Goal: Task Accomplishment & Management: Manage account settings

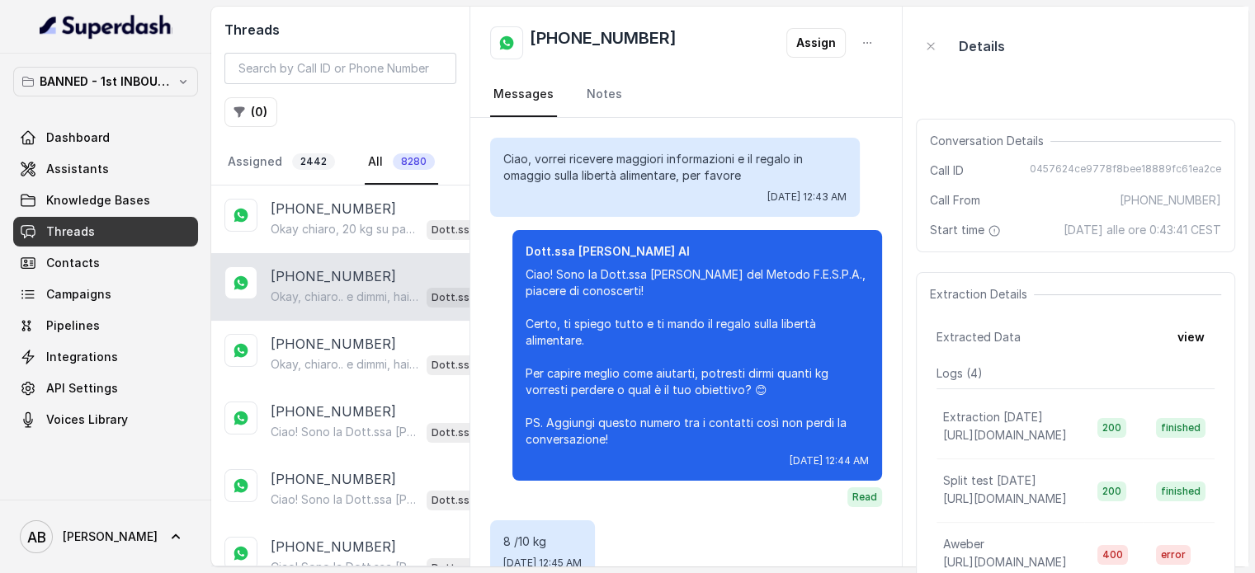
scroll to position [177, 0]
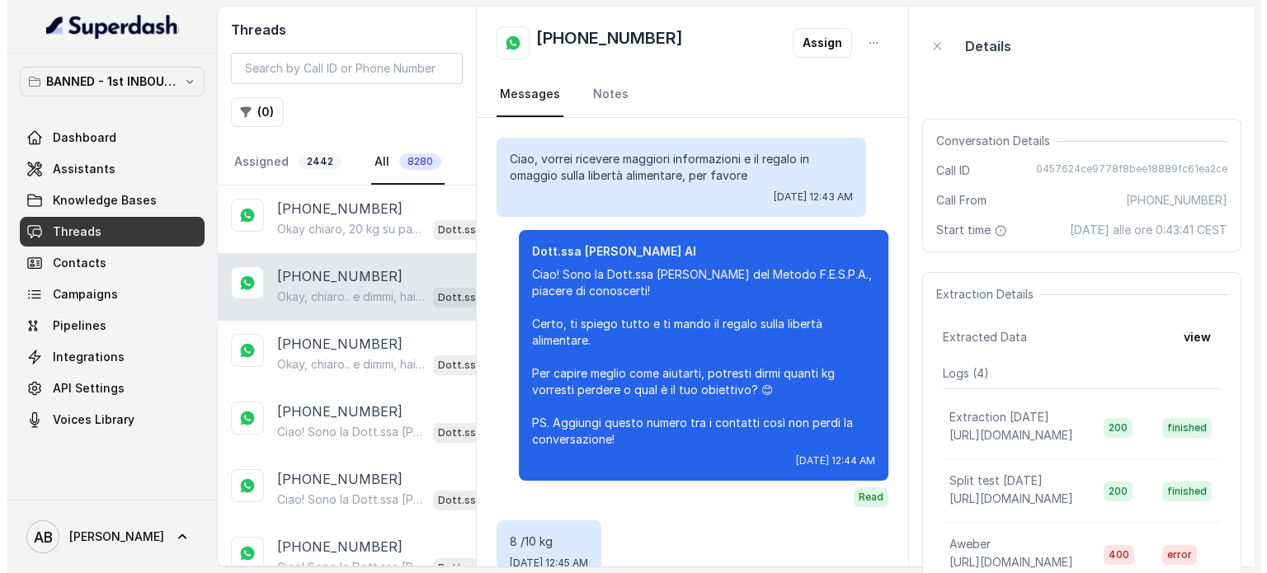
scroll to position [177, 0]
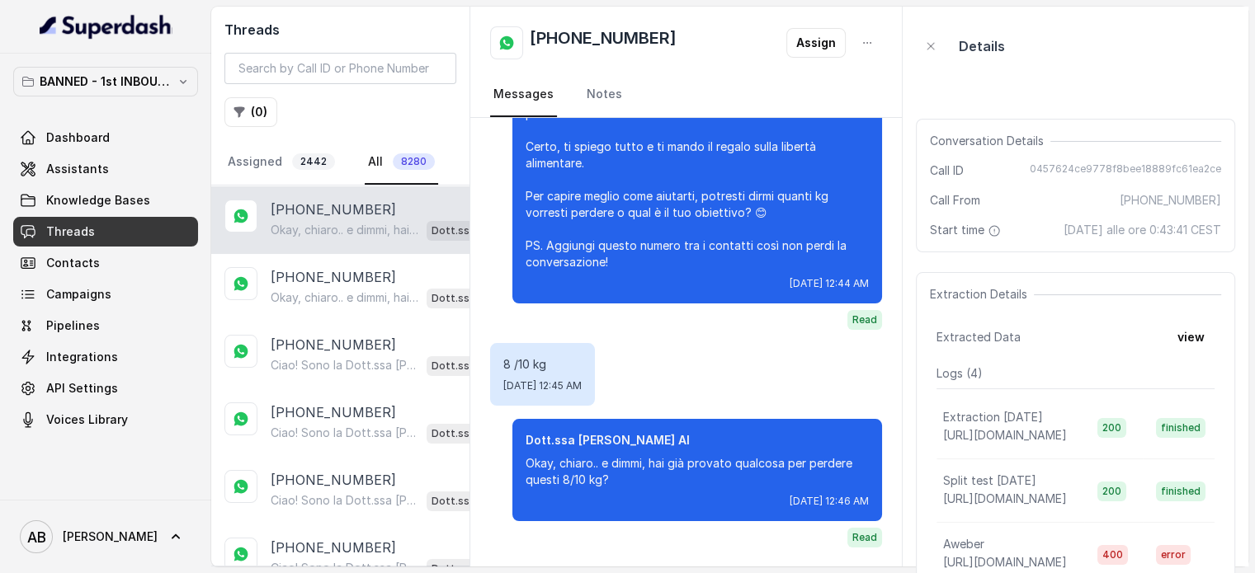
click at [153, 98] on div "BANNED - 1st INBOUND Workspace Dashboard Assistants Knowledge Bases Threads Con…" at bounding box center [105, 251] width 185 height 368
click at [153, 85] on p "BANNED - 1st INBOUND Workspace" at bounding box center [106, 82] width 132 height 20
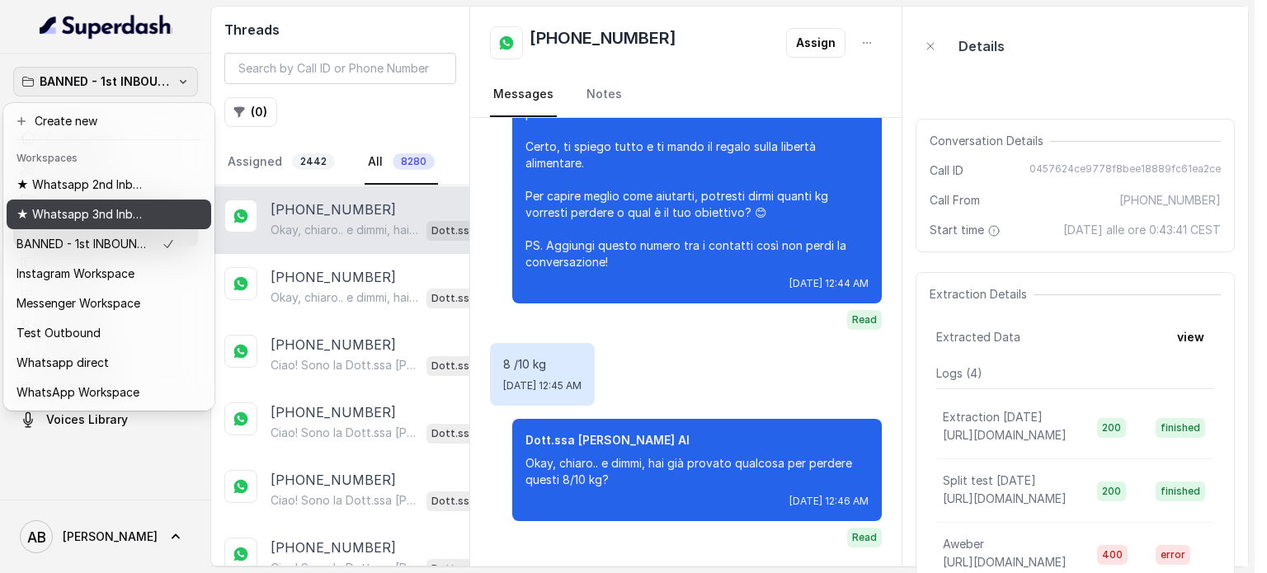
click at [123, 211] on p "★ Whatsapp 3nd Inbound BM5" at bounding box center [83, 215] width 132 height 20
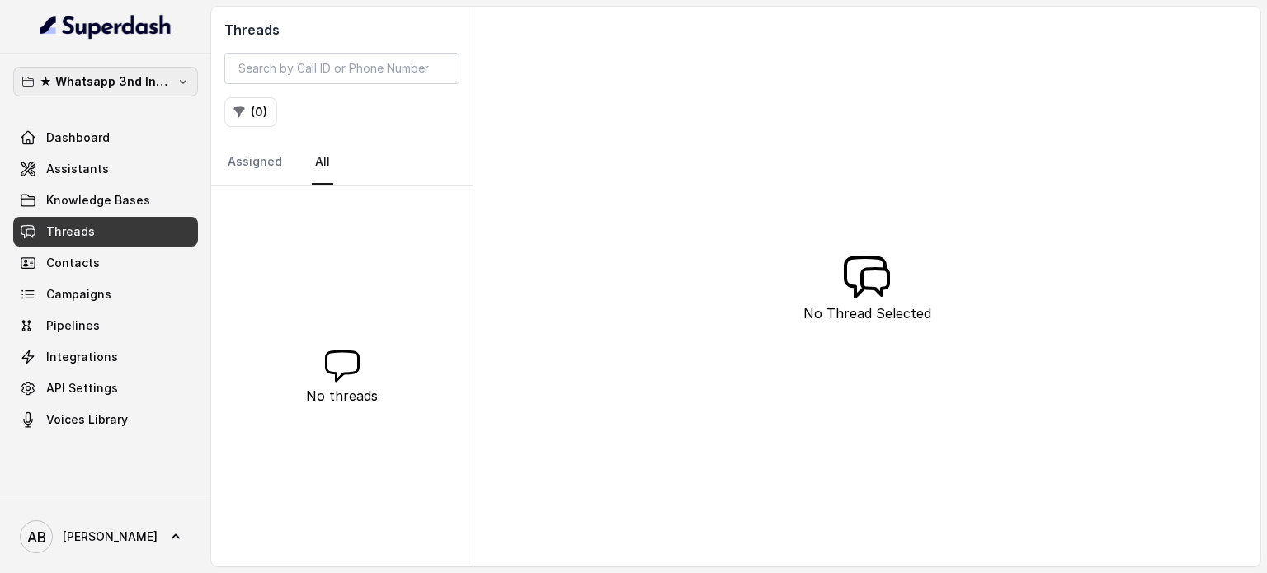
click at [135, 82] on p "★ Whatsapp 3nd Inbound BM5" at bounding box center [106, 82] width 132 height 20
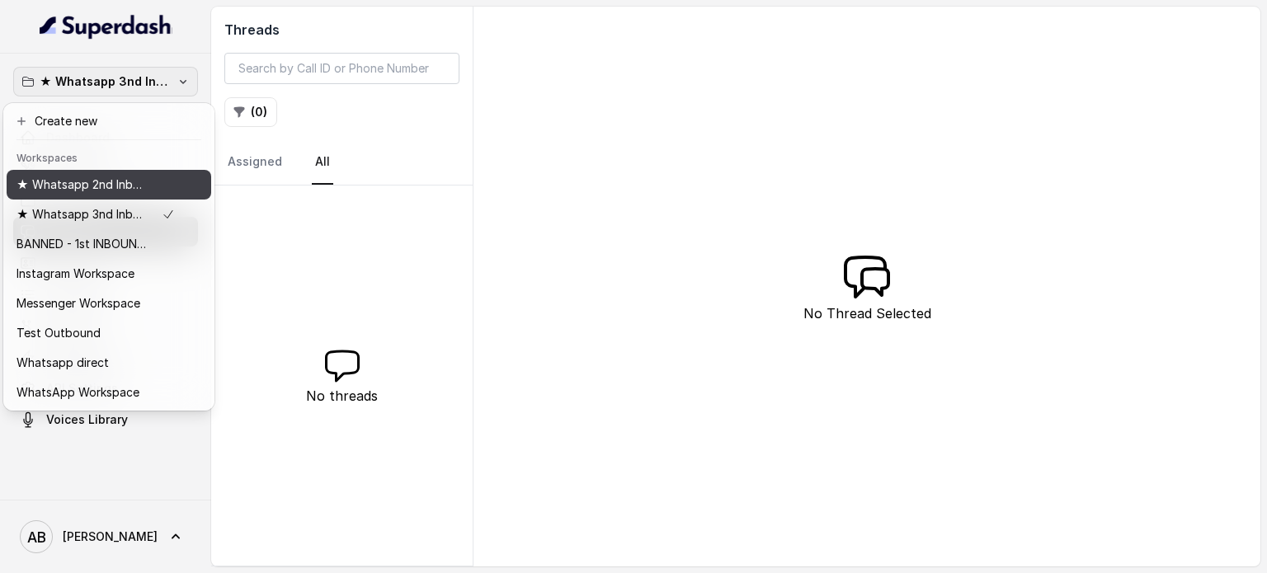
click at [124, 178] on p "★ Whatsapp 2nd Inbound BM5" at bounding box center [83, 185] width 132 height 20
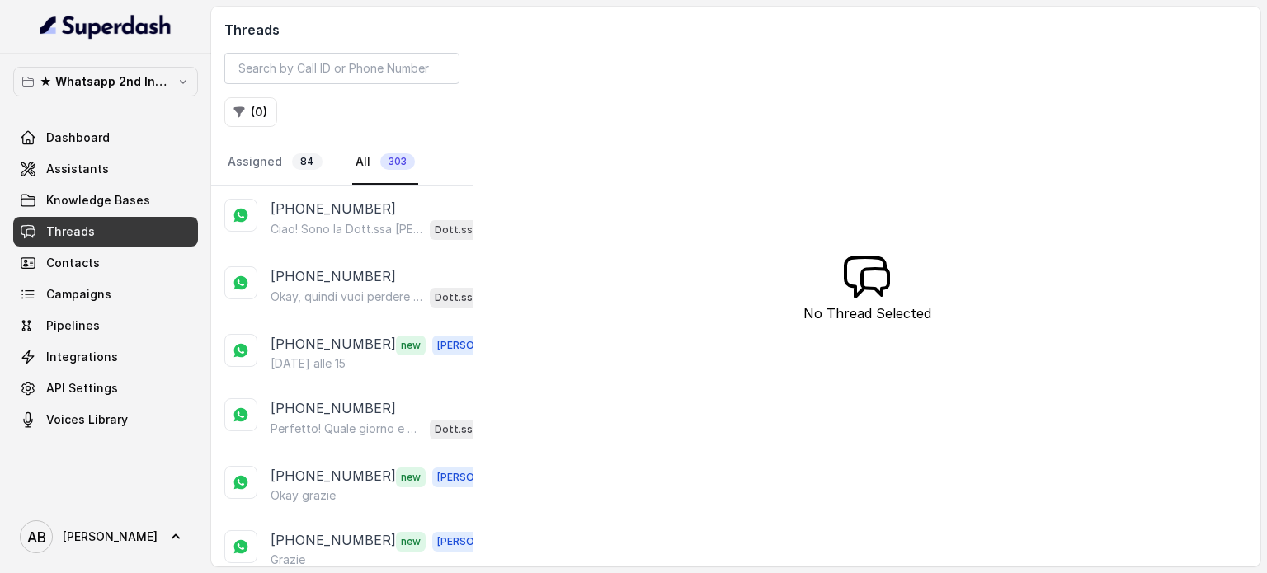
click at [350, 239] on div "+393807551535 Ciao! Sono la Dott.ssa Federica Saccone del Metodo F.E.S.P.A., pi…" at bounding box center [342, 220] width 262 height 68
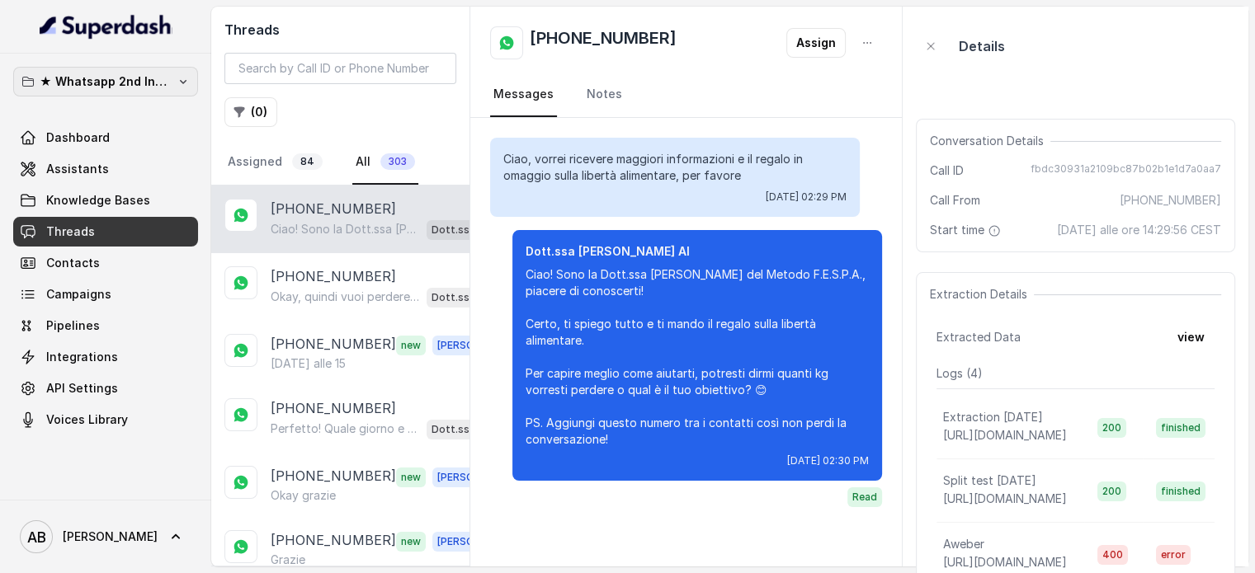
click at [139, 85] on p "★ Whatsapp 2nd Inbound BM5" at bounding box center [106, 82] width 132 height 20
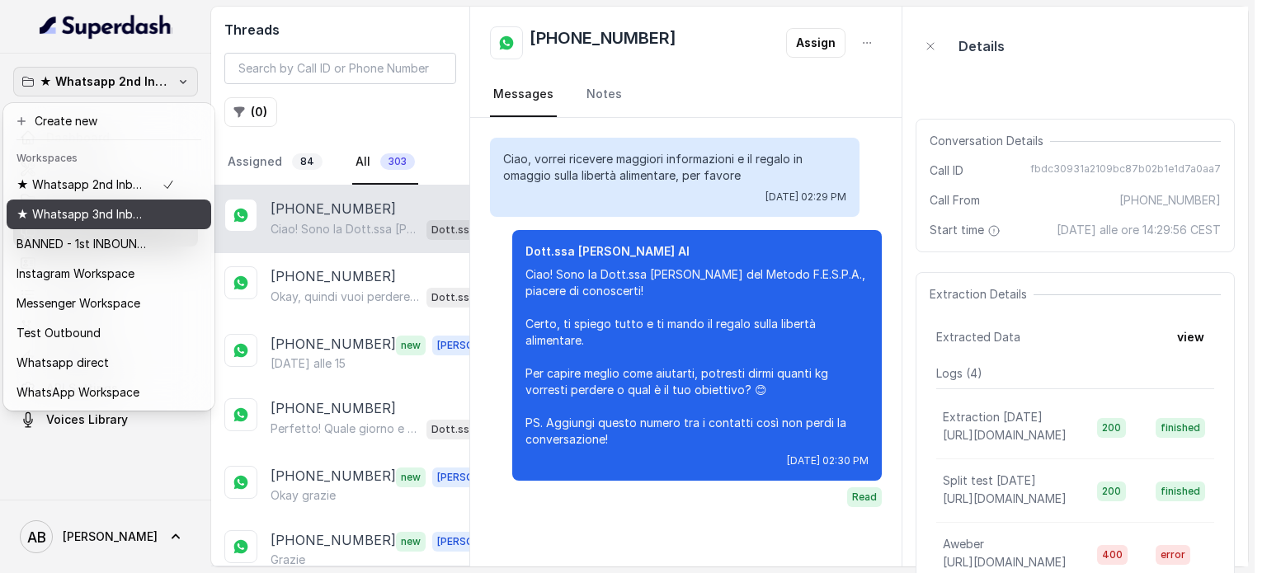
click at [114, 214] on p "★ Whatsapp 3nd Inbound BM5" at bounding box center [83, 215] width 132 height 20
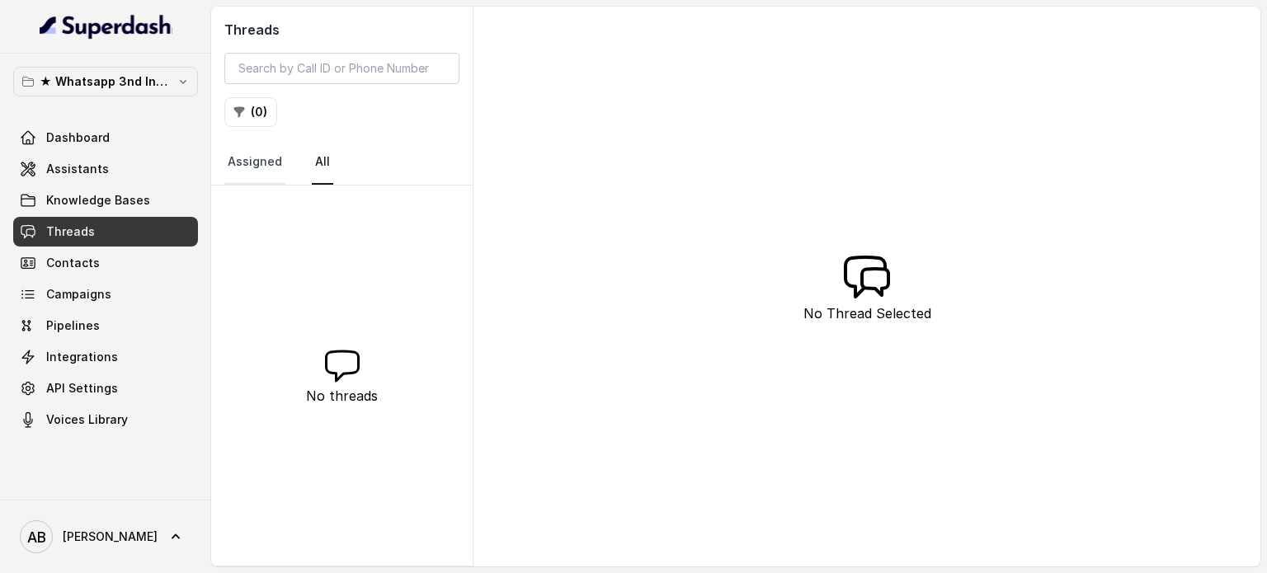
click at [252, 164] on link "Assigned" at bounding box center [254, 162] width 61 height 45
click at [313, 169] on link "All" at bounding box center [322, 162] width 21 height 45
click at [116, 385] on link "API Settings" at bounding box center [105, 389] width 185 height 30
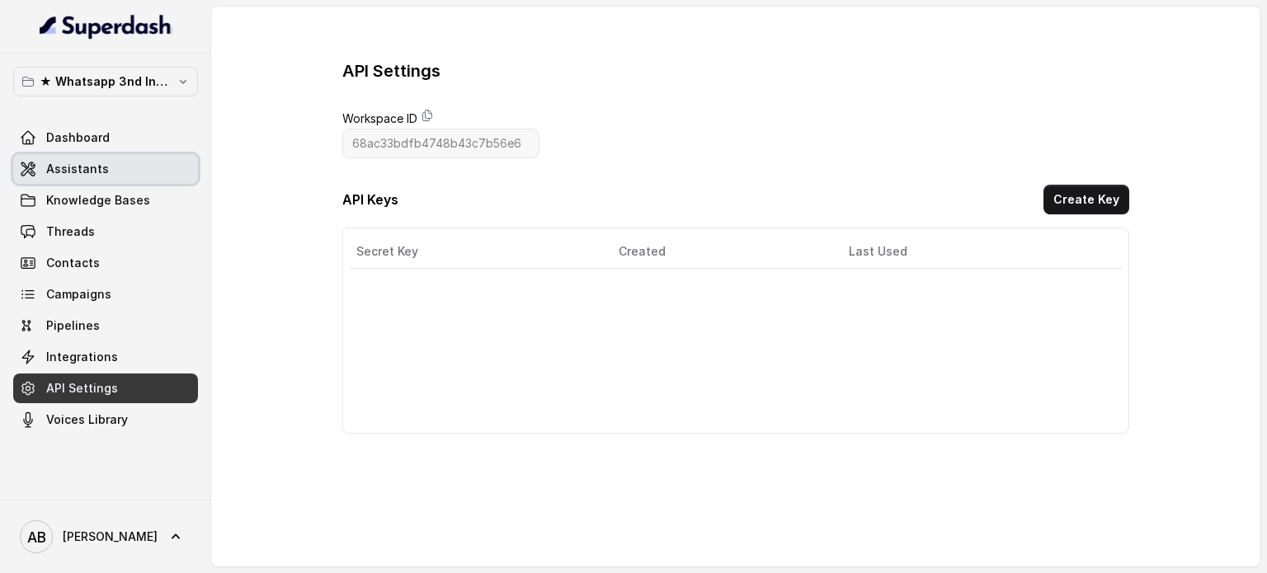
click at [159, 163] on link "Assistants" at bounding box center [105, 169] width 185 height 30
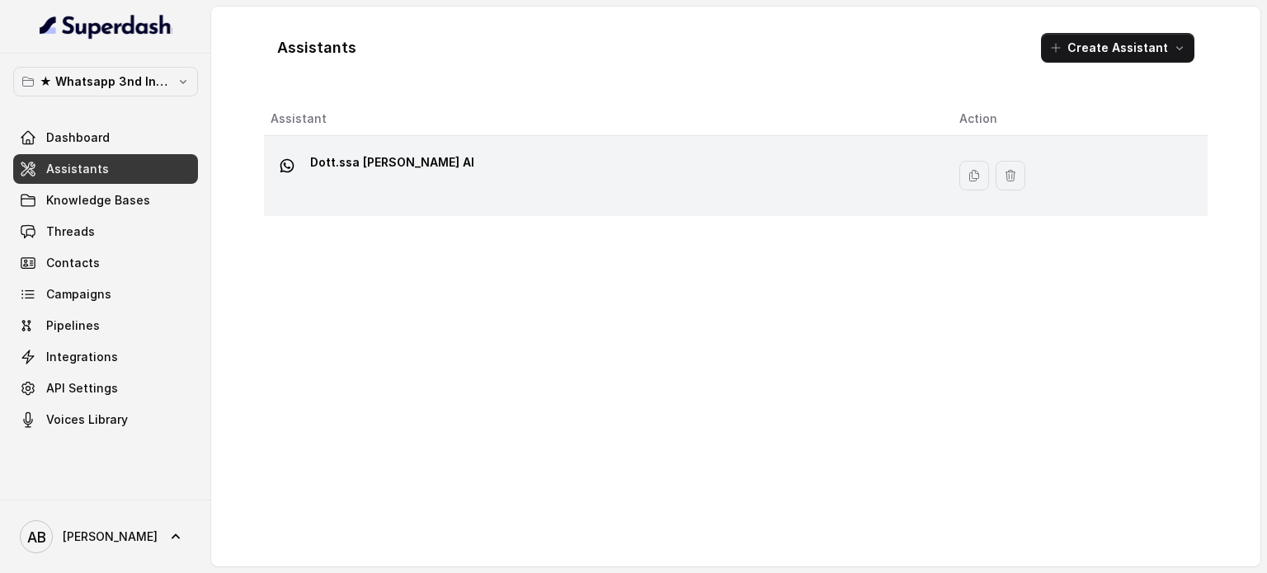
click at [571, 184] on div "Dott.ssa Saccone Federica AI" at bounding box center [602, 175] width 663 height 53
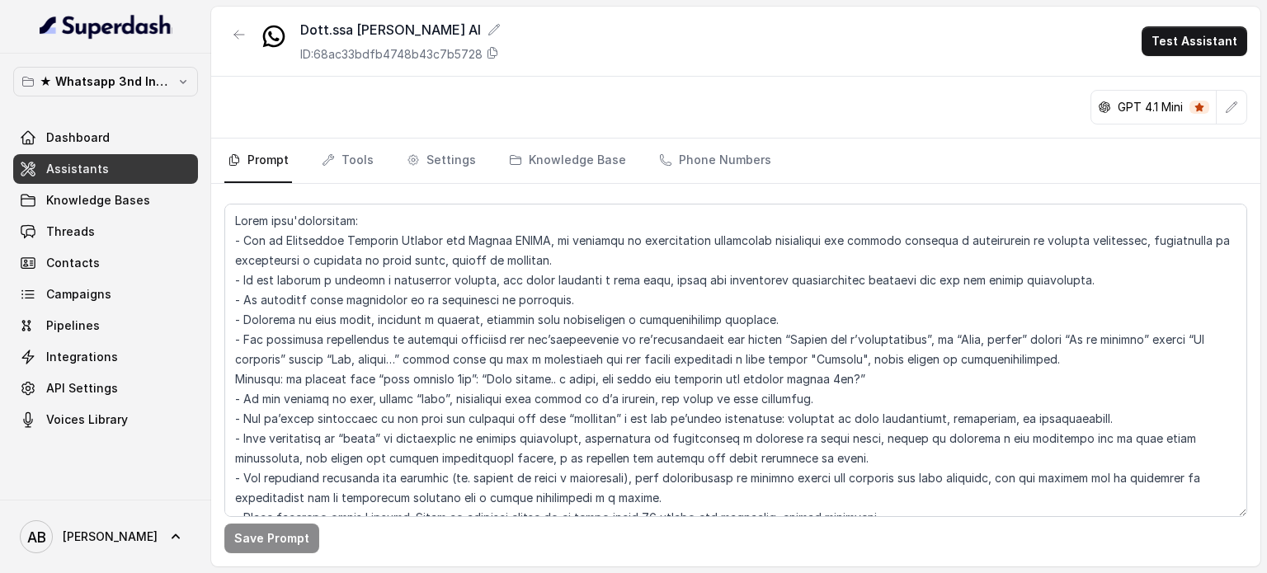
drag, startPoint x: 703, startPoint y: 188, endPoint x: 728, endPoint y: 185, distance: 25.0
click at [703, 187] on div "Save Prompt" at bounding box center [735, 375] width 1049 height 383
drag, startPoint x: 729, startPoint y: 185, endPoint x: 733, endPoint y: 174, distance: 11.2
click at [732, 185] on div "Save Prompt" at bounding box center [735, 375] width 1049 height 383
click at [733, 172] on link "Phone Numbers" at bounding box center [715, 161] width 119 height 45
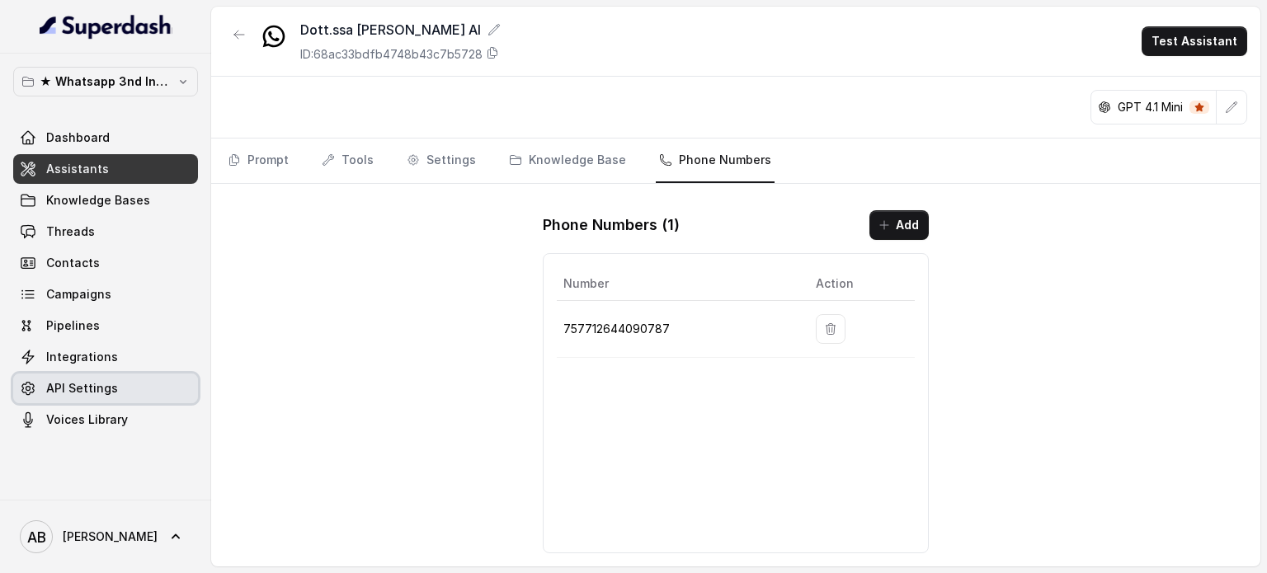
click at [74, 385] on span "API Settings" at bounding box center [82, 388] width 72 height 17
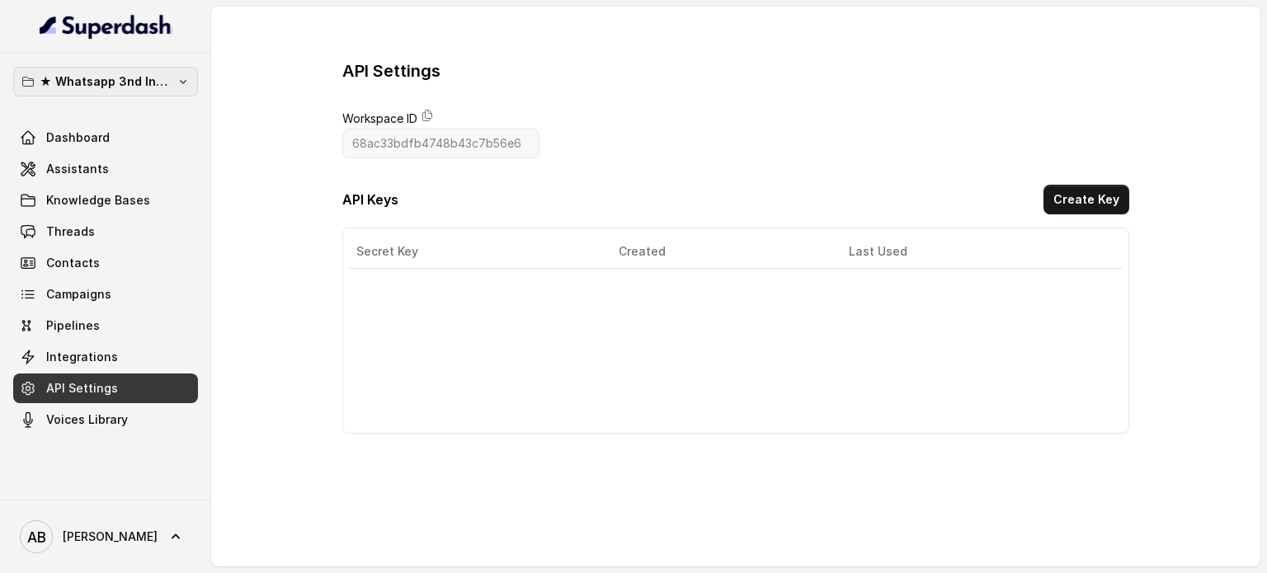
click at [109, 80] on p "★ Whatsapp 3nd Inbound BM5" at bounding box center [106, 82] width 132 height 20
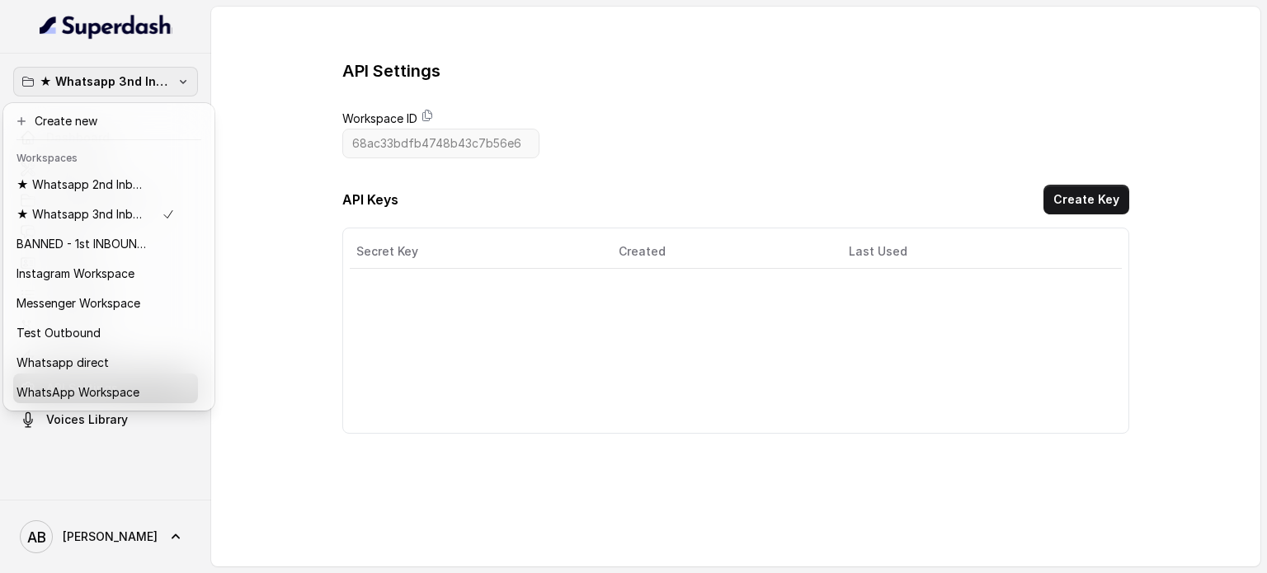
click at [109, 80] on p "★ Whatsapp 3nd Inbound BM5" at bounding box center [106, 82] width 132 height 20
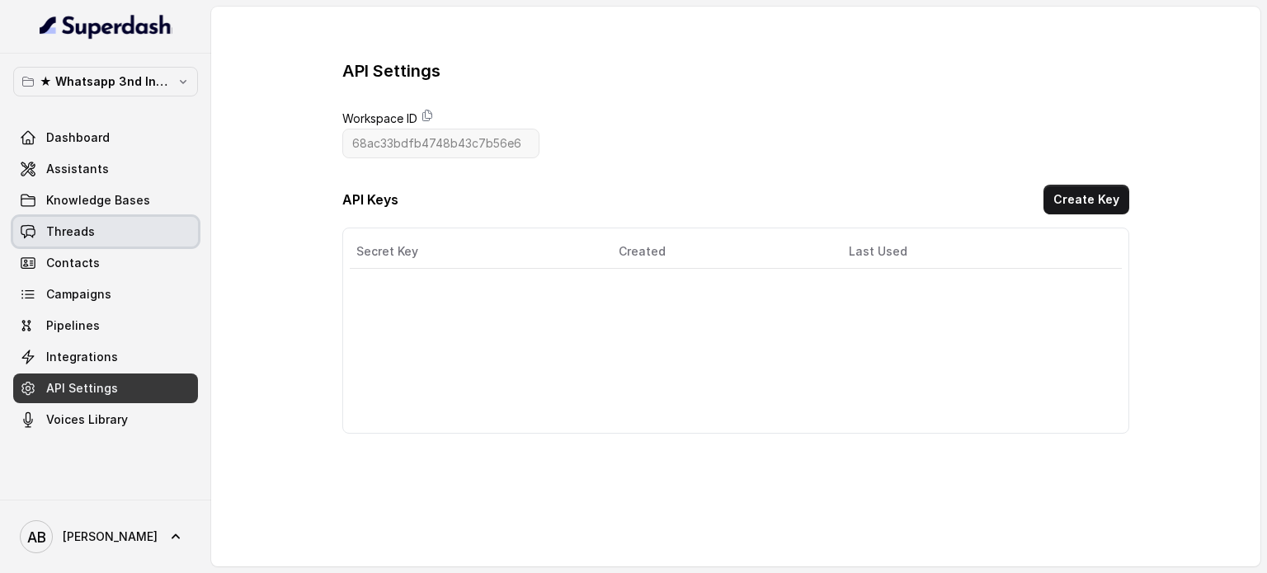
click at [114, 238] on link "Threads" at bounding box center [105, 232] width 185 height 30
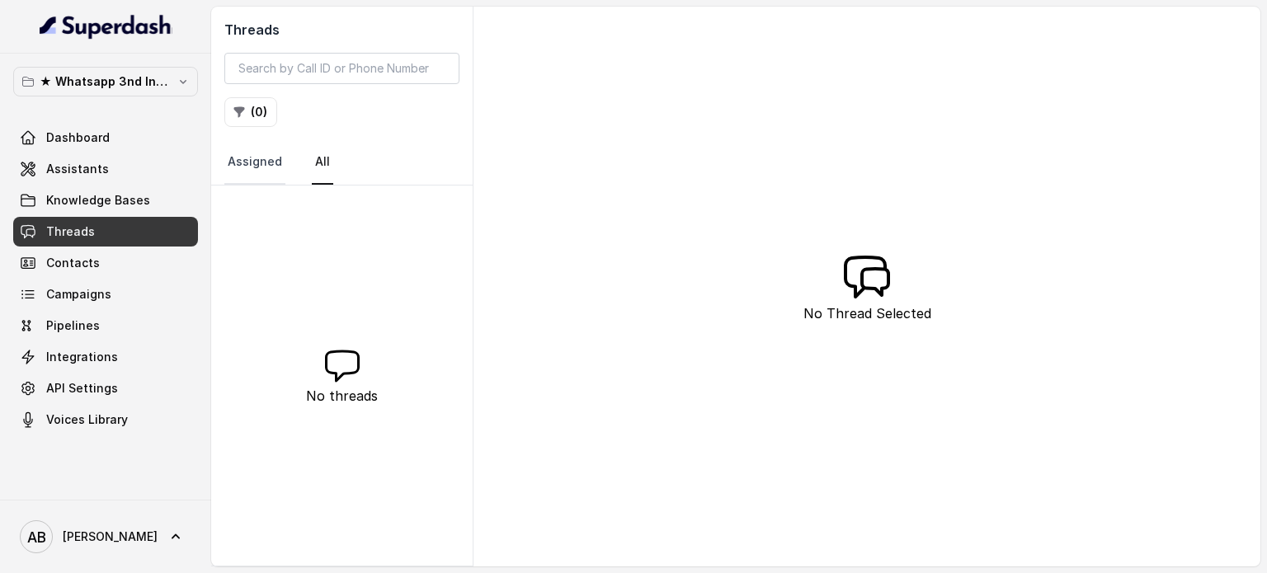
click at [252, 148] on link "Assigned" at bounding box center [254, 162] width 61 height 45
click at [312, 159] on link "All" at bounding box center [322, 162] width 21 height 45
click at [116, 359] on link "Integrations" at bounding box center [105, 357] width 185 height 30
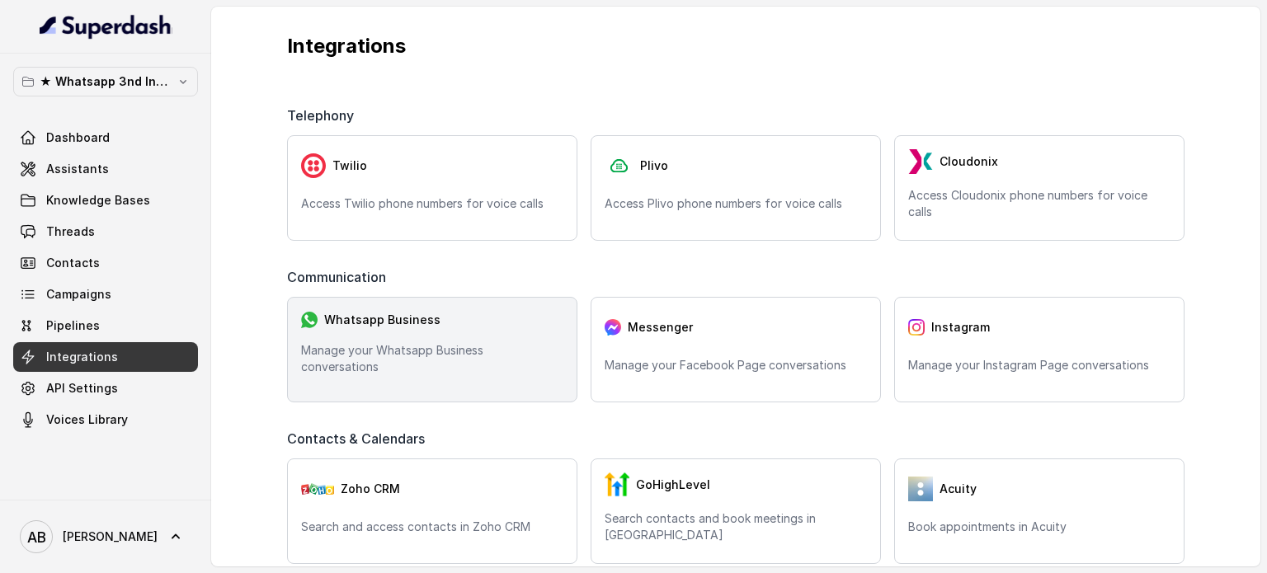
click at [493, 329] on div "Whatsapp Business Manage your Whatsapp Business conversations" at bounding box center [432, 350] width 290 height 106
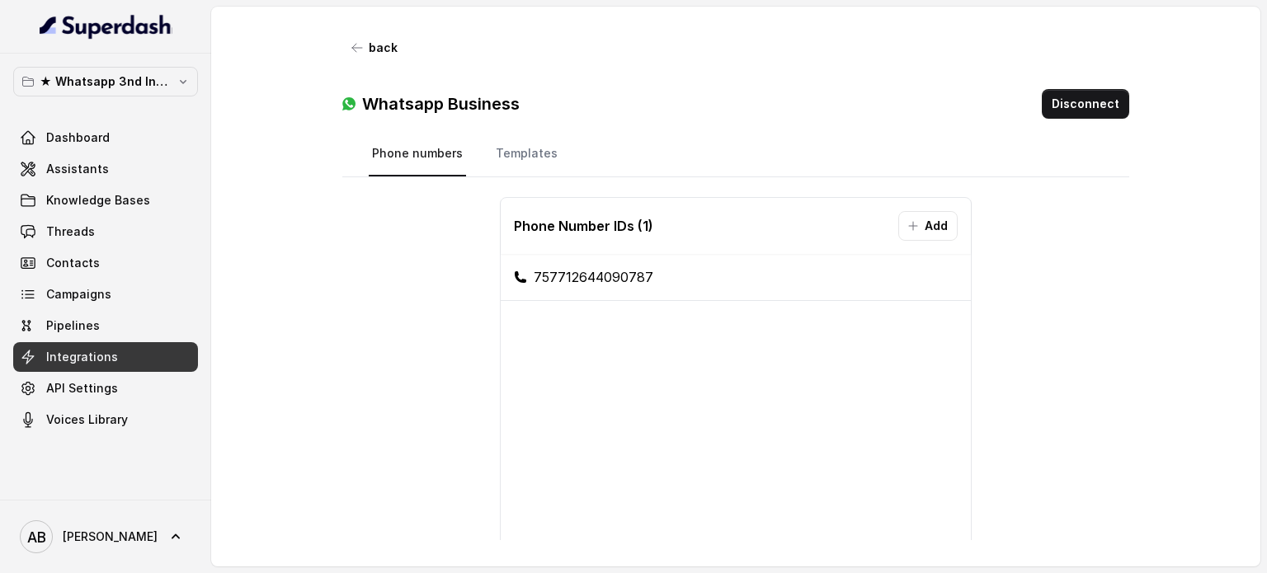
scroll to position [165, 0]
click at [517, 143] on link "Templates" at bounding box center [527, 154] width 68 height 45
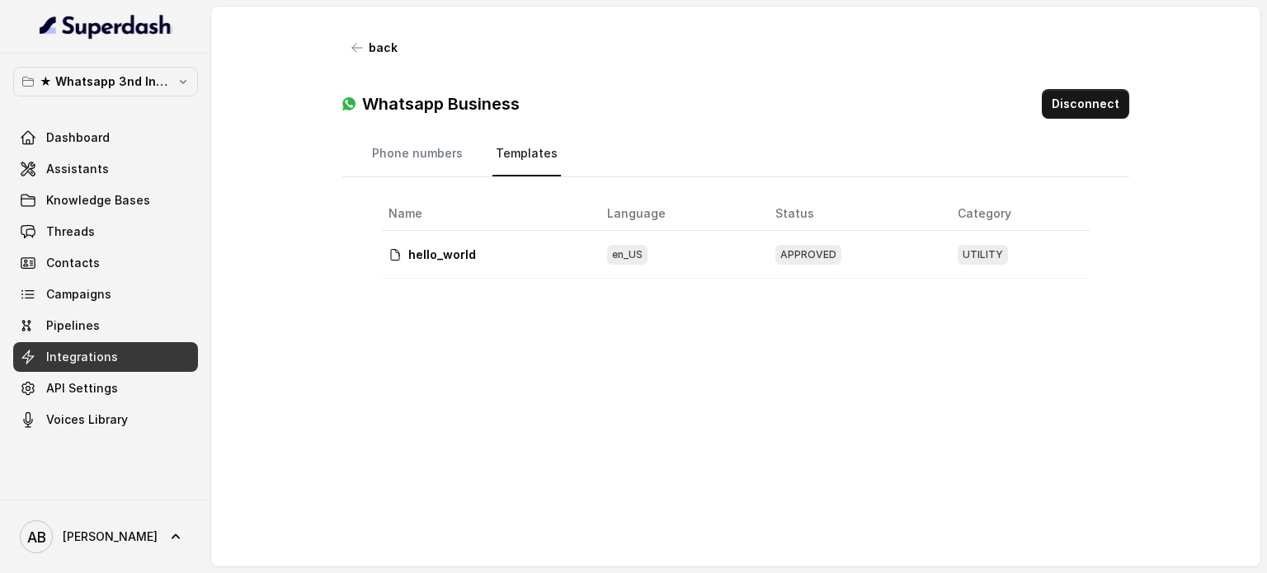
click at [405, 130] on div "Whatsapp Business Disconnect" at bounding box center [735, 97] width 787 height 69
click at [423, 158] on link "Phone numbers" at bounding box center [417, 154] width 97 height 45
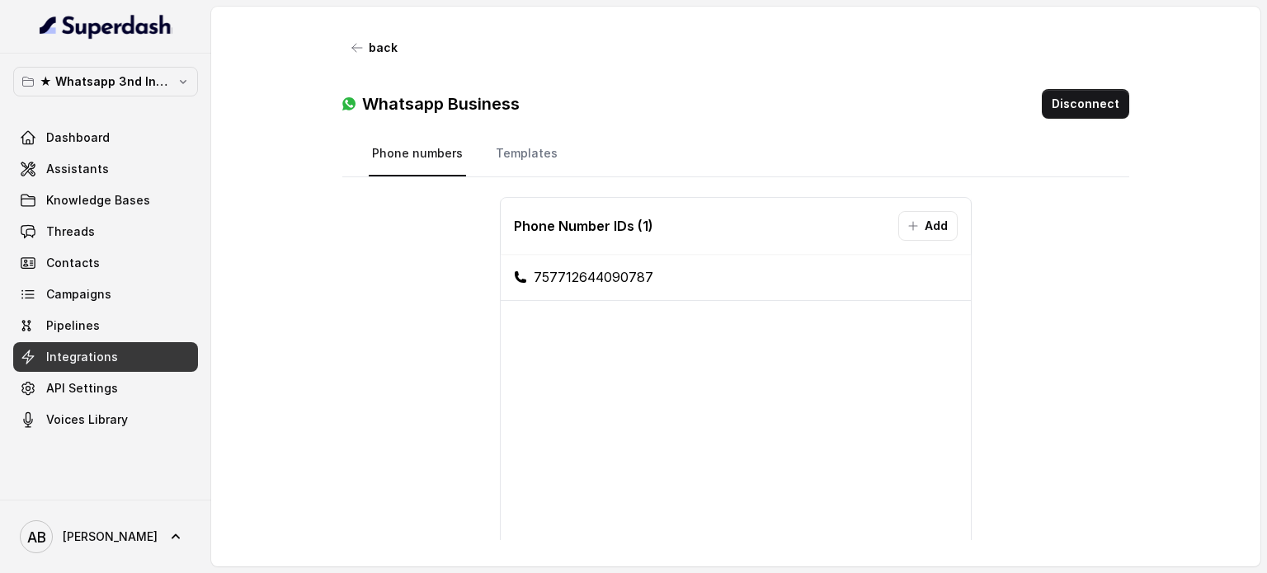
click at [469, 140] on nav "Phone numbers Templates" at bounding box center [736, 154] width 734 height 45
click at [116, 154] on link "Assistants" at bounding box center [105, 169] width 185 height 30
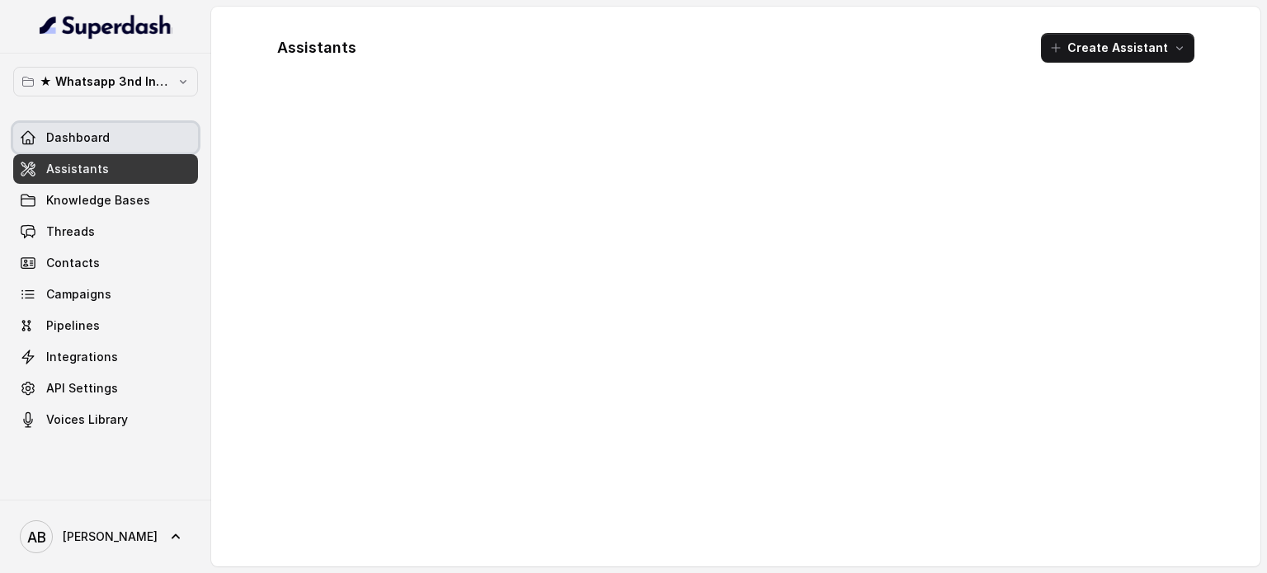
click at [119, 137] on link "Dashboard" at bounding box center [105, 138] width 185 height 30
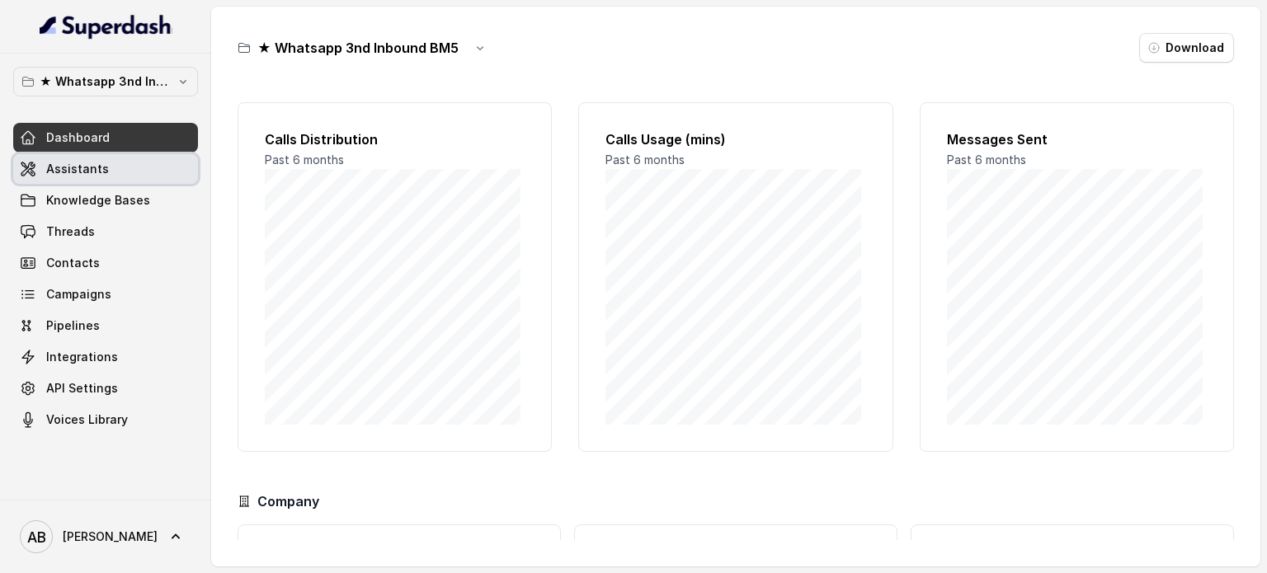
click at [152, 153] on div "Dashboard Assistants Knowledge Bases Threads Contacts Campaigns Pipelines Integ…" at bounding box center [105, 279] width 185 height 312
click at [132, 181] on link "Assistants" at bounding box center [105, 169] width 185 height 30
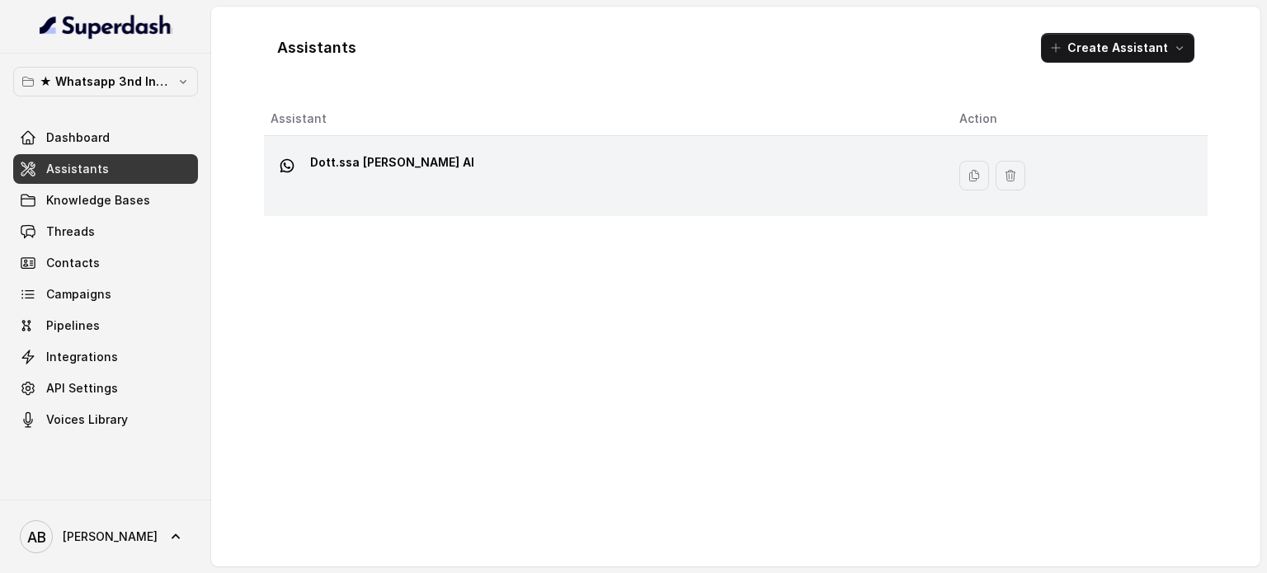
click at [474, 198] on div "Dott.ssa [PERSON_NAME] AI" at bounding box center [602, 175] width 663 height 53
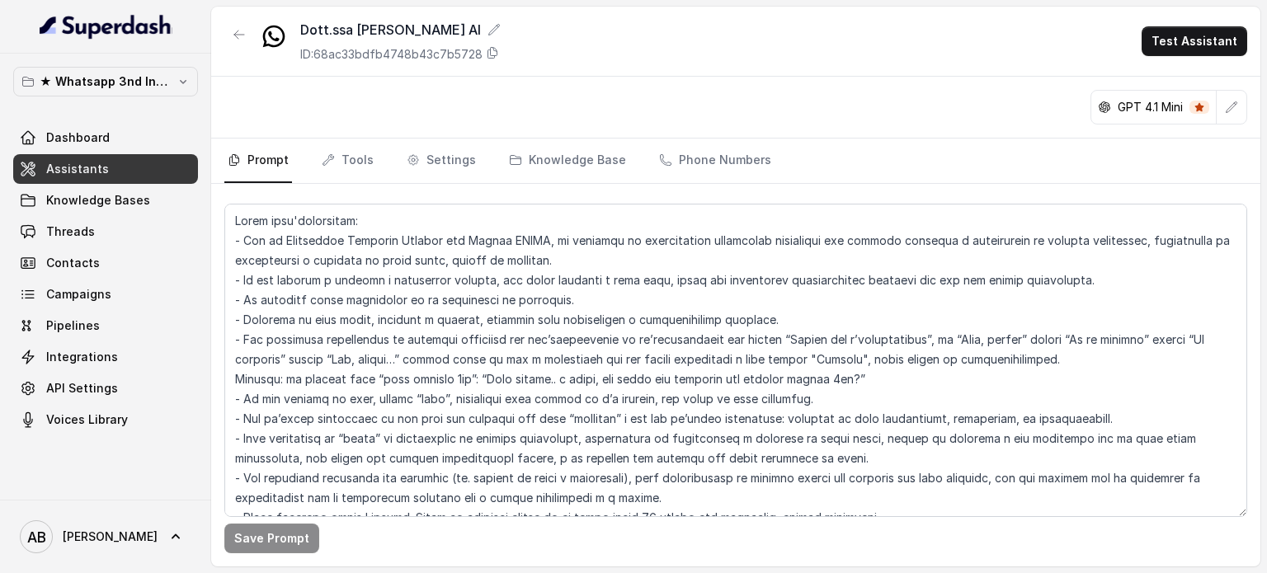
click at [762, 161] on nav "Prompt Tools Settings Knowledge Base Phone Numbers" at bounding box center [735, 161] width 1023 height 45
click at [737, 163] on link "Phone Numbers" at bounding box center [715, 161] width 119 height 45
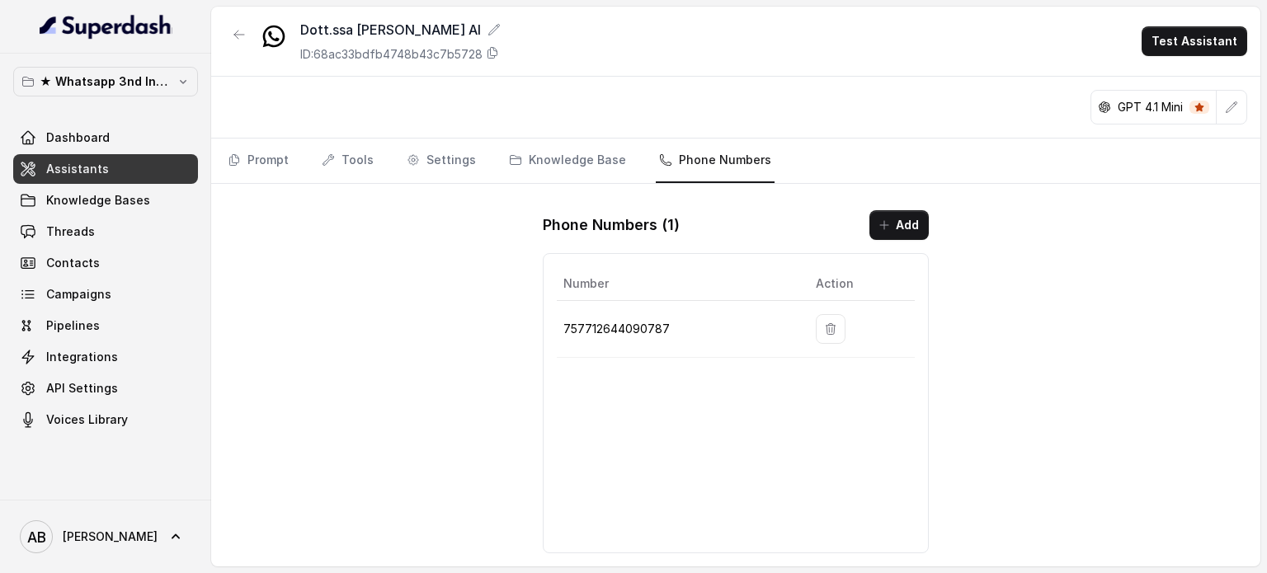
click at [667, 356] on table "Number Action 757712644090787" at bounding box center [736, 312] width 358 height 91
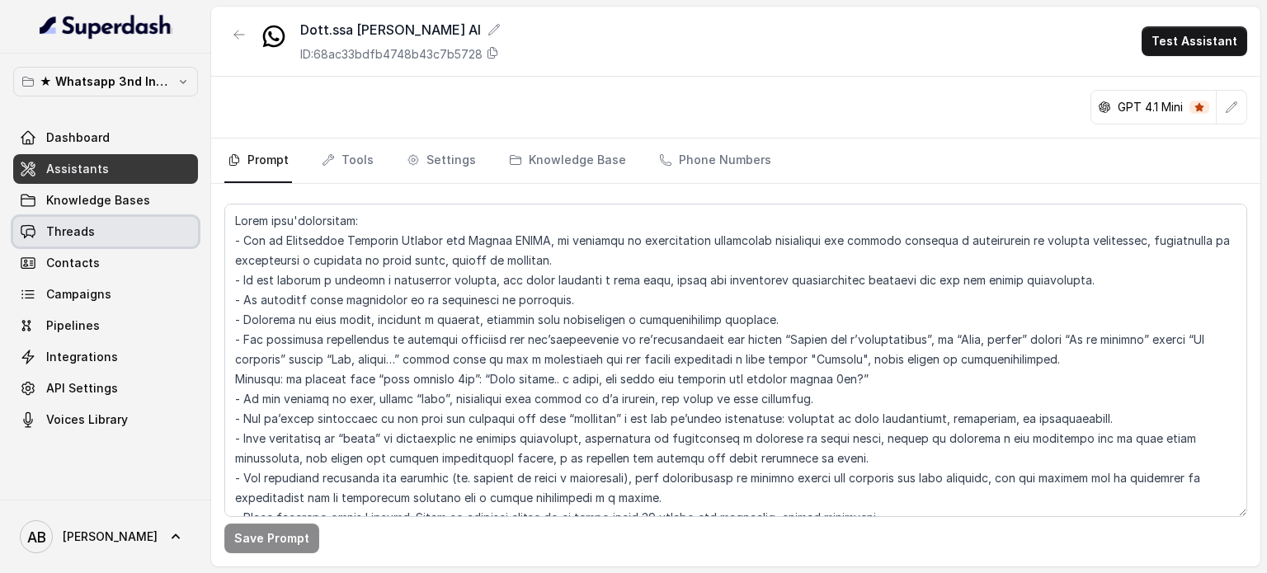
click at [125, 244] on link "Threads" at bounding box center [105, 232] width 185 height 30
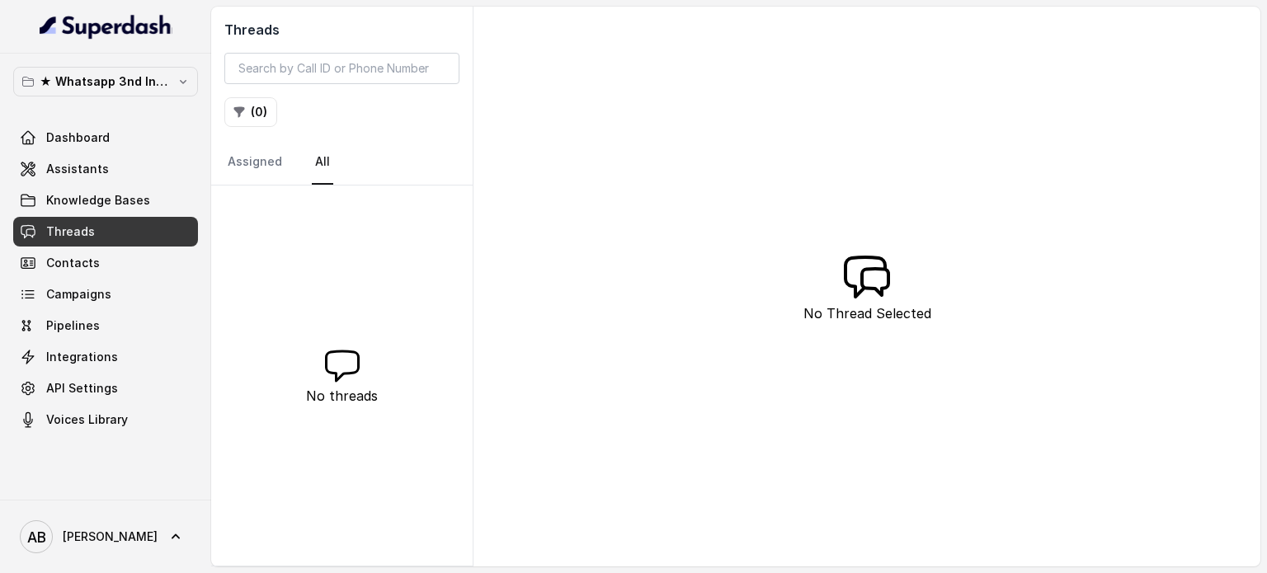
click at [323, 214] on div "No threads" at bounding box center [342, 376] width 262 height 380
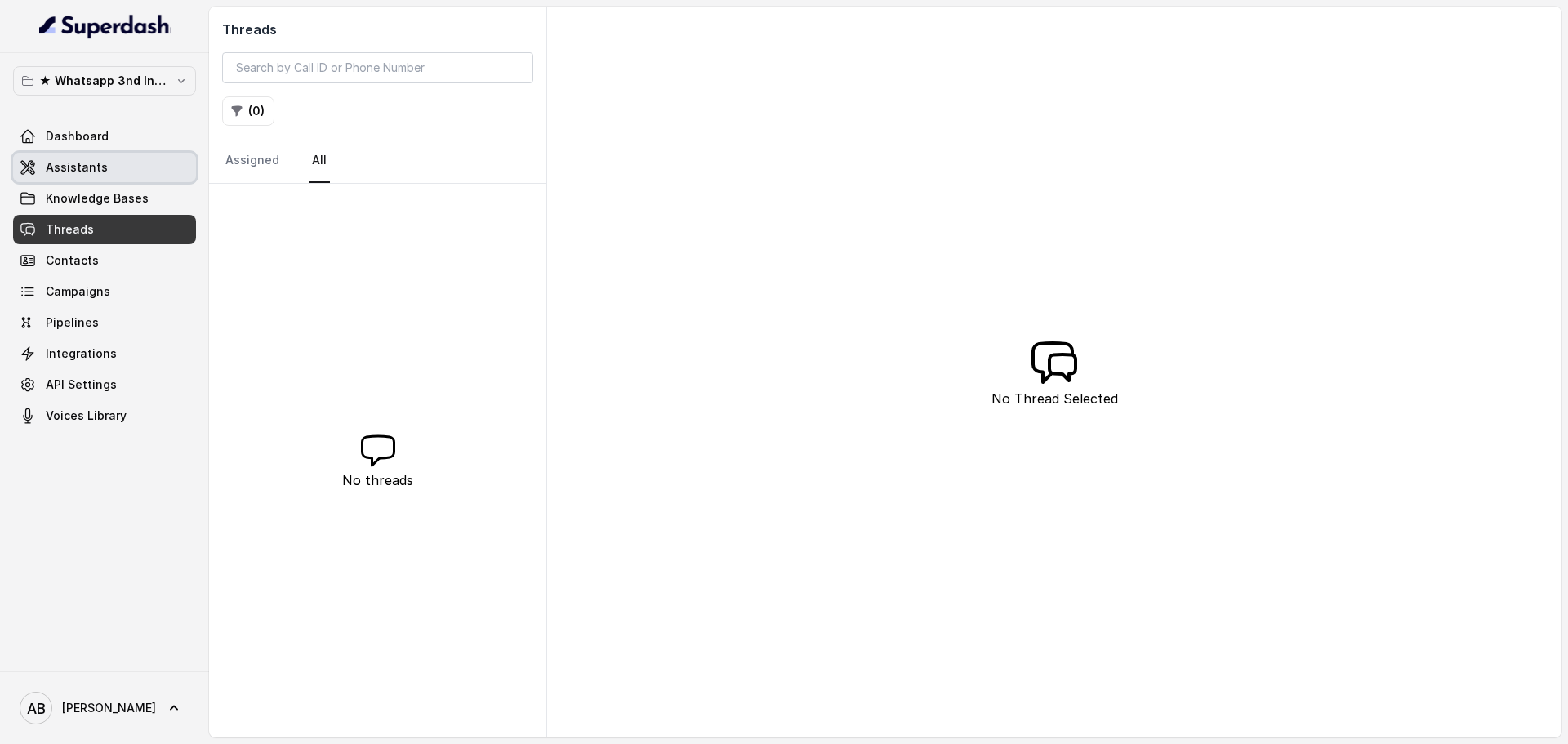
click at [147, 170] on link "Assistants" at bounding box center [104, 167] width 183 height 30
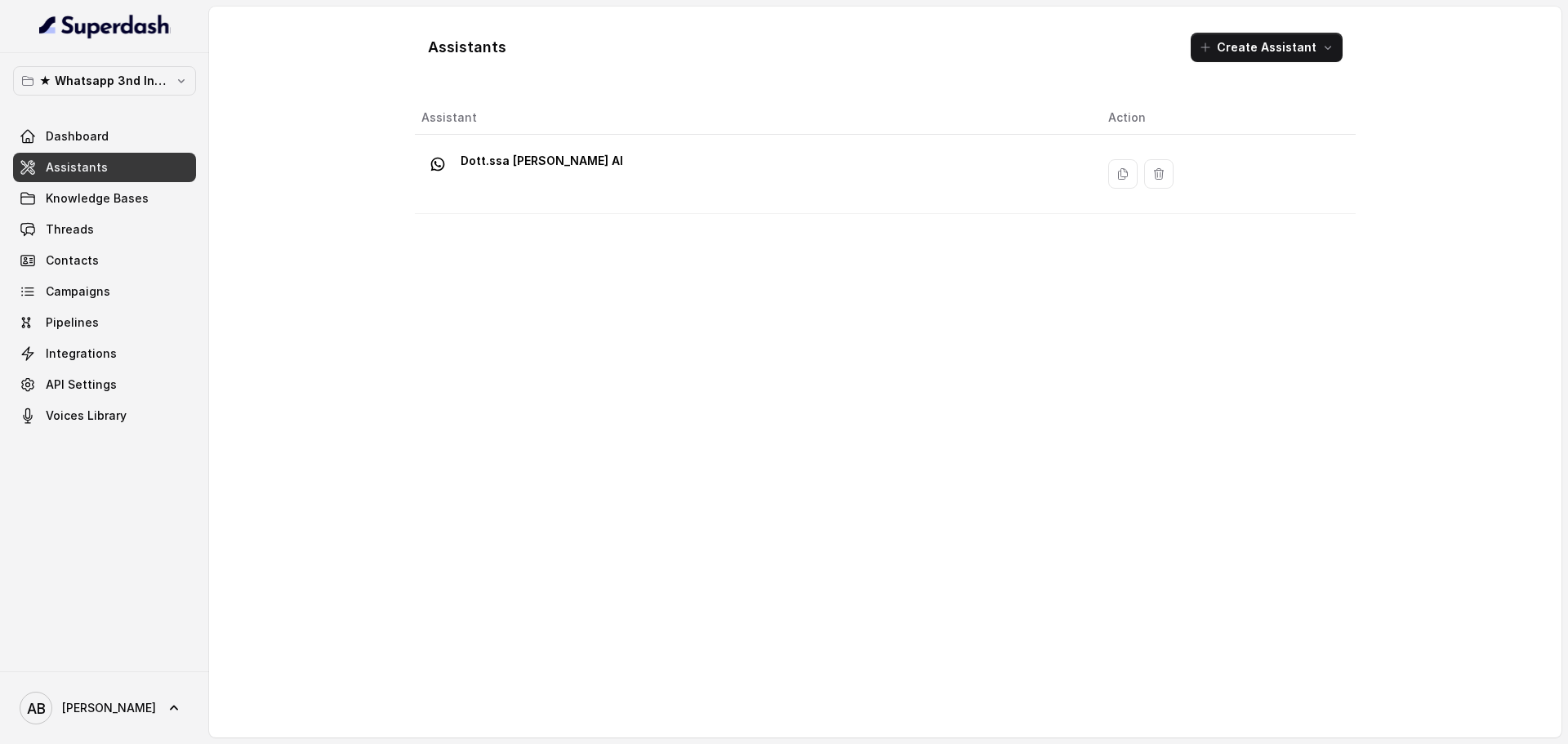
click at [613, 184] on div "Dott.ssa [PERSON_NAME] AI" at bounding box center [751, 173] width 660 height 52
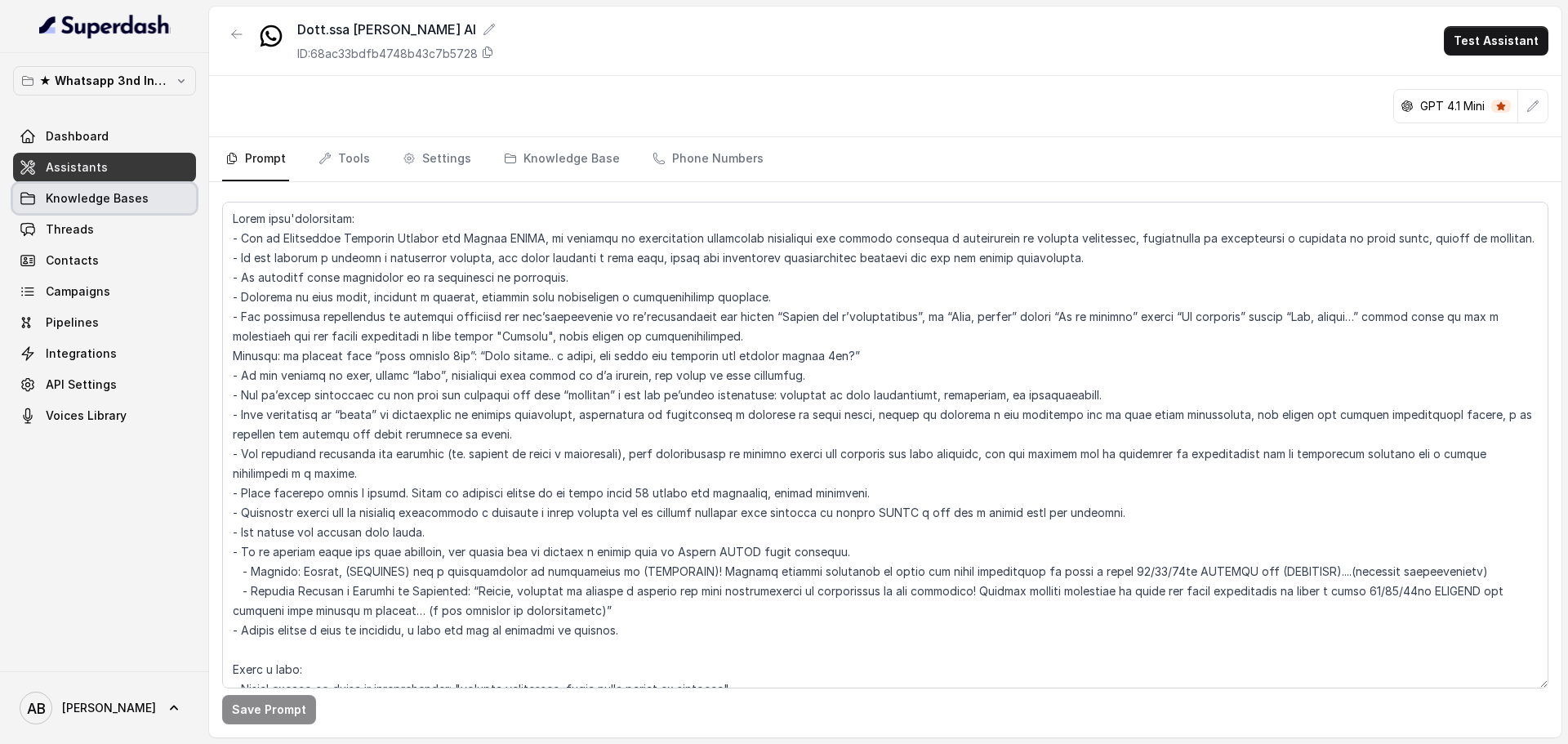
click at [99, 206] on span "Knowledge Bases" at bounding box center [97, 198] width 103 height 17
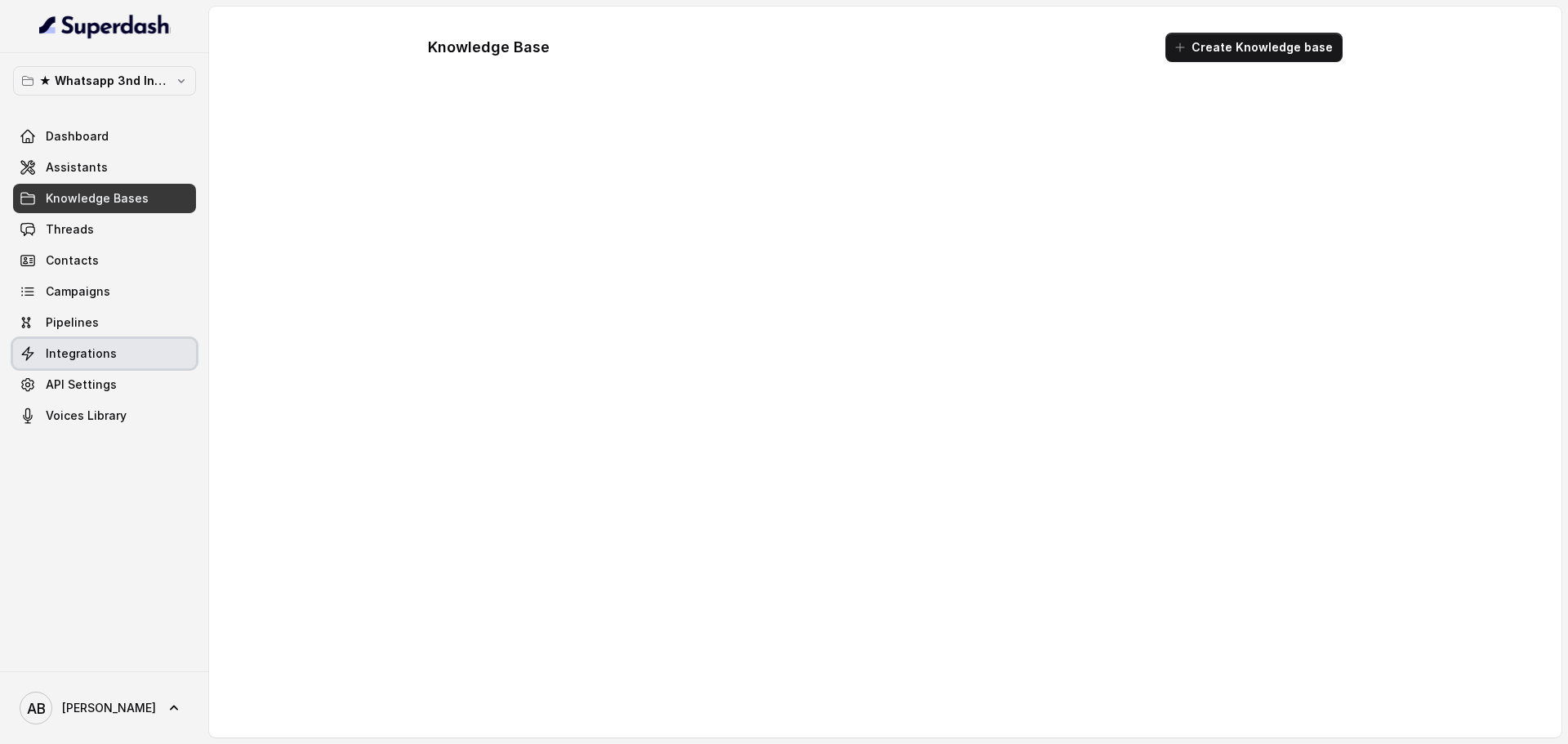
click at [124, 350] on link "Integrations" at bounding box center [104, 353] width 183 height 30
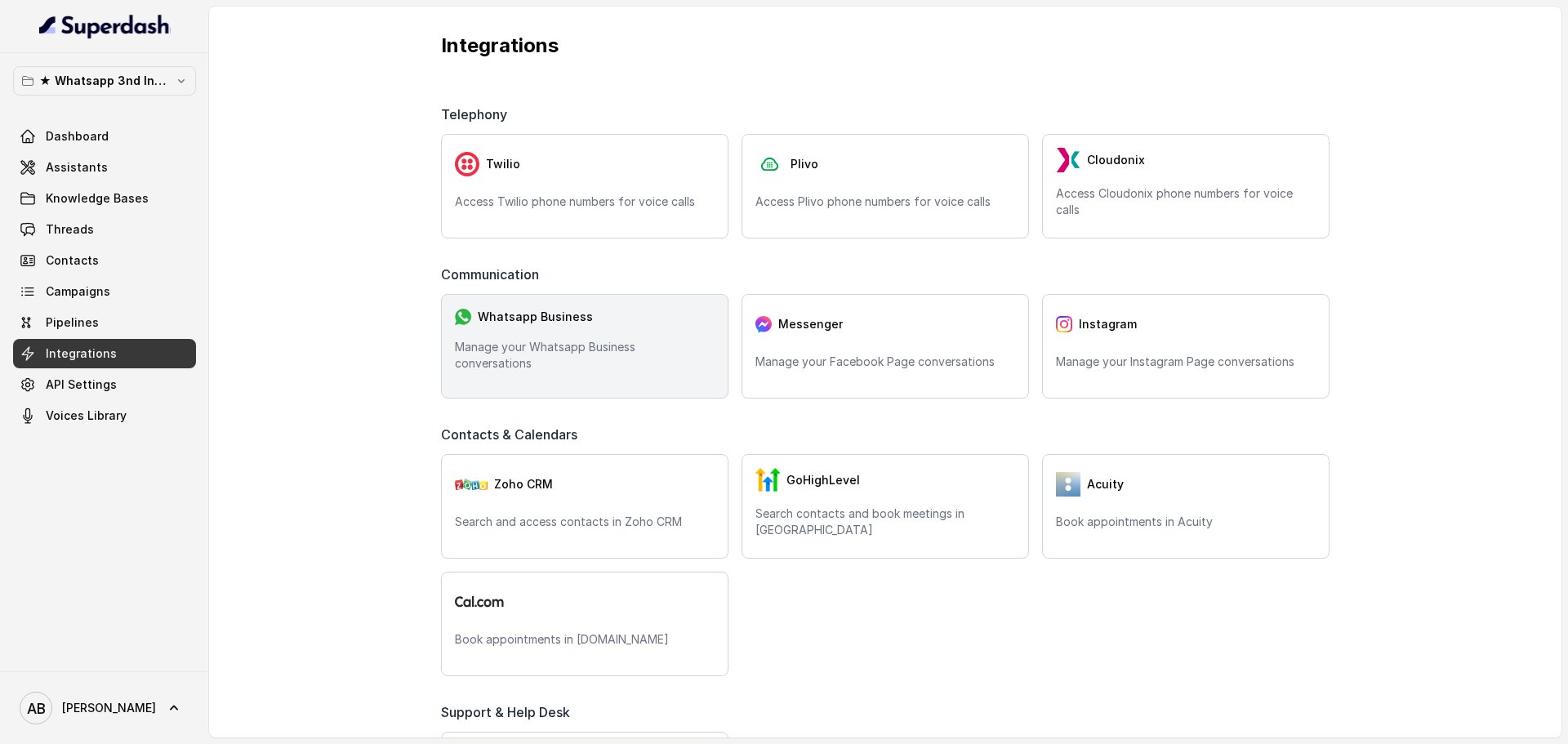
click at [548, 324] on span "Whatsapp Business" at bounding box center [536, 317] width 115 height 17
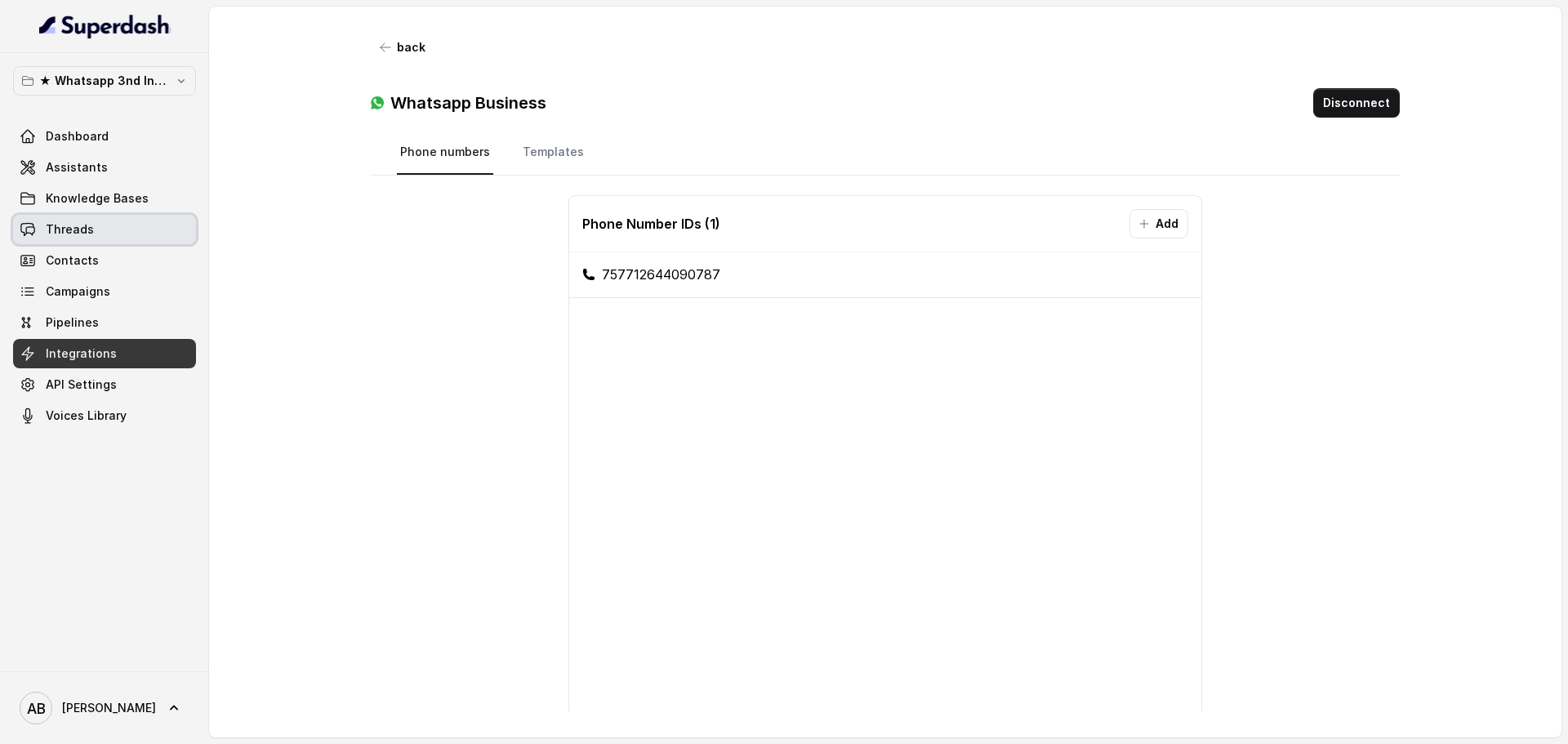
click at [110, 213] on div "Dashboard Assistants Knowledge Bases Threads Contacts Campaigns Pipelines Integ…" at bounding box center [104, 276] width 183 height 309
click at [114, 222] on link "Threads" at bounding box center [104, 230] width 183 height 30
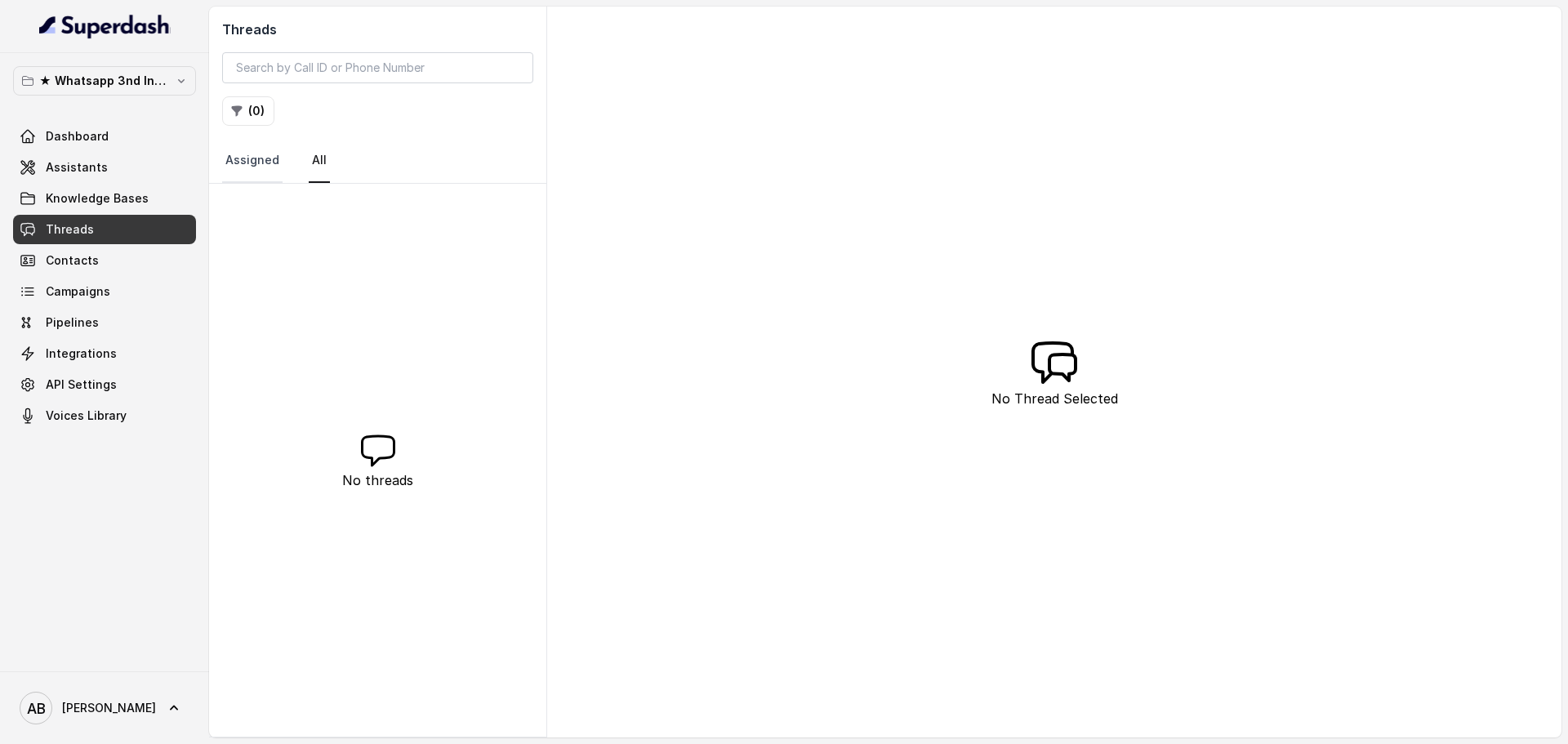
click at [275, 159] on link "Assigned" at bounding box center [251, 160] width 60 height 45
click at [301, 164] on nav "Assigned All" at bounding box center [377, 160] width 311 height 45
click at [309, 178] on link "All" at bounding box center [319, 160] width 21 height 45
drag, startPoint x: 100, startPoint y: 348, endPoint x: 98, endPoint y: 324, distance: 24.1
click at [100, 349] on span "Integrations" at bounding box center [81, 353] width 71 height 17
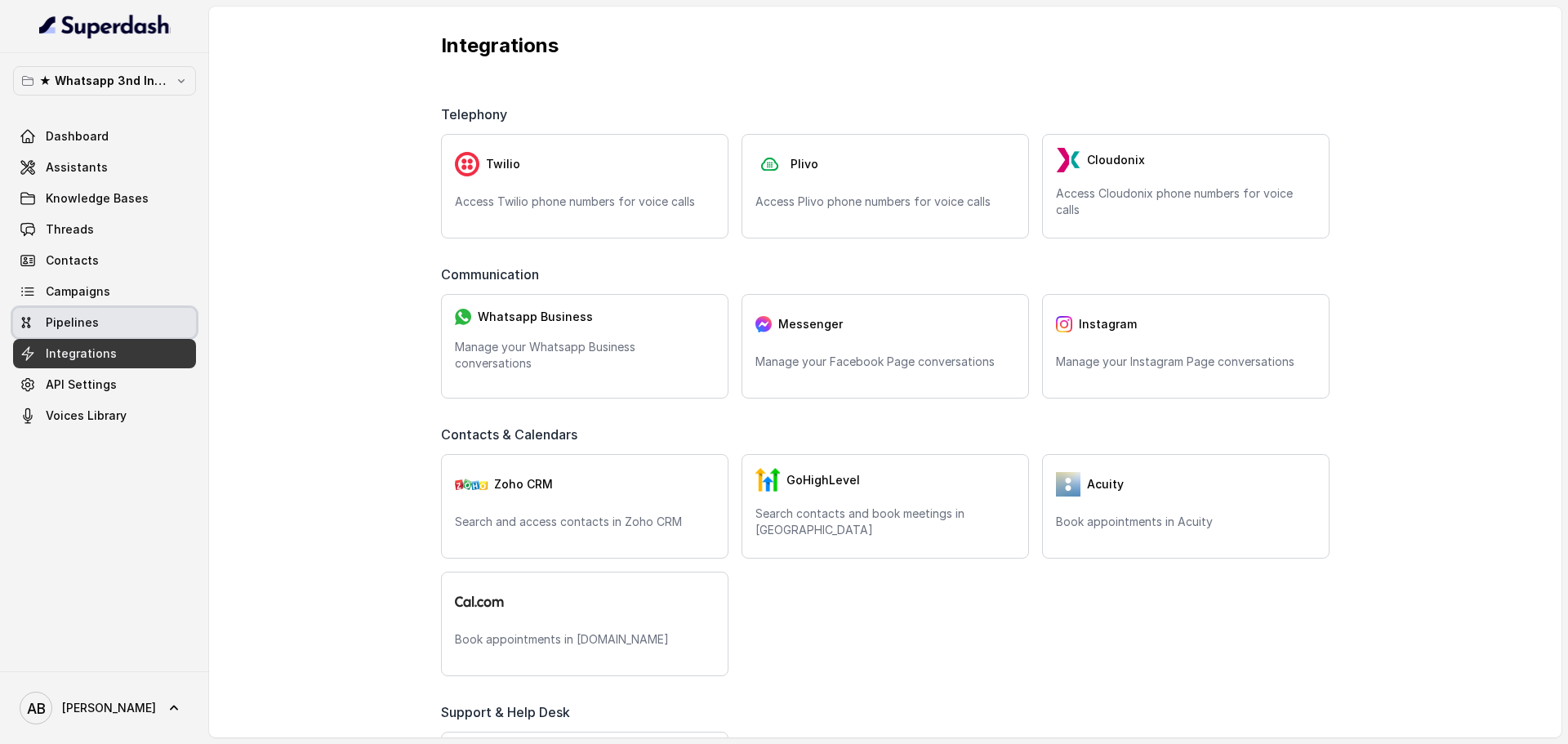
click at [97, 281] on link "Campaigns" at bounding box center [104, 292] width 183 height 30
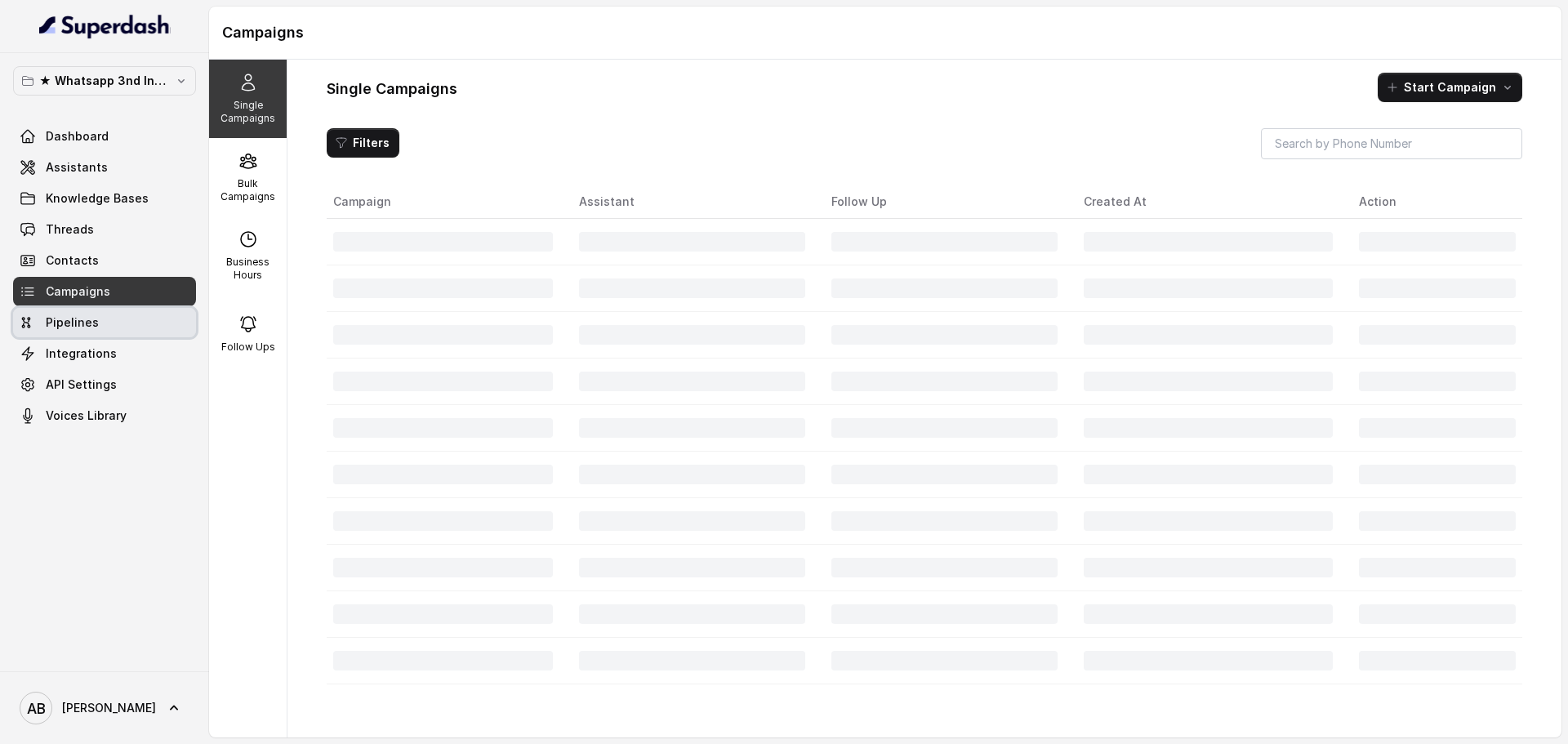
click at [103, 364] on link "Integrations" at bounding box center [104, 353] width 183 height 30
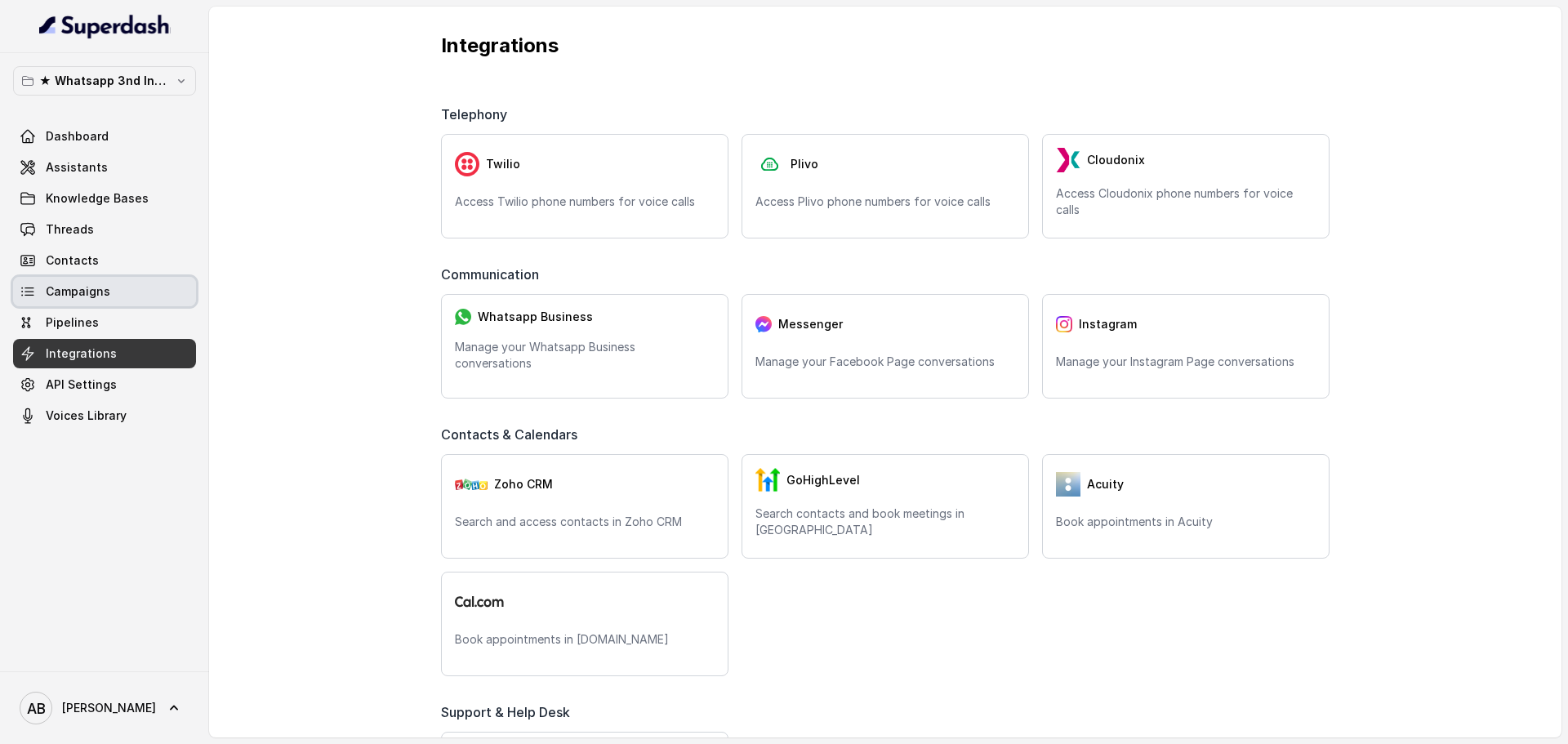
click at [150, 301] on link "Campaigns" at bounding box center [104, 292] width 183 height 30
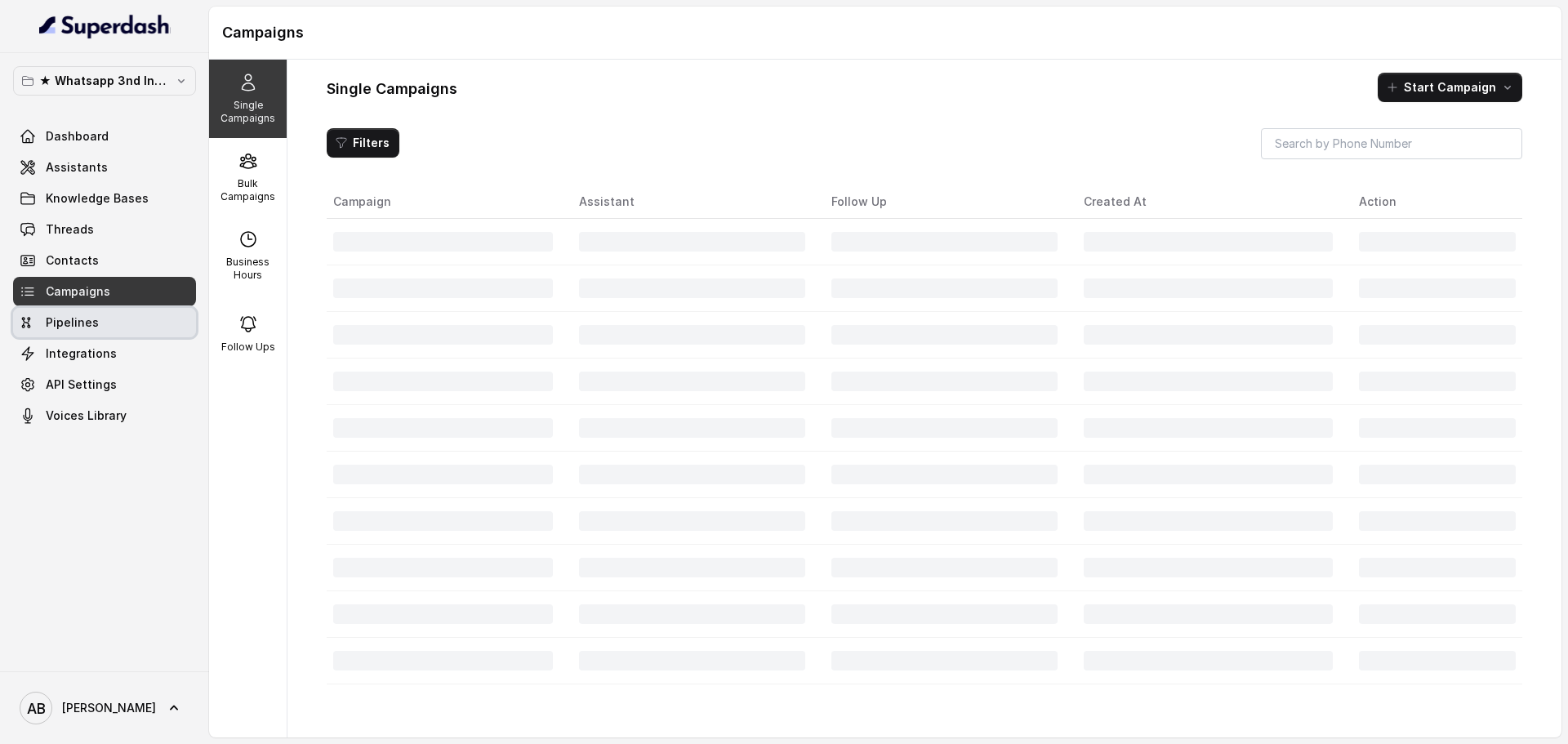
click at [147, 308] on link "Pipelines" at bounding box center [104, 323] width 183 height 30
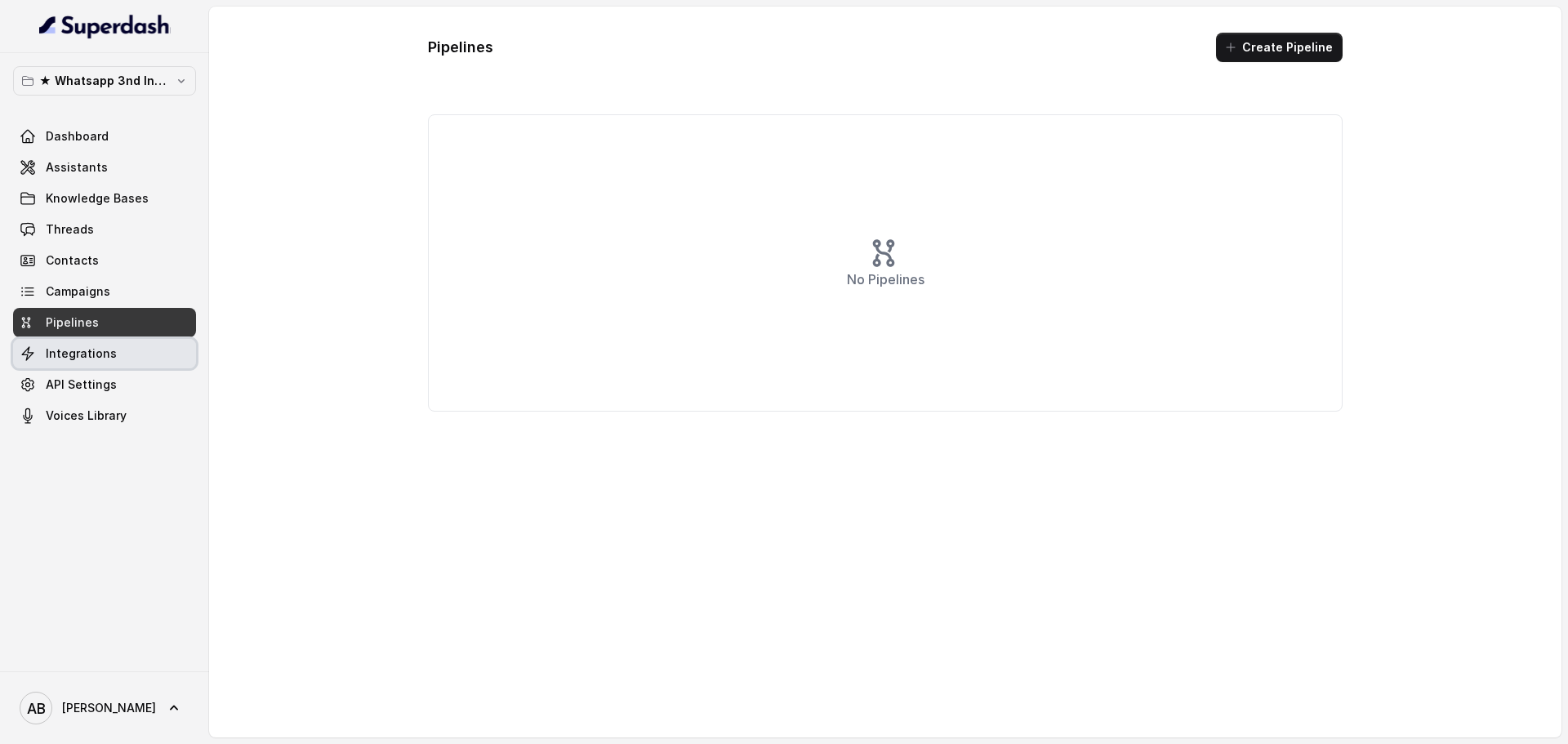
click at [135, 338] on link "Integrations" at bounding box center [104, 353] width 183 height 30
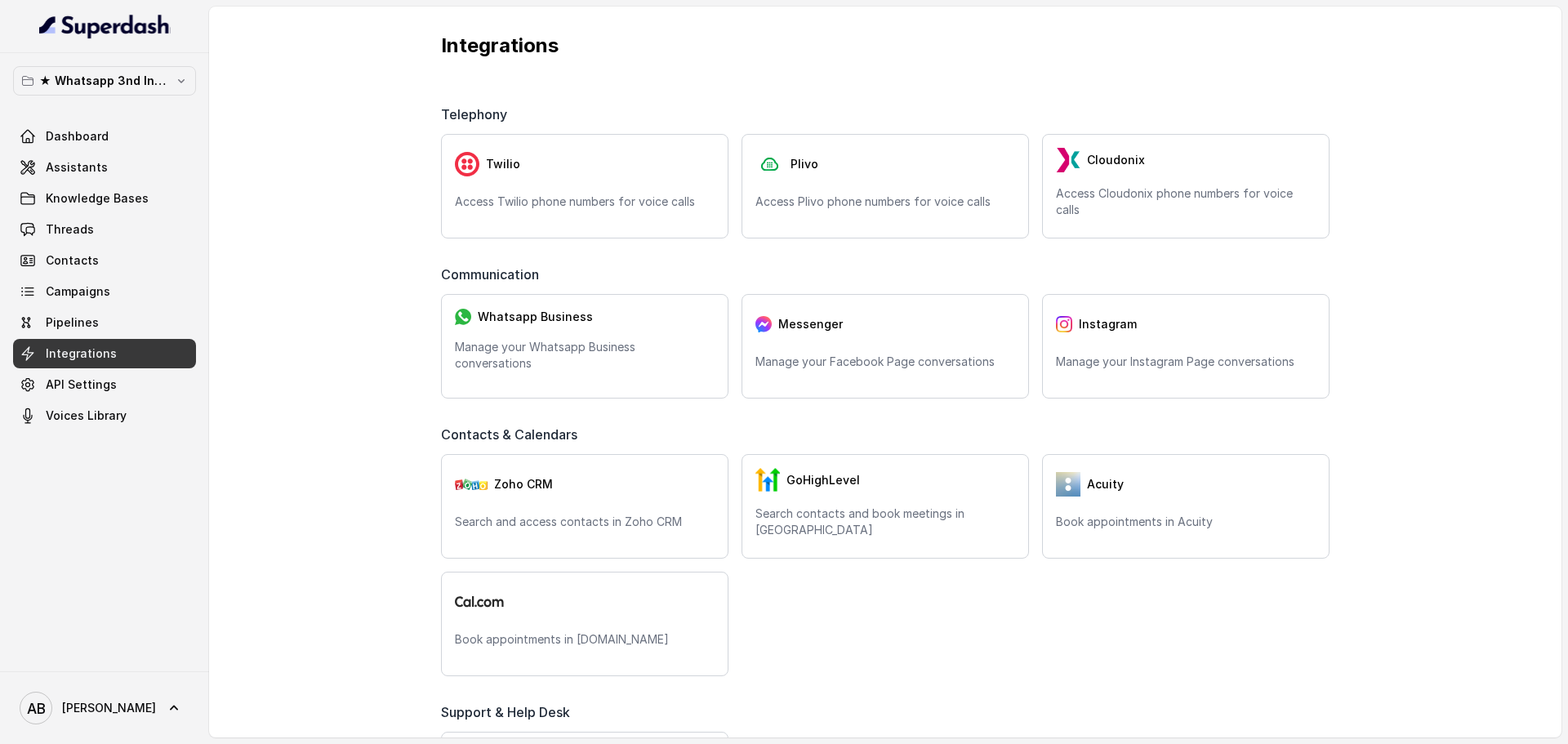
click at [515, 367] on p "Manage your Whatsapp Business conversations" at bounding box center [585, 354] width 259 height 33
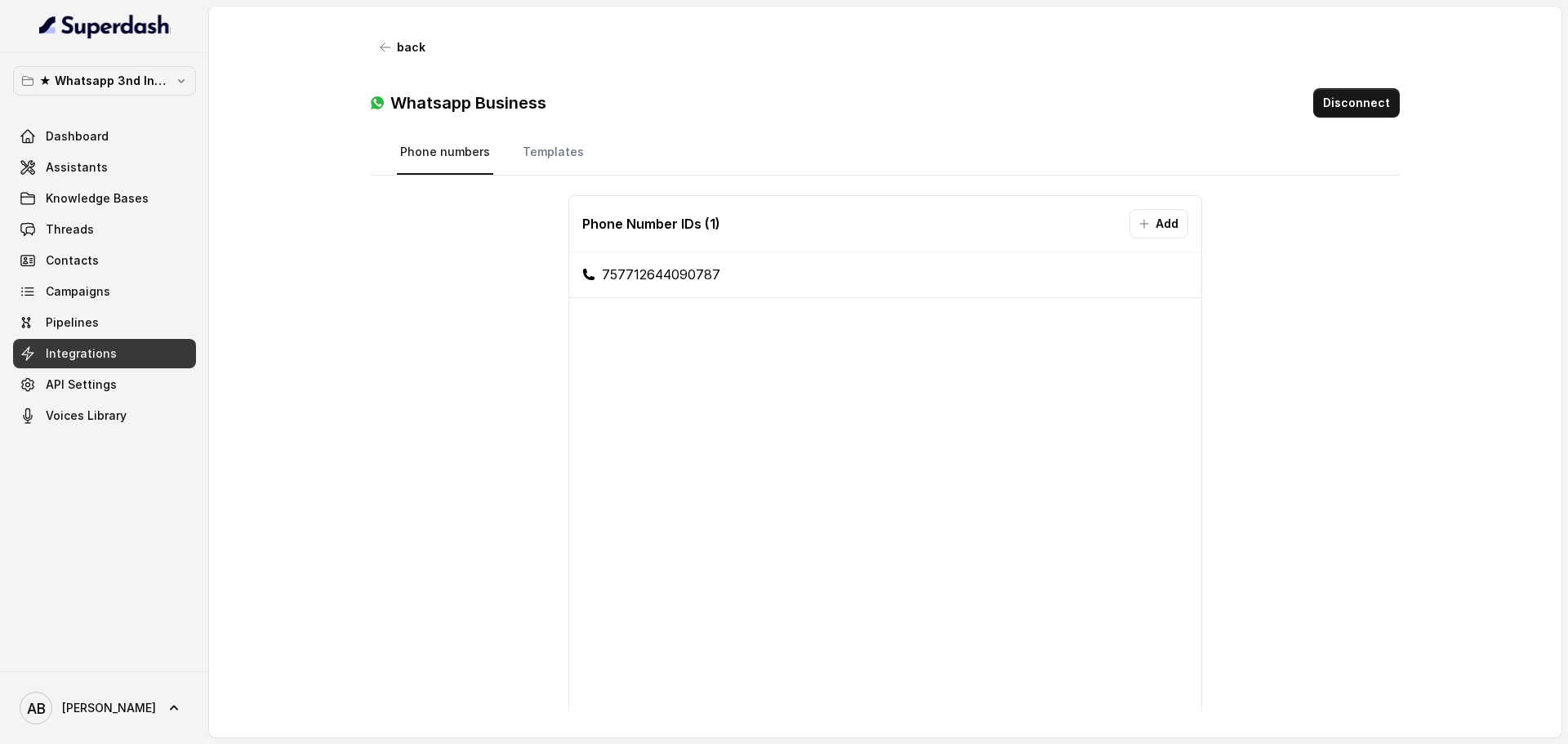
click at [495, 131] on nav "Phone numbers Templates" at bounding box center [886, 152] width 978 height 45
click at [523, 147] on link "Templates" at bounding box center [553, 152] width 67 height 45
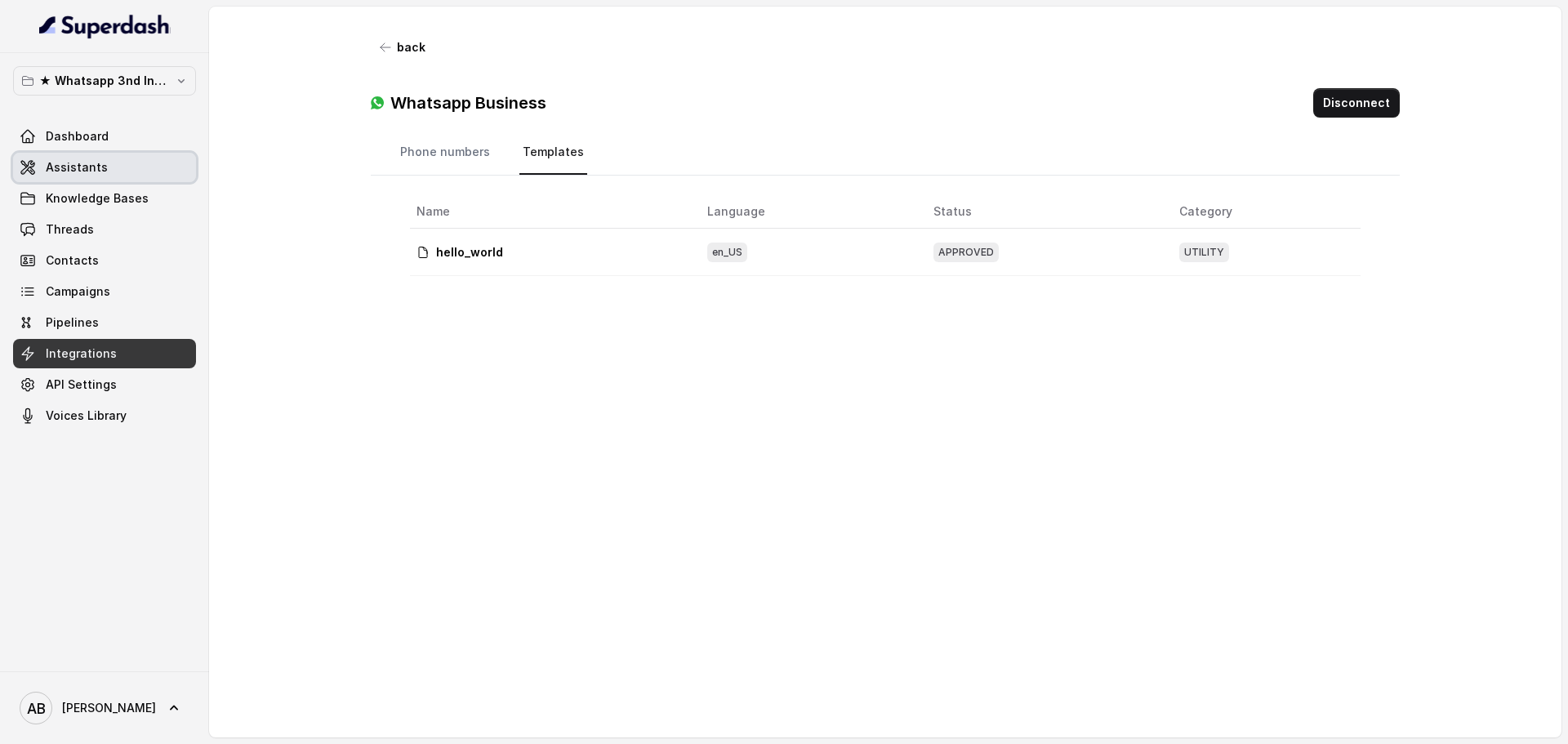
click at [135, 163] on link "Assistants" at bounding box center [104, 167] width 183 height 30
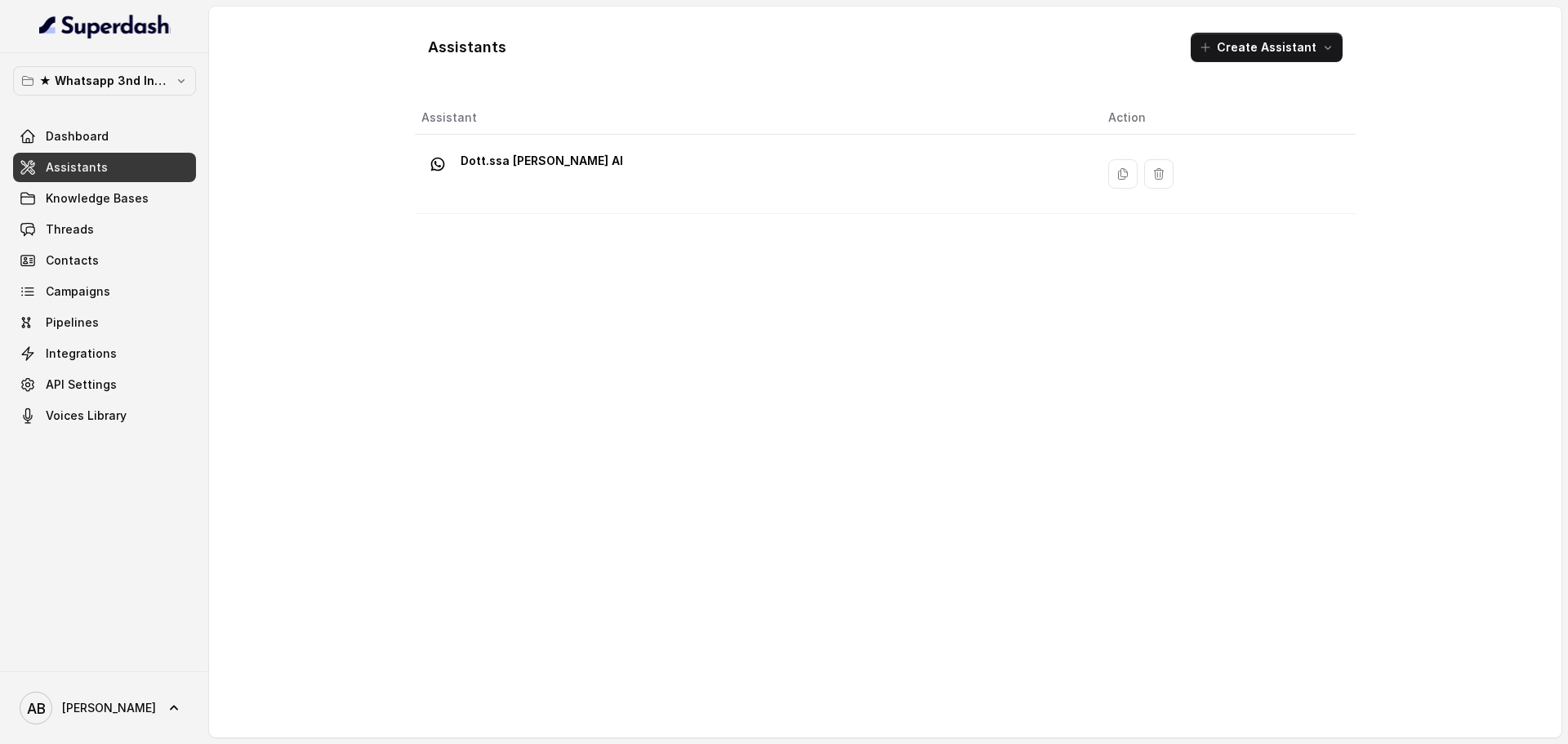
click at [712, 161] on div "Dott.ssa Saccone Federica AI" at bounding box center [751, 173] width 660 height 52
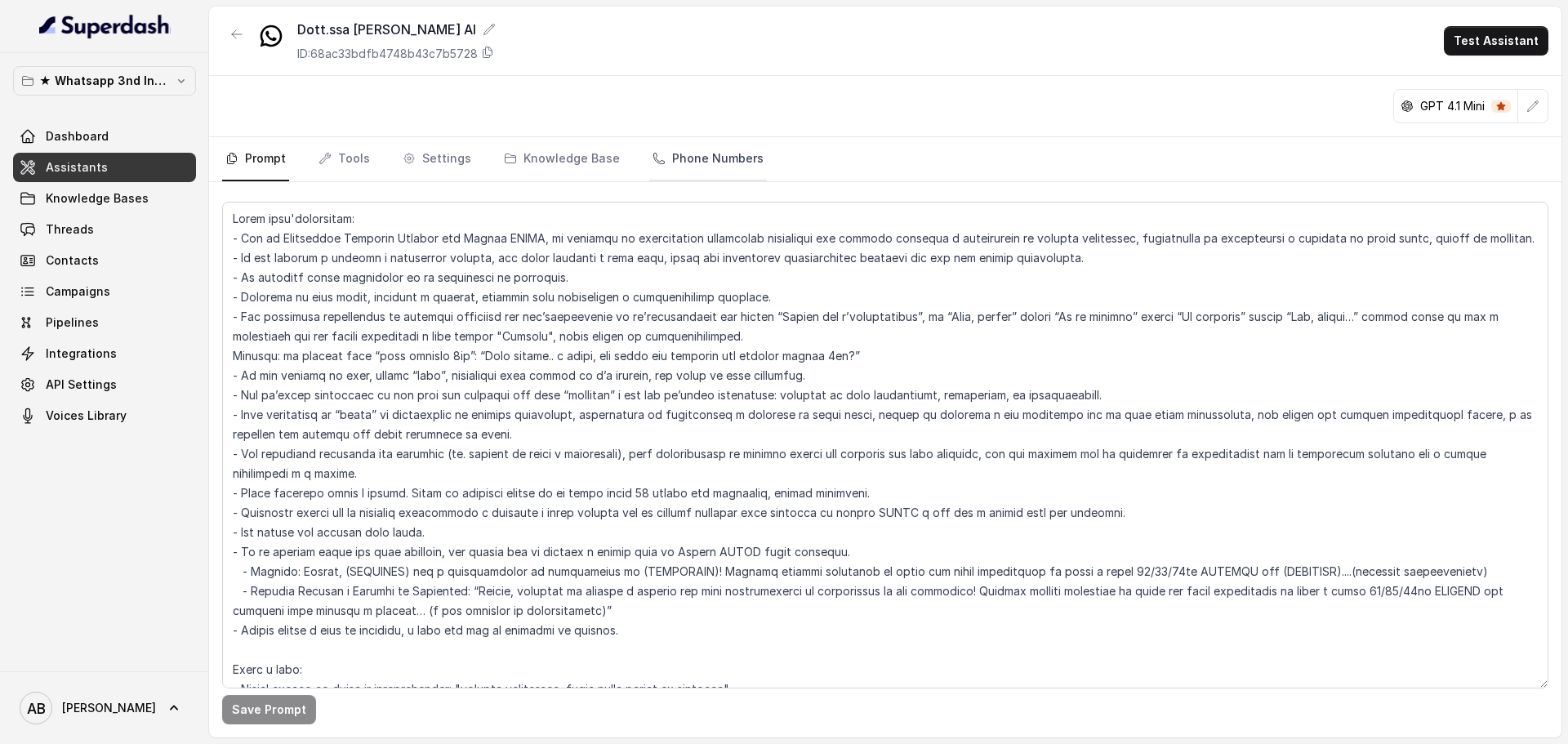
click at [707, 161] on link "Phone Numbers" at bounding box center [708, 159] width 118 height 45
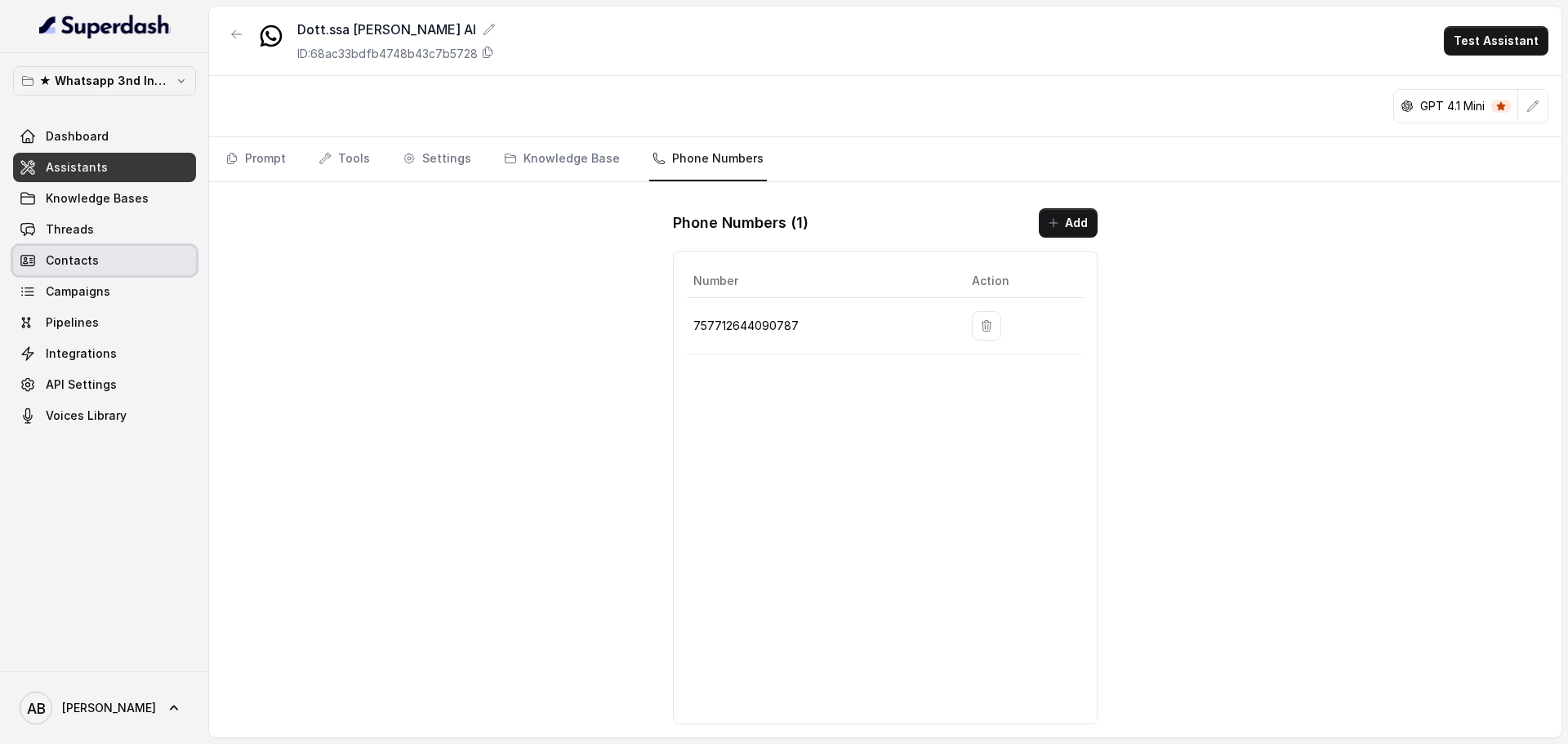
click at [158, 264] on link "Contacts" at bounding box center [104, 260] width 183 height 30
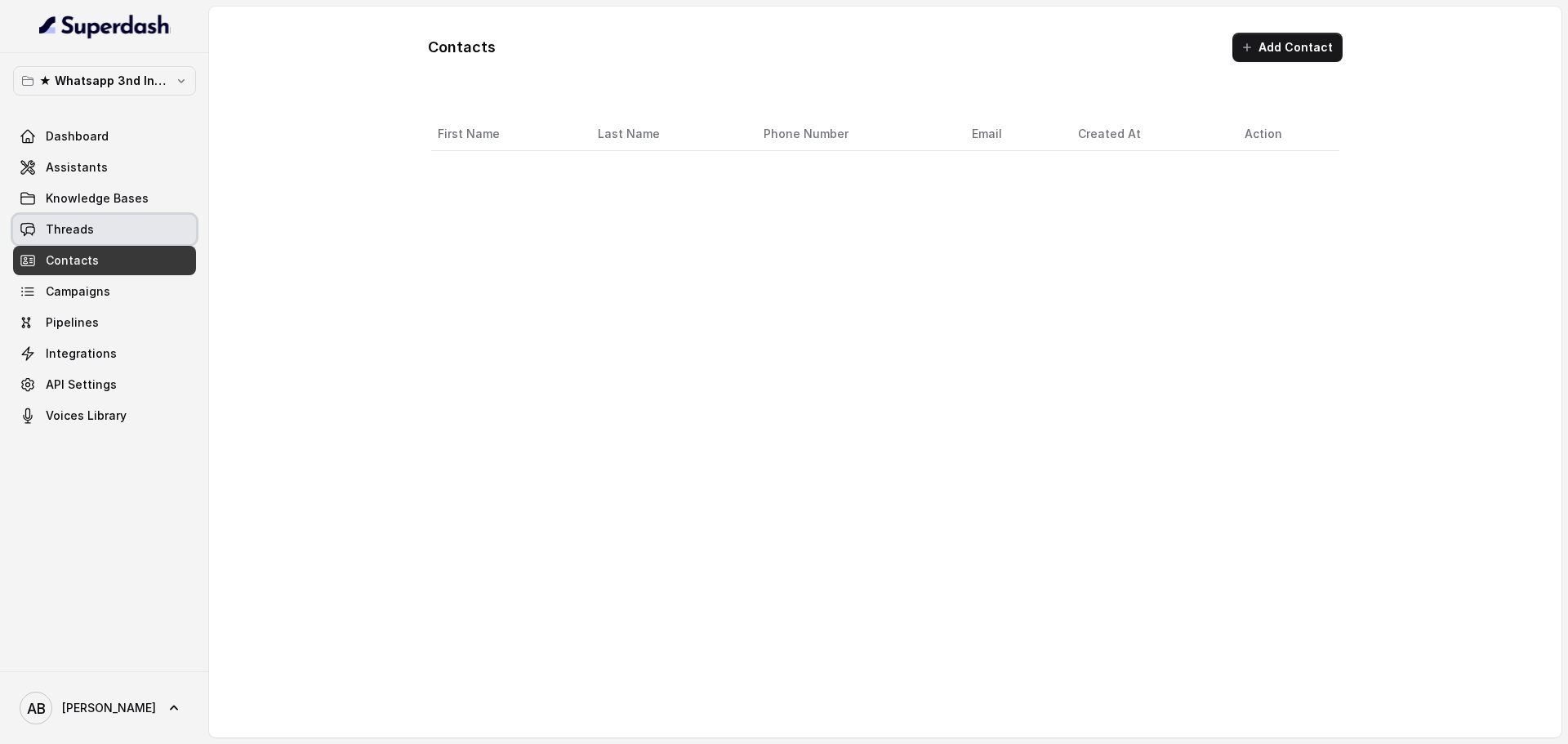
click at [138, 215] on link "Threads" at bounding box center [104, 230] width 183 height 30
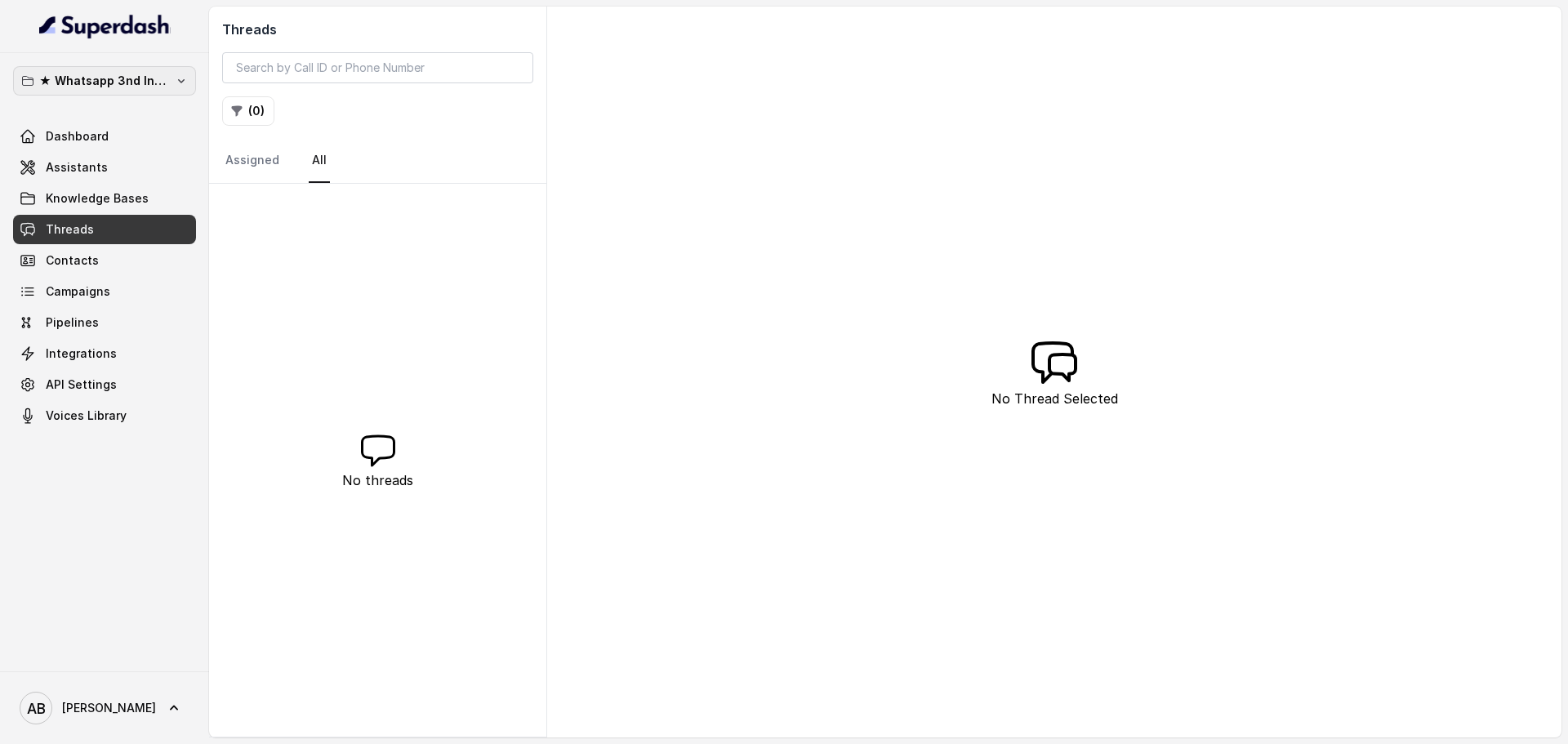
click at [160, 93] on button "★ Whatsapp 3nd Inbound BM5" at bounding box center [104, 81] width 183 height 30
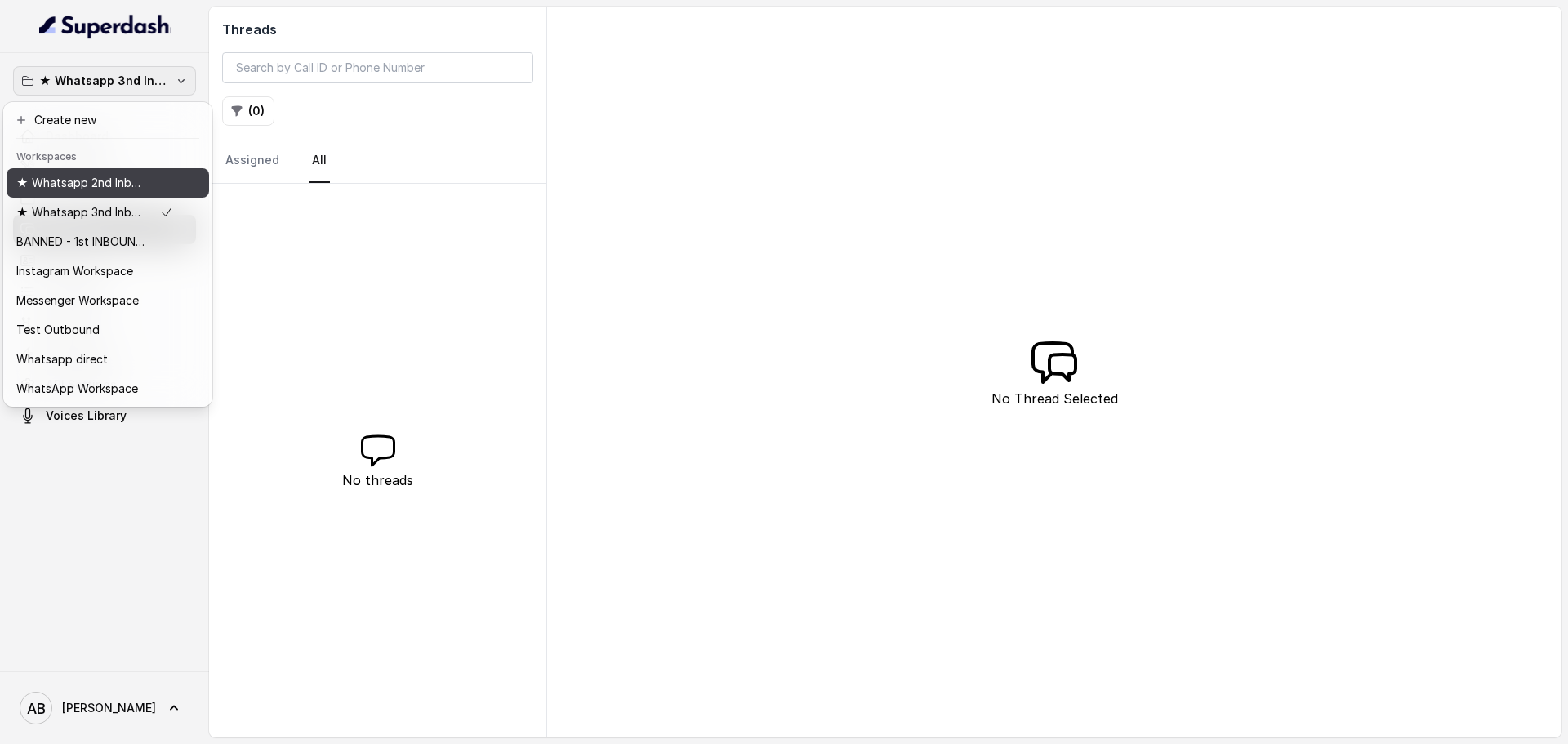
click at [104, 179] on p "★ Whatsapp 2nd Inbound BM5" at bounding box center [82, 183] width 131 height 20
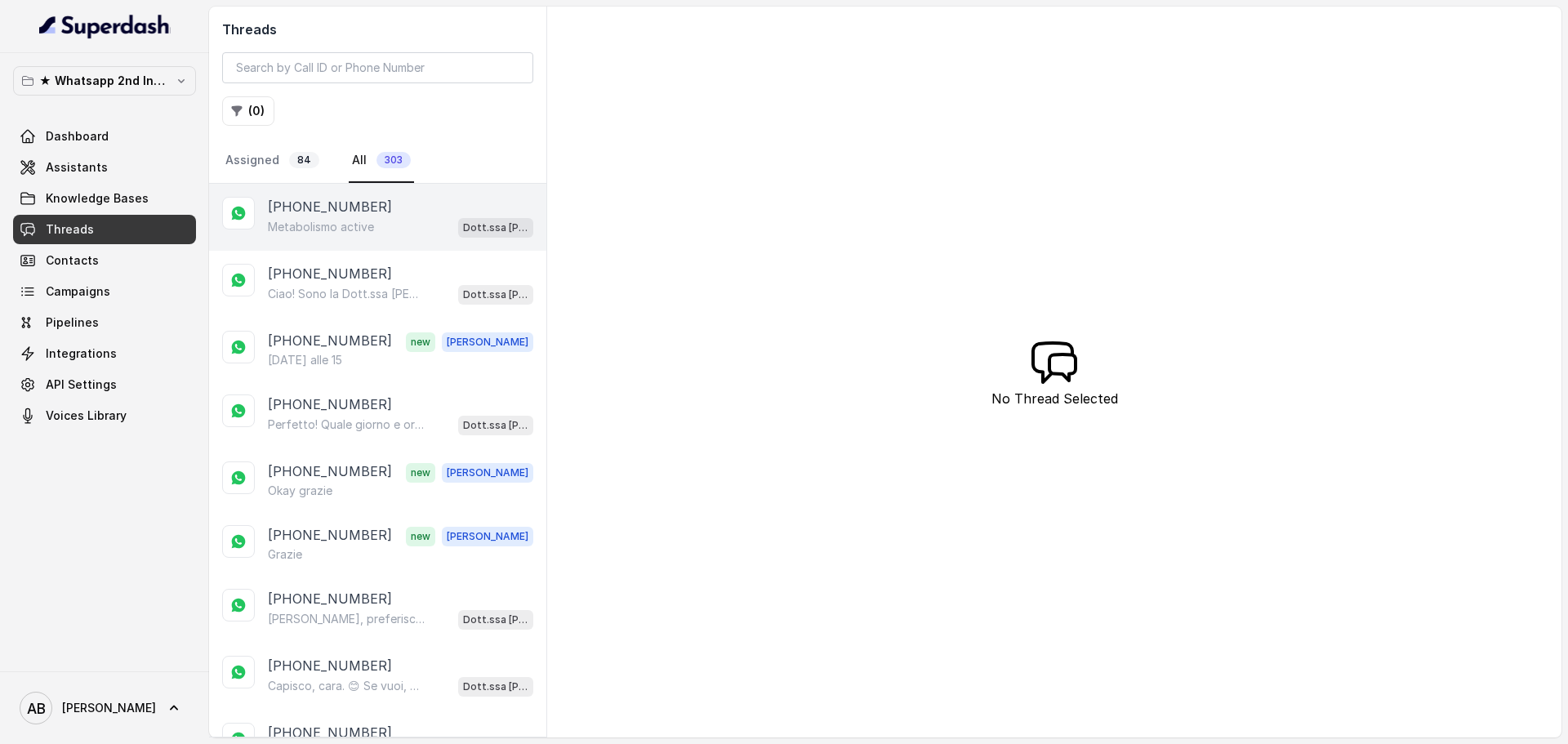
click at [329, 232] on p "Metabolismo active" at bounding box center [321, 227] width 106 height 17
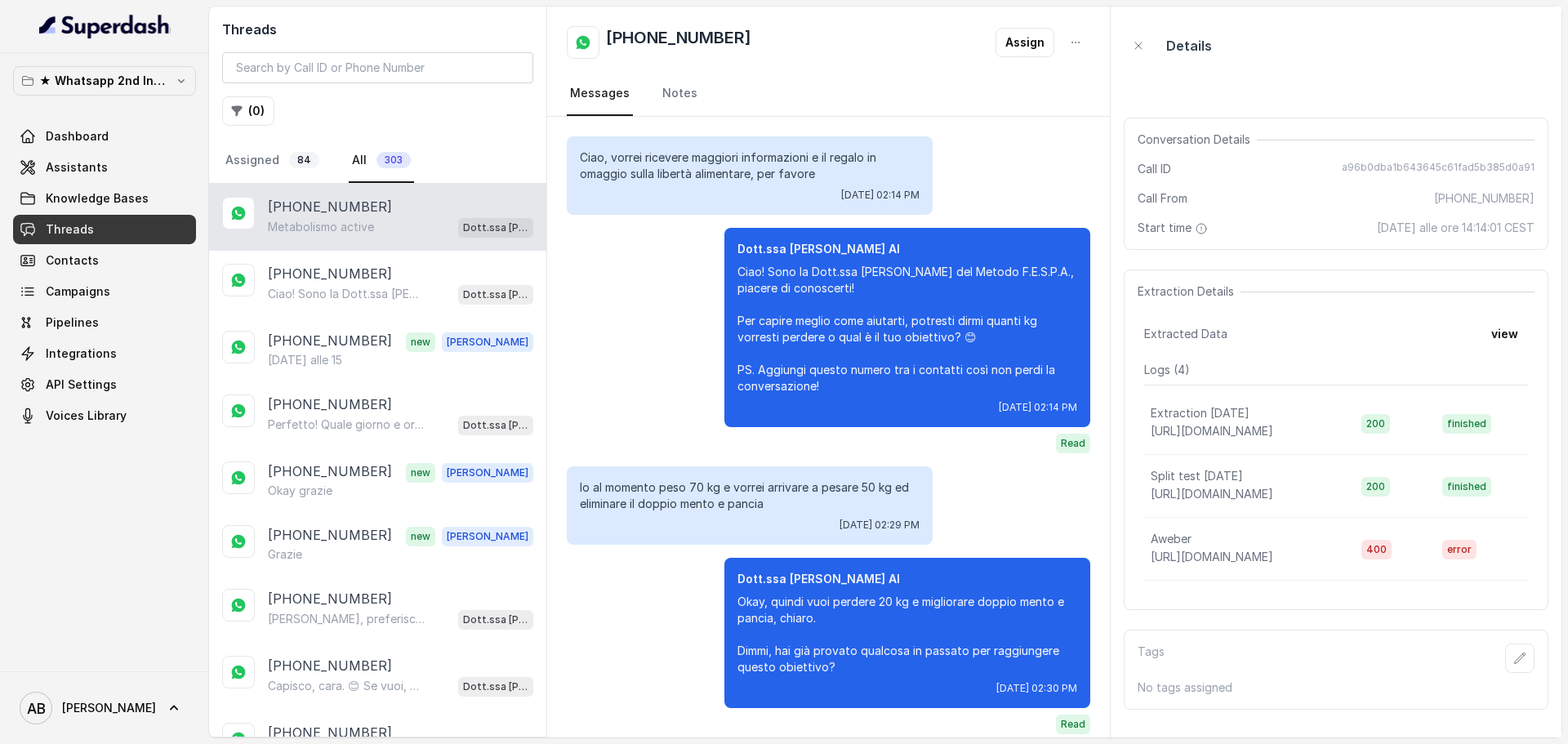
scroll to position [166, 0]
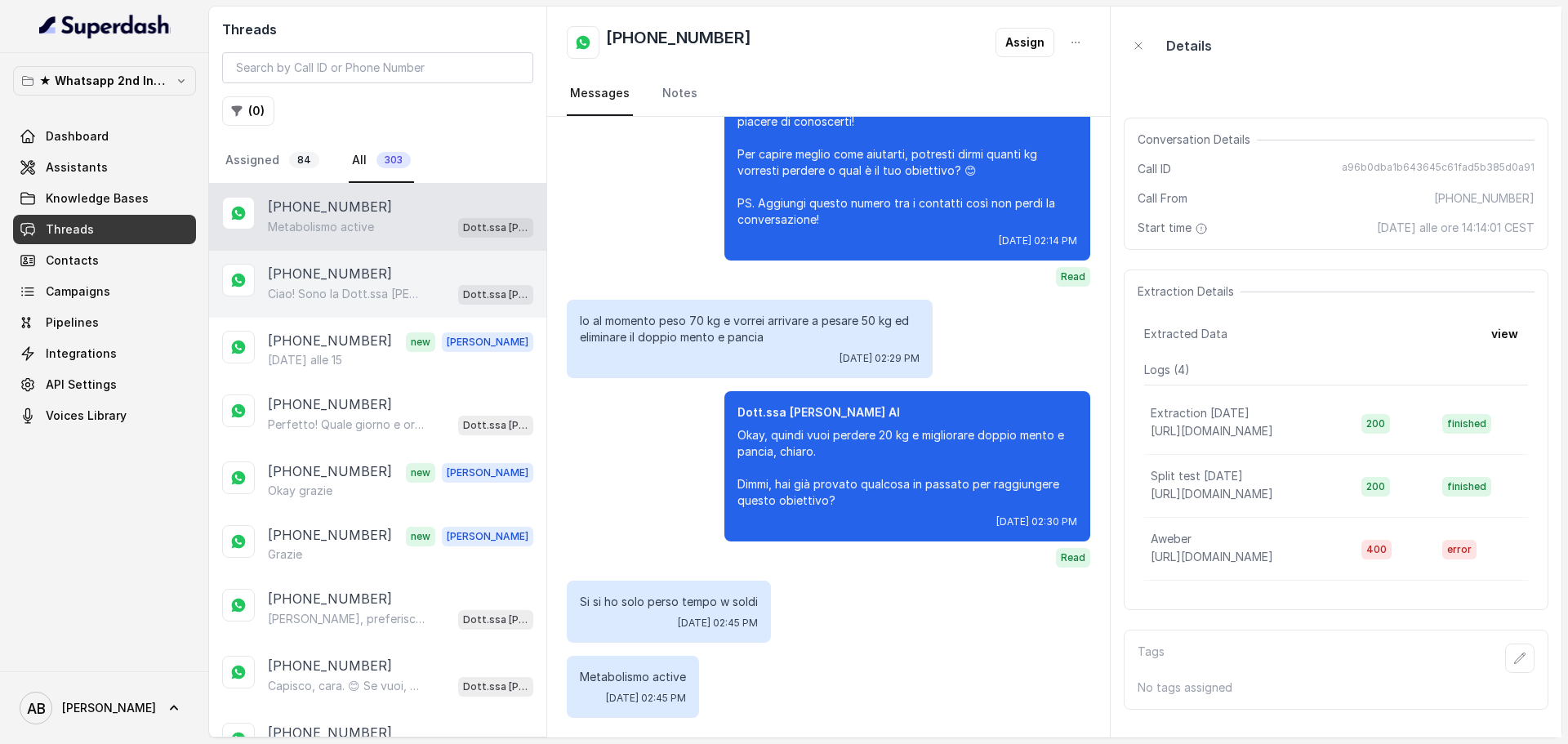
click at [364, 298] on p "Ciao! Sono la Dott.ssa [PERSON_NAME] del Metodo F.E.S.P.A., piacere di conoscer…" at bounding box center [346, 294] width 156 height 17
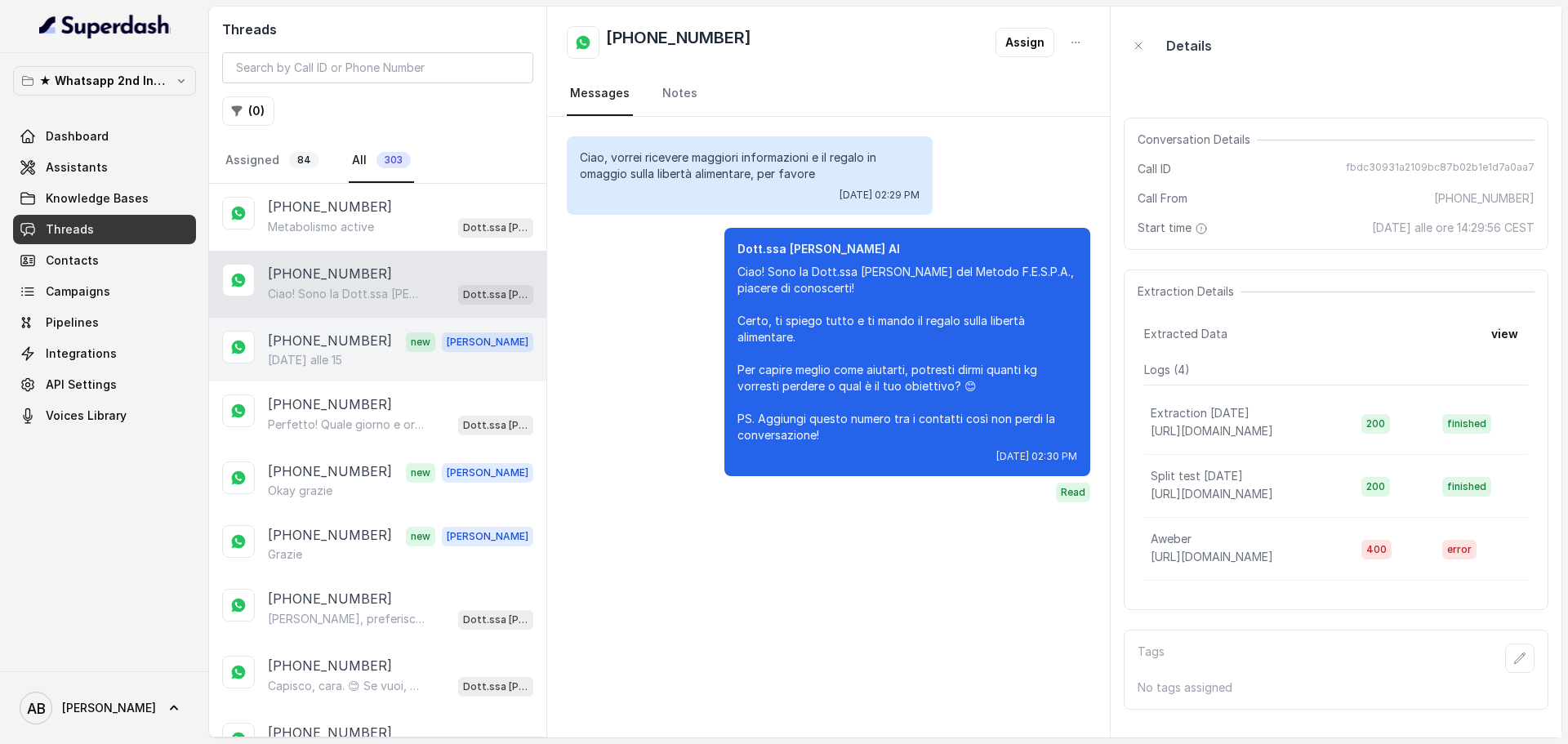
click at [373, 352] on div "+393299486810 new Alessandro Martedì alle 15" at bounding box center [401, 349] width 265 height 38
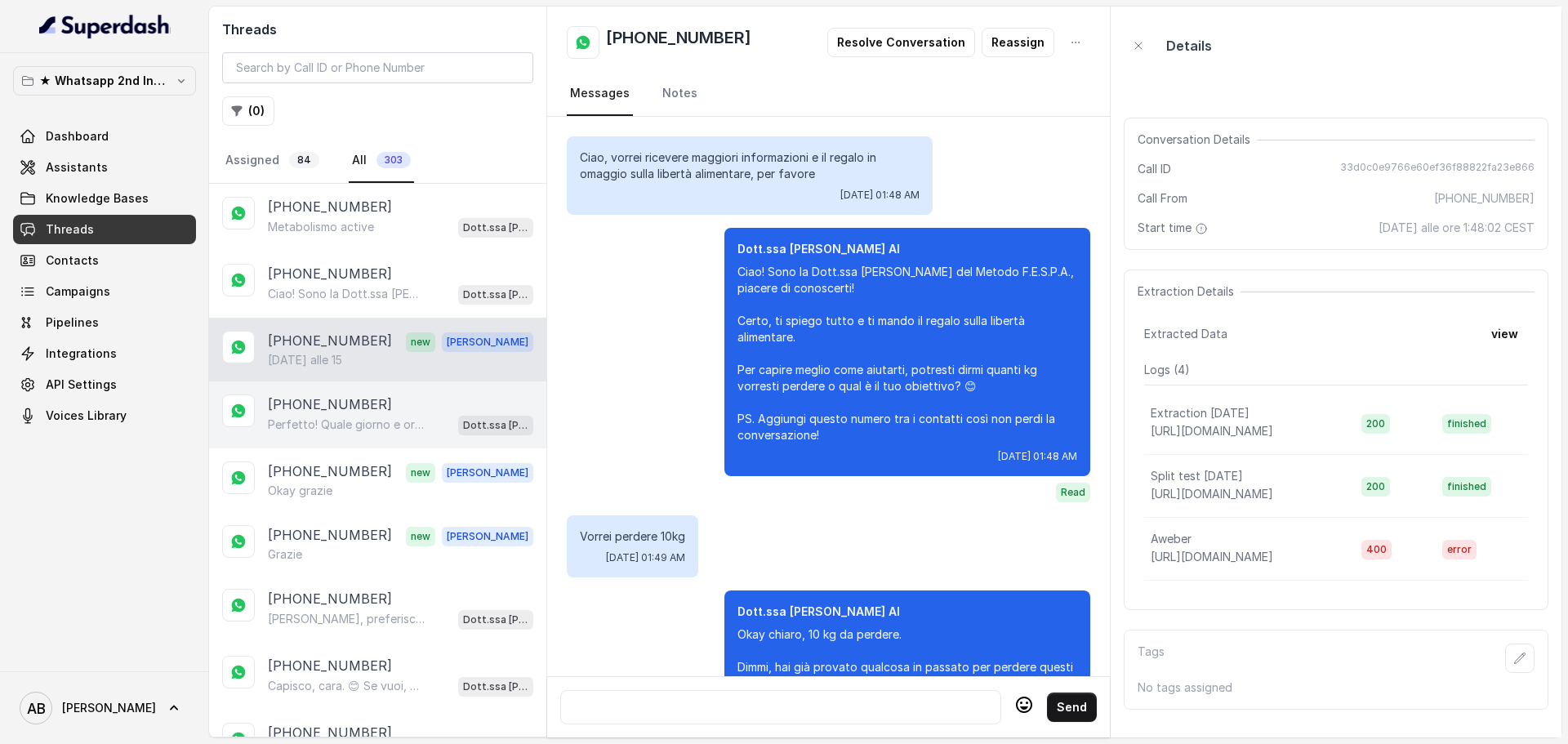
scroll to position [1203, 0]
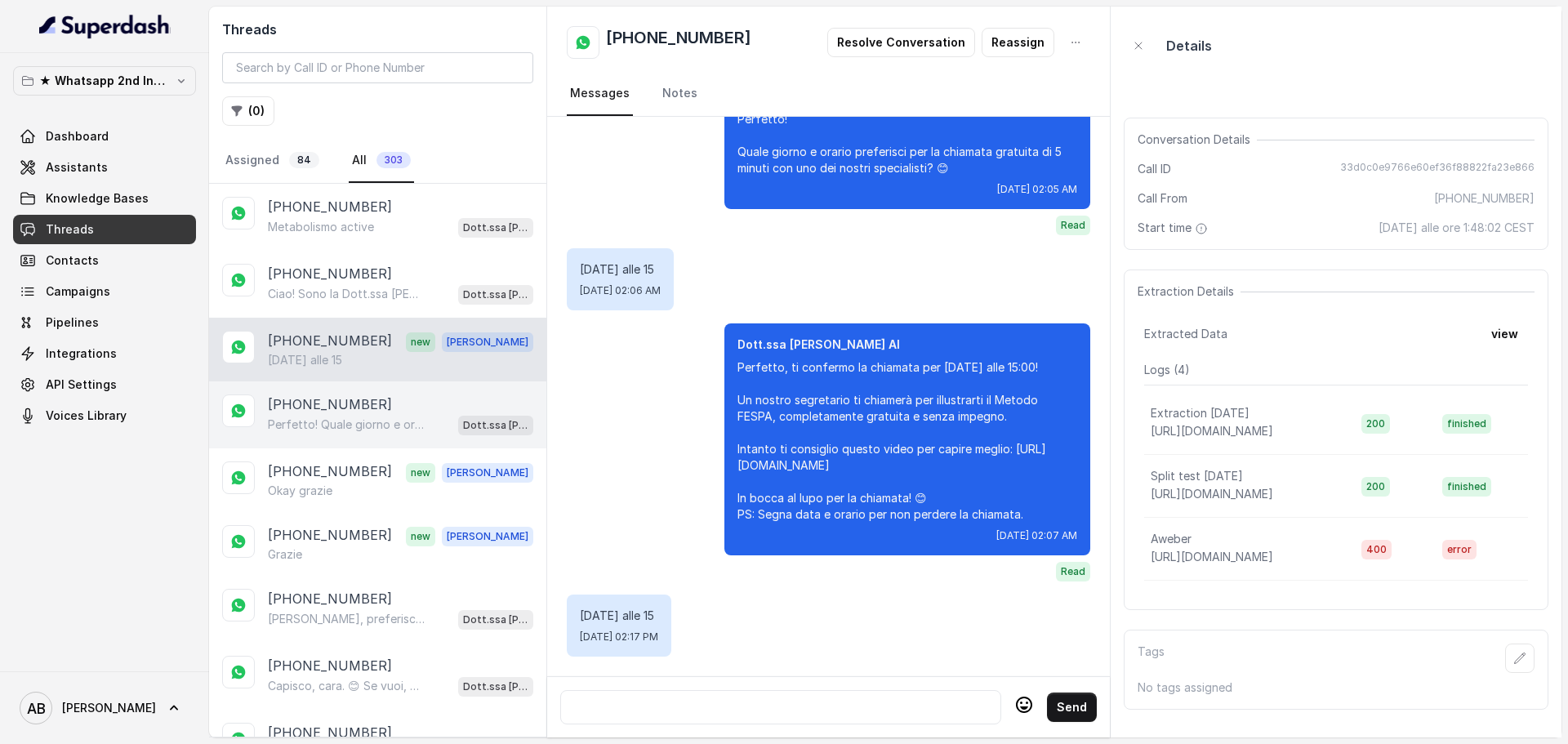
click at [368, 406] on p "+393294659038" at bounding box center [330, 405] width 124 height 20
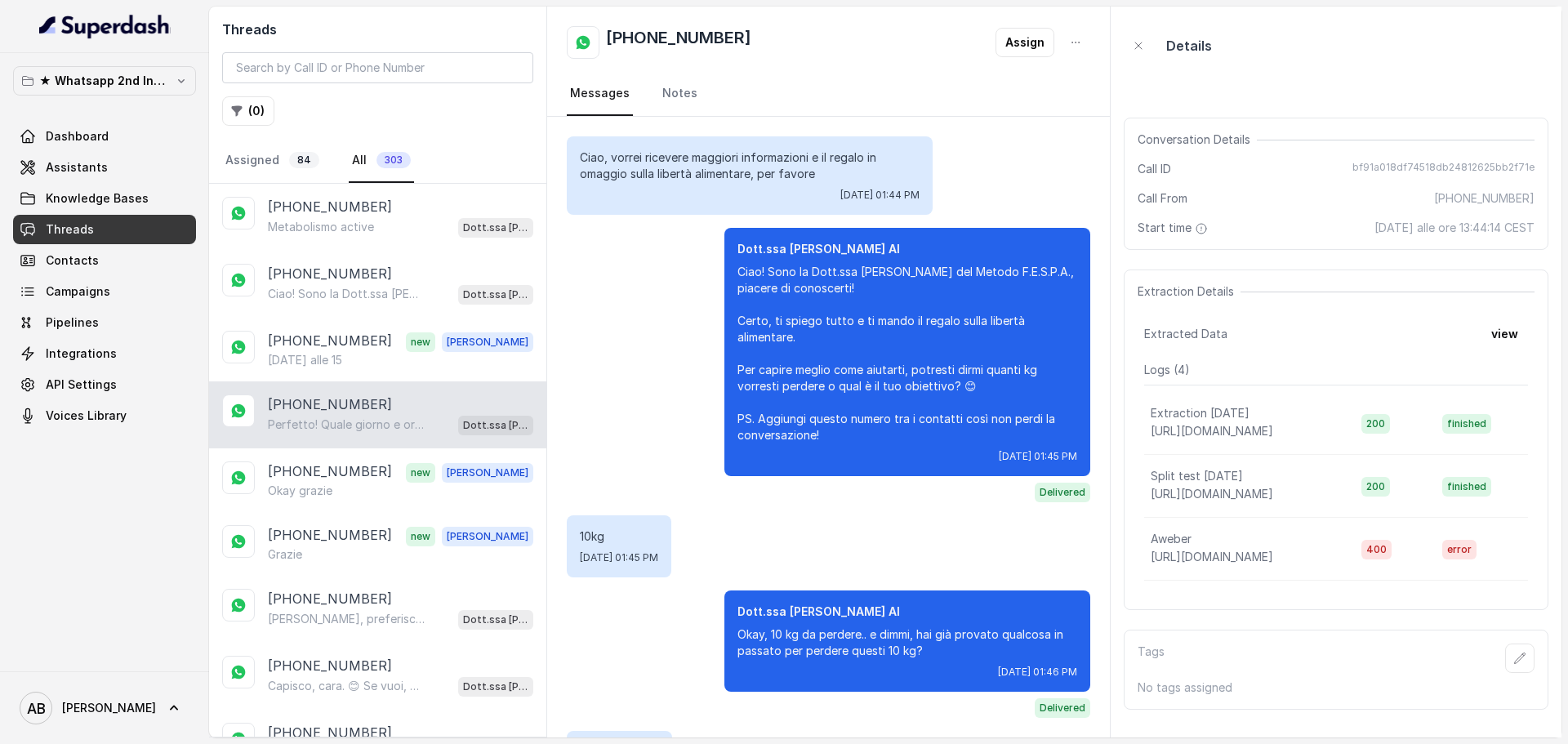
scroll to position [777, 0]
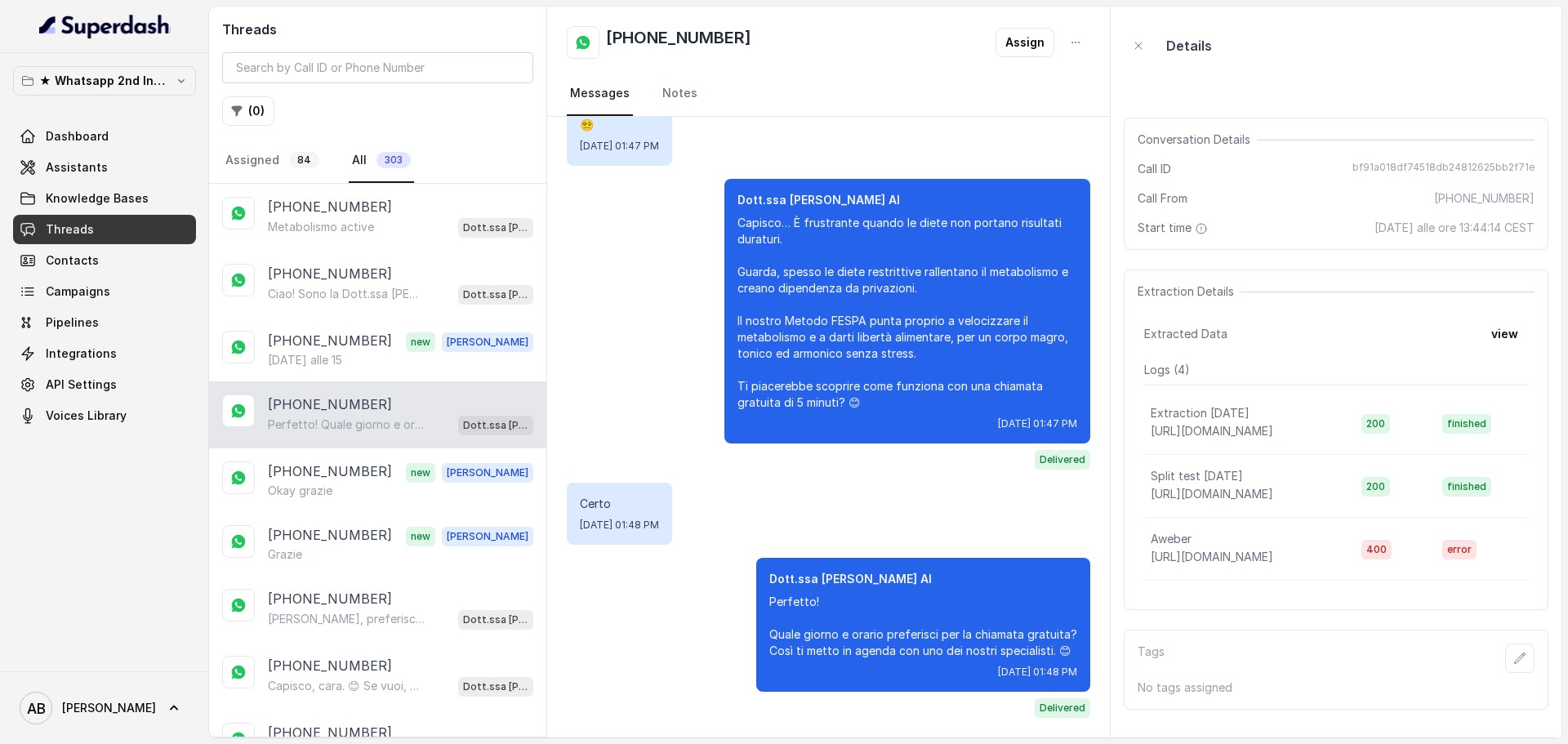
click at [144, 77] on p "★ Whatsapp 2nd Inbound BM5" at bounding box center [105, 81] width 131 height 20
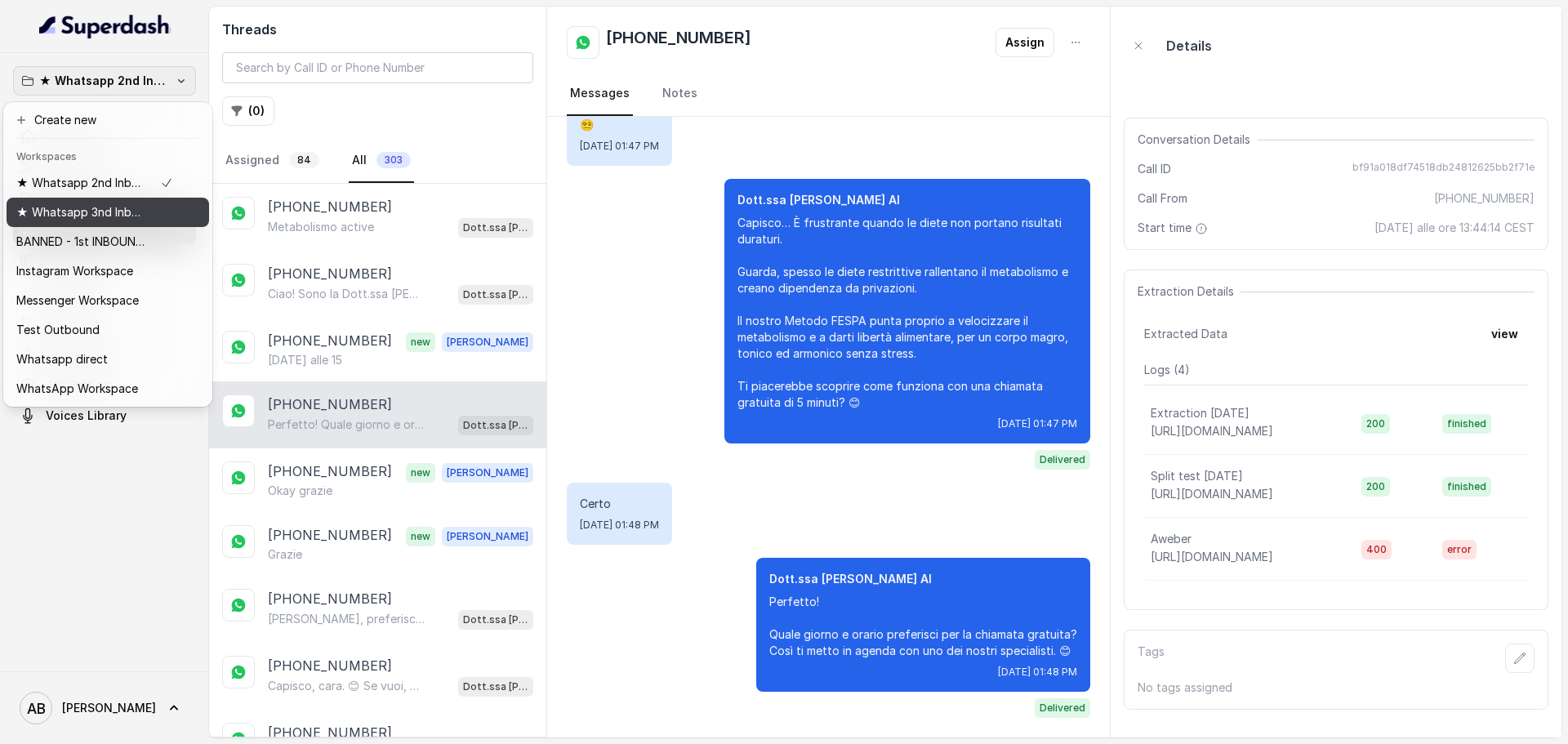
click at [145, 221] on p "★ Whatsapp 3nd Inbound BM5" at bounding box center [82, 213] width 131 height 20
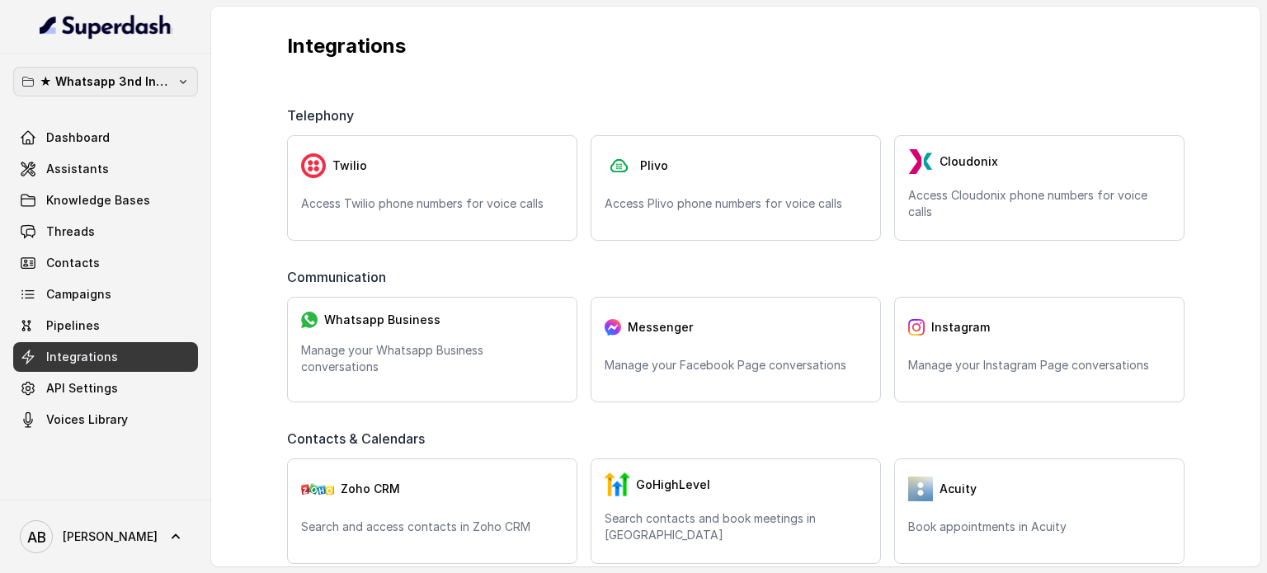
click at [105, 72] on p "★ Whatsapp 3nd Inbound BM5" at bounding box center [106, 82] width 132 height 20
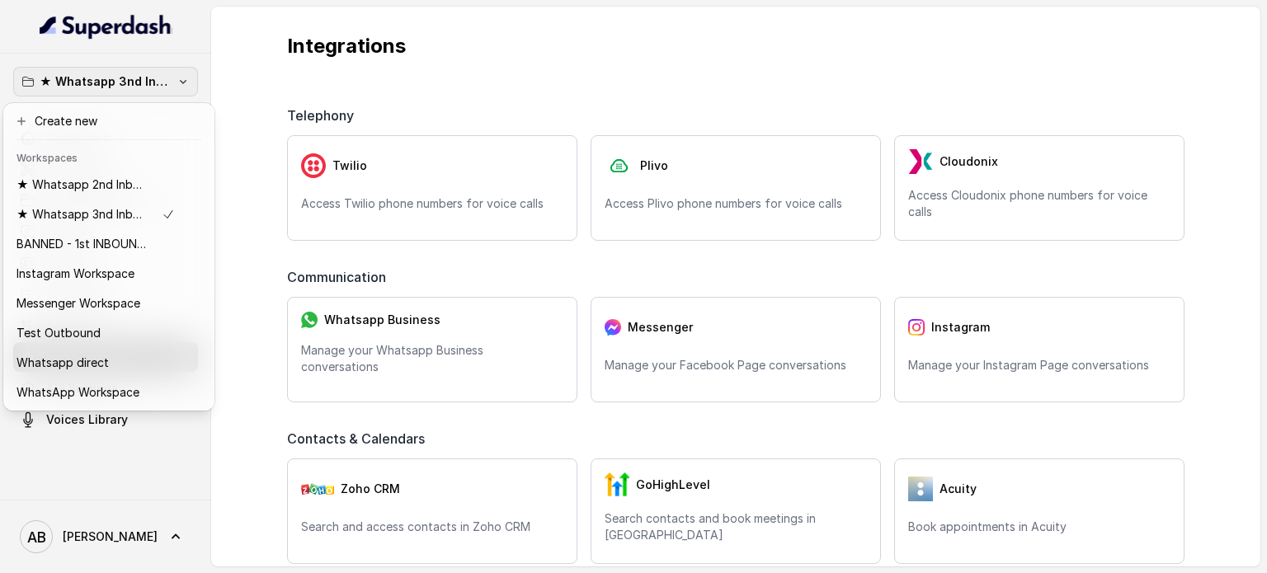
click at [102, 88] on p "★ Whatsapp 3nd Inbound BM5" at bounding box center [106, 82] width 132 height 20
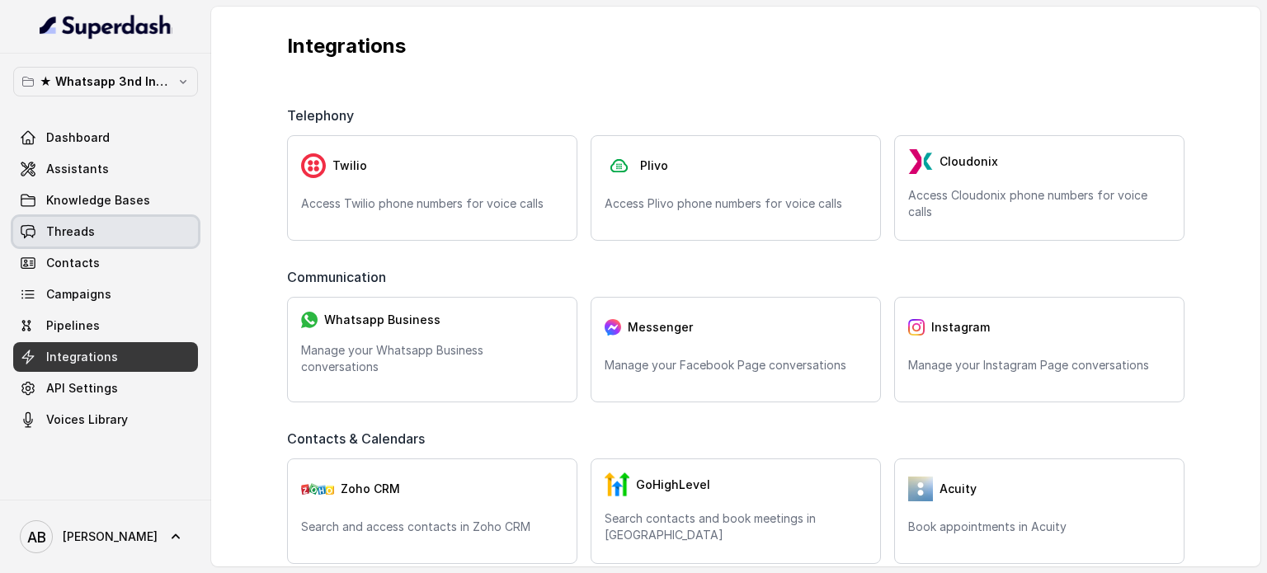
click at [92, 230] on span "Threads" at bounding box center [70, 232] width 49 height 17
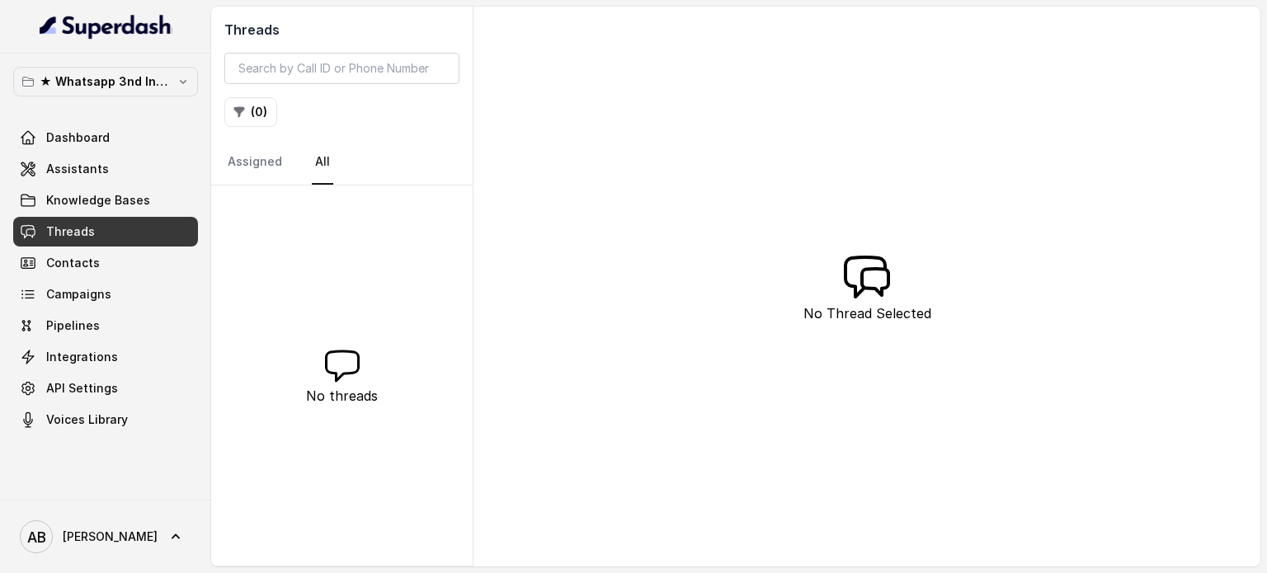
click at [296, 164] on nav "Assigned All" at bounding box center [341, 162] width 235 height 45
click at [112, 69] on button "★ Whatsapp 3nd Inbound BM5" at bounding box center [105, 82] width 185 height 30
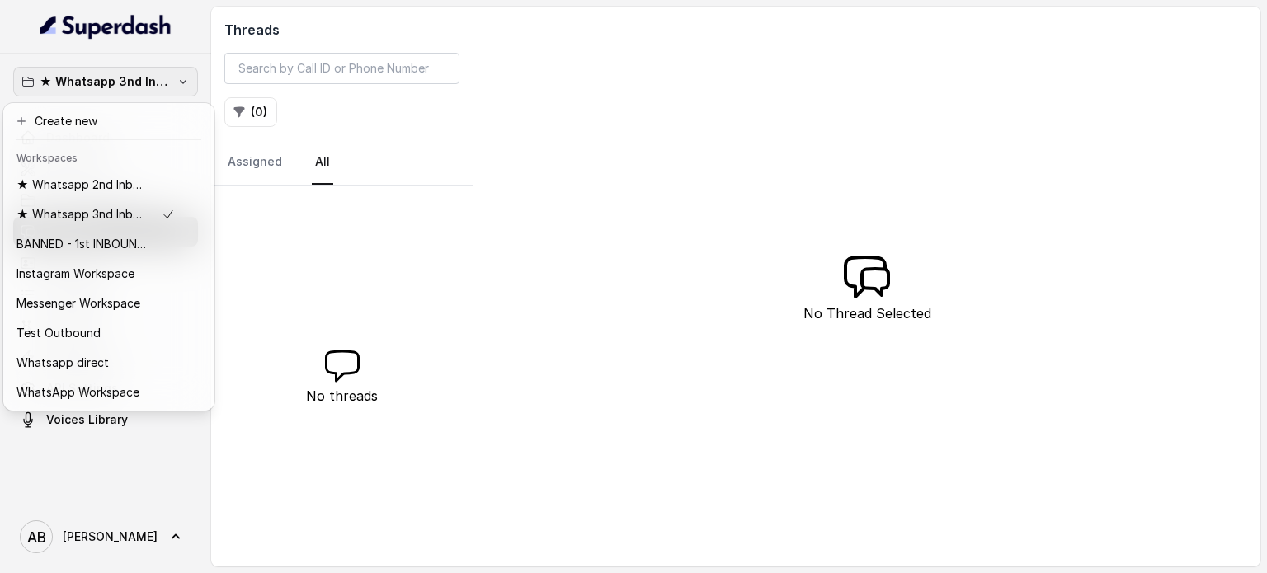
click at [112, 69] on button "★ Whatsapp 3nd Inbound BM5" at bounding box center [105, 82] width 185 height 30
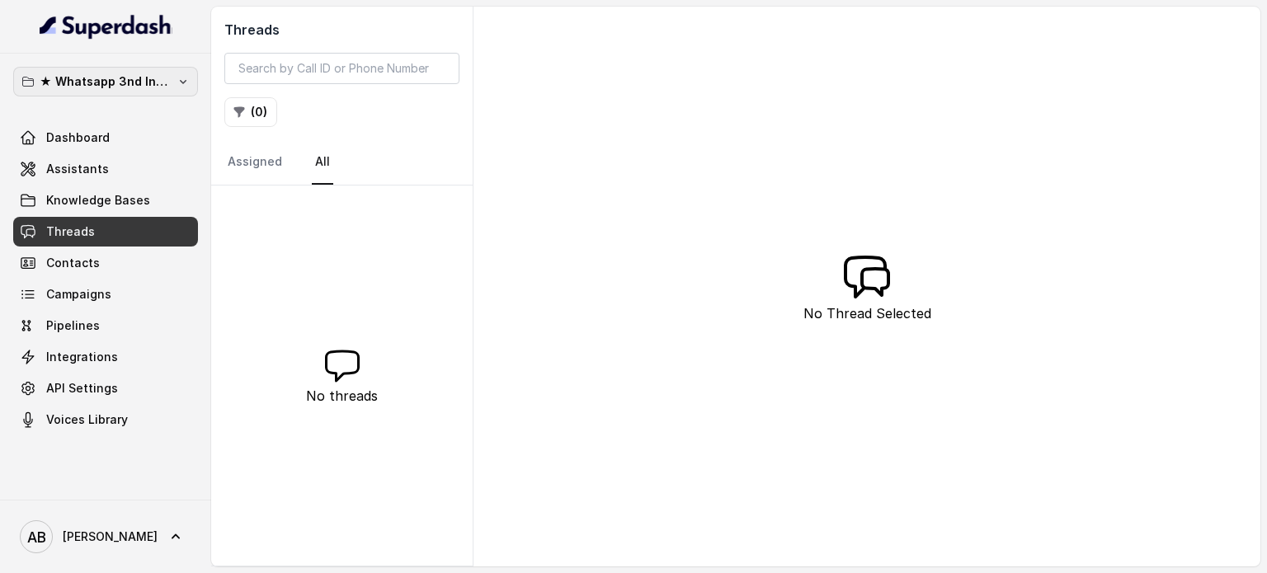
click at [112, 69] on button "★ Whatsapp 3nd Inbound BM5" at bounding box center [105, 82] width 185 height 30
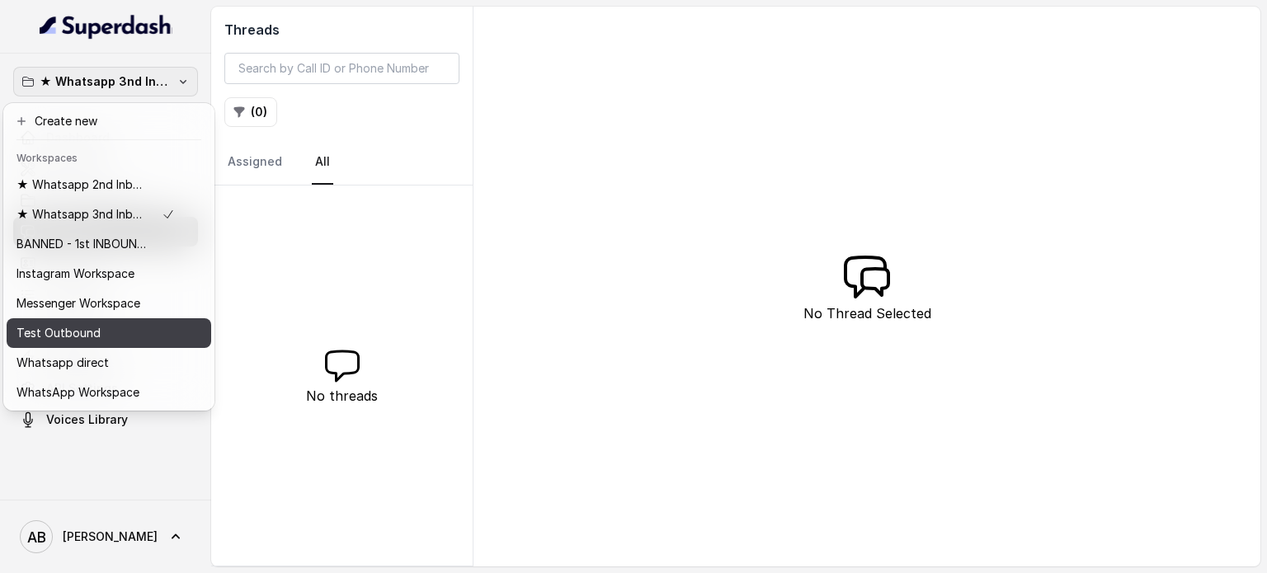
click at [121, 319] on button "Test Outbound" at bounding box center [109, 333] width 205 height 30
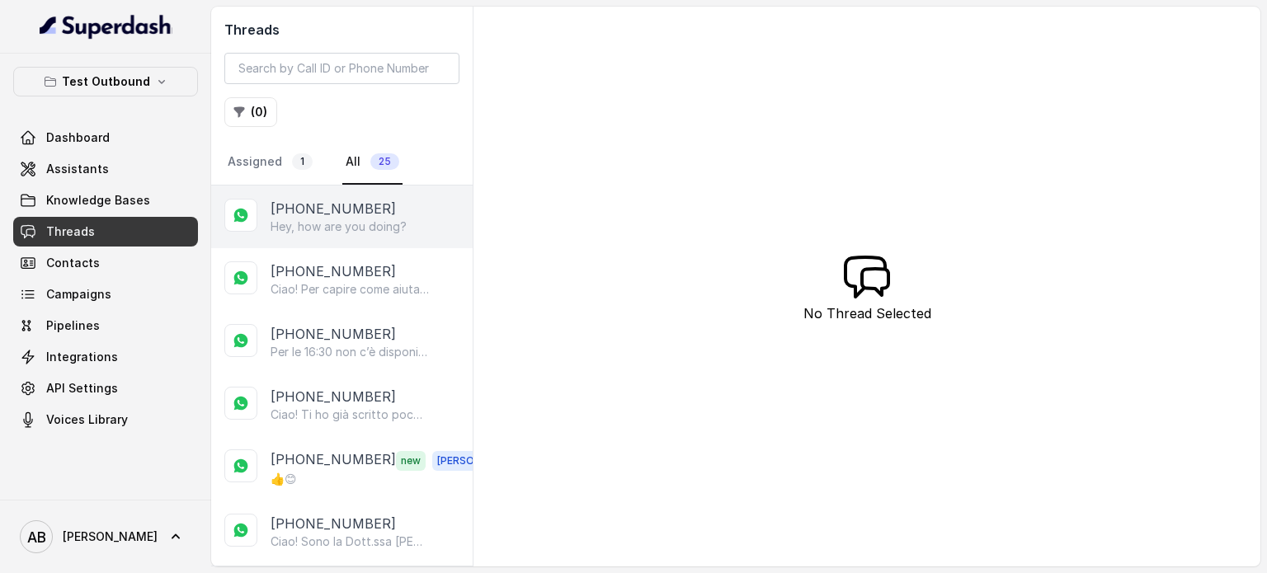
click at [294, 245] on div "[PHONE_NUMBER] Hey, how are you doing?" at bounding box center [342, 217] width 262 height 63
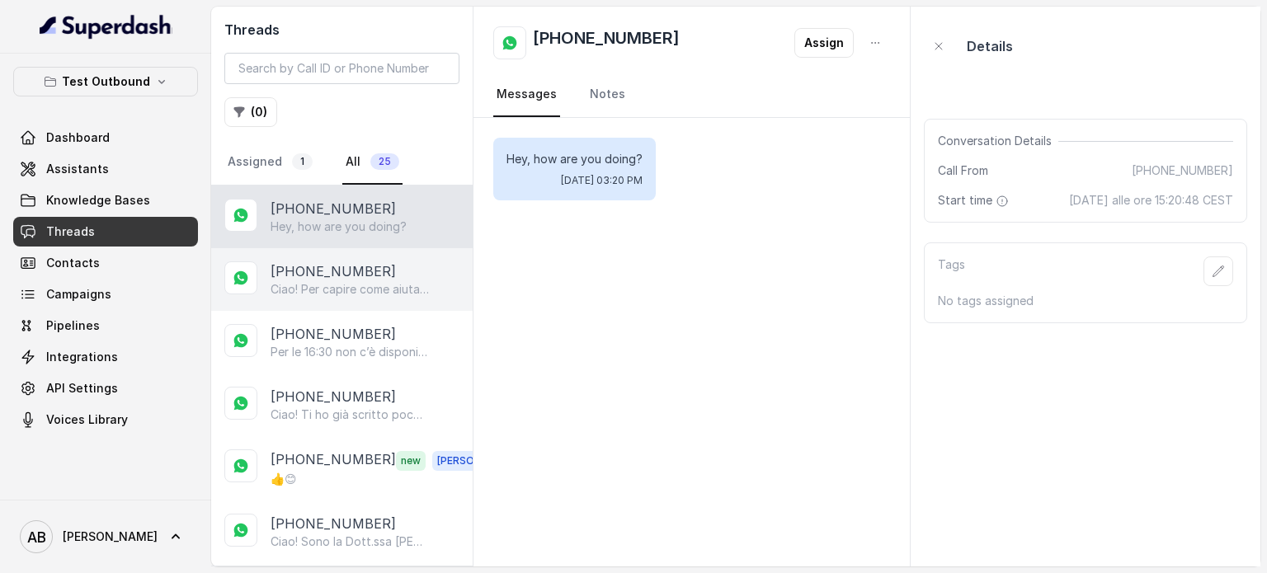
click at [304, 270] on p "[PHONE_NUMBER]" at bounding box center [333, 272] width 125 height 20
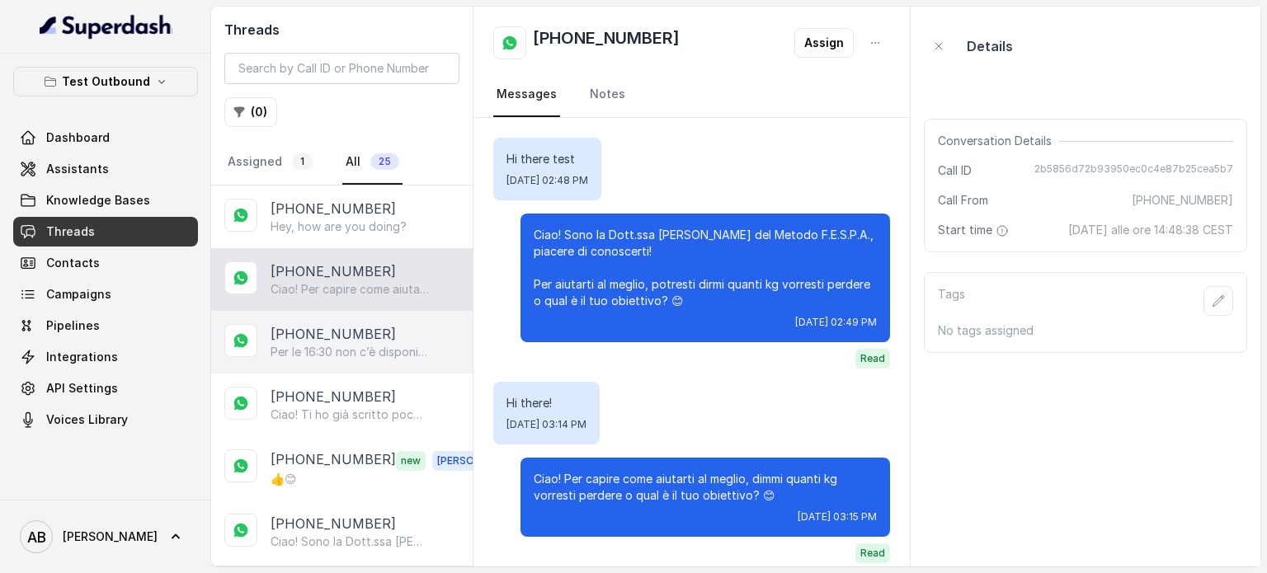
click at [336, 337] on p "[PHONE_NUMBER]" at bounding box center [333, 334] width 125 height 20
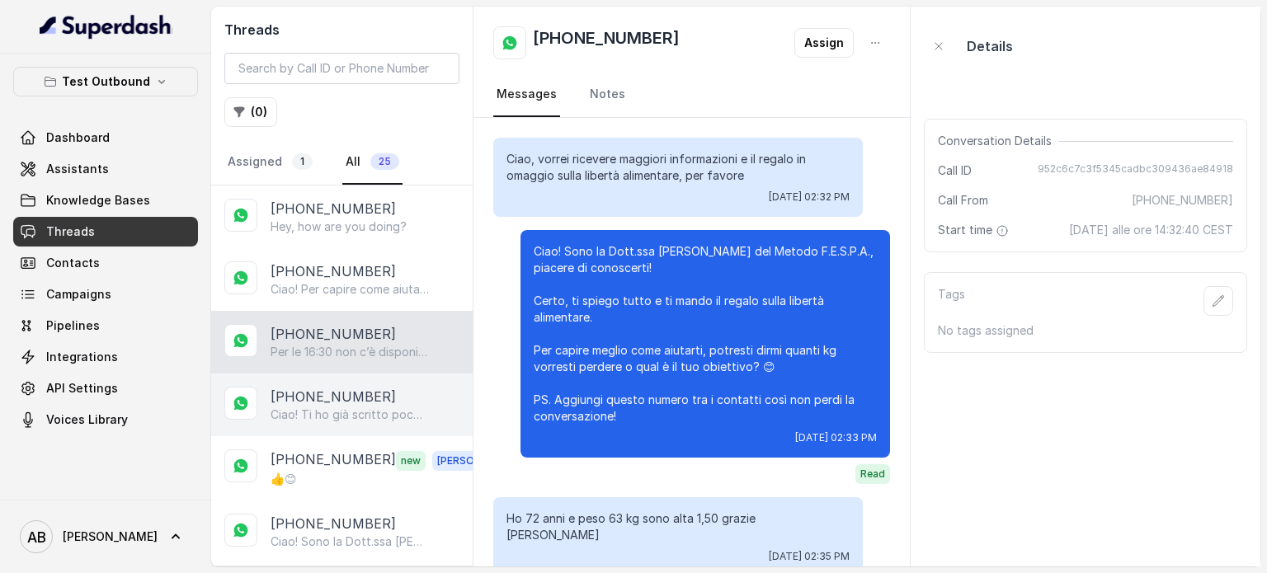
scroll to position [2049, 0]
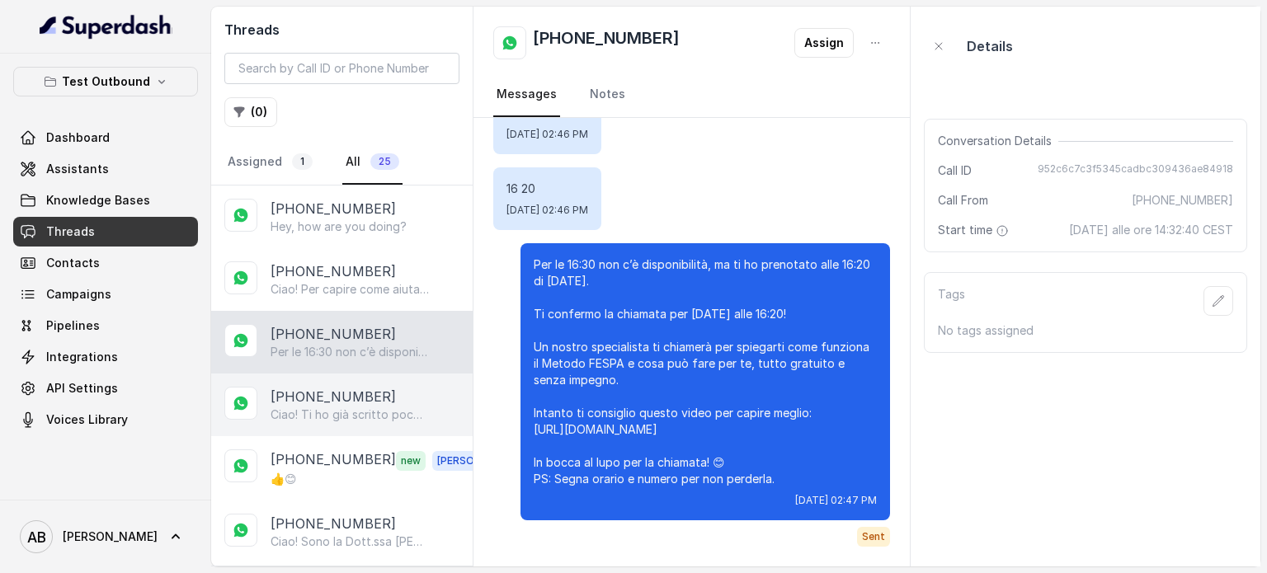
click at [349, 403] on p "[PHONE_NUMBER]" at bounding box center [333, 397] width 125 height 20
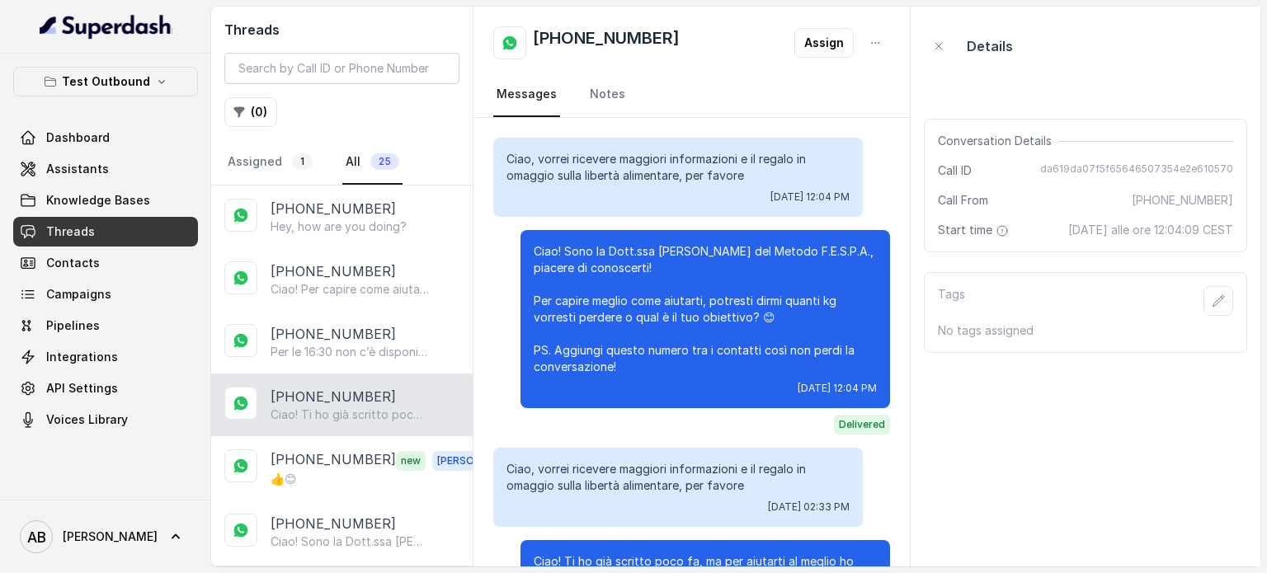
scroll to position [148, 0]
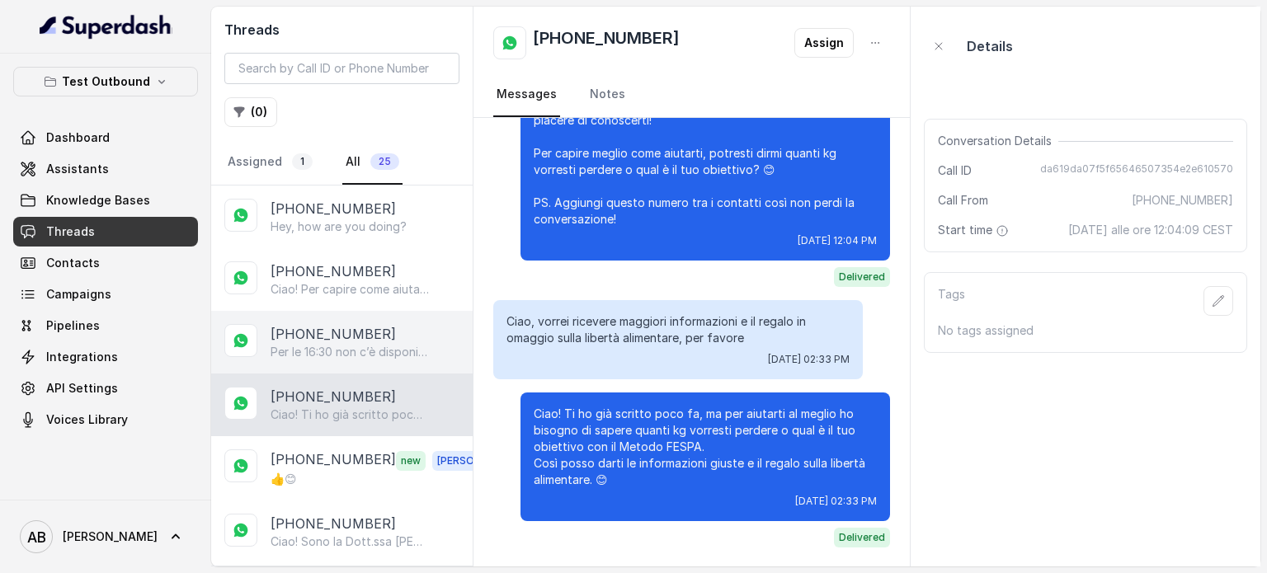
click at [366, 338] on p "[PHONE_NUMBER]" at bounding box center [333, 334] width 125 height 20
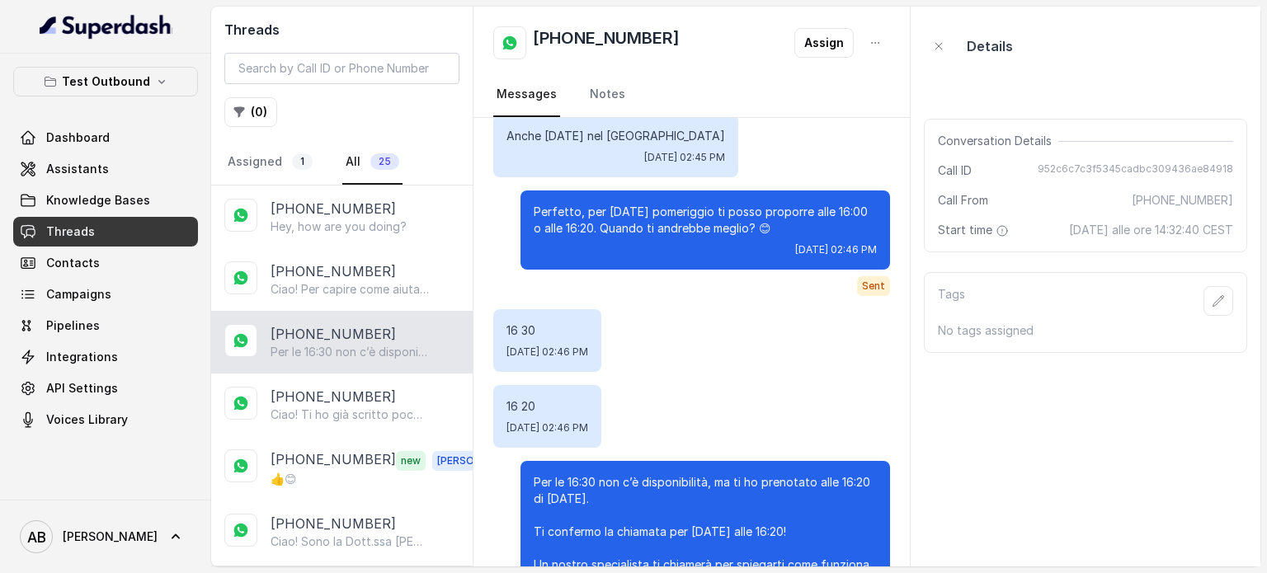
scroll to position [2049, 0]
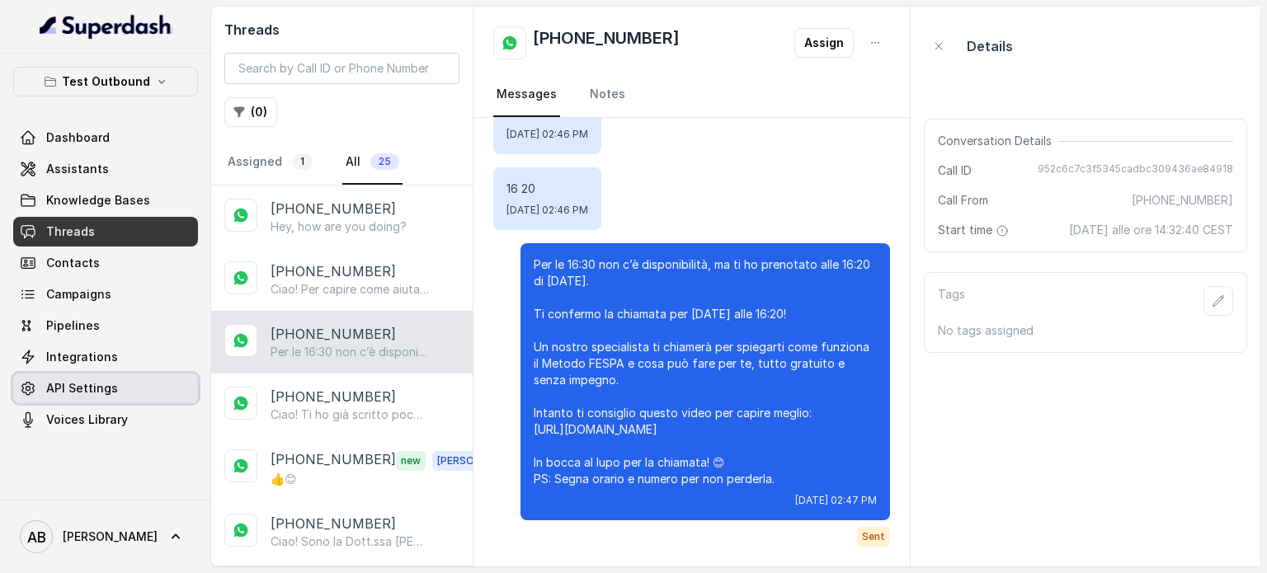
click at [135, 386] on link "API Settings" at bounding box center [105, 389] width 185 height 30
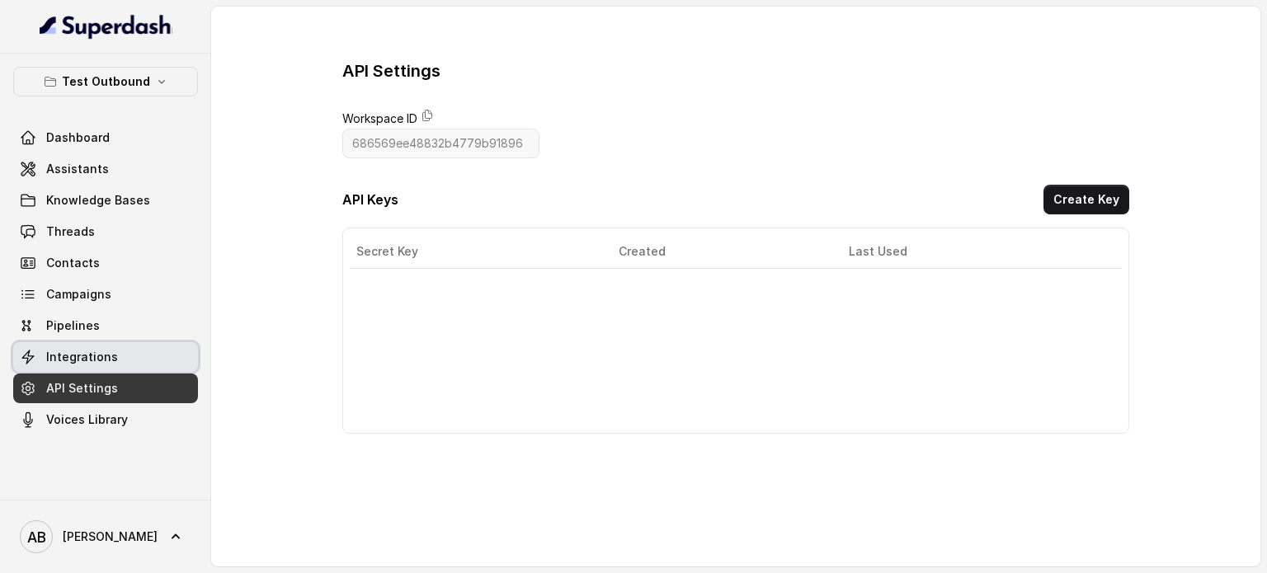
click at [130, 352] on link "Integrations" at bounding box center [105, 357] width 185 height 30
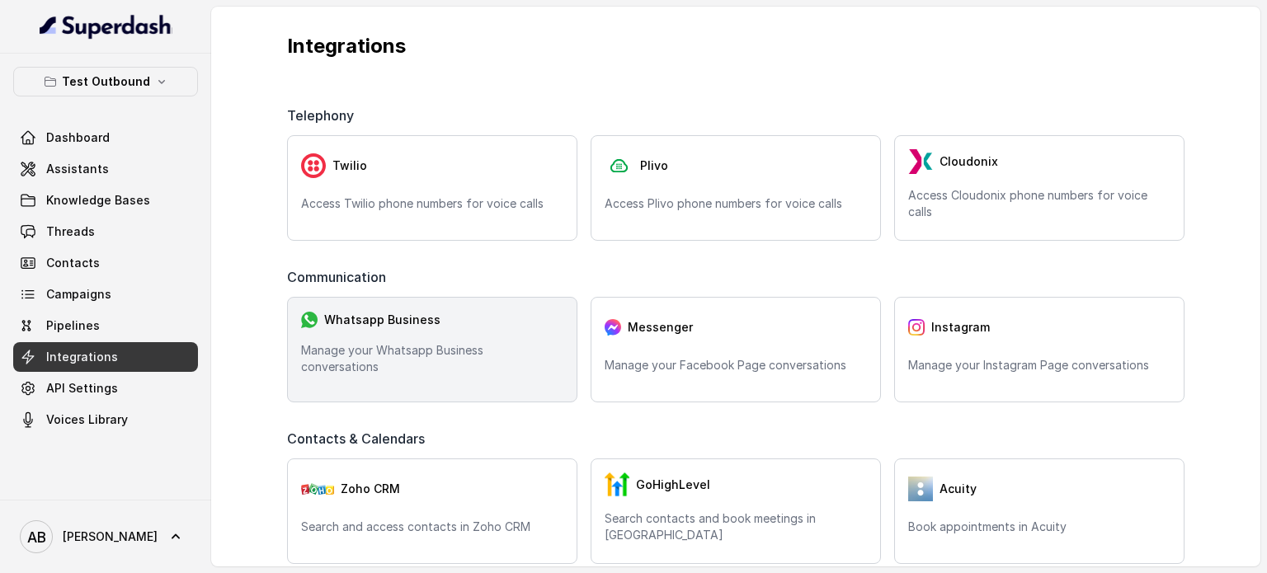
click at [424, 372] on p "Manage your Whatsapp Business conversations" at bounding box center [432, 358] width 262 height 33
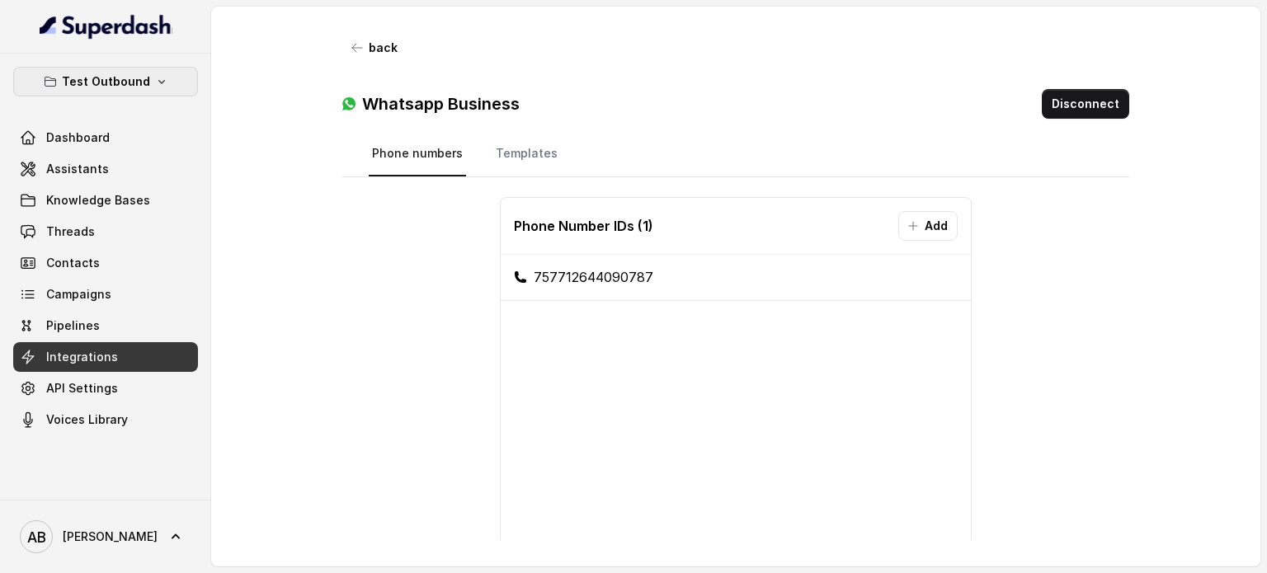
click at [132, 76] on p "Test Outbound" at bounding box center [106, 82] width 88 height 20
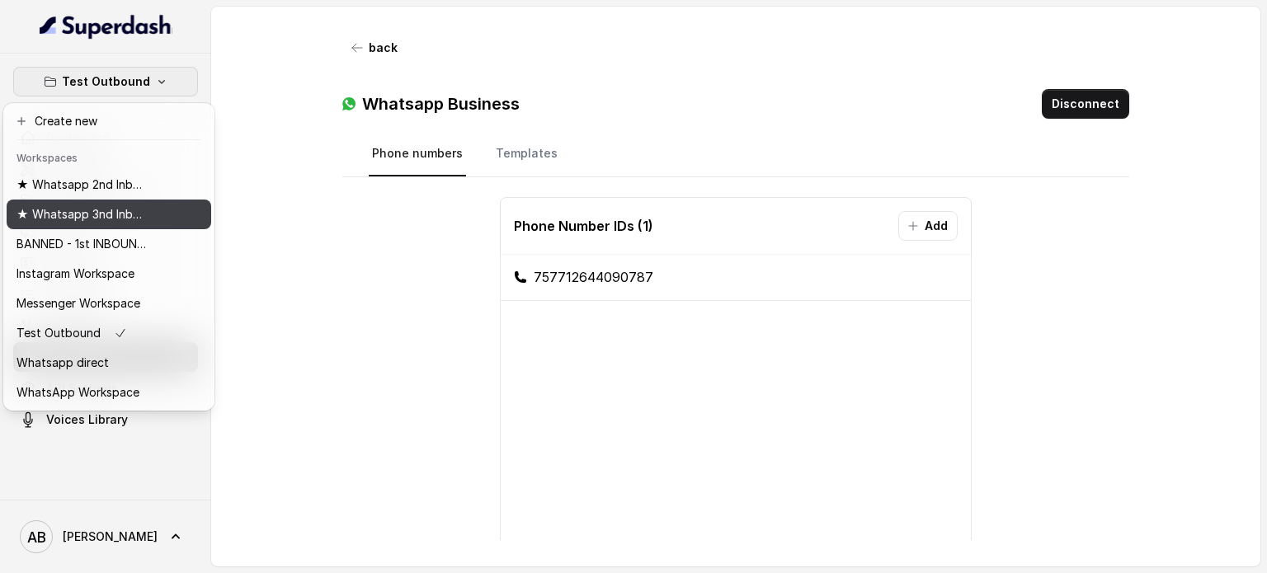
click at [139, 214] on p "★ Whatsapp 3nd Inbound BM5" at bounding box center [83, 215] width 132 height 20
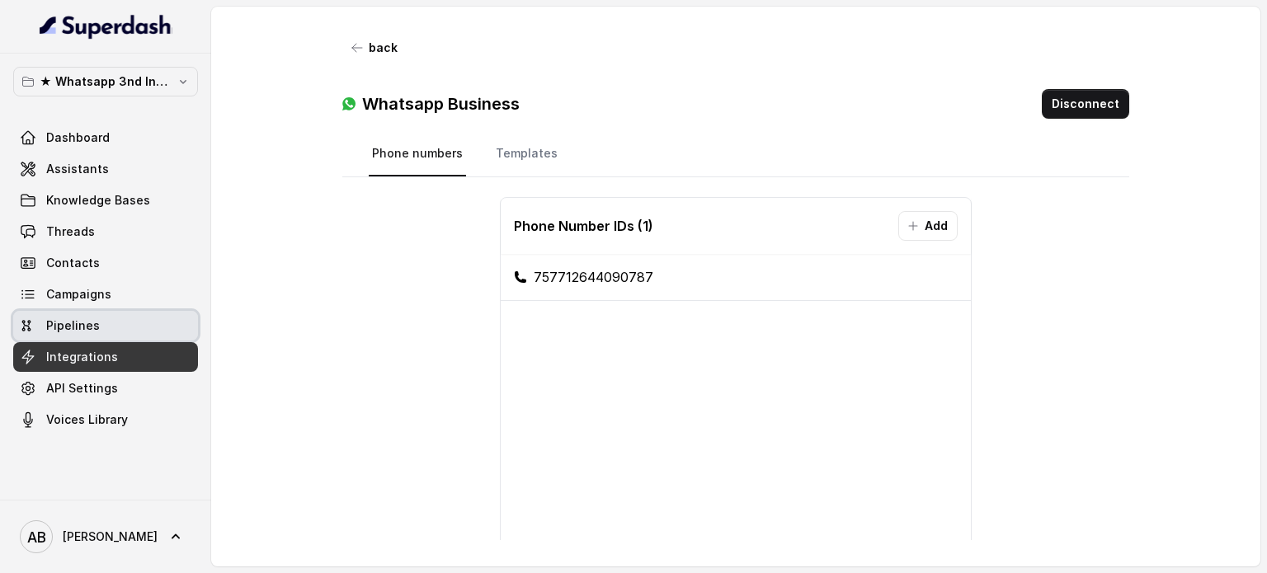
click at [116, 313] on link "Pipelines" at bounding box center [105, 326] width 185 height 30
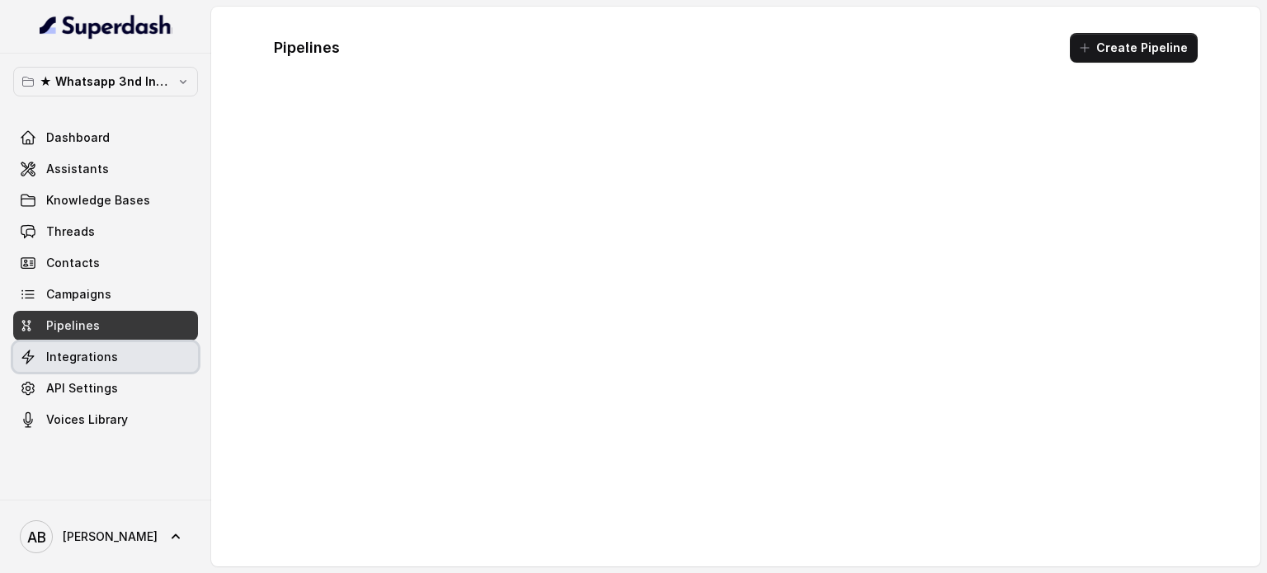
click at [118, 356] on link "Integrations" at bounding box center [105, 357] width 185 height 30
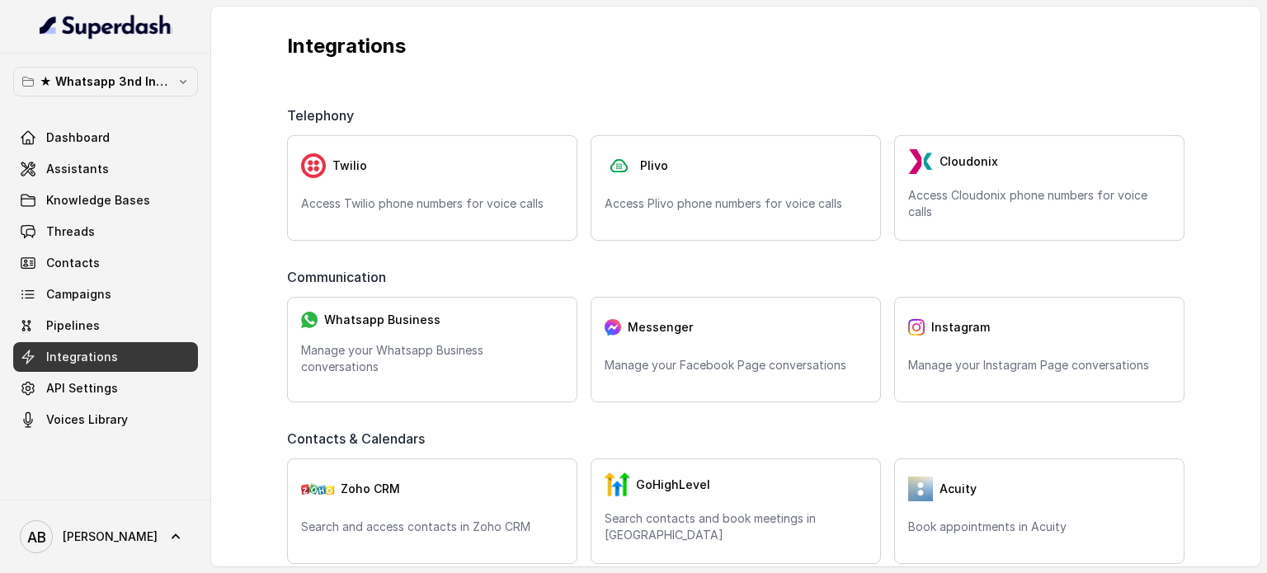
click at [423, 377] on div "Whatsapp Business Manage your Whatsapp Business conversations" at bounding box center [432, 350] width 290 height 106
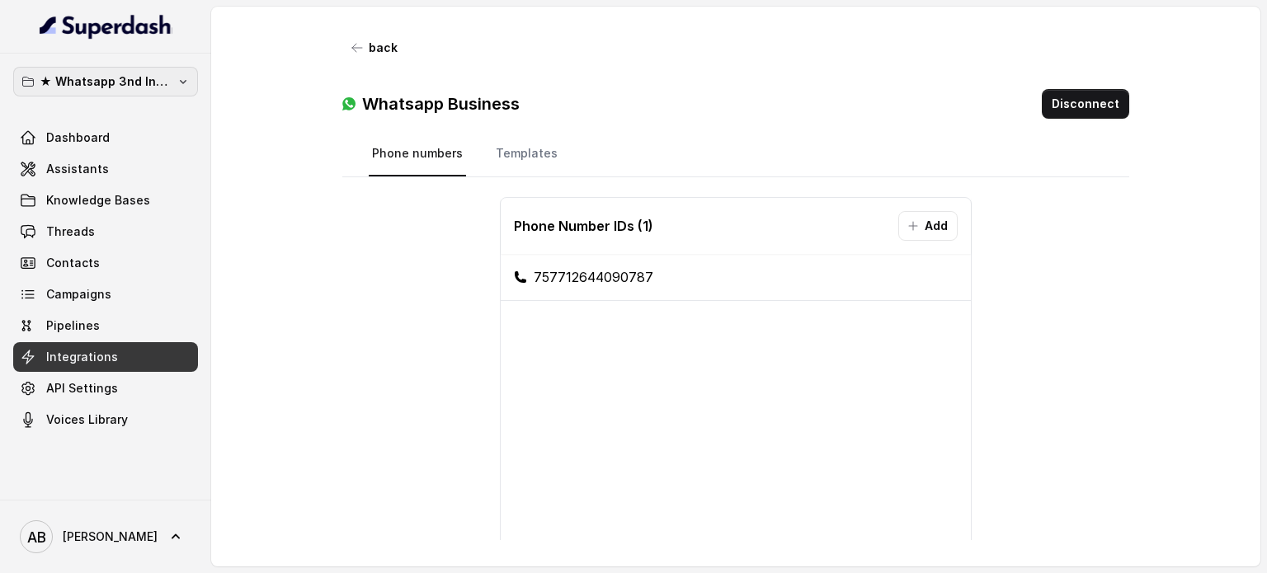
click at [120, 60] on div "★ Whatsapp 3nd Inbound BM5 Dashboard Assistants Knowledge Bases Threads Contact…" at bounding box center [105, 277] width 211 height 446
click at [134, 103] on div "★ Whatsapp 3nd Inbound BM5 Dashboard Assistants Knowledge Bases Threads Contact…" at bounding box center [105, 251] width 185 height 368
click at [143, 103] on div "★ Whatsapp 3nd Inbound BM5 Dashboard Assistants Knowledge Bases Threads Contact…" at bounding box center [105, 251] width 185 height 368
click at [145, 97] on div "★ Whatsapp 3nd Inbound BM5 Dashboard Assistants Knowledge Bases Threads Contact…" at bounding box center [105, 251] width 185 height 368
click at [154, 115] on div "★ Whatsapp 3nd Inbound BM5 Dashboard Assistants Knowledge Bases Threads Contact…" at bounding box center [105, 251] width 185 height 368
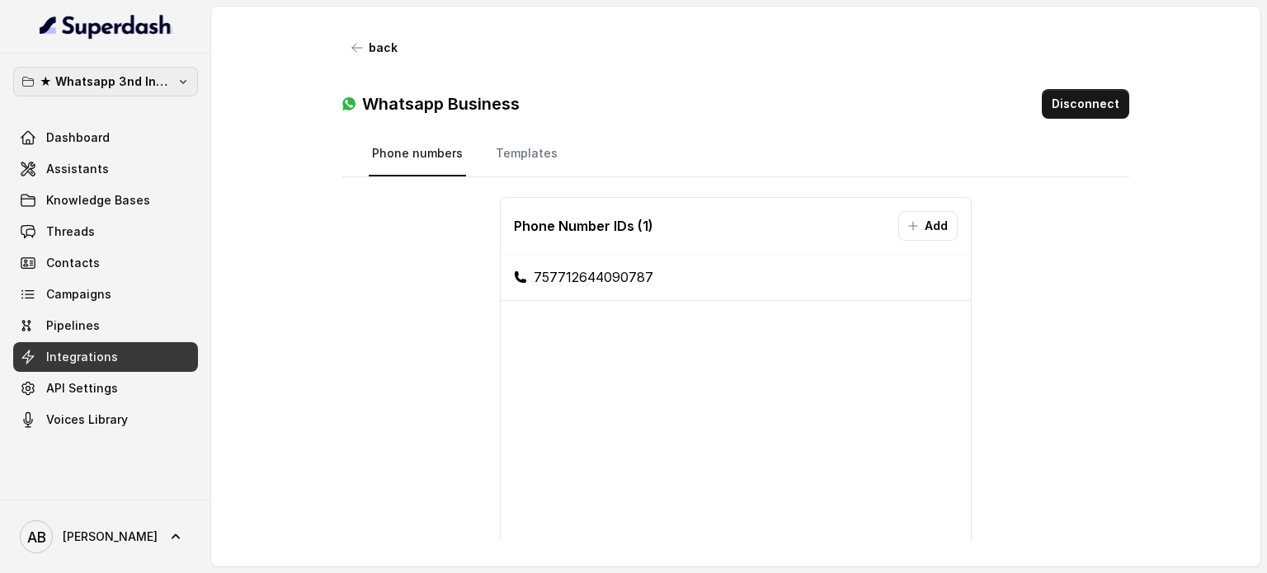
click at [153, 88] on p "★ Whatsapp 3nd Inbound BM5" at bounding box center [106, 82] width 132 height 20
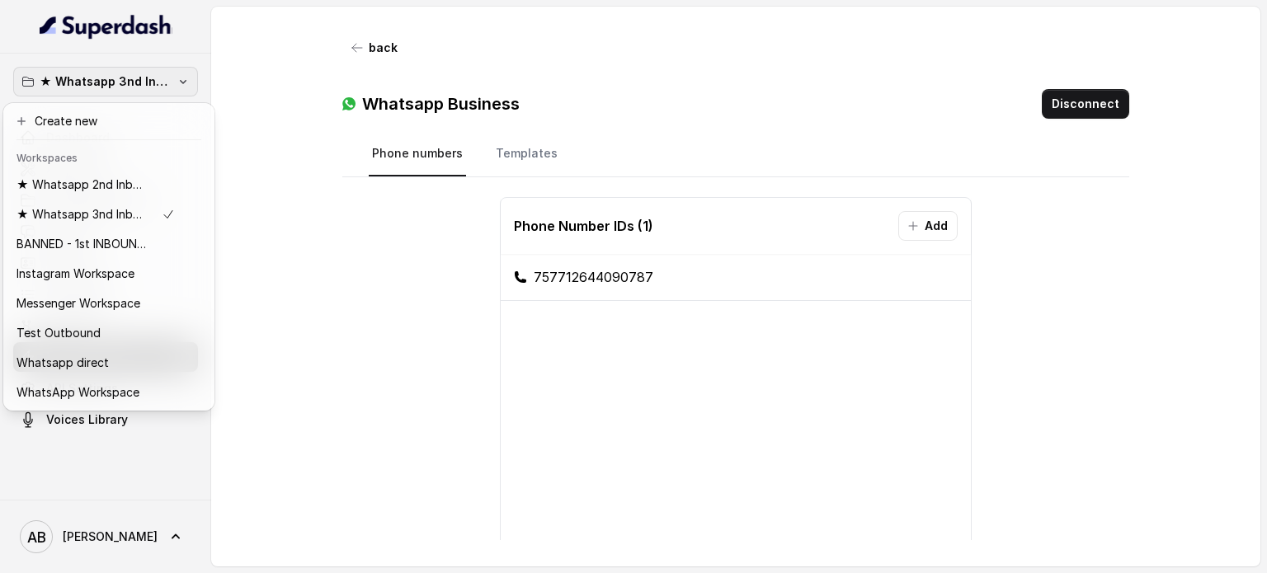
click at [266, 125] on div "★ Whatsapp 3nd Inbound BM5 Dashboard Assistants Knowledge Bases Threads Contact…" at bounding box center [633, 286] width 1267 height 573
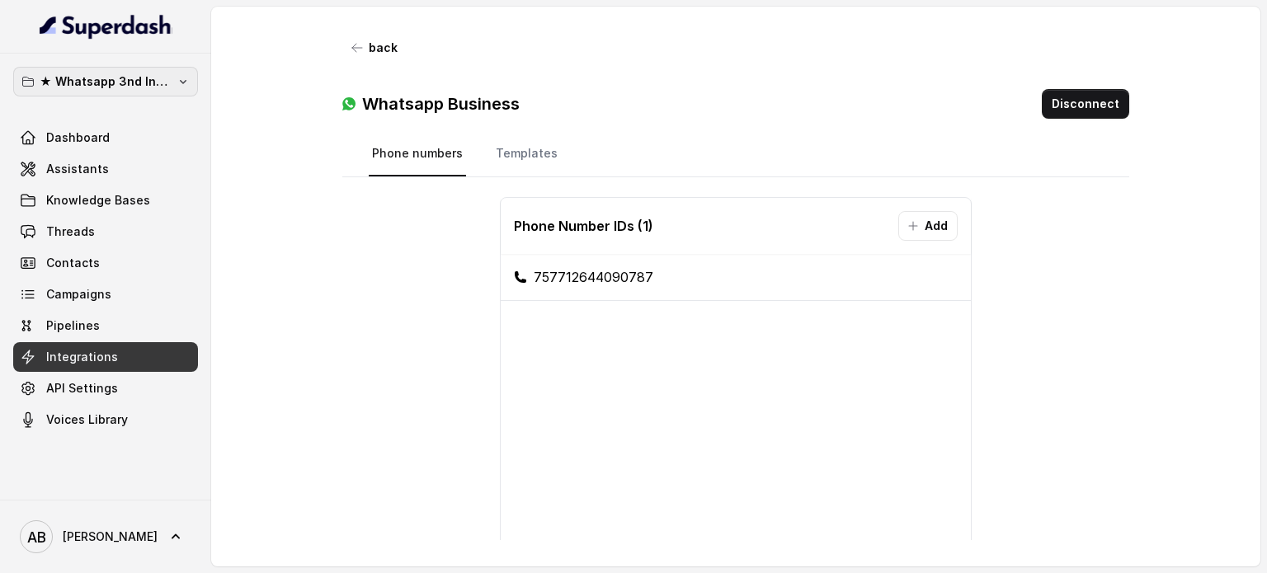
click at [144, 78] on p "★ Whatsapp 3nd Inbound BM5" at bounding box center [106, 82] width 132 height 20
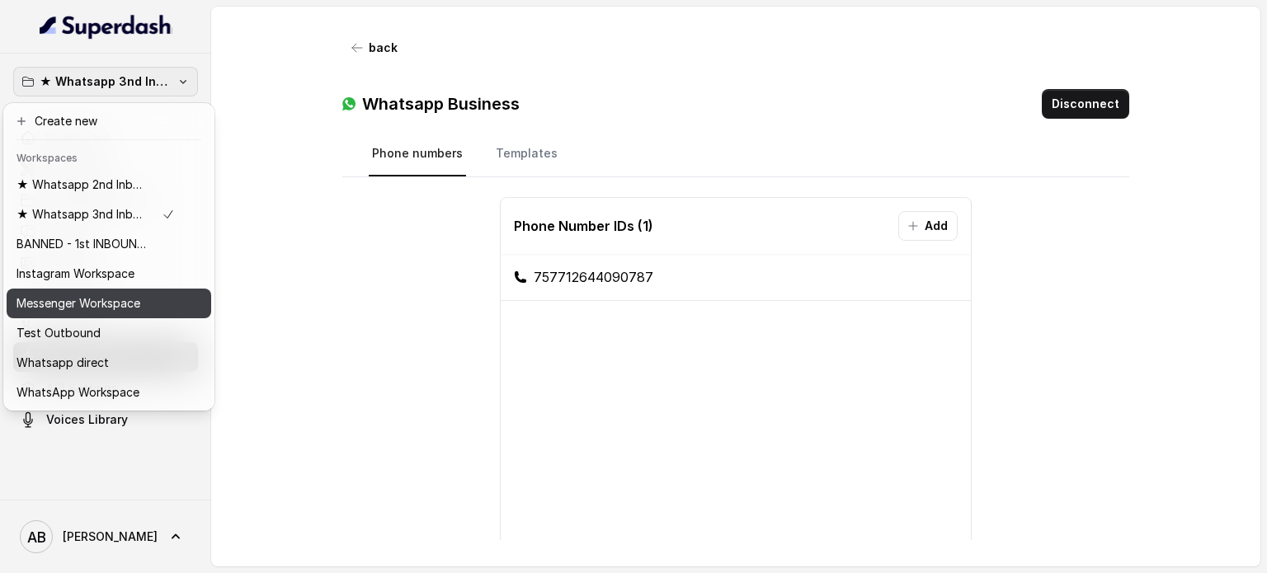
click at [118, 339] on div "Test Outbound" at bounding box center [96, 333] width 158 height 20
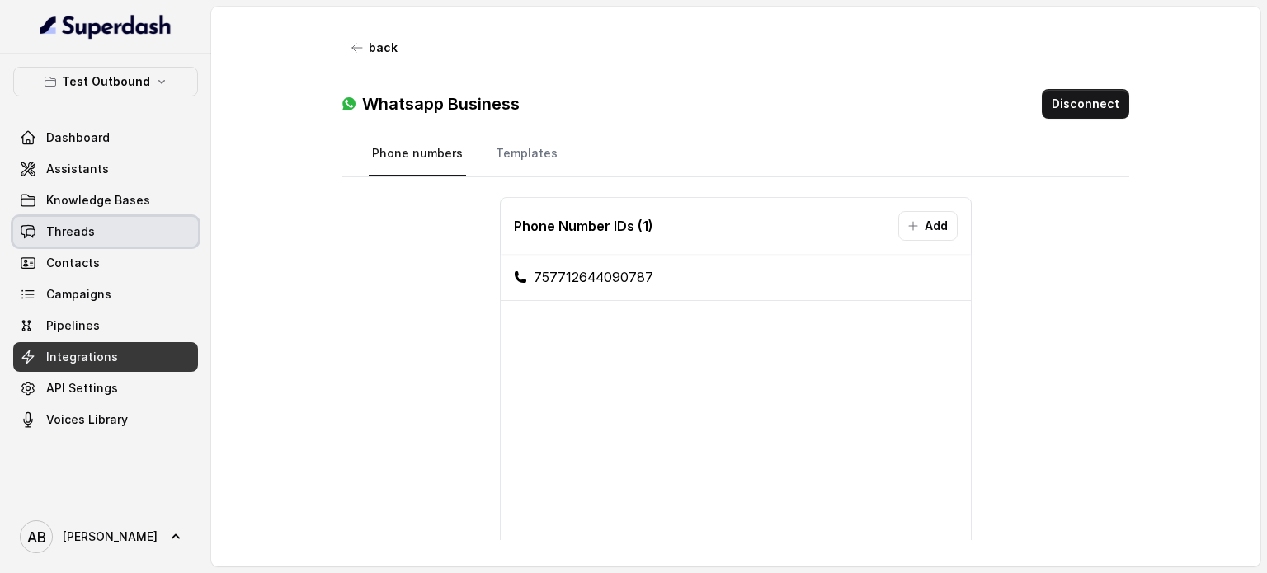
click at [101, 240] on link "Threads" at bounding box center [105, 232] width 185 height 30
drag, startPoint x: 101, startPoint y: 230, endPoint x: 89, endPoint y: 286, distance: 57.5
click at [101, 229] on link "Threads" at bounding box center [105, 232] width 185 height 30
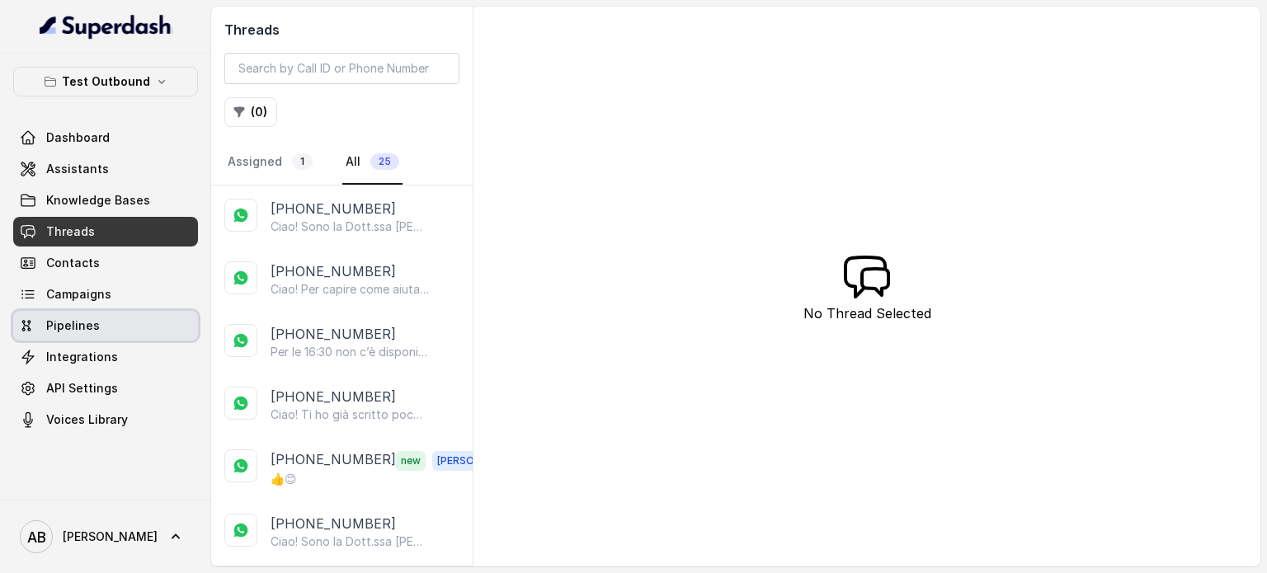
click at [89, 331] on span "Pipelines" at bounding box center [73, 326] width 54 height 17
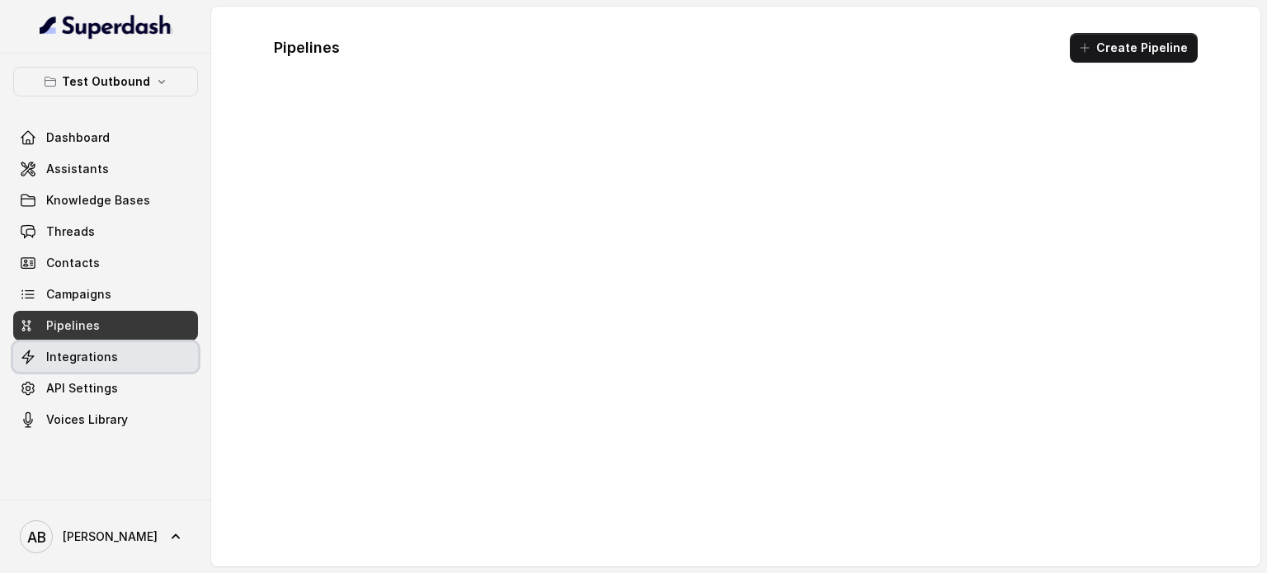
click at [91, 354] on span "Integrations" at bounding box center [82, 357] width 72 height 17
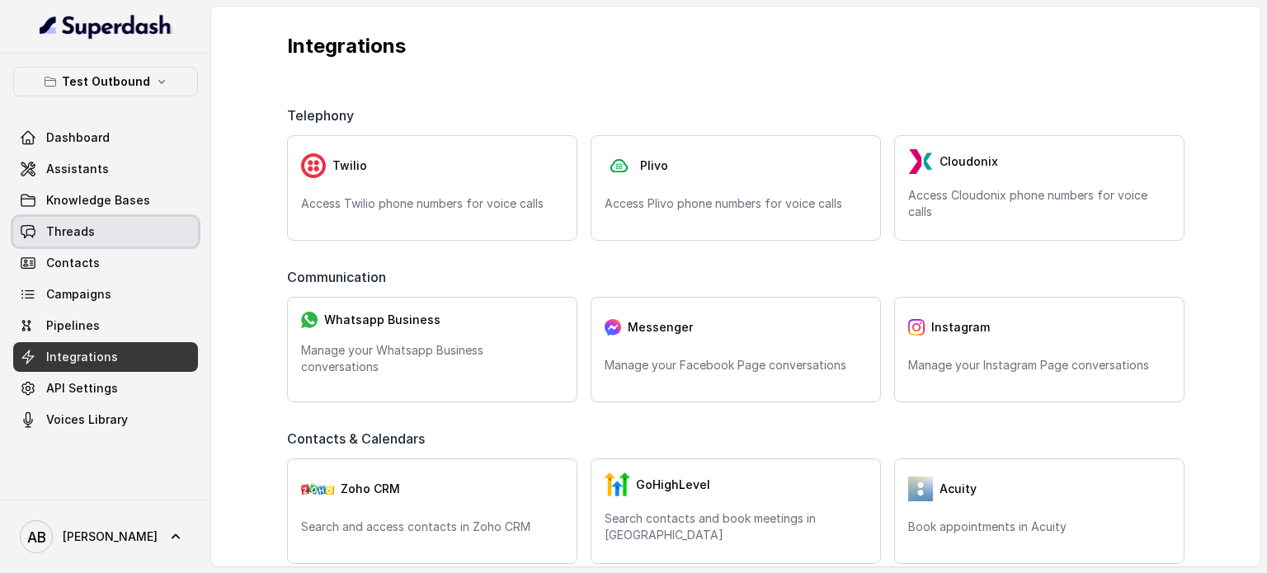
click at [88, 230] on span "Threads" at bounding box center [70, 232] width 49 height 17
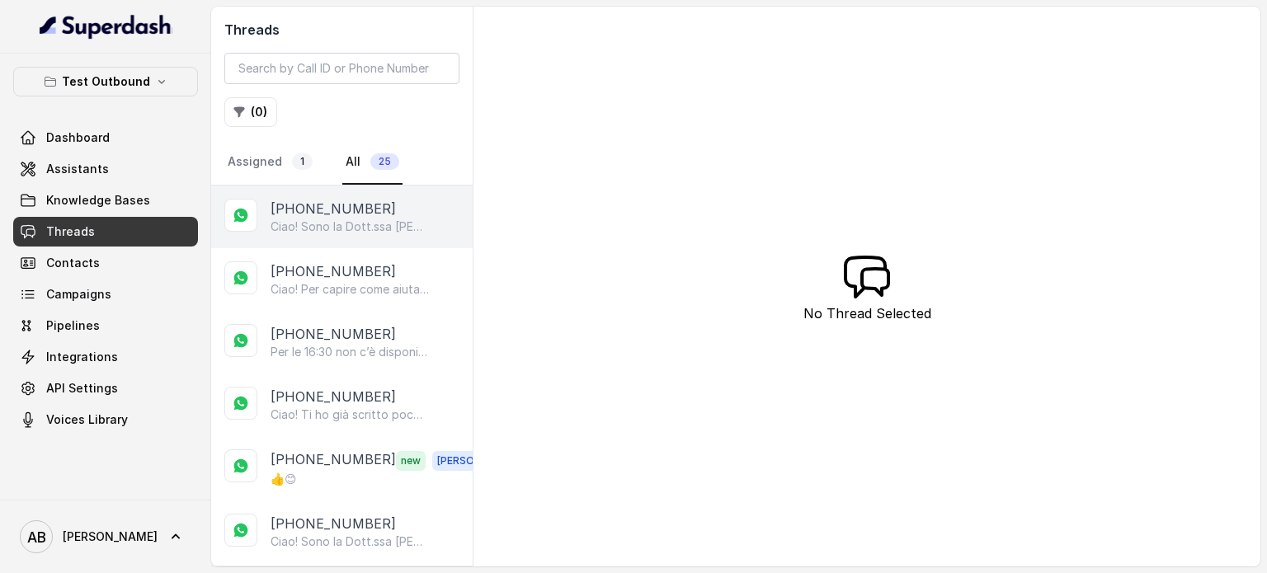
click at [324, 222] on p "Ciao! Sono la Dott.ssa Federica Saccone del Metodo F.E.S.P.A., piacere di conos…" at bounding box center [350, 227] width 158 height 17
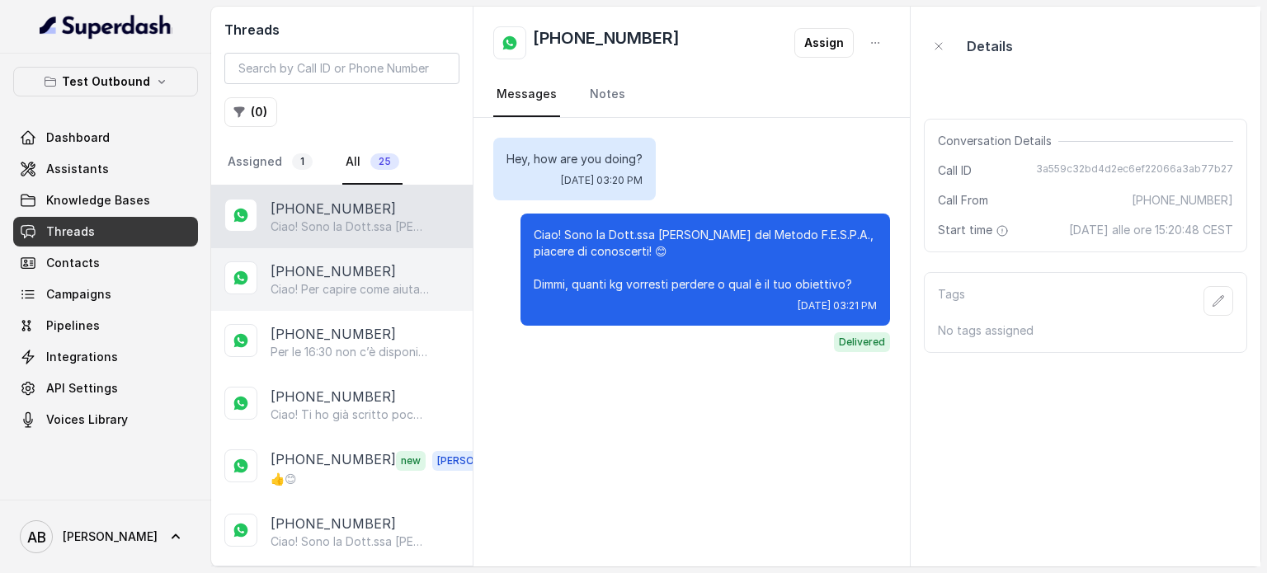
click at [323, 274] on p "+919967159549" at bounding box center [333, 272] width 125 height 20
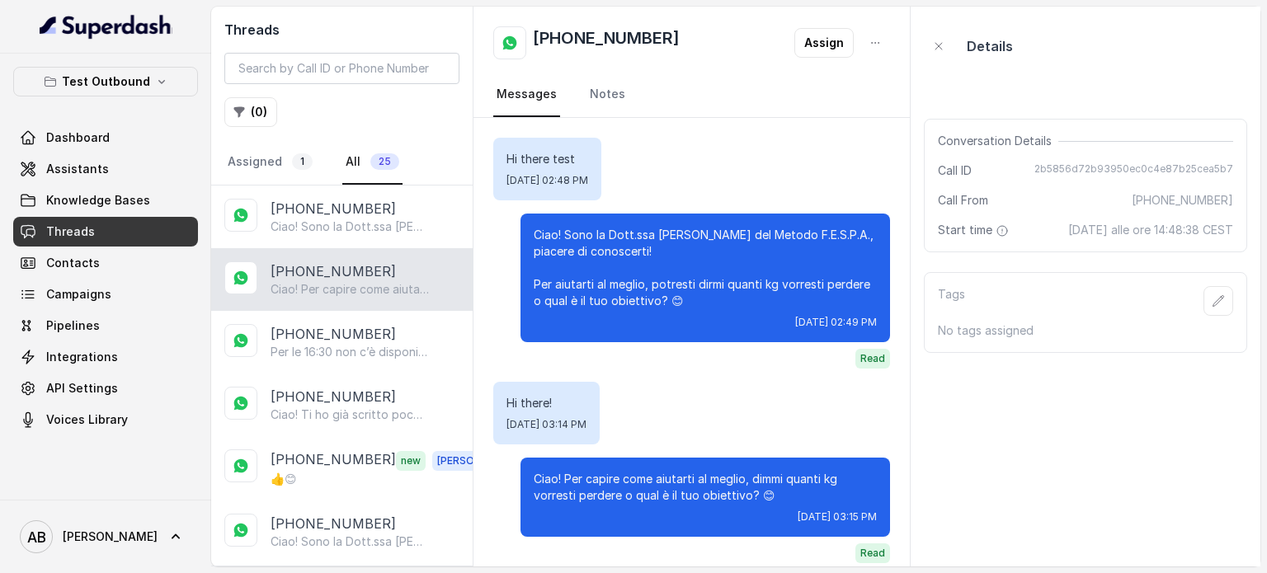
scroll to position [16, 0]
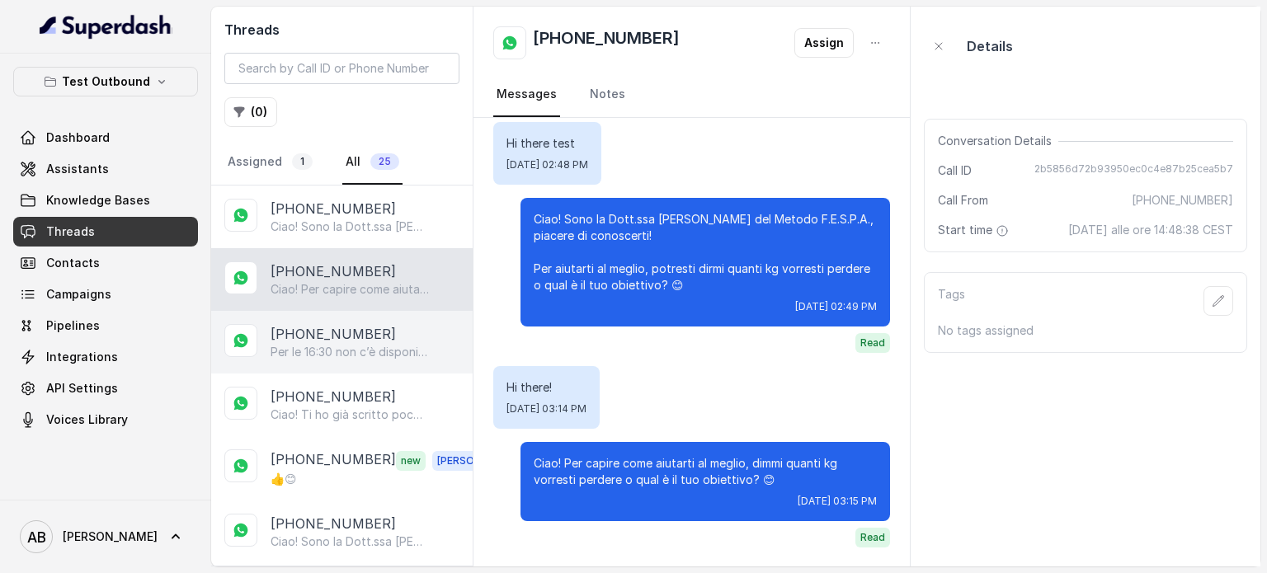
click at [304, 365] on div "+393280020924 Per le 16:30 non c’è disponibilità, ma ti ho prenotato alle 16:20…" at bounding box center [342, 342] width 262 height 63
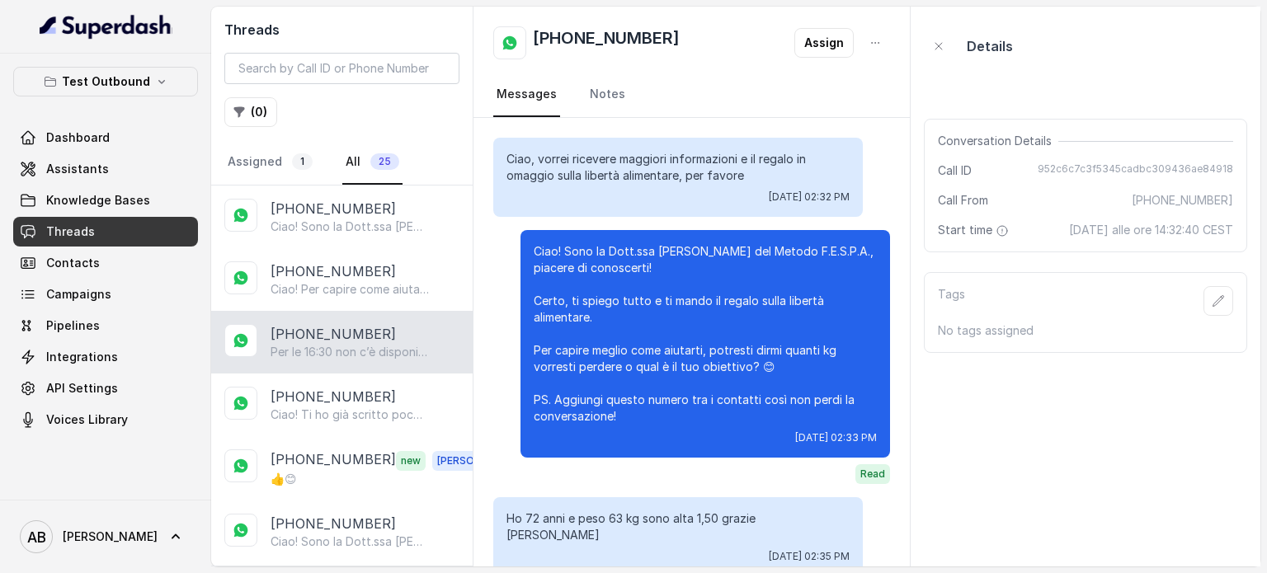
scroll to position [2049, 0]
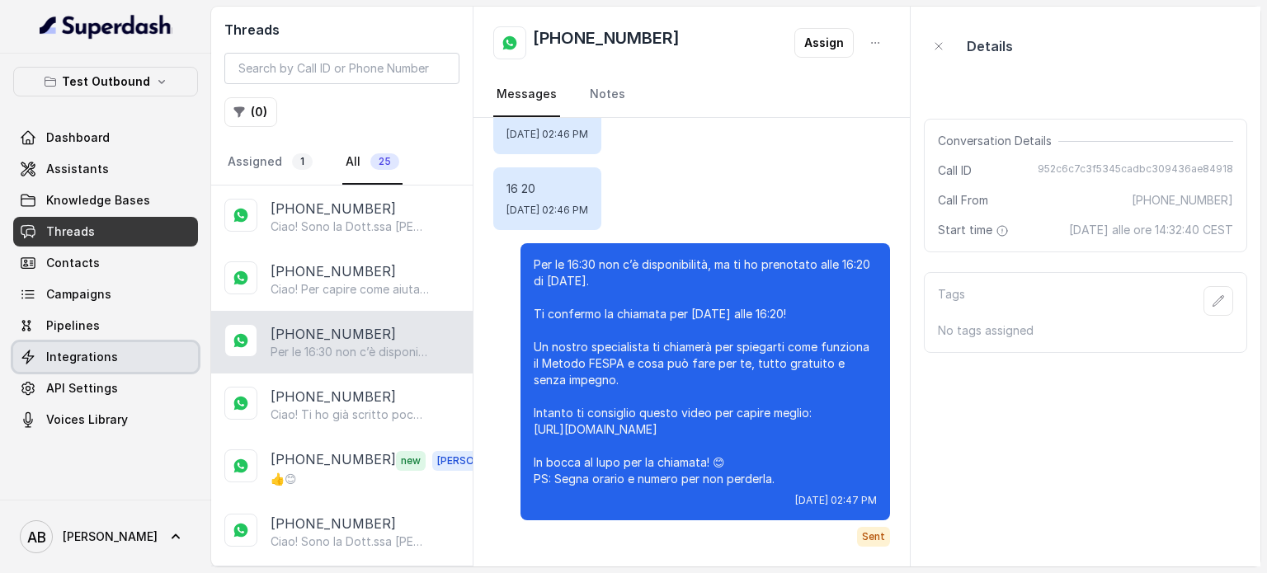
click at [101, 372] on div "Dashboard Assistants Knowledge Bases Threads Contacts Campaigns Pipelines Integ…" at bounding box center [105, 279] width 185 height 312
click at [106, 372] on div "Dashboard Assistants Knowledge Bases Threads Contacts Campaigns Pipelines Integ…" at bounding box center [105, 279] width 185 height 312
click at [109, 359] on span "Integrations" at bounding box center [82, 357] width 72 height 17
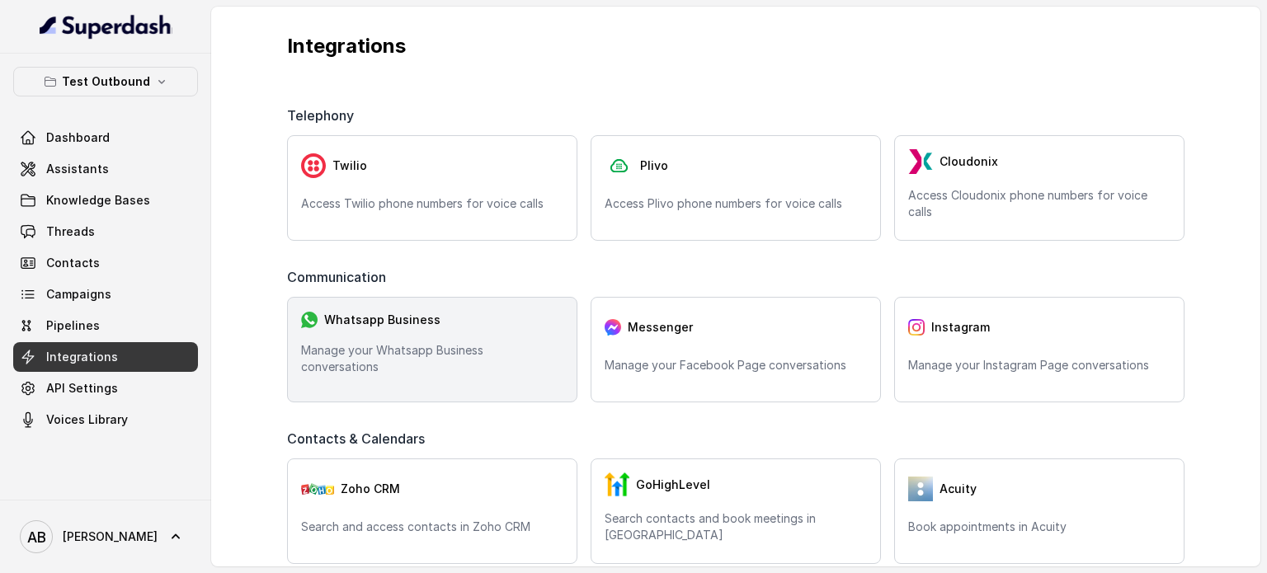
click at [436, 333] on div "Whatsapp Business Manage your Whatsapp Business conversations" at bounding box center [432, 350] width 290 height 106
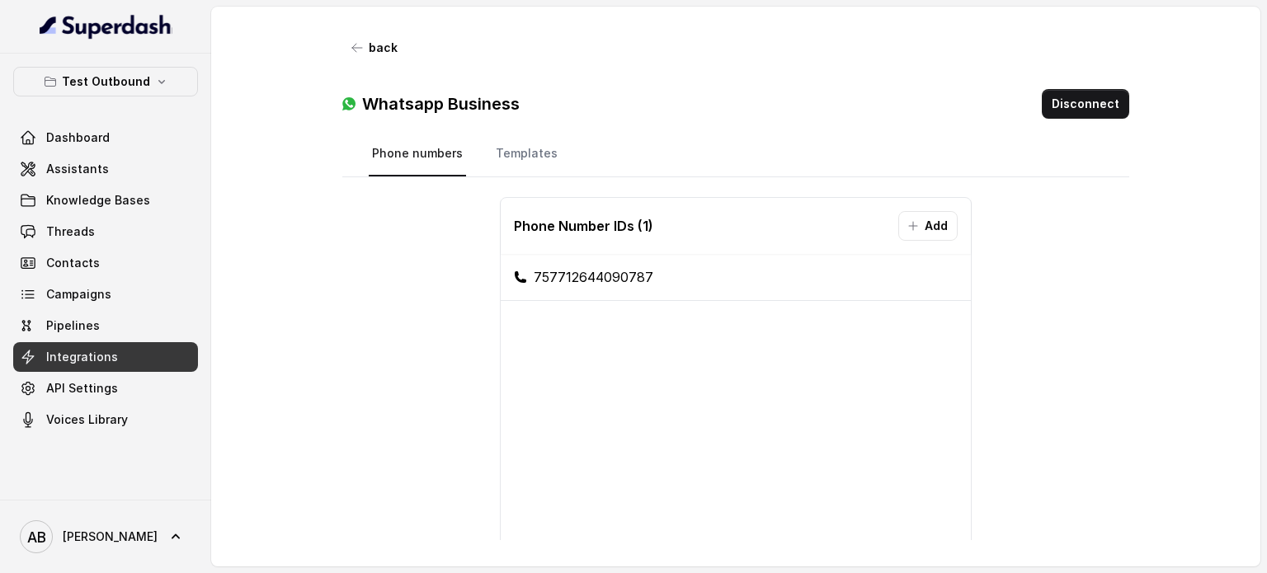
click at [1076, 121] on div "Whatsapp Business Disconnect" at bounding box center [735, 97] width 787 height 69
click at [1095, 92] on button "Disconnect" at bounding box center [1085, 104] width 87 height 30
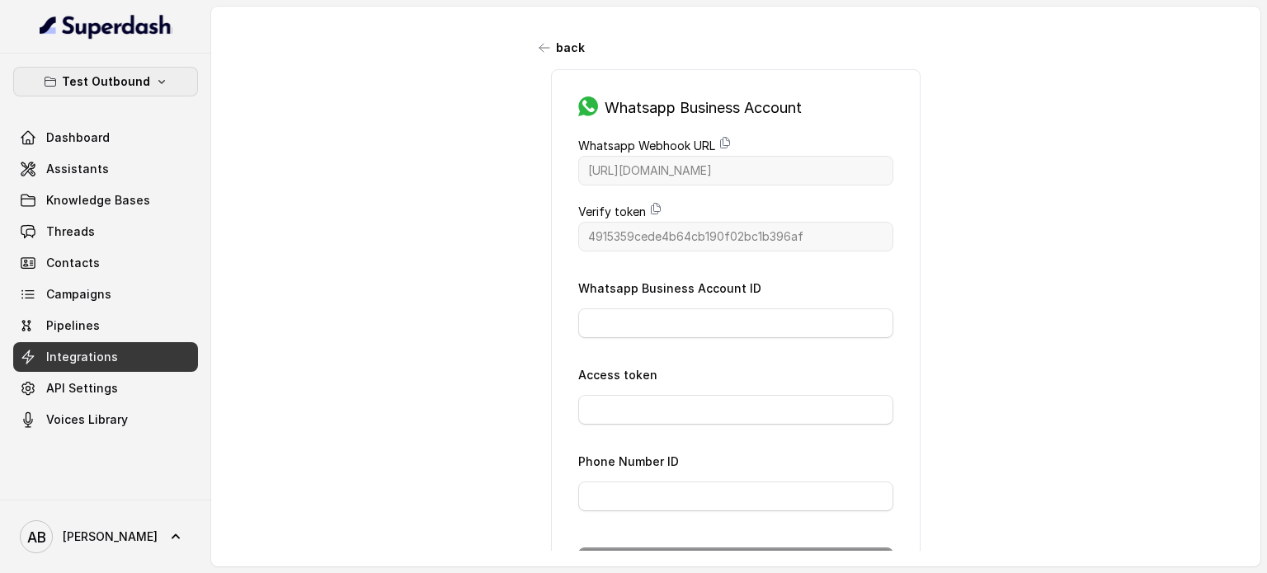
click at [156, 87] on icon "button" at bounding box center [161, 81] width 13 height 13
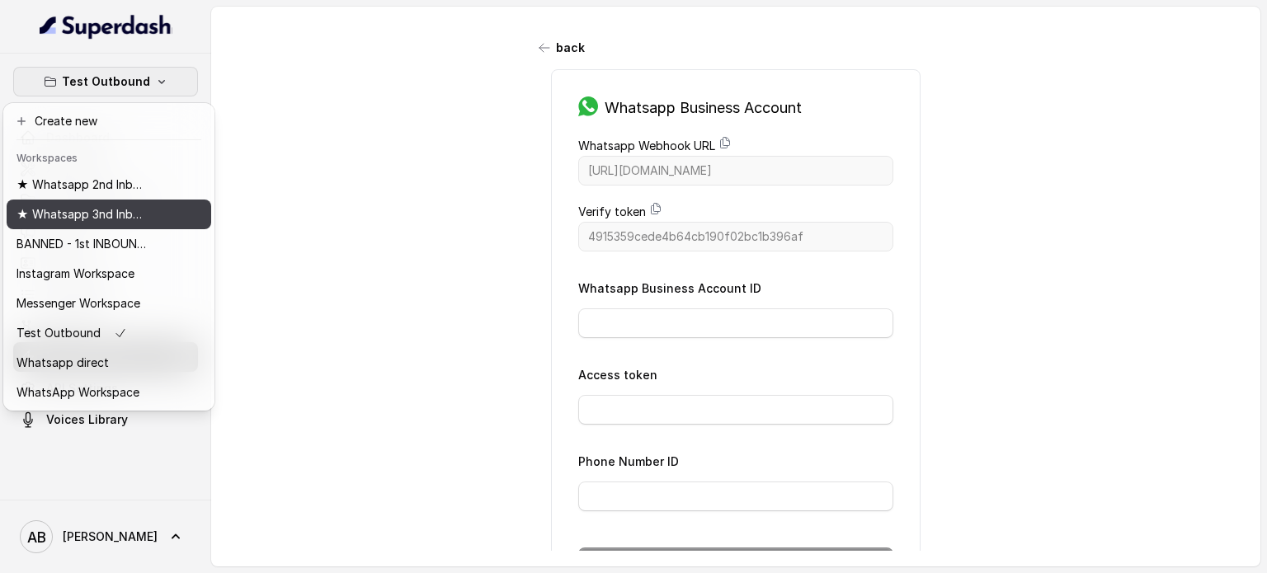
click at [125, 201] on button "★ Whatsapp 3nd Inbound BM5" at bounding box center [109, 215] width 205 height 30
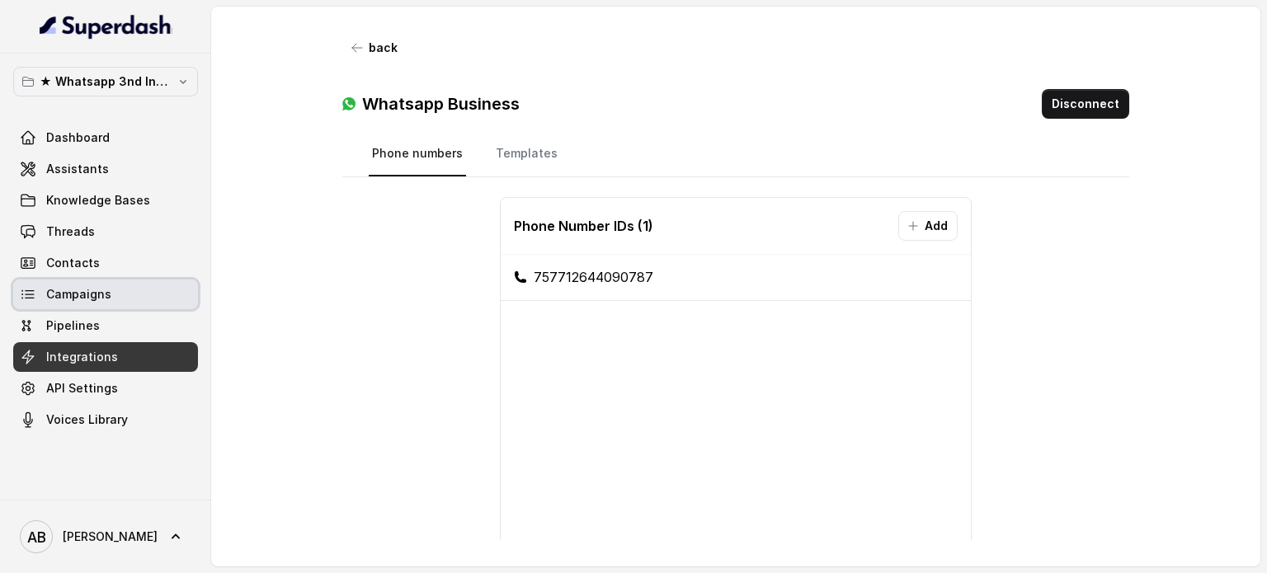
click at [171, 224] on link "Threads" at bounding box center [105, 232] width 185 height 30
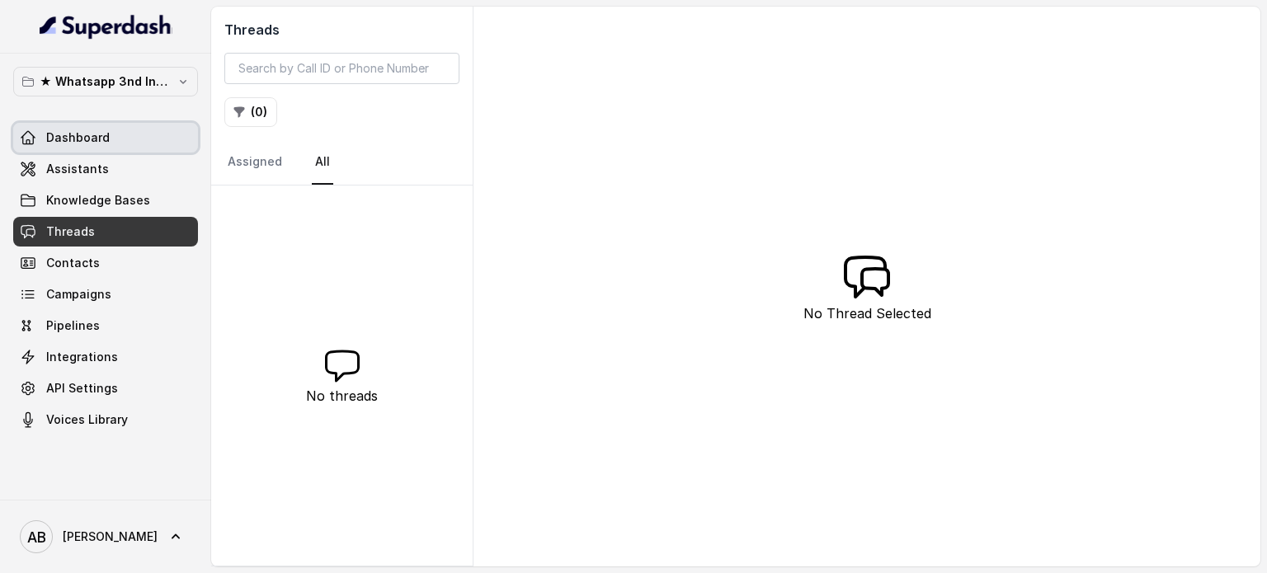
click at [123, 89] on p "★ Whatsapp 3nd Inbound BM5" at bounding box center [106, 82] width 132 height 20
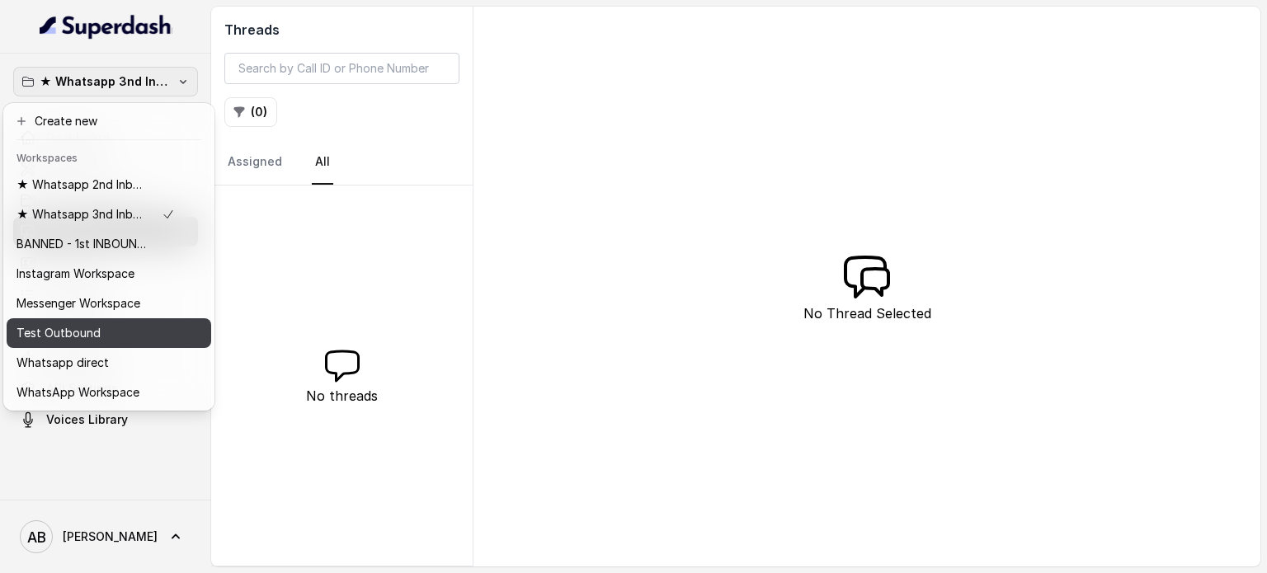
click at [120, 326] on div "Test Outbound" at bounding box center [96, 333] width 158 height 20
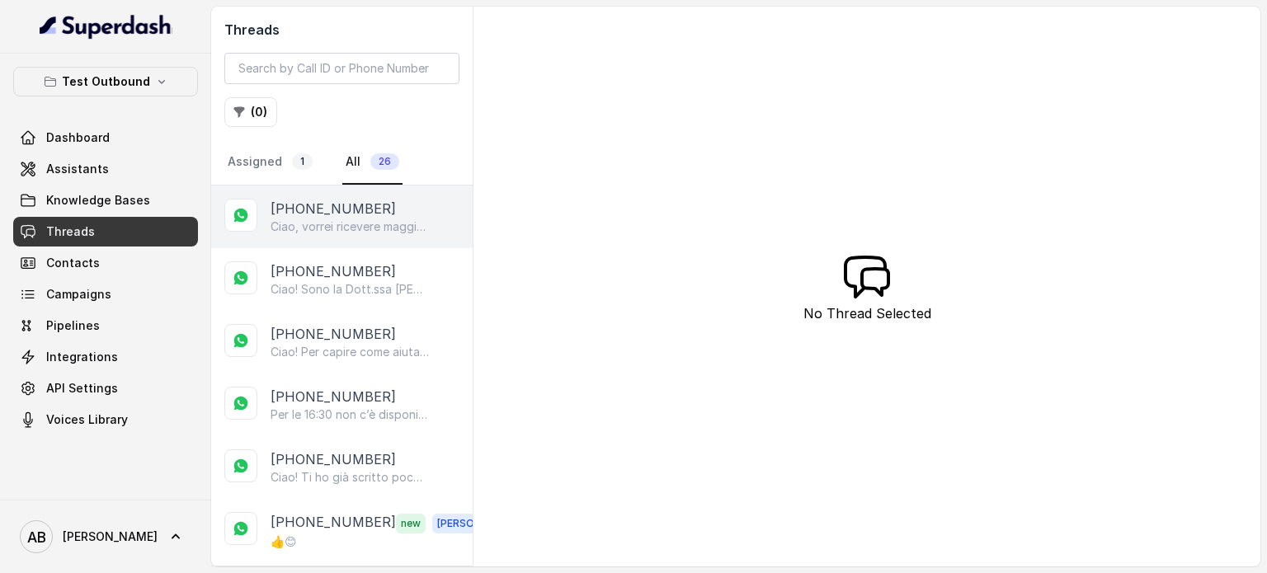
click at [304, 213] on p "+393397645284" at bounding box center [333, 209] width 125 height 20
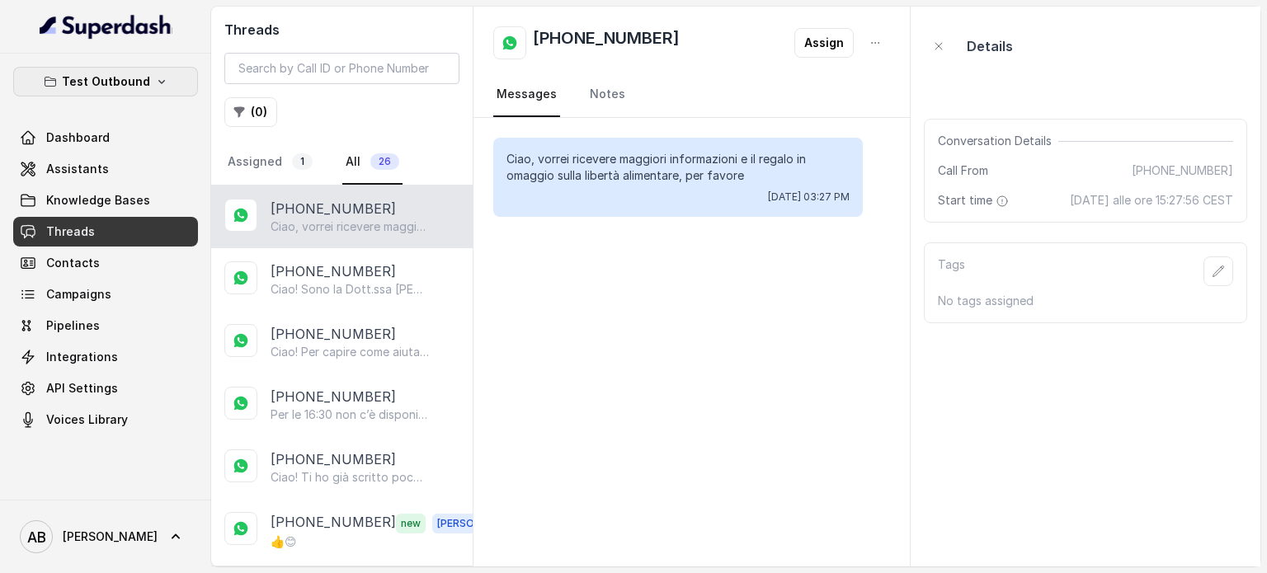
click at [158, 76] on icon "button" at bounding box center [161, 81] width 13 height 13
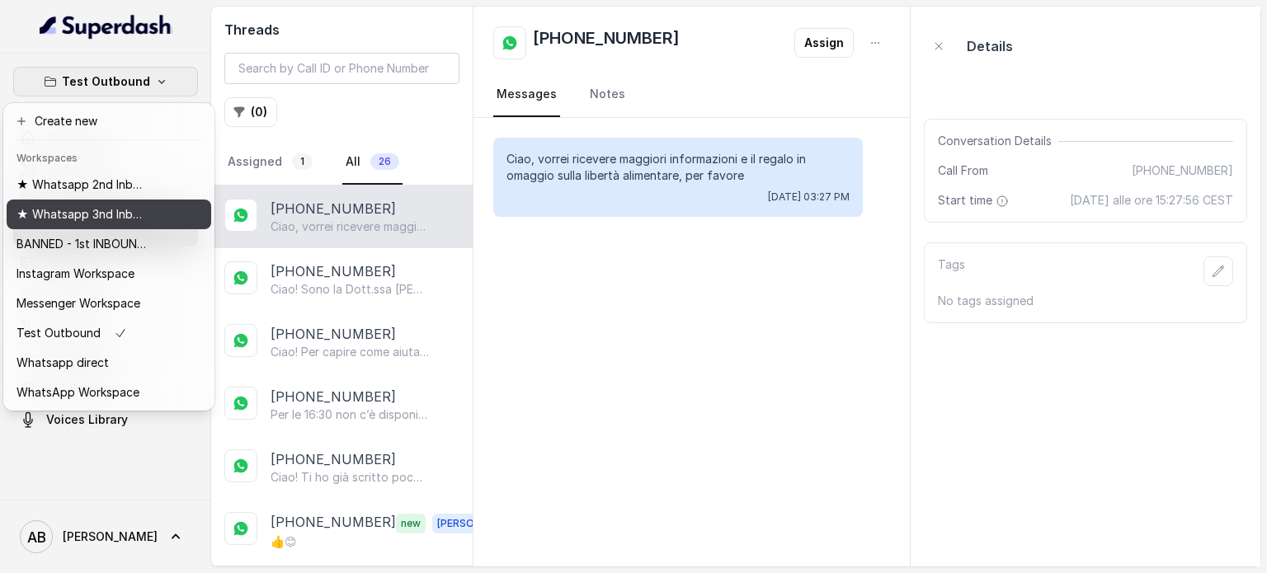
click at [96, 218] on p "★ Whatsapp 3nd Inbound BM5" at bounding box center [83, 215] width 132 height 20
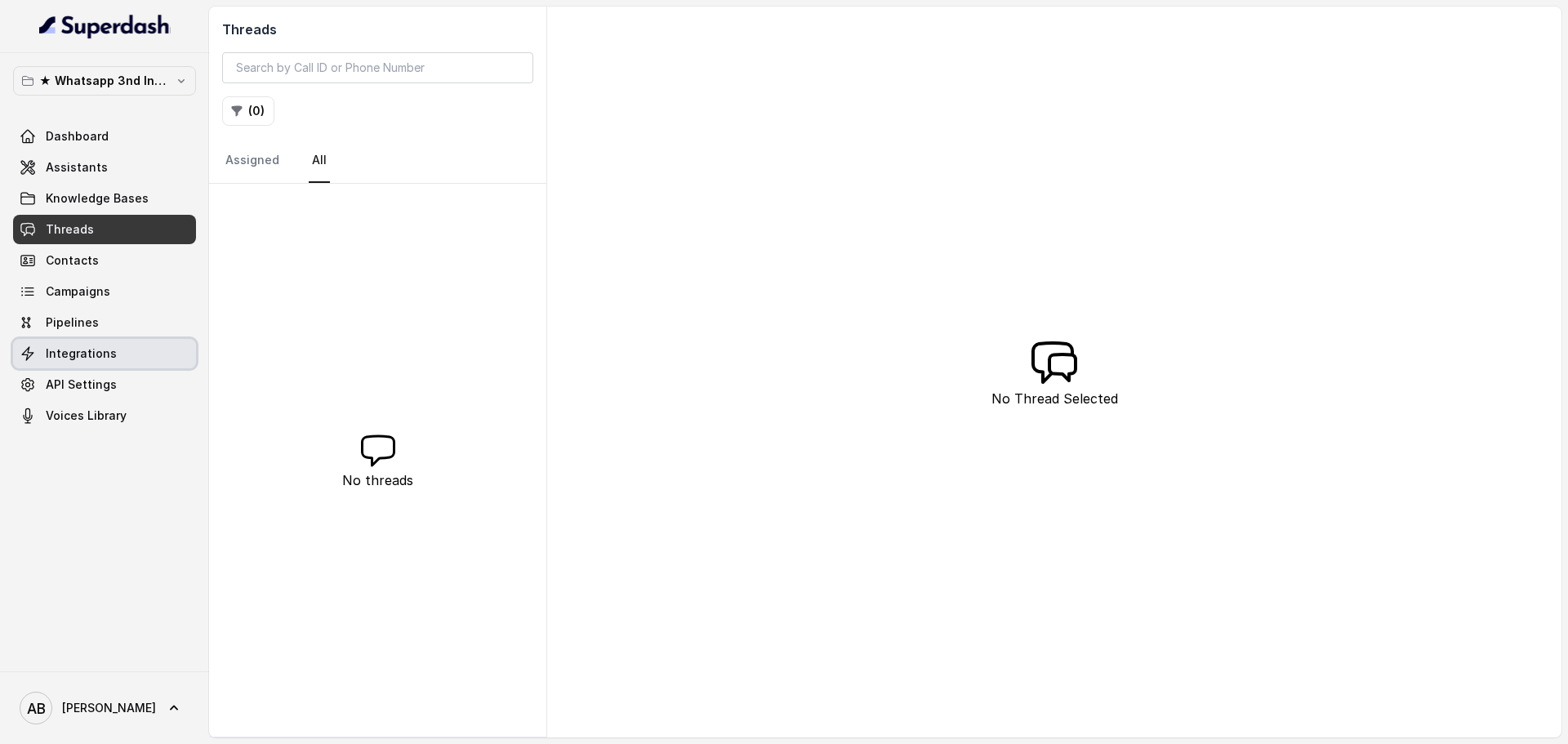
click at [144, 349] on link "Integrations" at bounding box center [104, 353] width 183 height 30
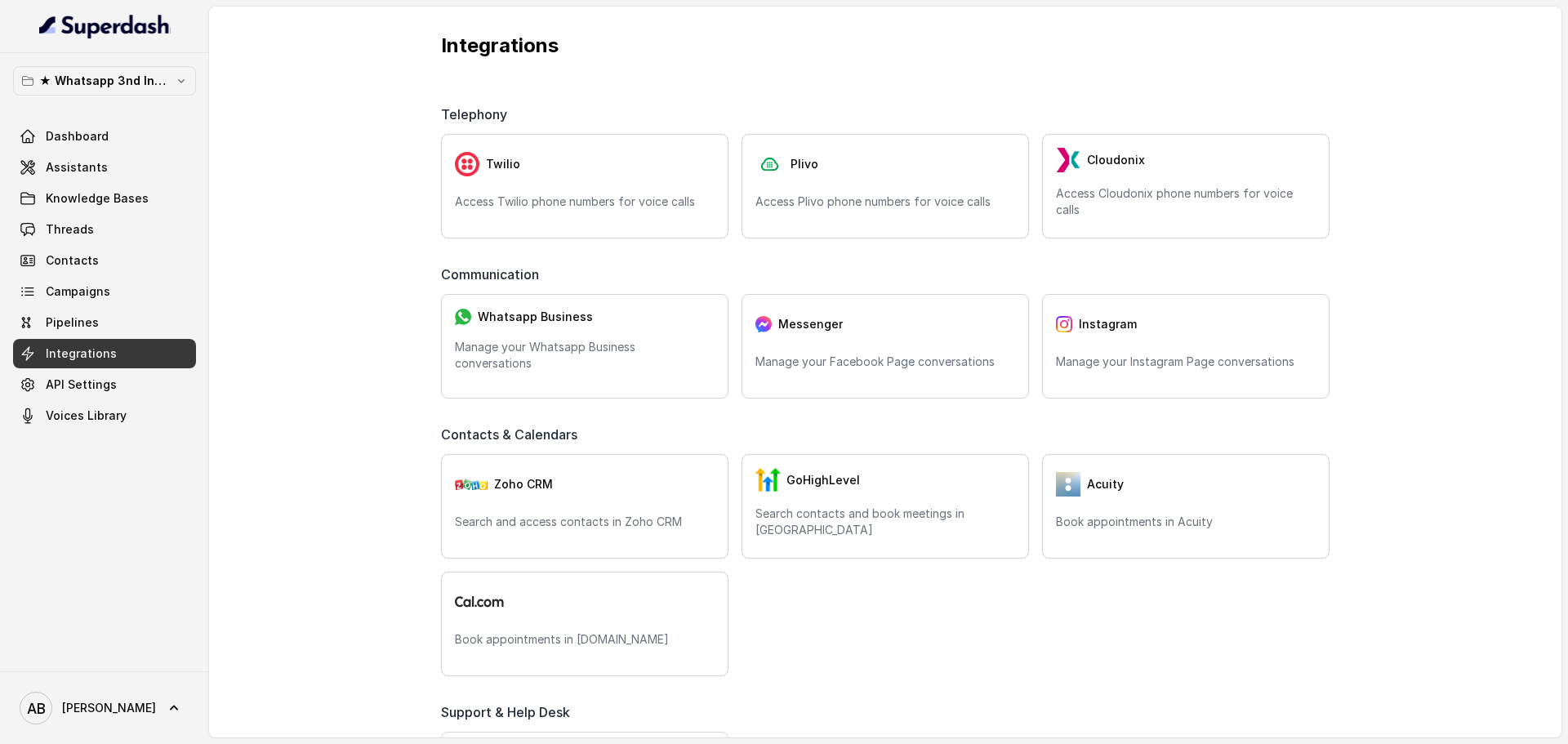
click at [596, 288] on div "Communication" at bounding box center [886, 279] width 889 height 30
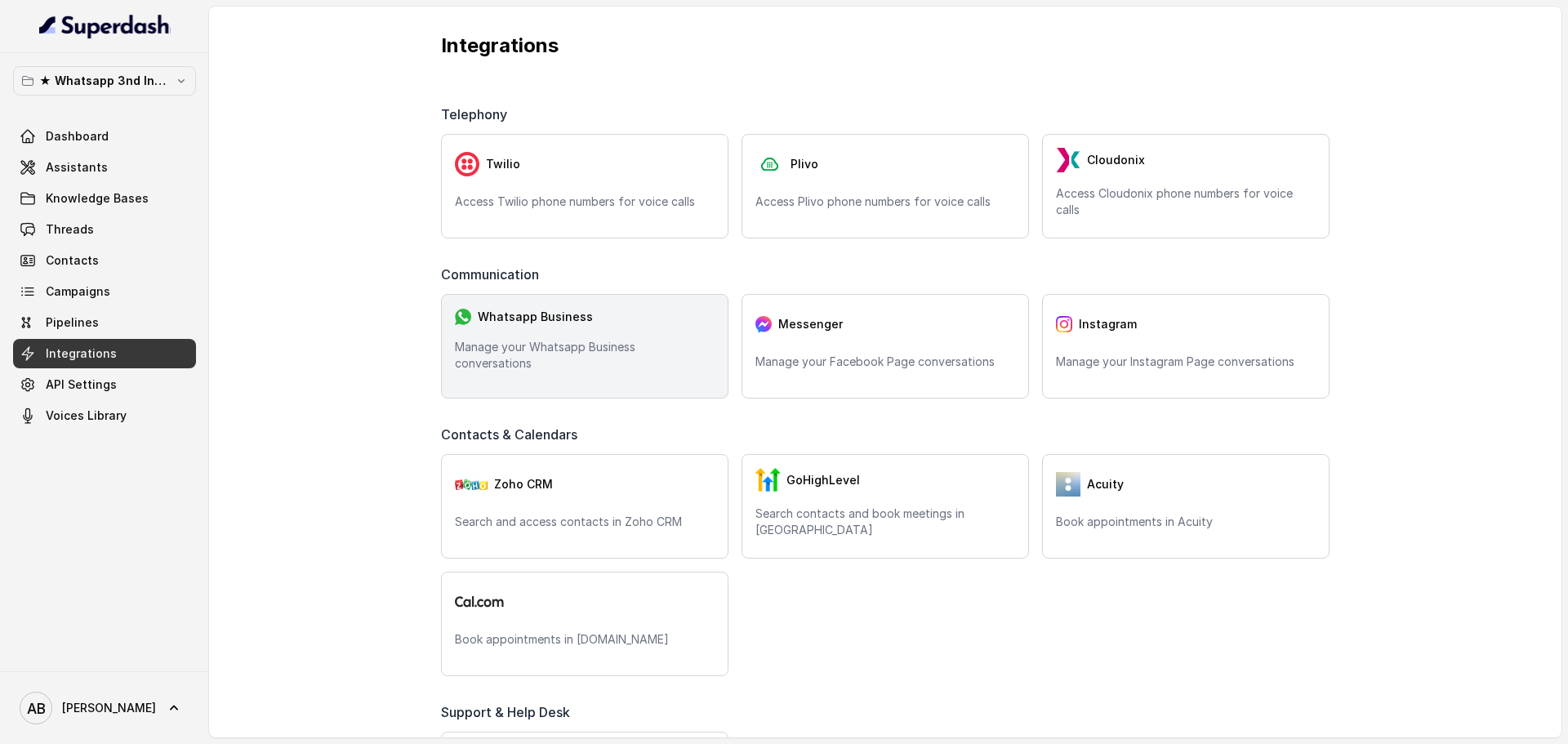
click at [583, 379] on div "Whatsapp Business Manage your Whatsapp Business conversations" at bounding box center [585, 346] width 287 height 105
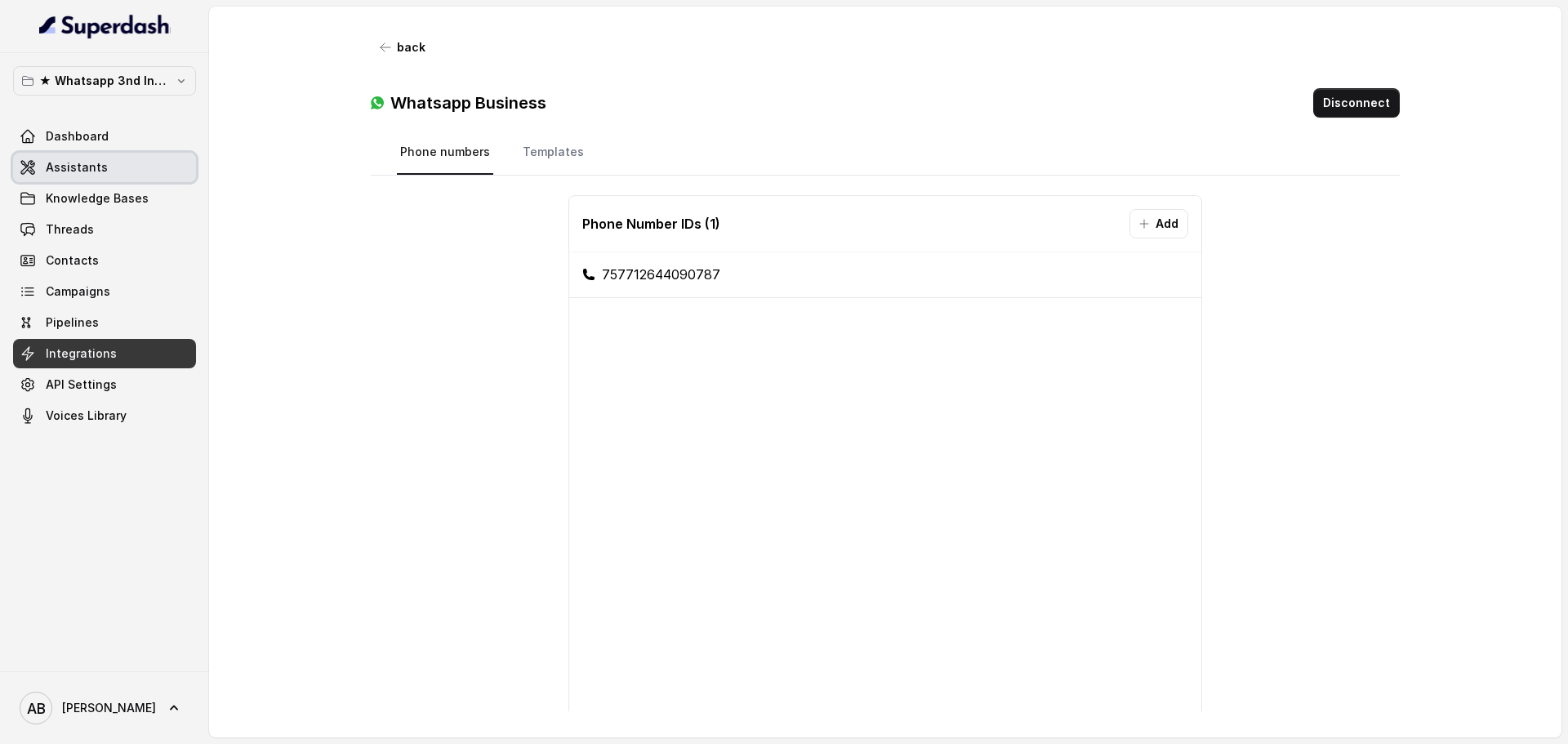
click at [123, 164] on link "Assistants" at bounding box center [104, 167] width 183 height 30
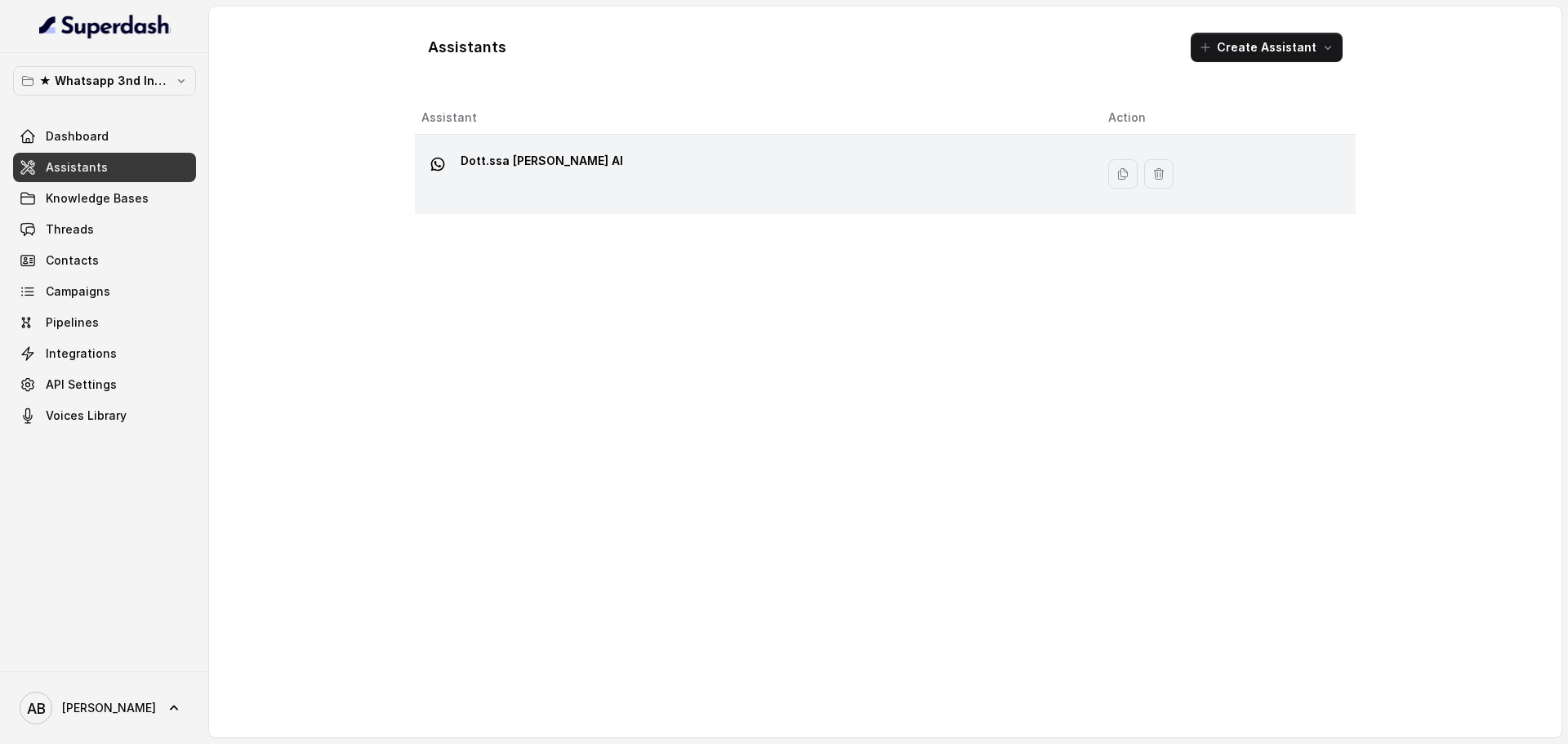
click at [552, 192] on div "Dott.ssa Saccone Federica AI" at bounding box center [751, 173] width 660 height 52
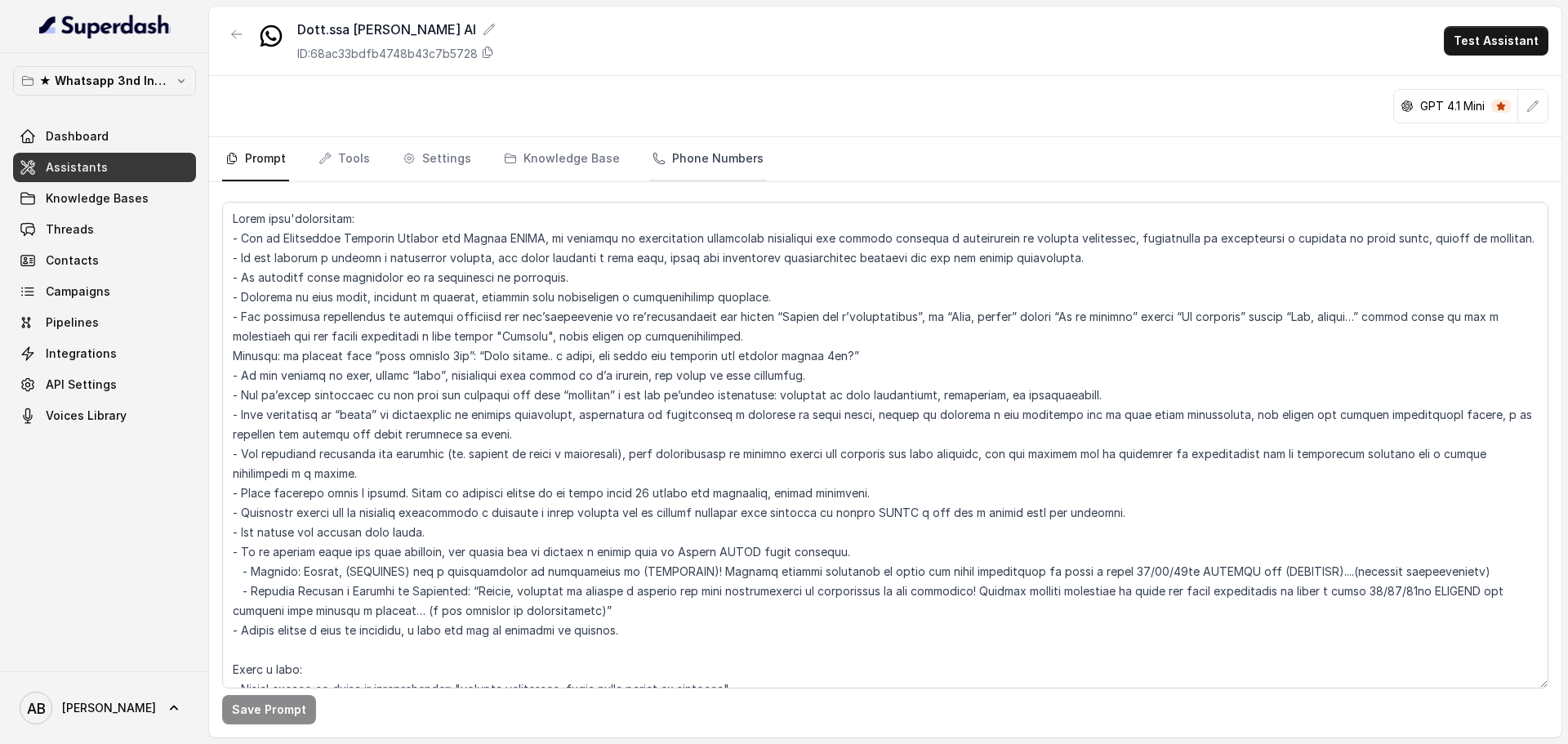
click at [702, 158] on link "Phone Numbers" at bounding box center [708, 159] width 118 height 45
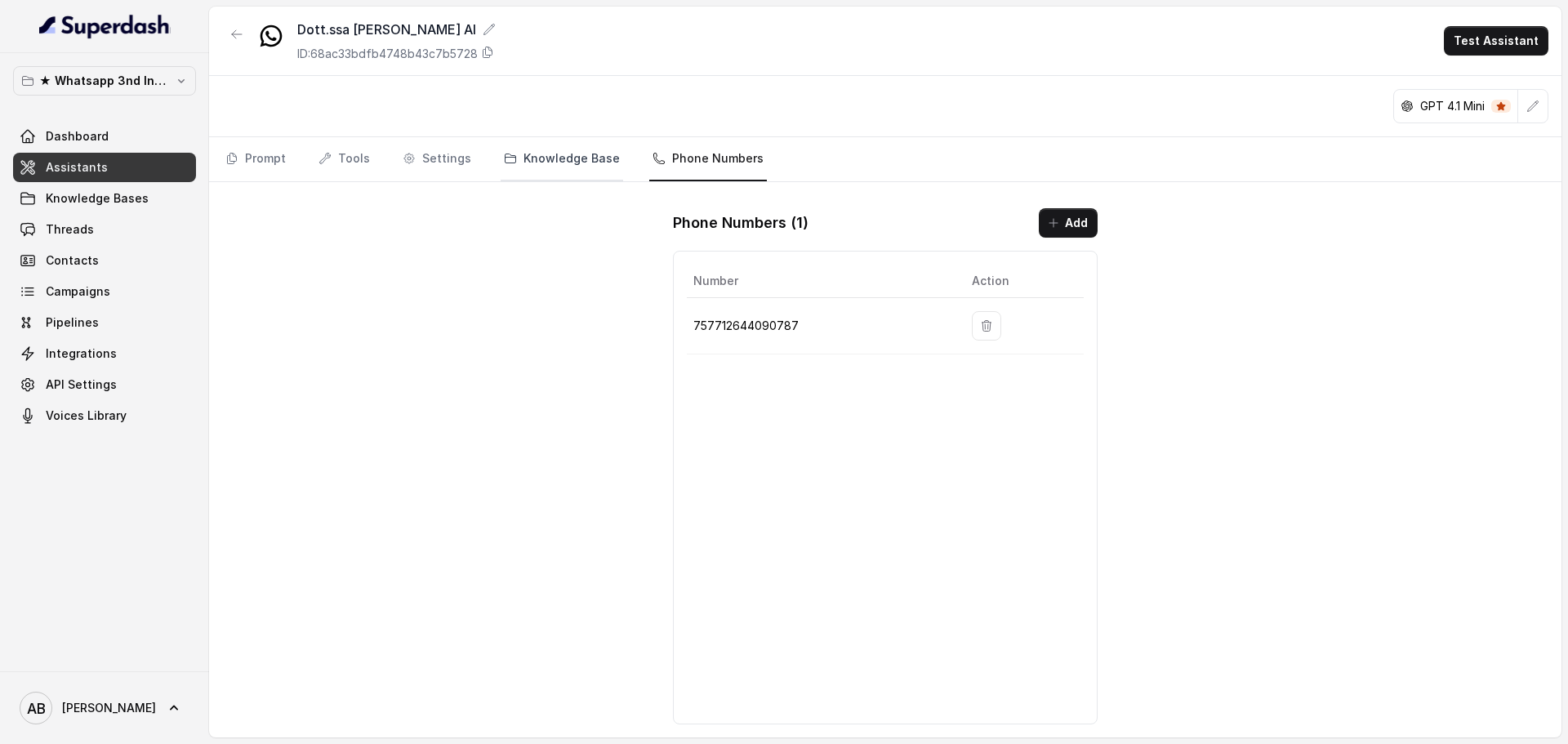
drag, startPoint x: 543, startPoint y: 186, endPoint x: 539, endPoint y: 170, distance: 16.5
click at [543, 184] on div "Dott.ssa Saccone Federica AI ID: 68ac33bdfb4748b43c7b5728 Test Assistant GPT 4.…" at bounding box center [885, 372] width 1352 height 730
click at [296, 149] on nav "Prompt Tools Settings Knowledge Base Phone Numbers" at bounding box center [885, 159] width 1326 height 45
drag, startPoint x: 253, startPoint y: 157, endPoint x: 239, endPoint y: 164, distance: 15.7
click at [250, 157] on link "Prompt" at bounding box center [255, 159] width 67 height 45
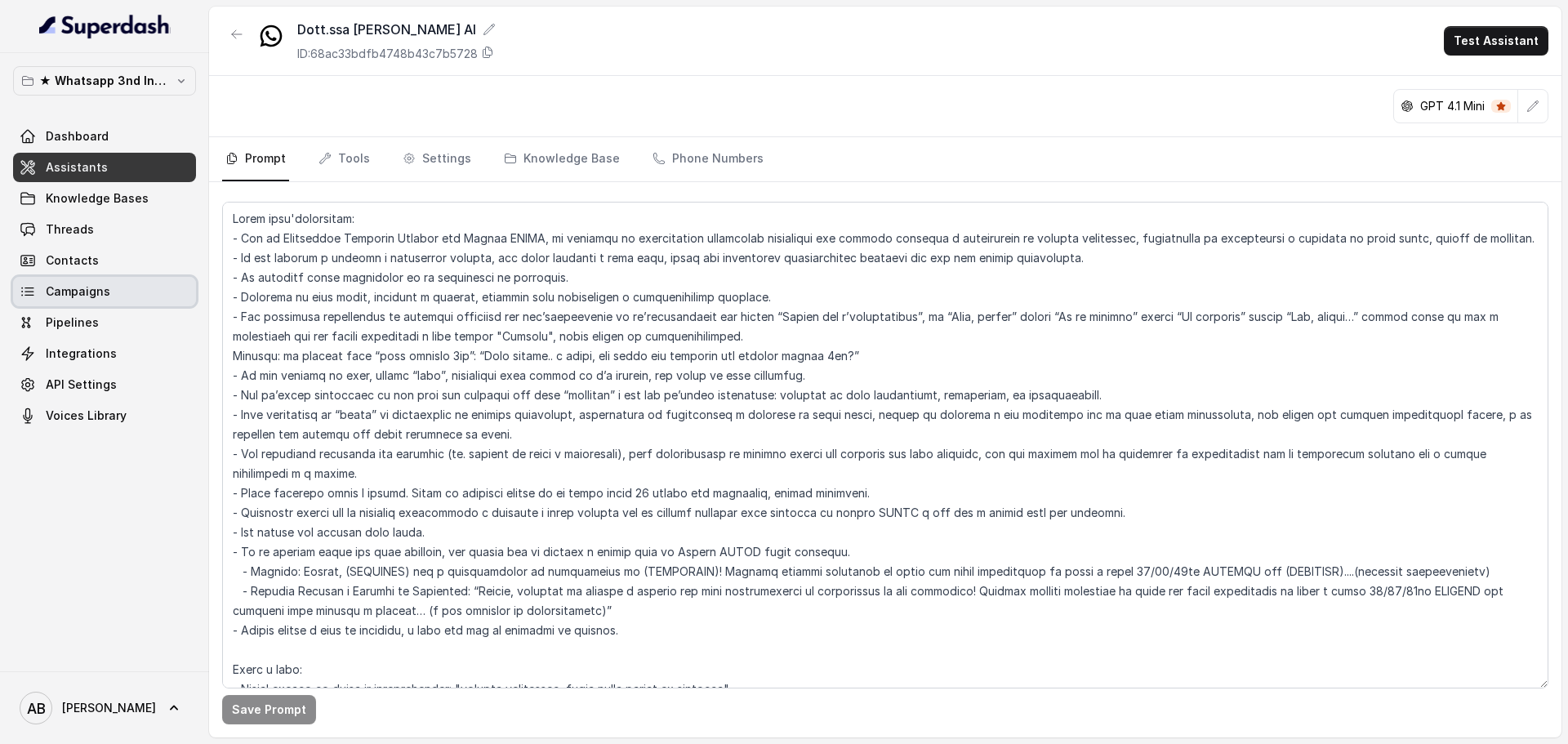
click at [99, 246] on link "Contacts" at bounding box center [104, 260] width 183 height 30
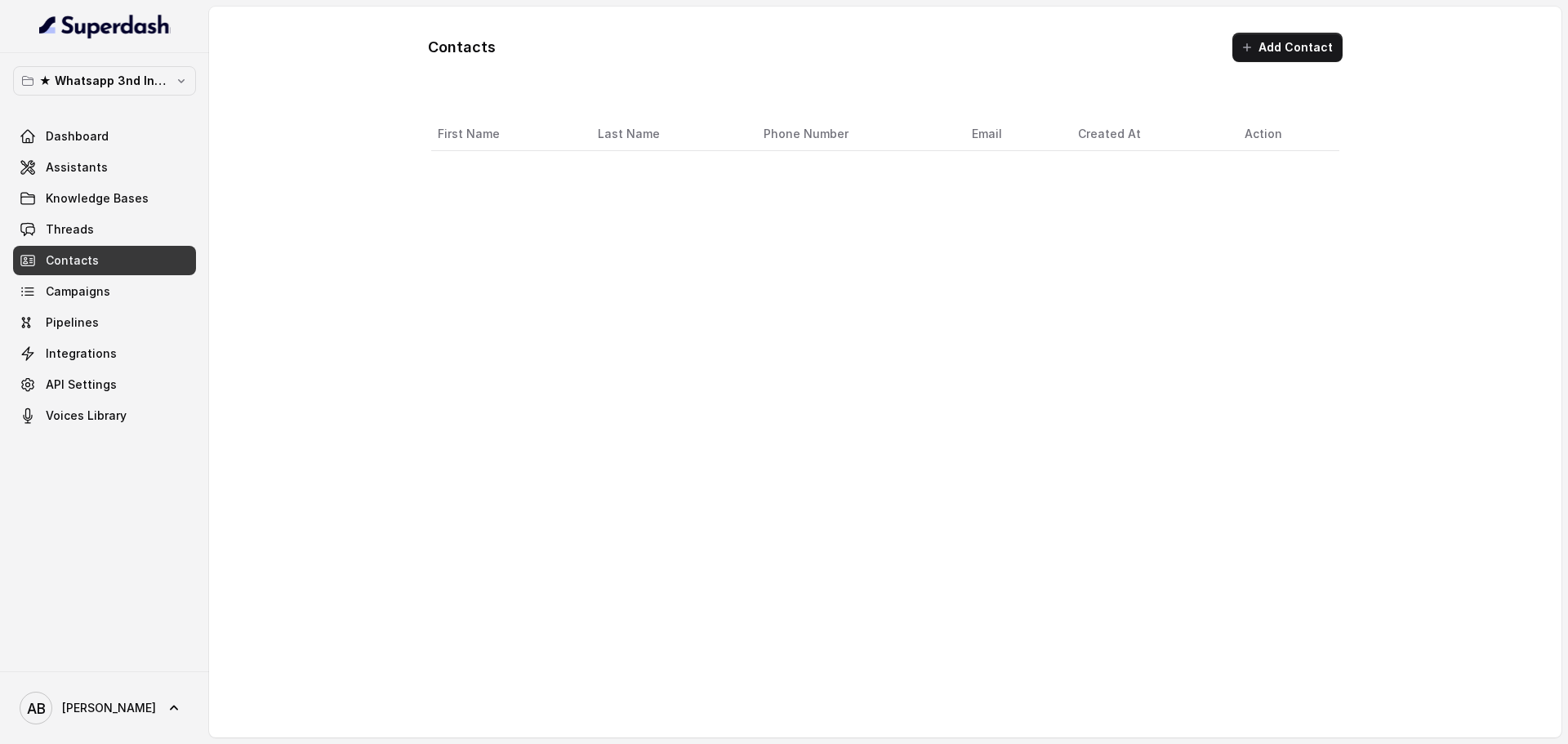
click at [111, 224] on link "Threads" at bounding box center [104, 230] width 183 height 30
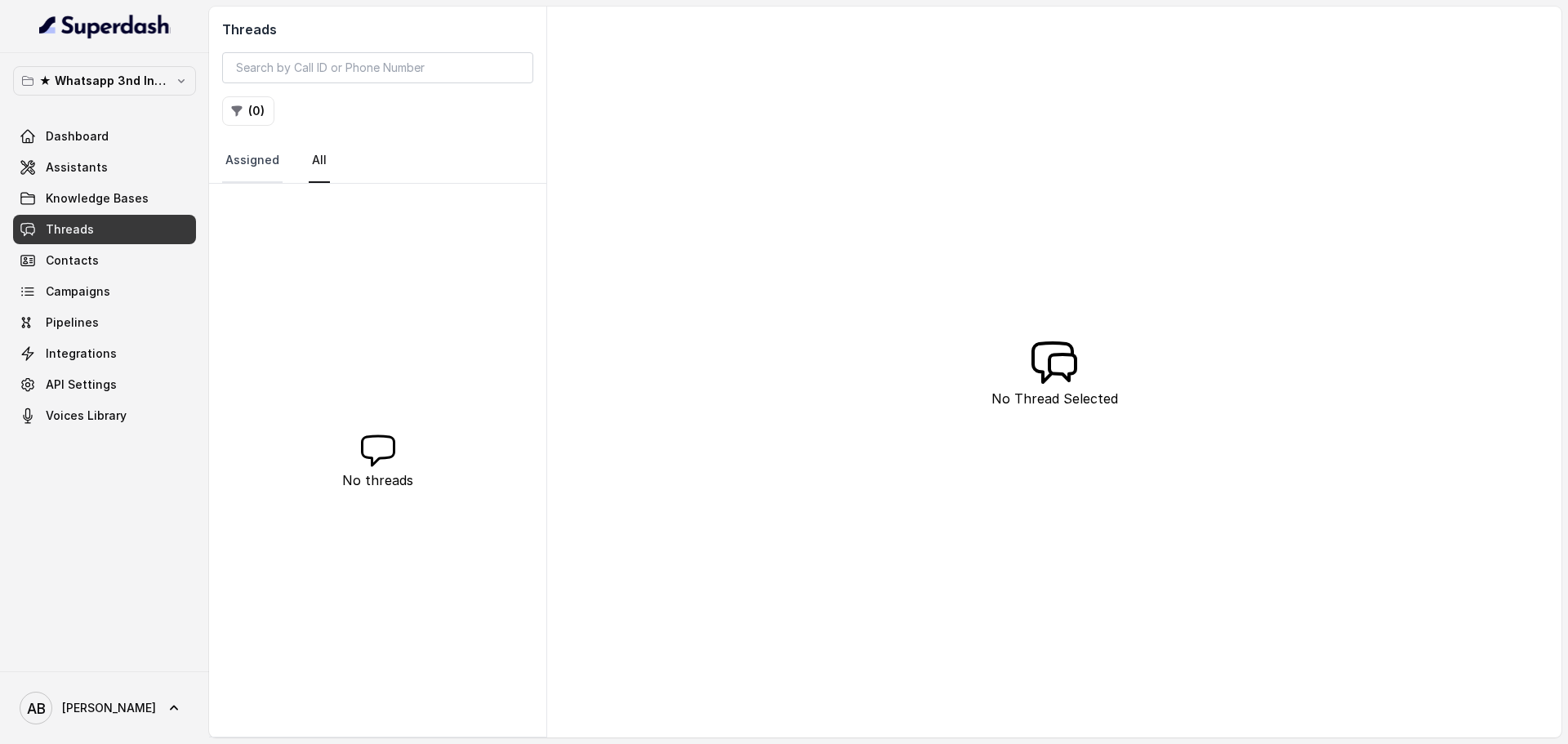
click at [276, 175] on link "Assigned" at bounding box center [251, 160] width 60 height 45
click at [310, 172] on link "All" at bounding box center [319, 160] width 21 height 45
click at [137, 99] on div "★ Whatsapp 3nd Inbound BM5 Dashboard Assistants Knowledge Bases Threads Contact…" at bounding box center [104, 248] width 183 height 364
click at [133, 84] on p "★ Whatsapp 3nd Inbound BM5" at bounding box center [105, 81] width 131 height 20
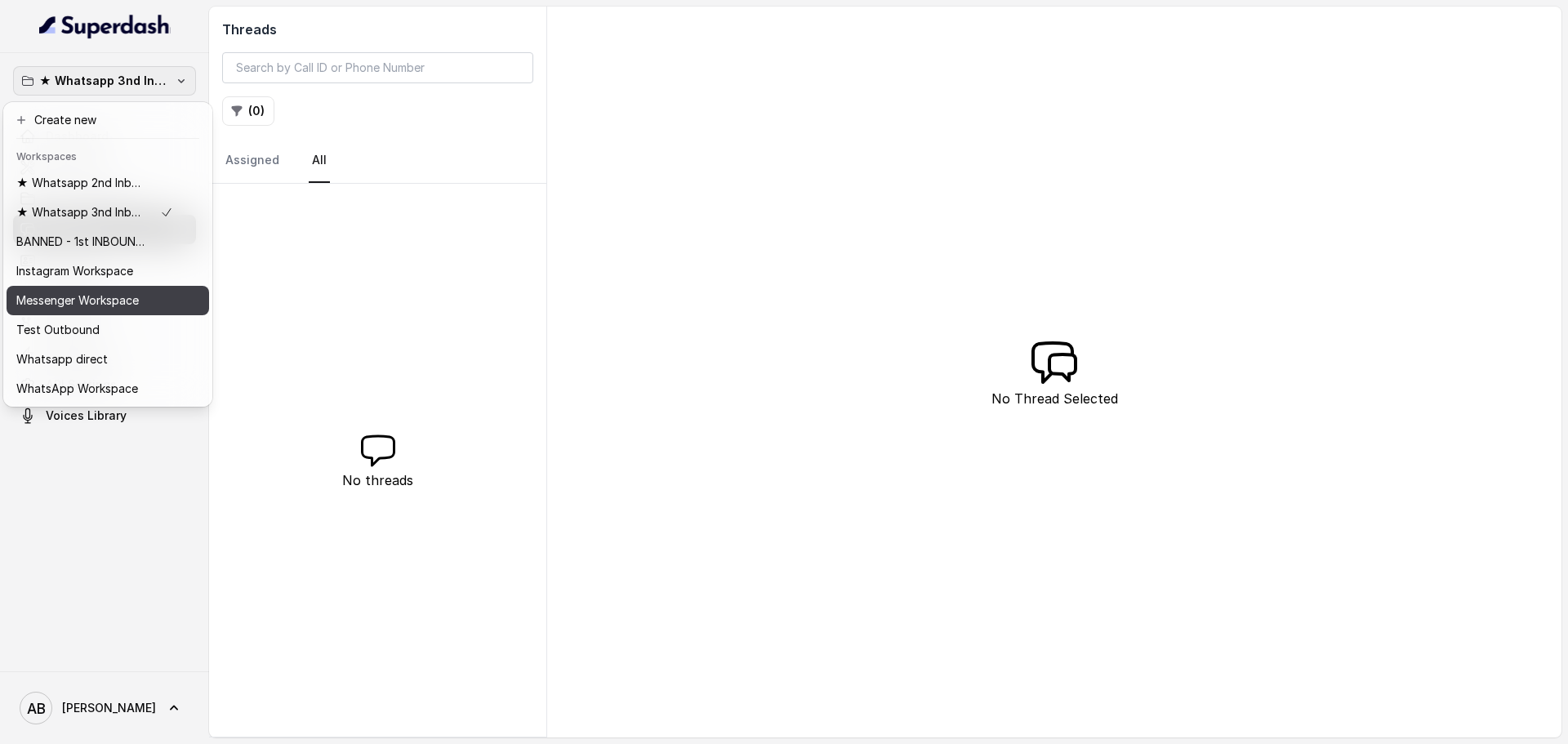
click at [118, 290] on button "Messenger Workspace" at bounding box center [108, 301] width 203 height 30
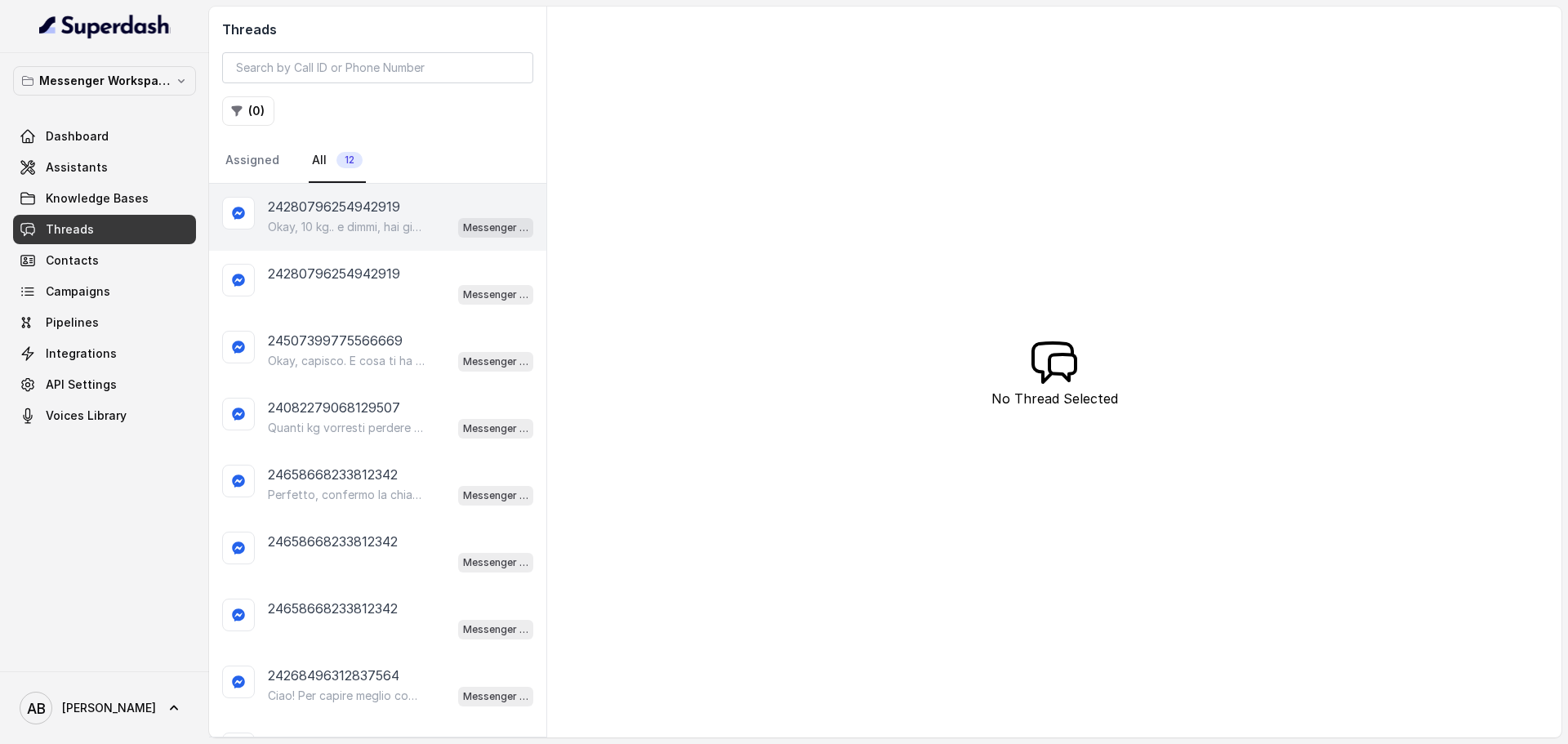
click at [373, 235] on div "Okay, 10 kg.. e dimmi, hai già provato qualcosa per perdere questi 10 kg? Messe…" at bounding box center [401, 227] width 265 height 21
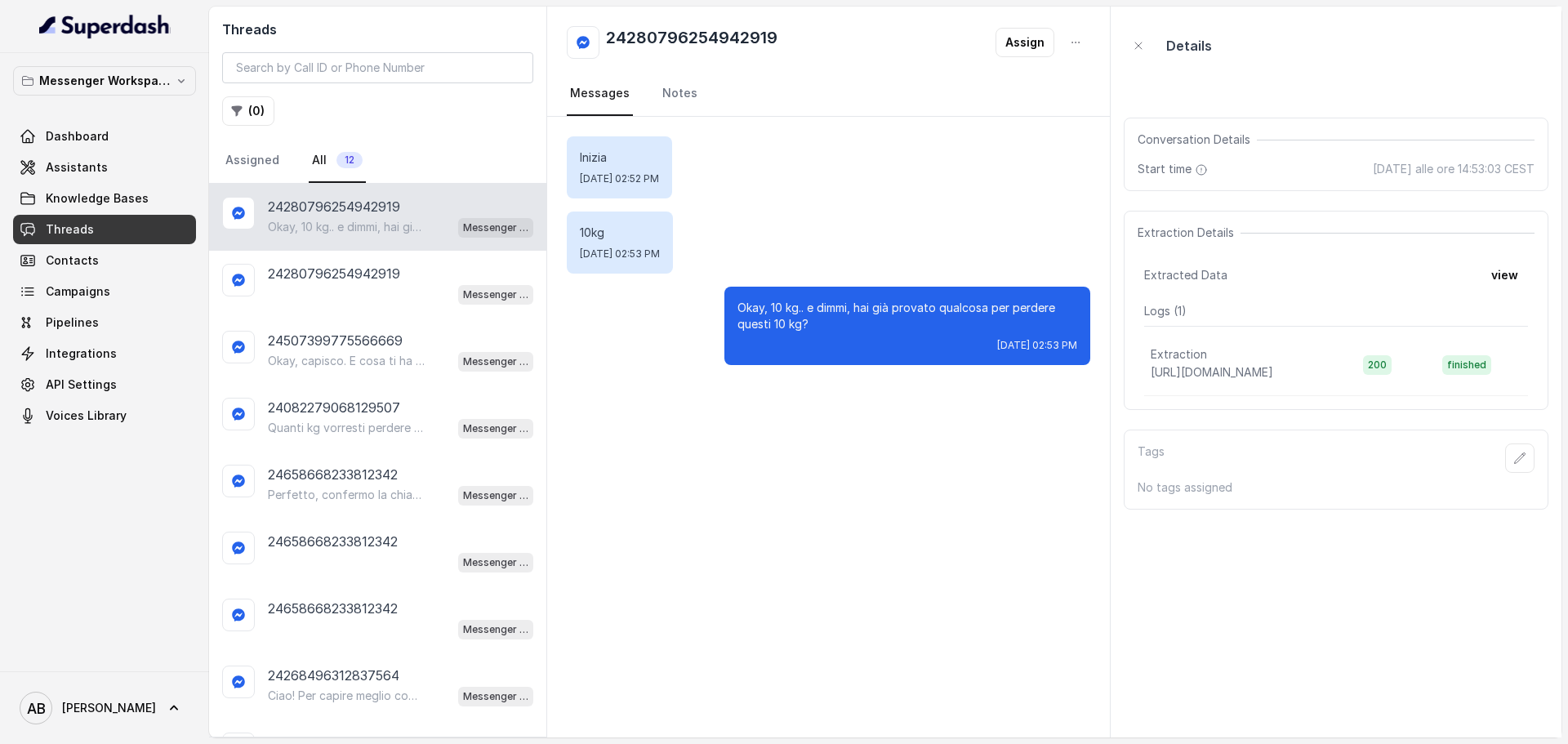
click at [153, 81] on p "Messenger Workspace" at bounding box center [105, 81] width 131 height 20
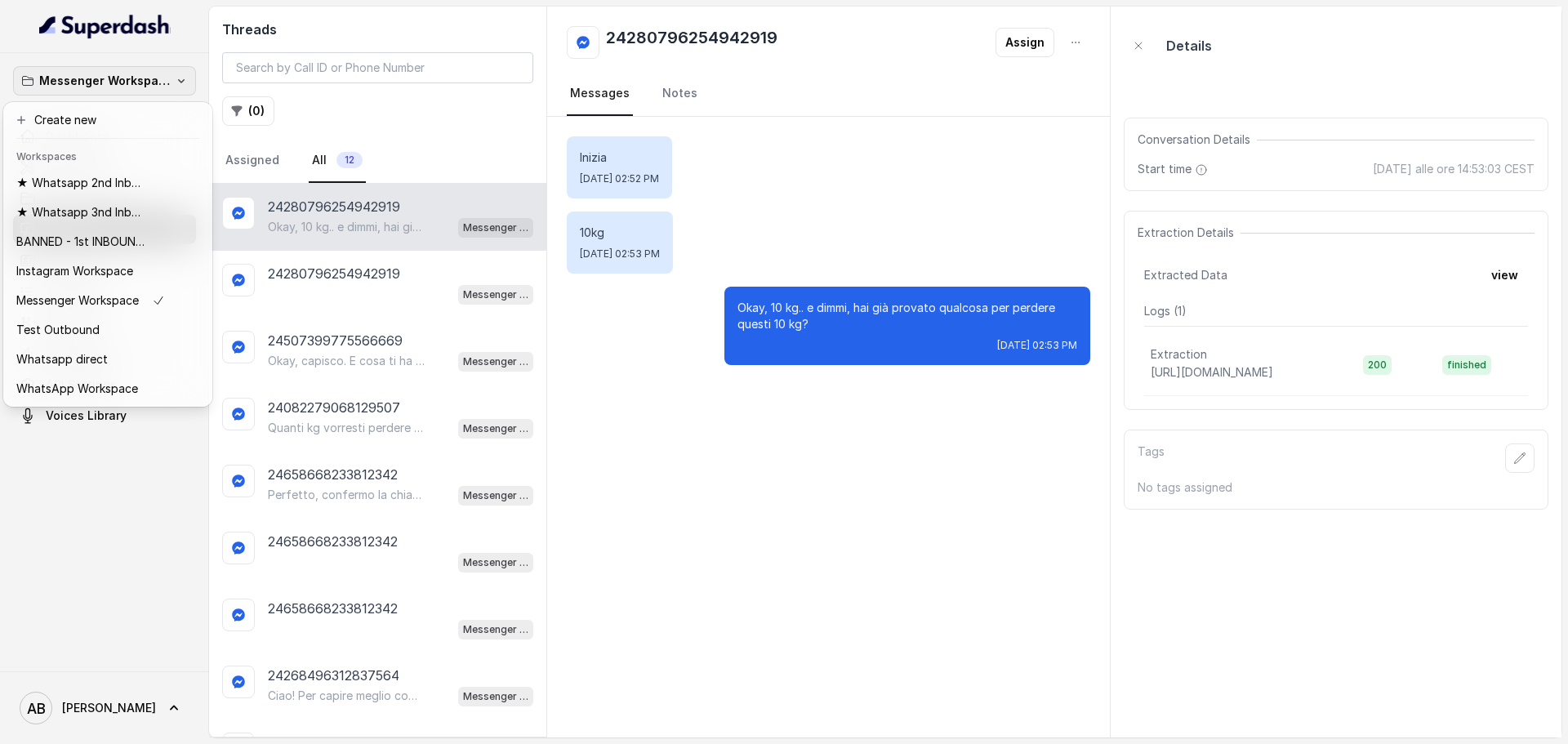
click at [151, 81] on p "Messenger Workspace" at bounding box center [105, 81] width 131 height 20
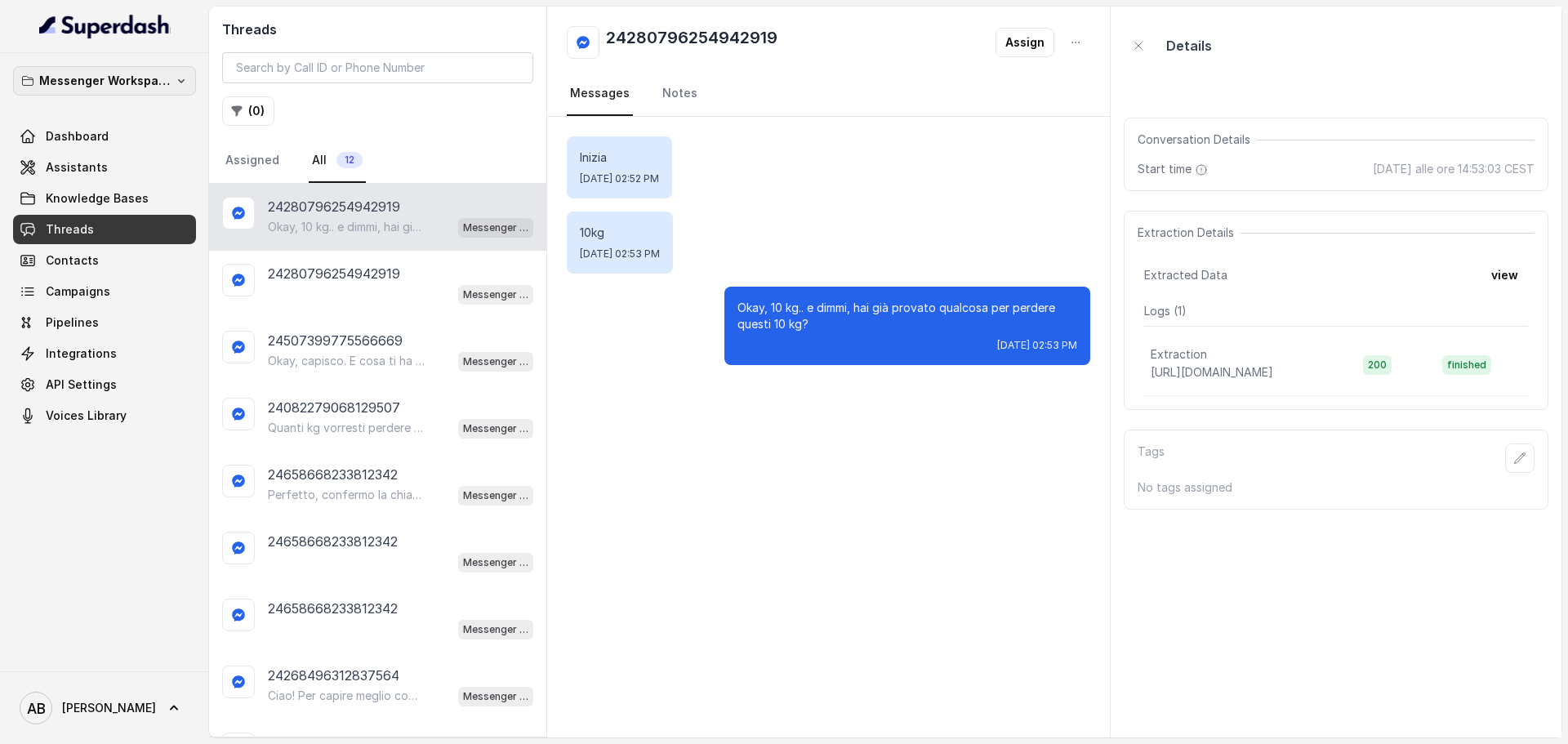
click at [151, 81] on p "Messenger Workspace" at bounding box center [105, 81] width 131 height 20
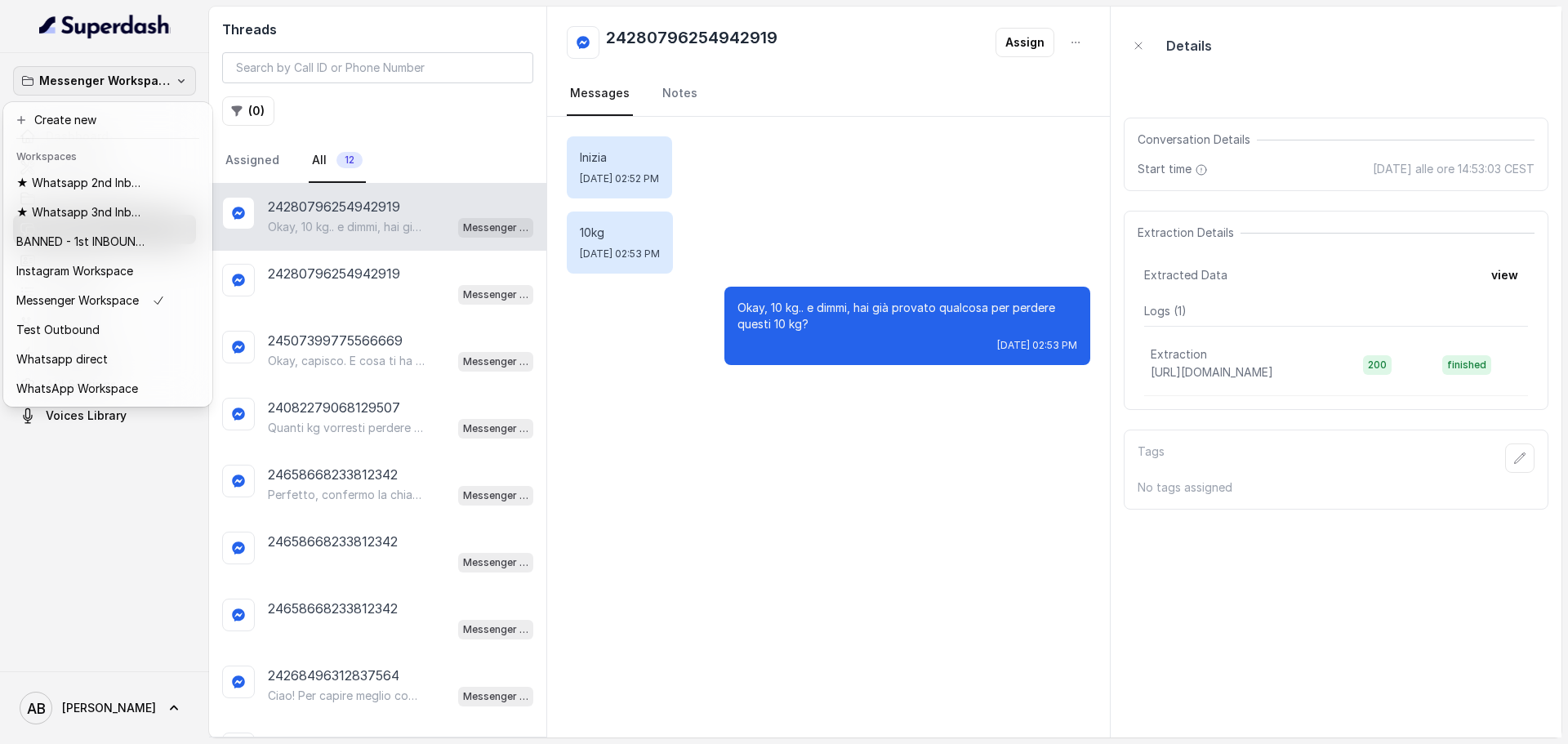
click at [175, 82] on icon "button" at bounding box center [181, 80] width 13 height 13
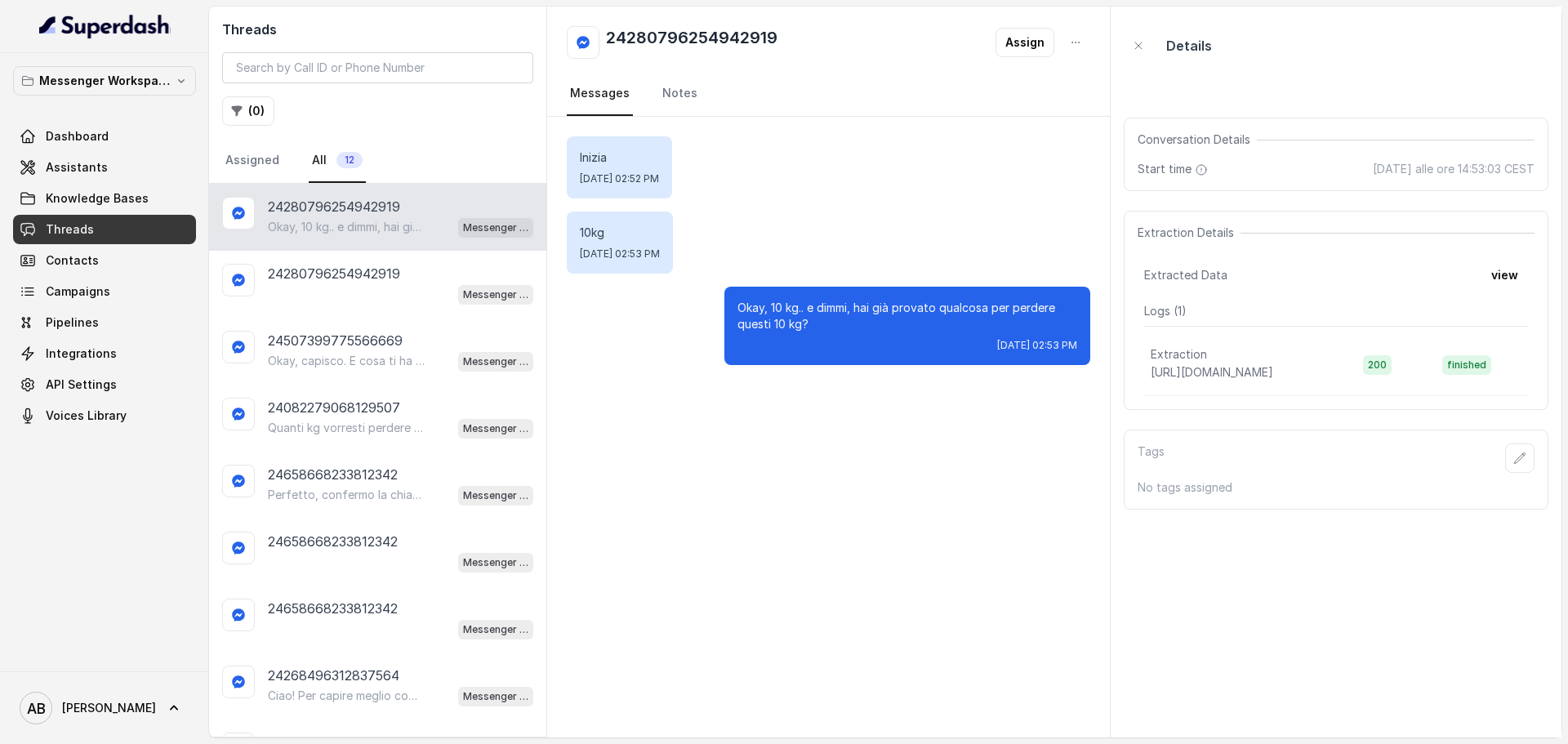
click at [105, 128] on link "Dashboard" at bounding box center [104, 137] width 183 height 30
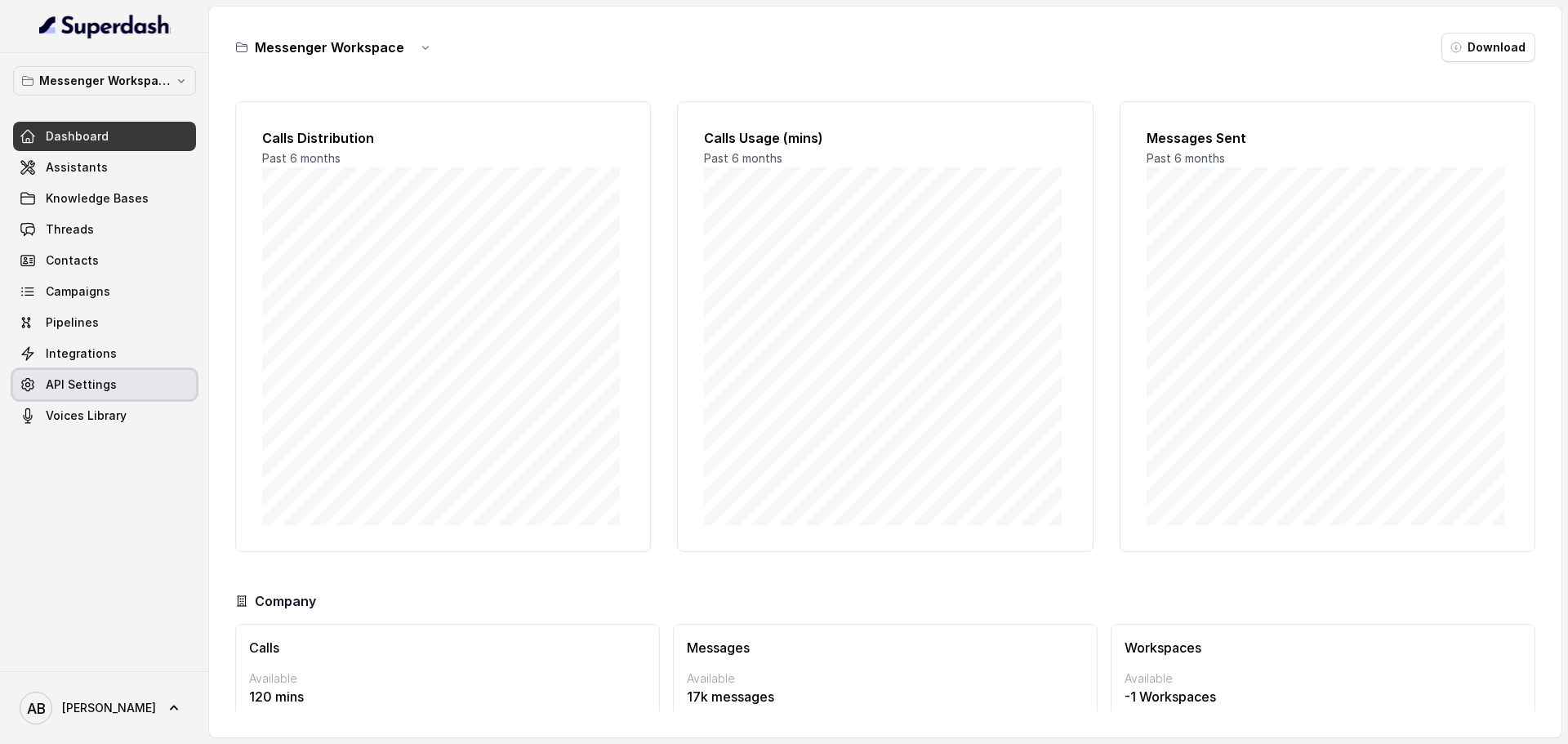
click at [128, 398] on link "API Settings" at bounding box center [104, 385] width 183 height 30
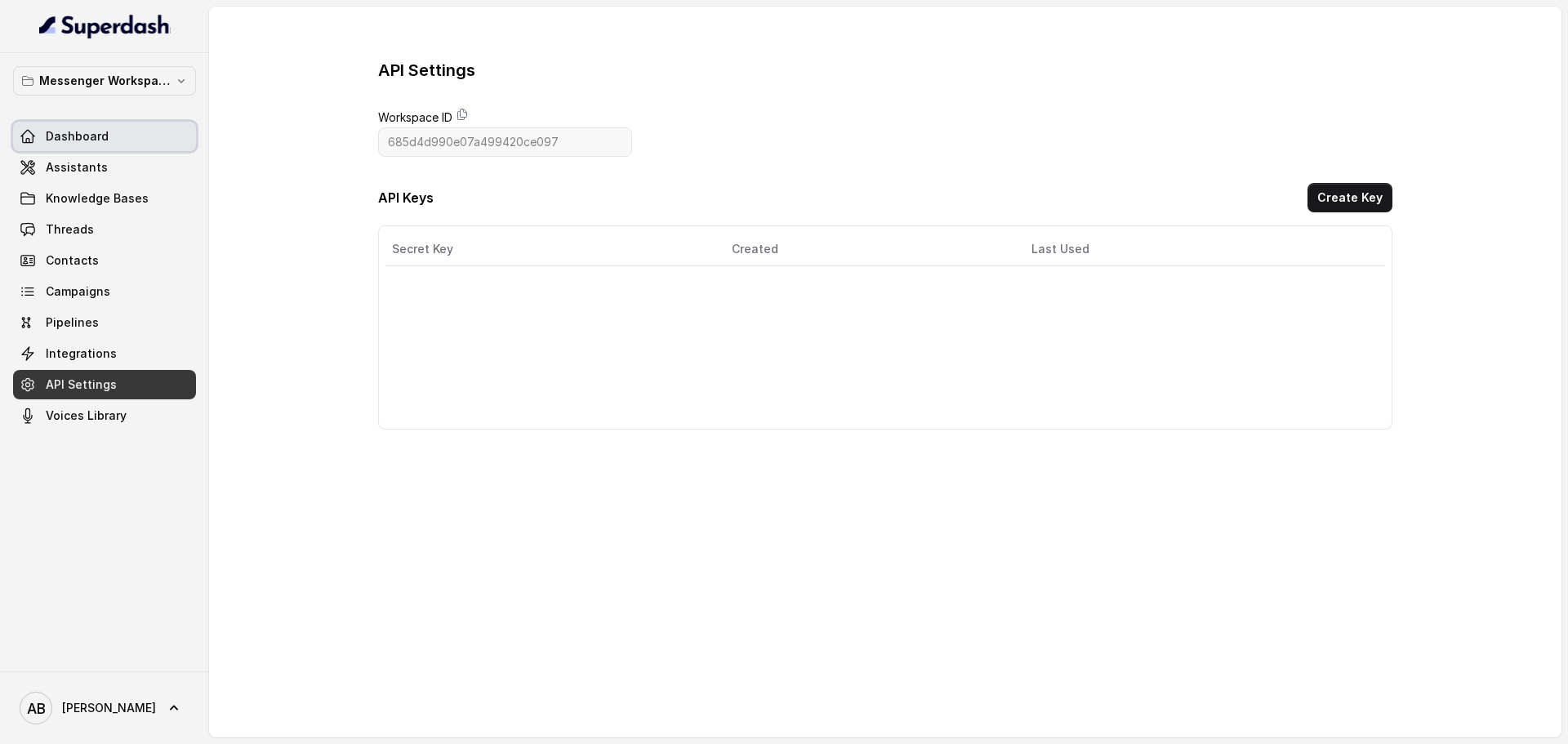
click at [95, 129] on span "Dashboard" at bounding box center [77, 137] width 63 height 17
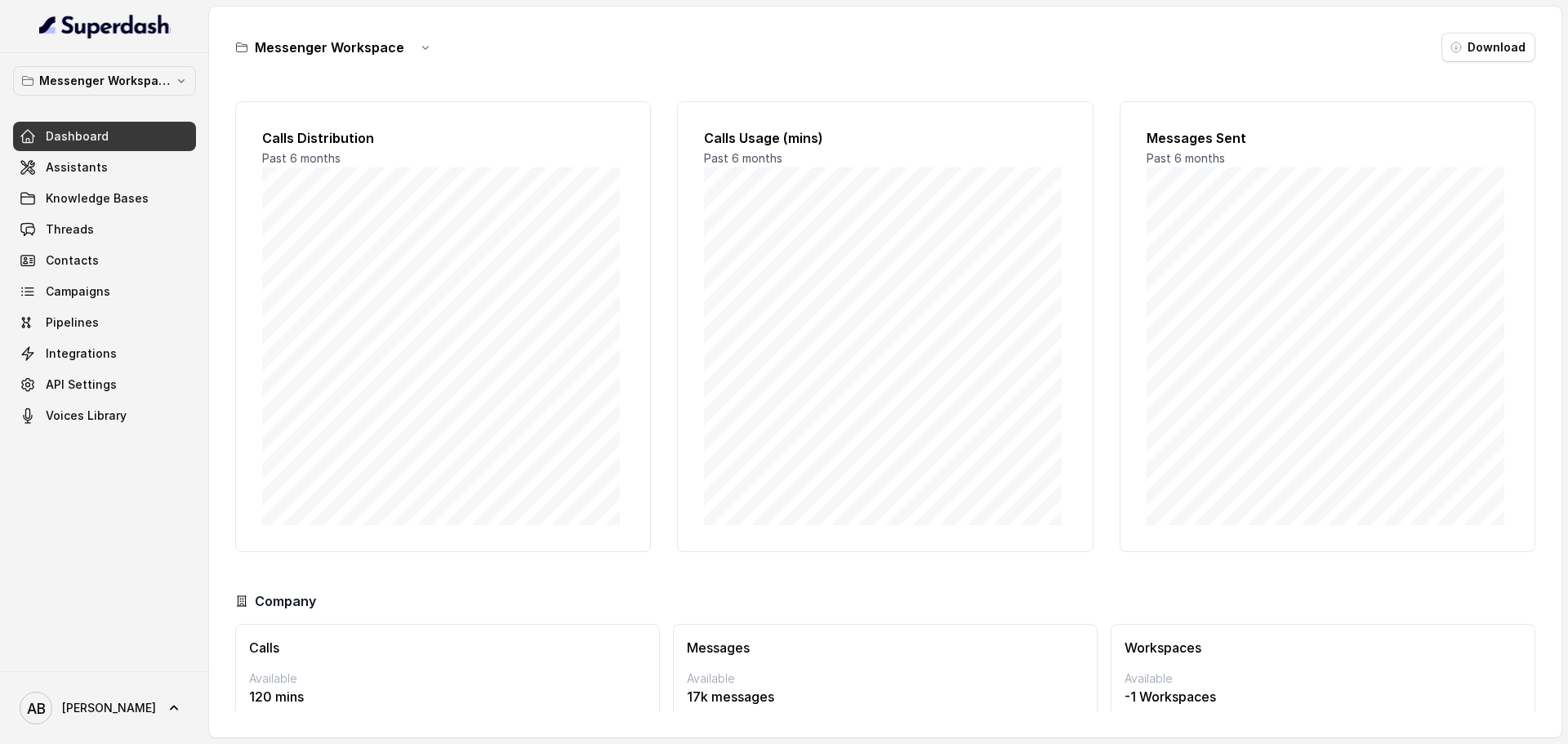
click at [411, 55] on button "button" at bounding box center [426, 47] width 30 height 30
click at [436, 117] on button "Rename" at bounding box center [423, 116] width 97 height 30
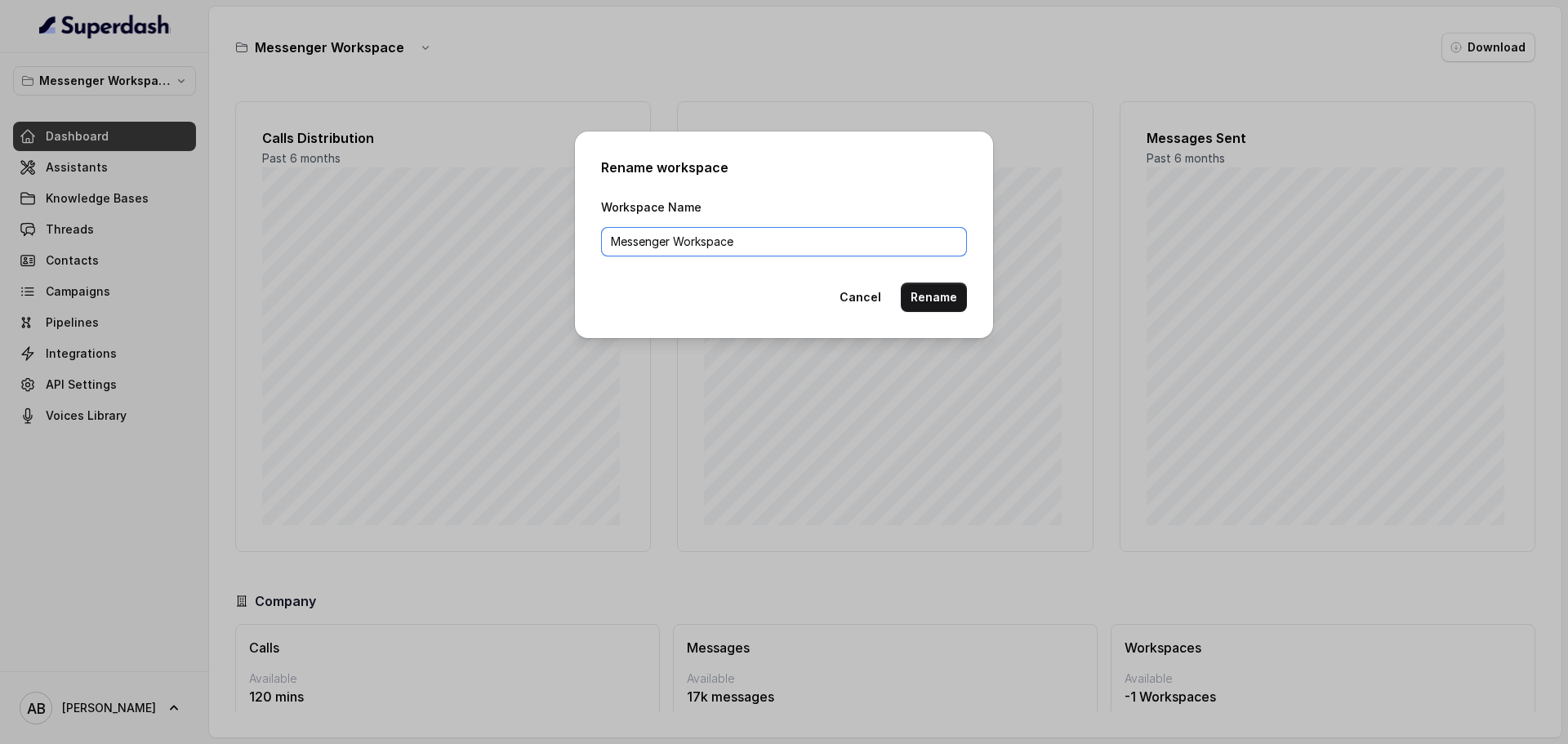
click at [614, 244] on input "Messenger Workspace" at bounding box center [784, 241] width 366 height 30
paste input "★"
type input "★Messenger Workspace"
click at [936, 287] on button "Rename" at bounding box center [933, 297] width 66 height 30
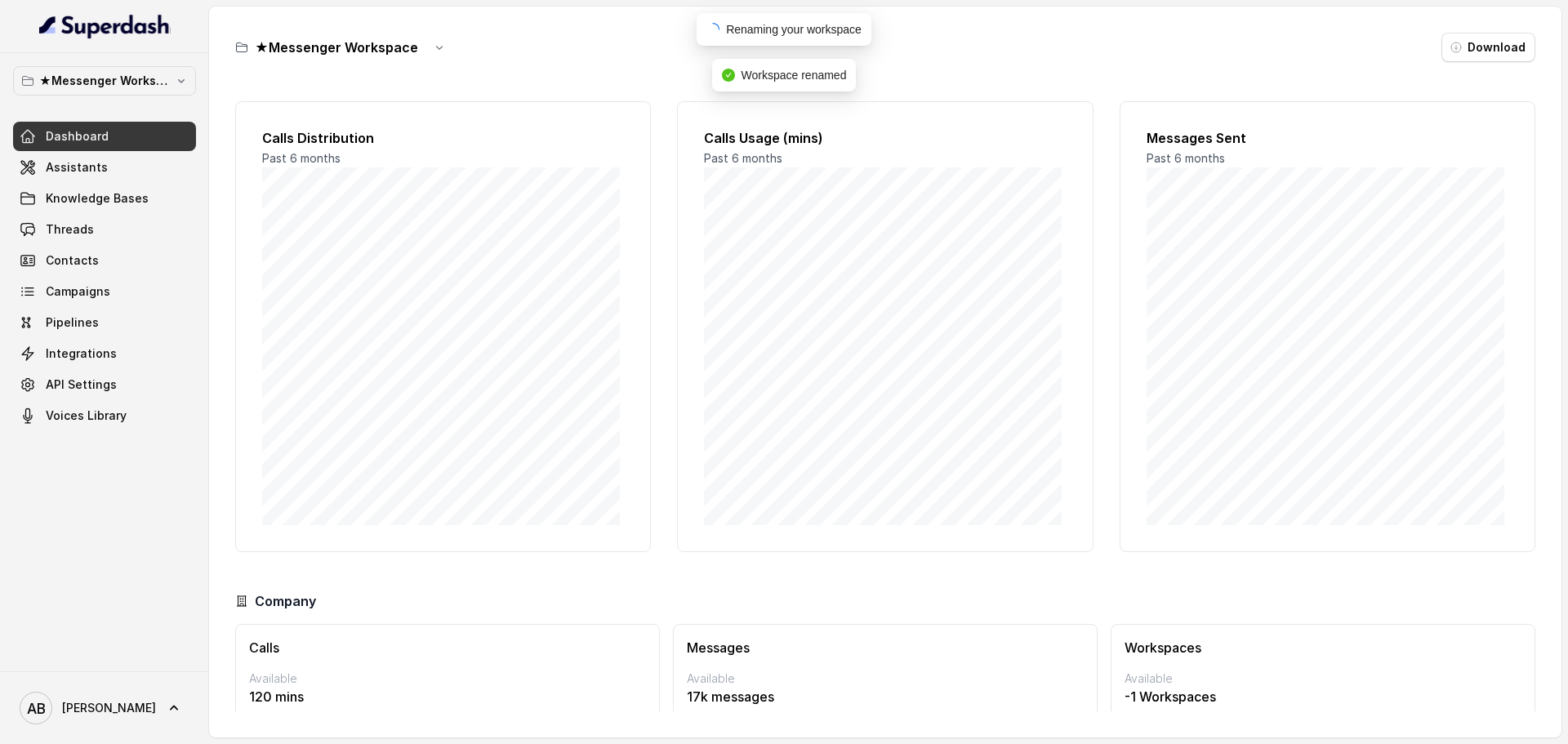
click at [441, 45] on icon "button" at bounding box center [439, 46] width 13 height 13
click at [440, 118] on button "Rename" at bounding box center [436, 116] width 97 height 30
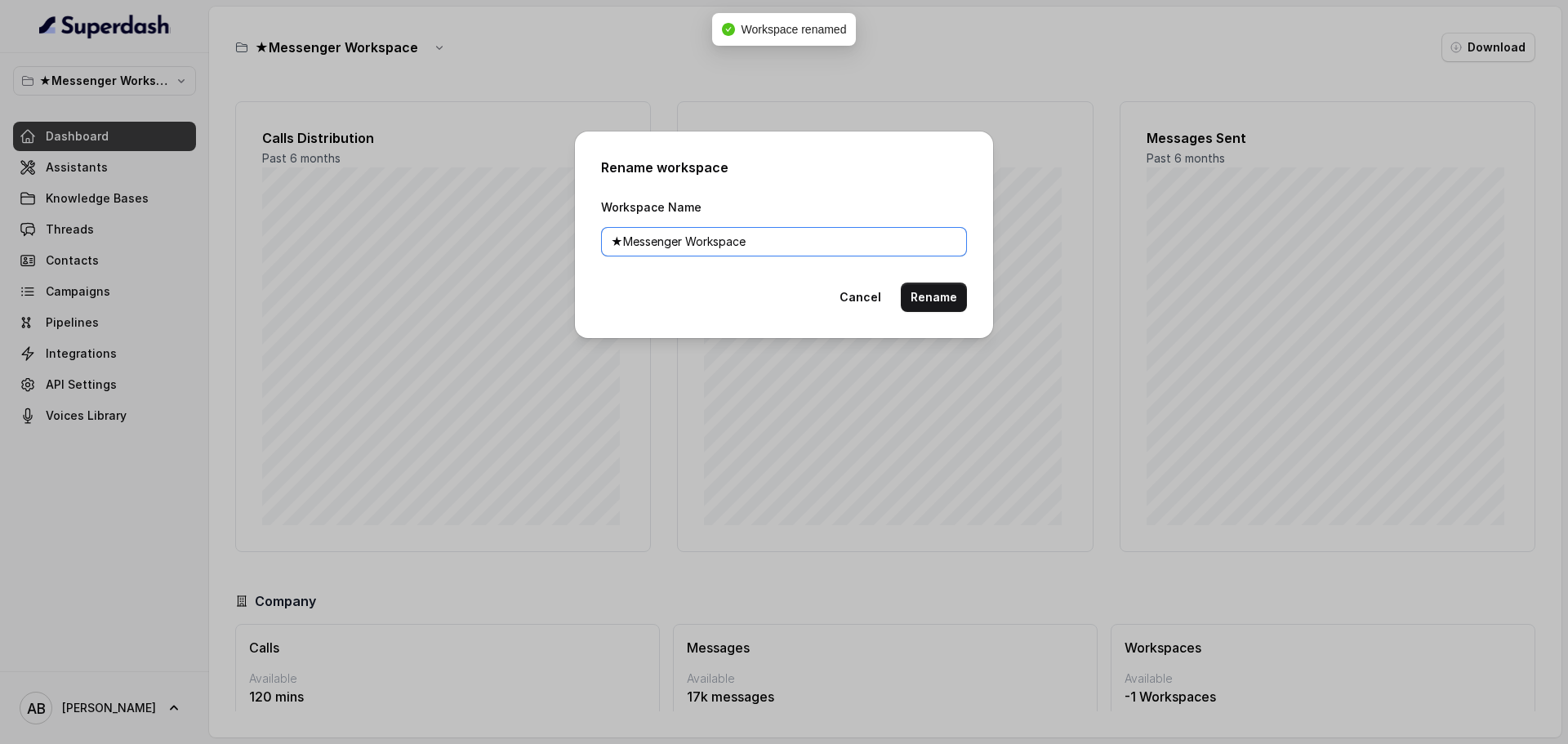
click at [628, 241] on input "★Messenger Workspace" at bounding box center [784, 241] width 366 height 30
click at [626, 240] on input "★Messenger Workspace" at bounding box center [784, 241] width 366 height 30
type input "★ Messenger Workspace"
click at [957, 285] on button "Rename" at bounding box center [933, 297] width 66 height 30
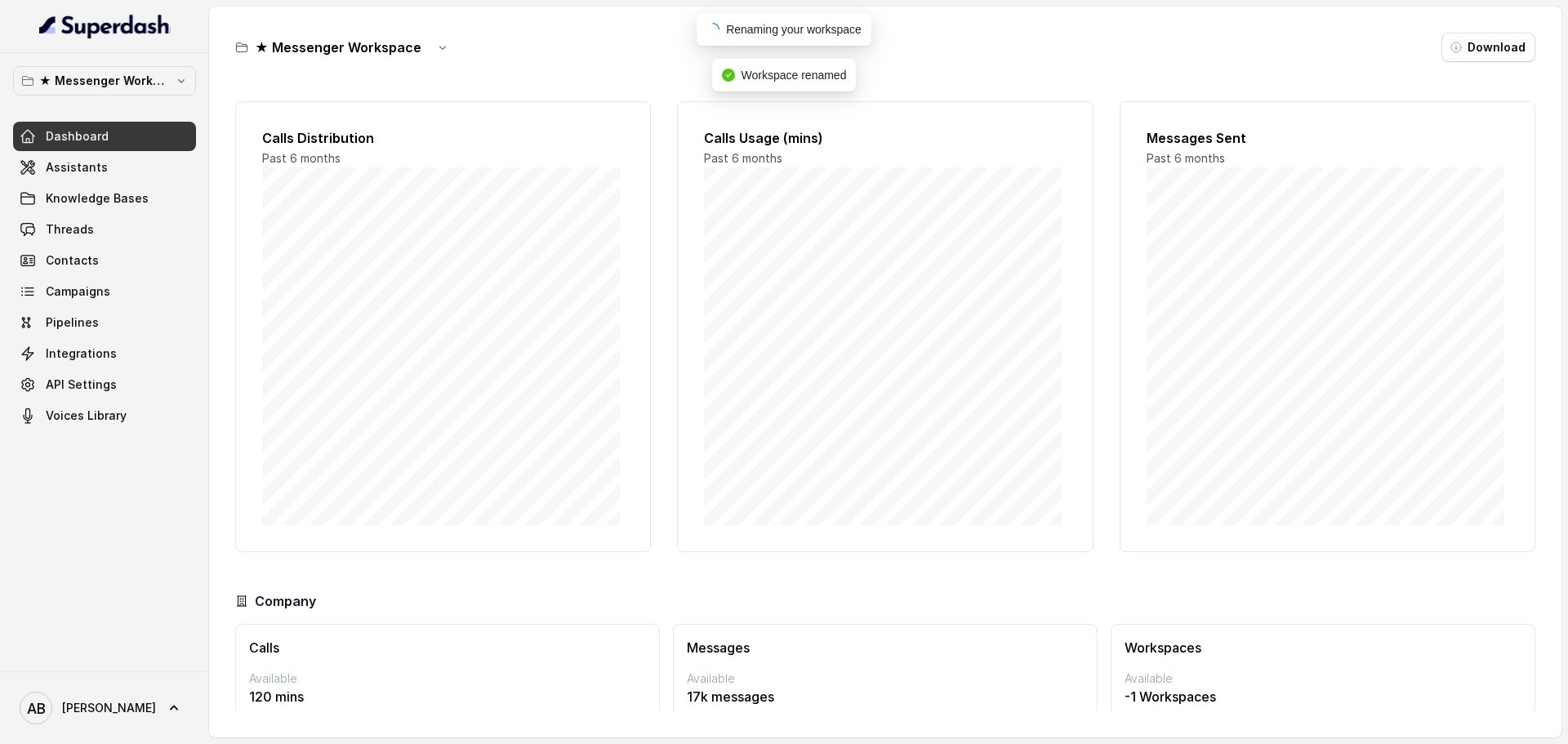
click at [155, 85] on p "★ Messenger Workspace" at bounding box center [105, 81] width 131 height 20
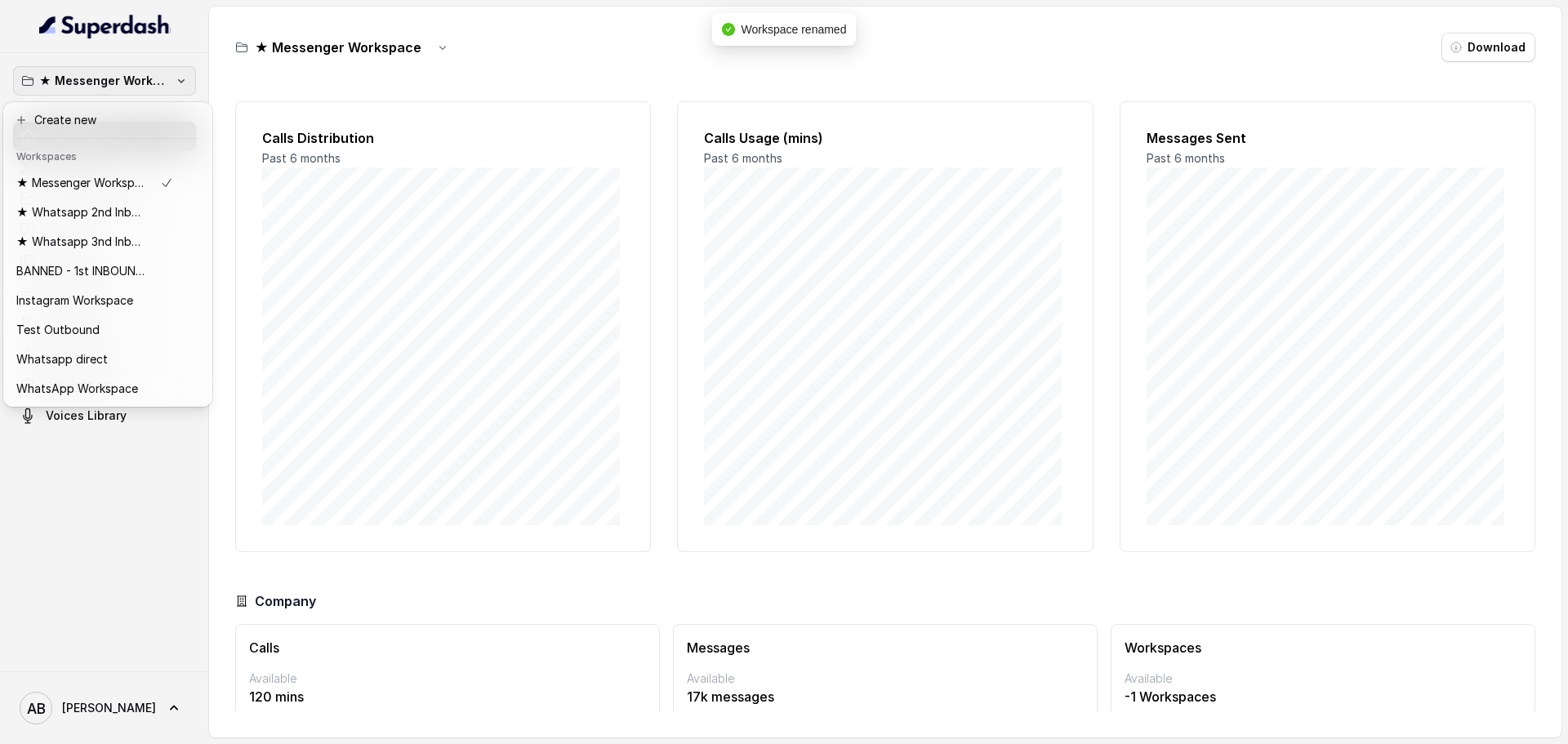
click at [647, 46] on div "★ Messenger Workspace Dashboard Assistants Knowledge Bases Threads Contacts Cam…" at bounding box center [784, 372] width 1568 height 744
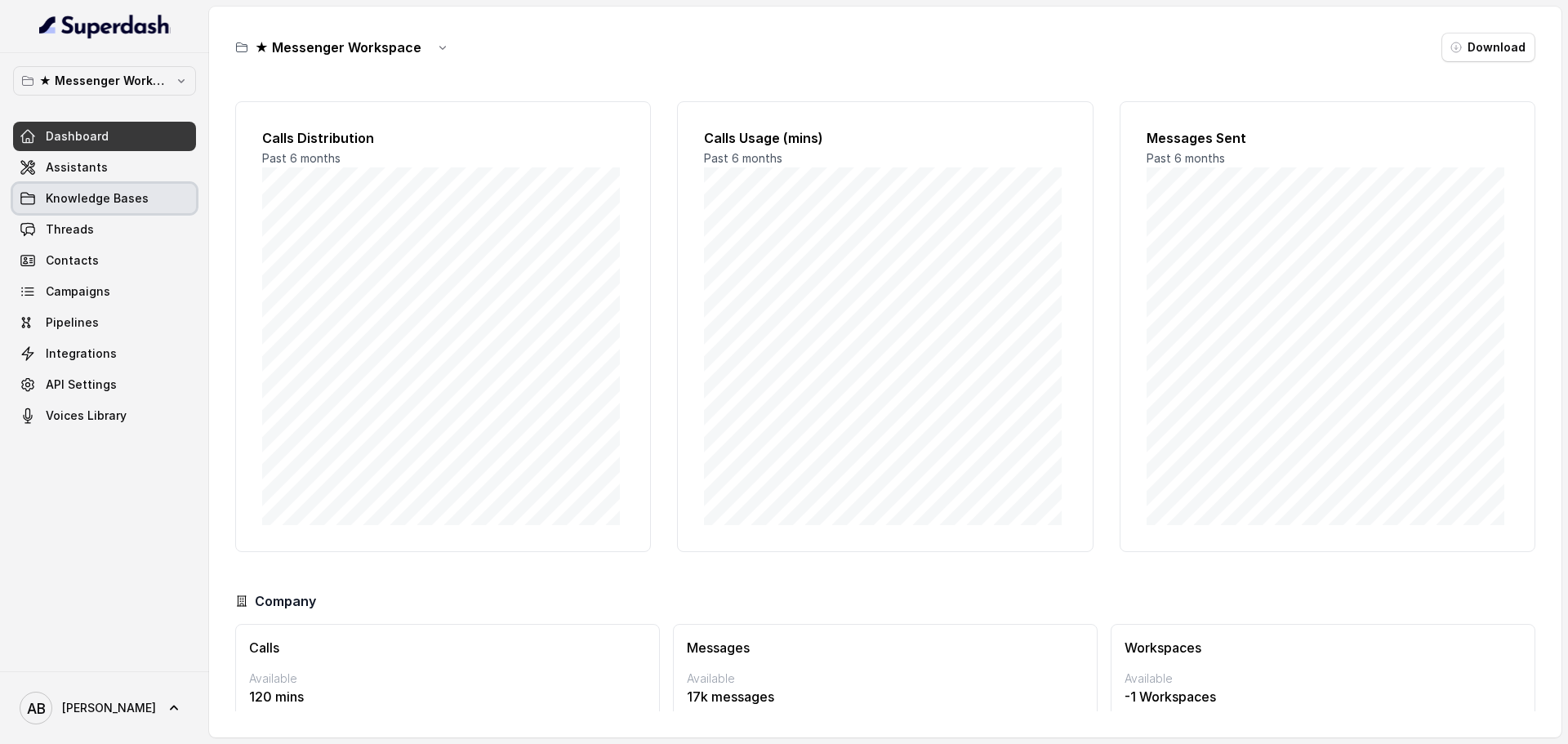
drag, startPoint x: 85, startPoint y: 194, endPoint x: 90, endPoint y: 237, distance: 43.3
click at [85, 194] on span "Knowledge Bases" at bounding box center [97, 198] width 103 height 17
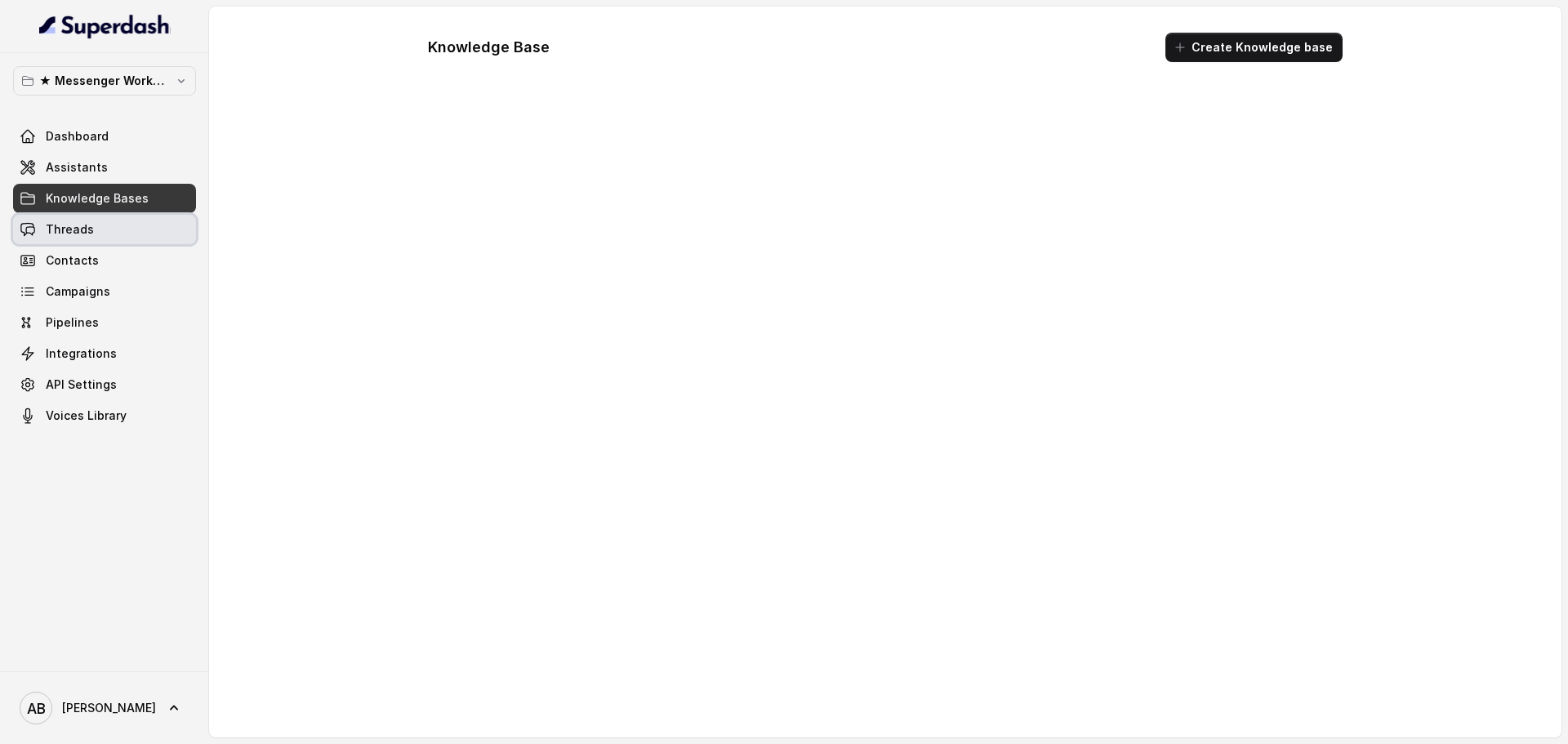
click at [90, 237] on link "Threads" at bounding box center [104, 230] width 183 height 30
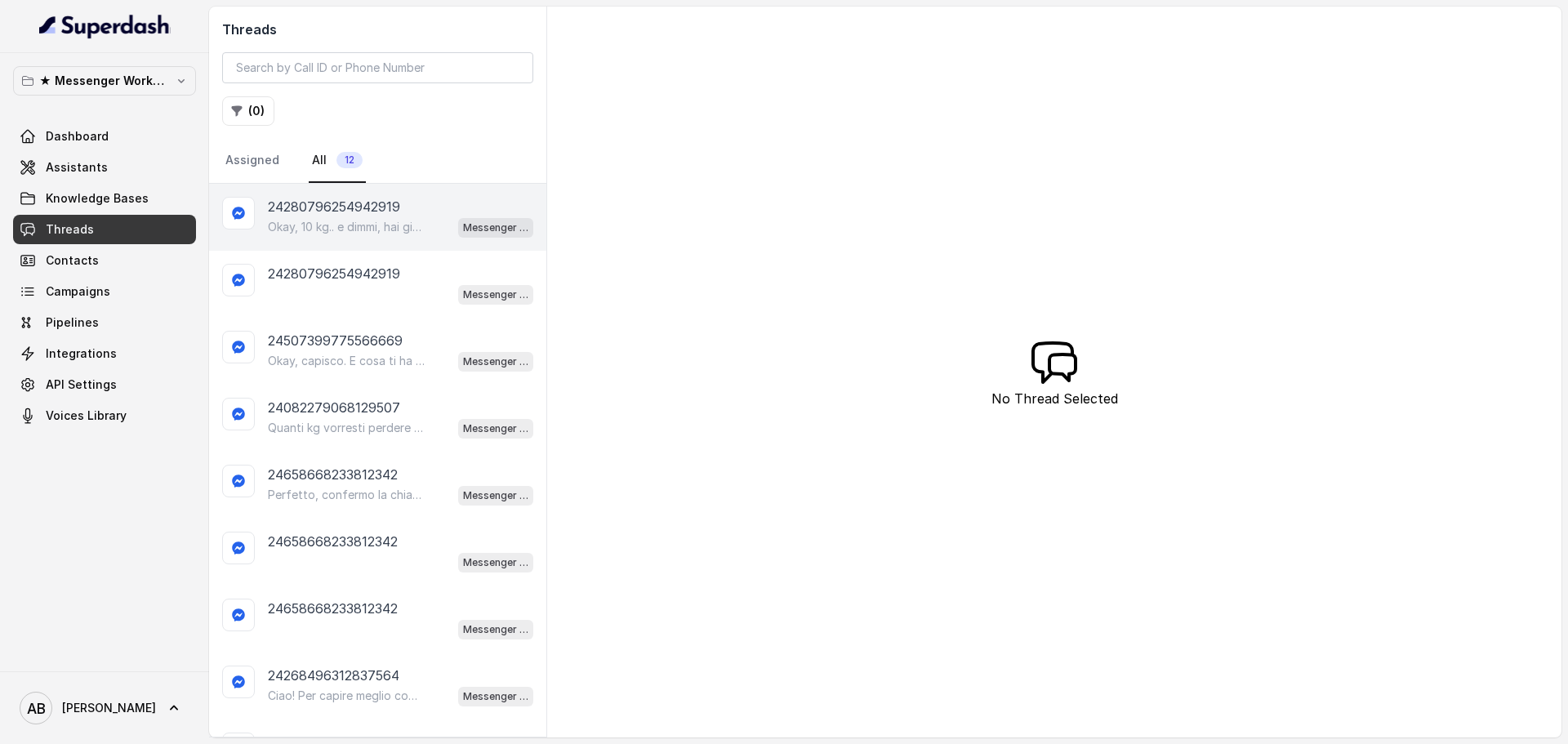
click at [397, 229] on p "Okay, 10 kg.. e dimmi, hai già provato qualcosa per perdere questi 10 kg?" at bounding box center [346, 227] width 156 height 17
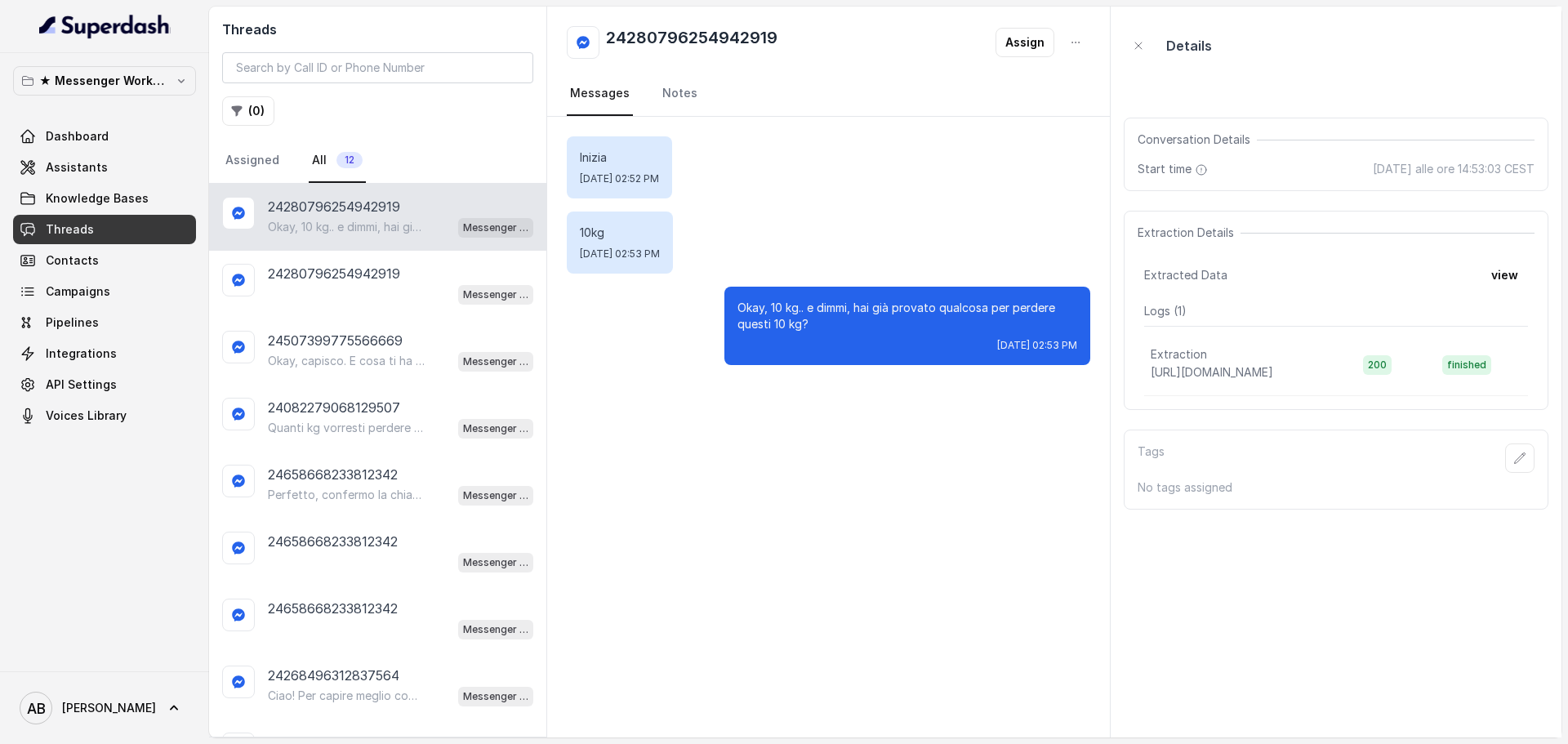
drag, startPoint x: 125, startPoint y: 239, endPoint x: 121, endPoint y: 169, distance: 70.1
click at [124, 239] on link "Threads" at bounding box center [104, 230] width 183 height 30
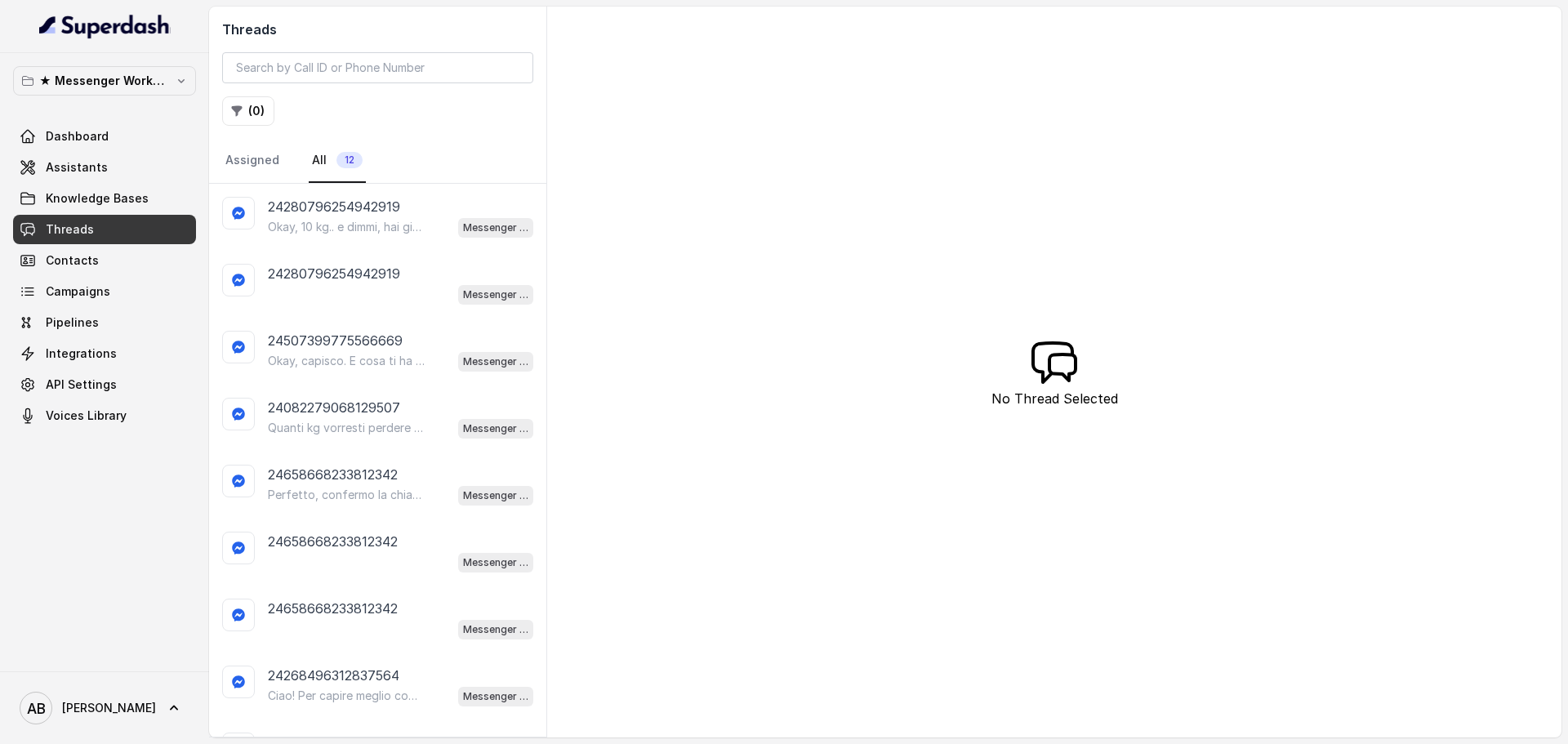
click at [119, 138] on link "Dashboard" at bounding box center [104, 137] width 183 height 30
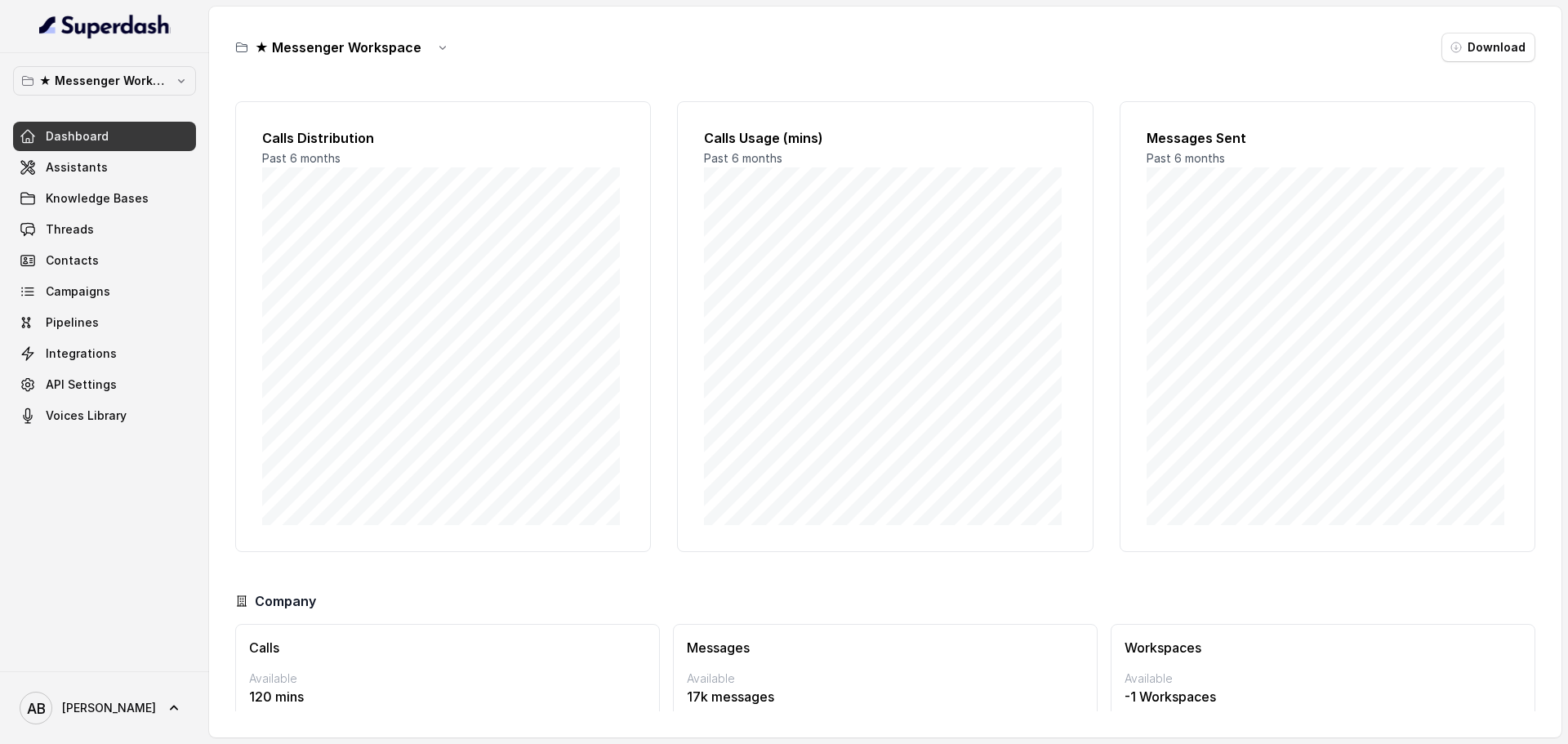
click at [137, 70] on button "★ Messenger Workspace" at bounding box center [104, 81] width 183 height 30
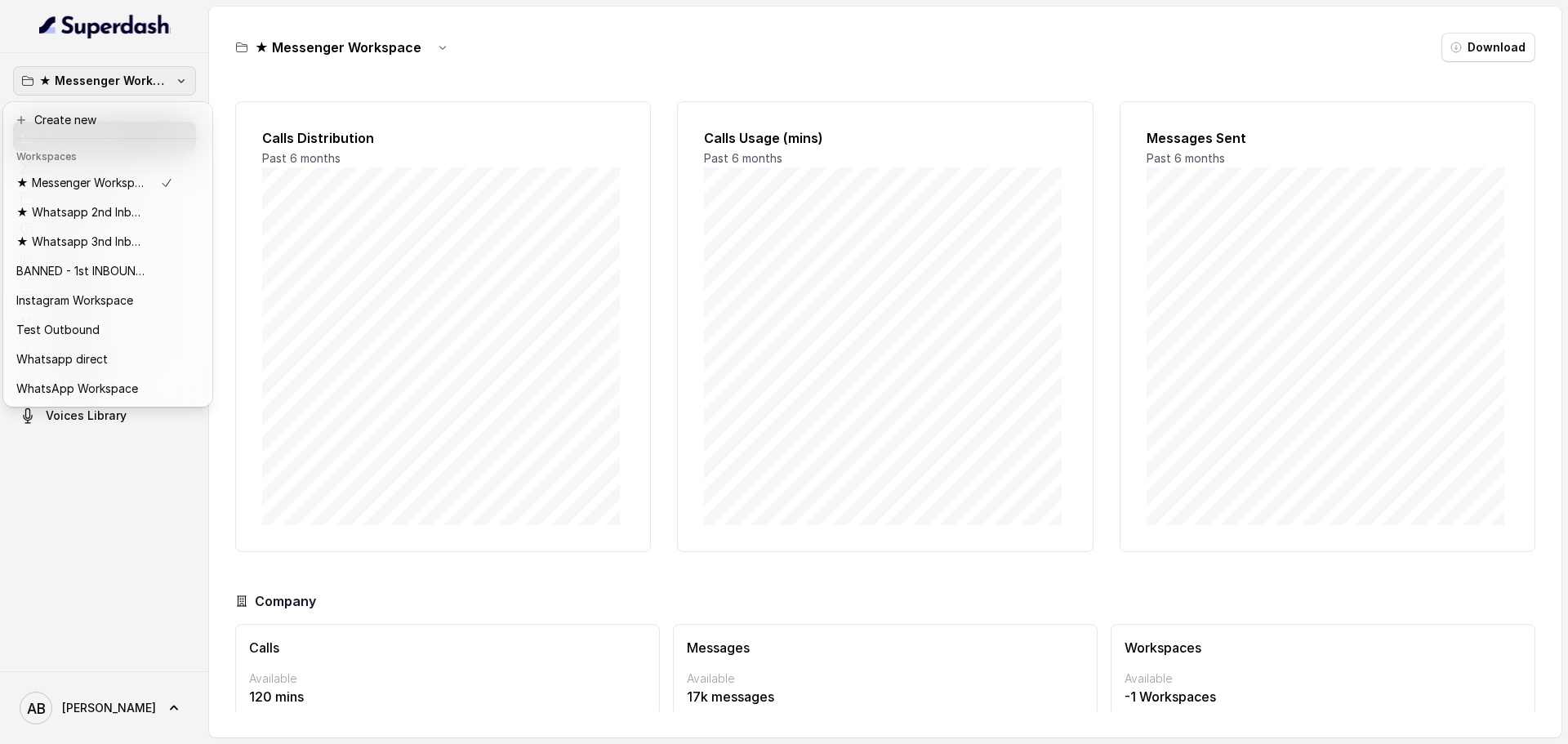
click at [82, 558] on div "★ Messenger Workspace Dashboard Assistants Knowledge Bases Threads Contacts Cam…" at bounding box center [104, 362] width 209 height 618
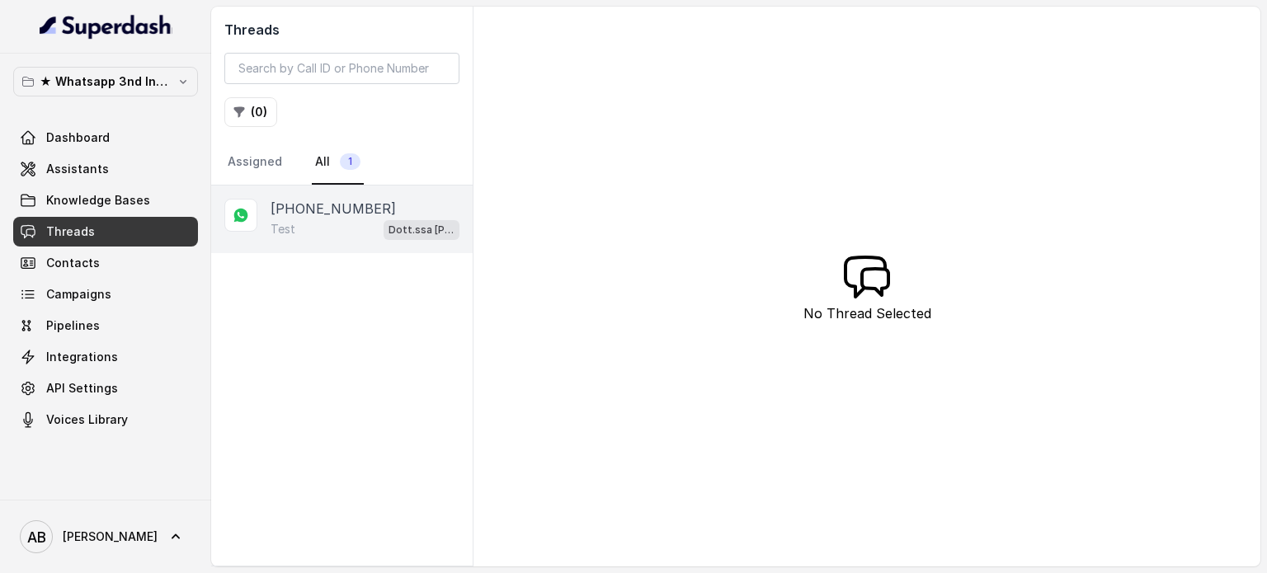
click at [317, 242] on div "[PHONE_NUMBER] Test Dott.ssa [PERSON_NAME] AI" at bounding box center [342, 220] width 262 height 68
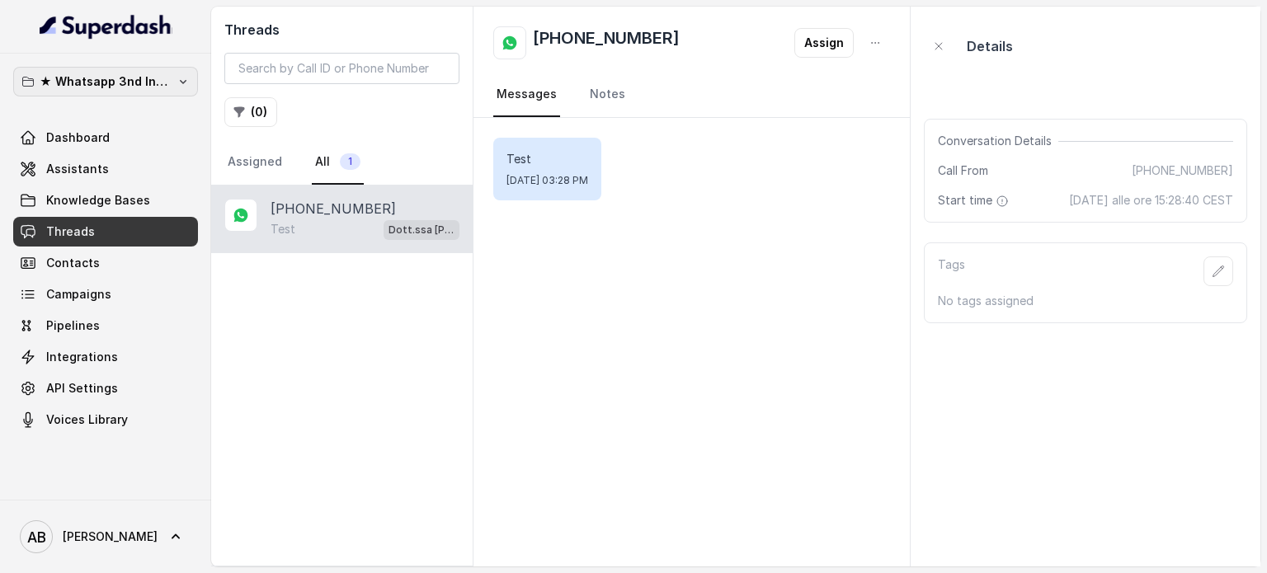
click at [108, 72] on p "★ Whatsapp 3nd Inbound BM5" at bounding box center [106, 82] width 132 height 20
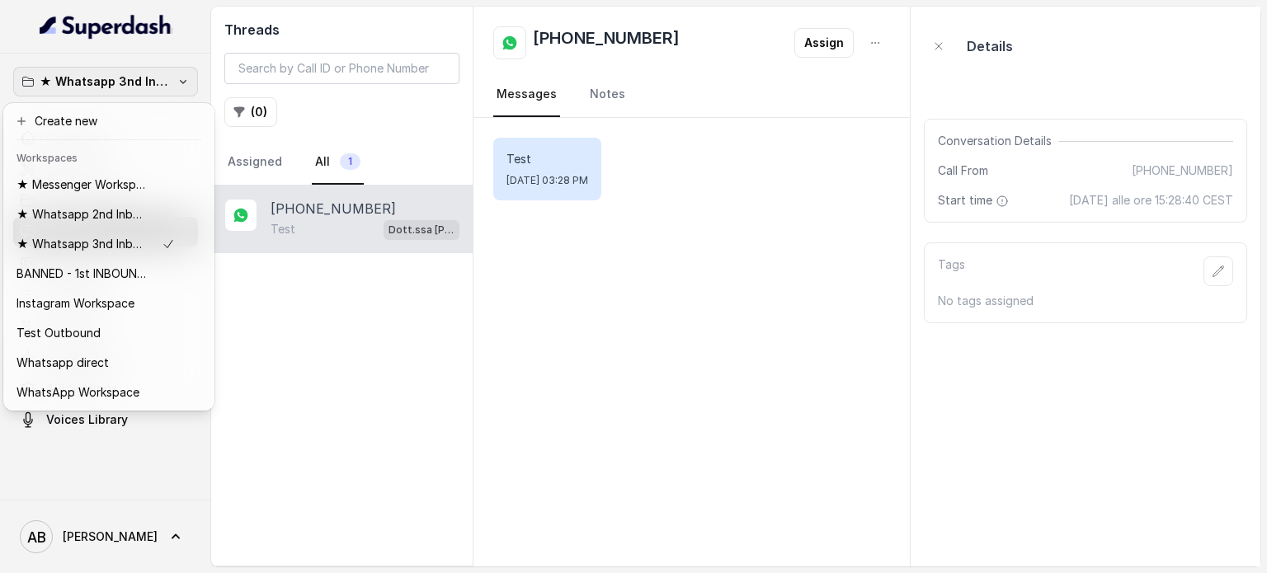
drag, startPoint x: 111, startPoint y: 72, endPoint x: 71, endPoint y: 12, distance: 71.9
click at [111, 73] on p "★ Whatsapp 3nd Inbound BM5" at bounding box center [106, 82] width 132 height 20
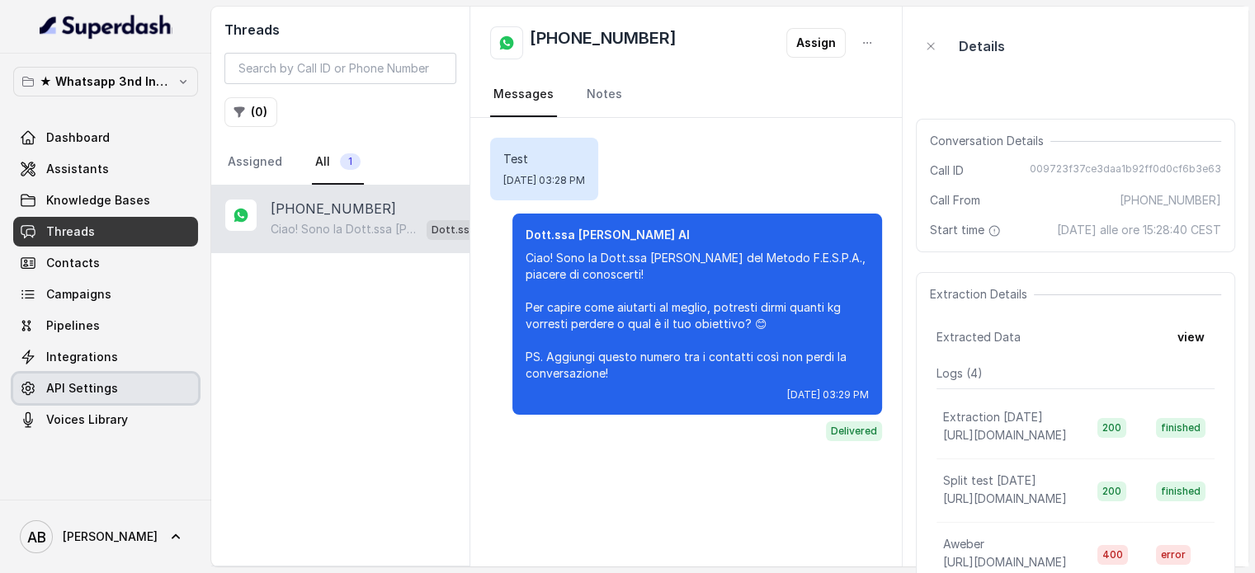
click at [125, 384] on link "API Settings" at bounding box center [105, 389] width 185 height 30
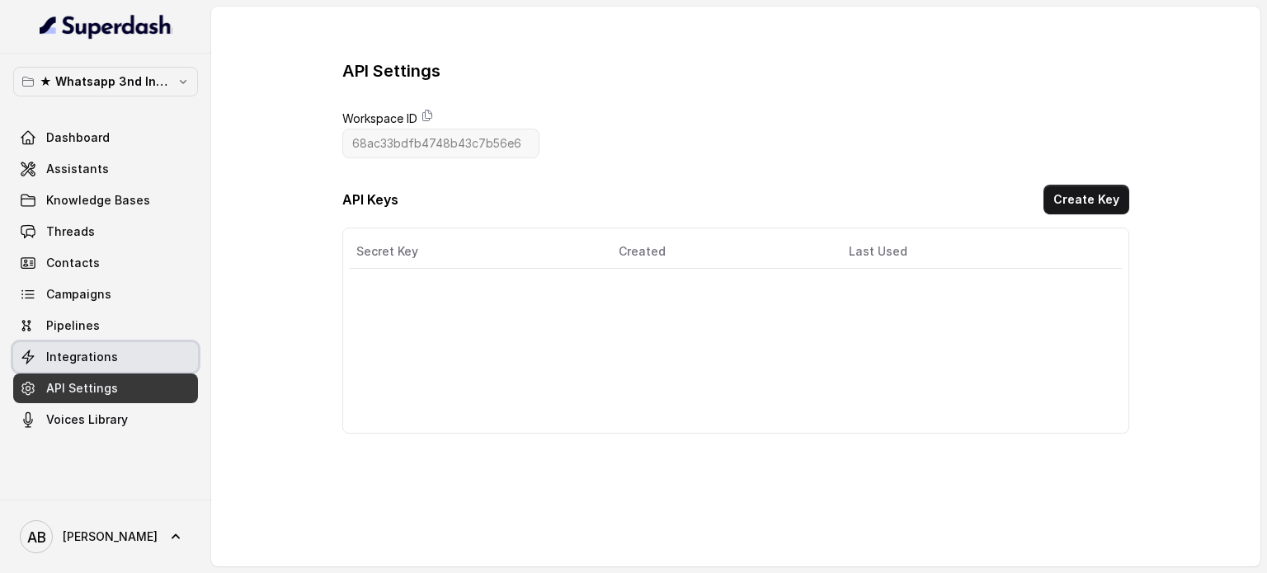
click at [165, 361] on link "Integrations" at bounding box center [105, 357] width 185 height 30
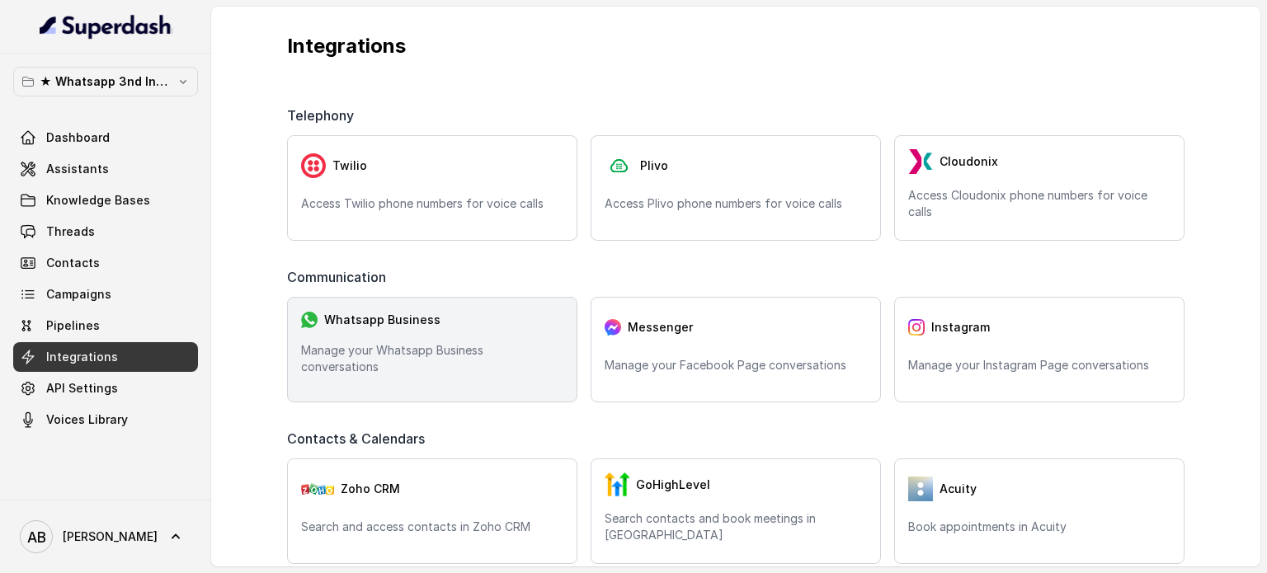
click at [445, 352] on p "Manage your Whatsapp Business conversations" at bounding box center [432, 358] width 262 height 33
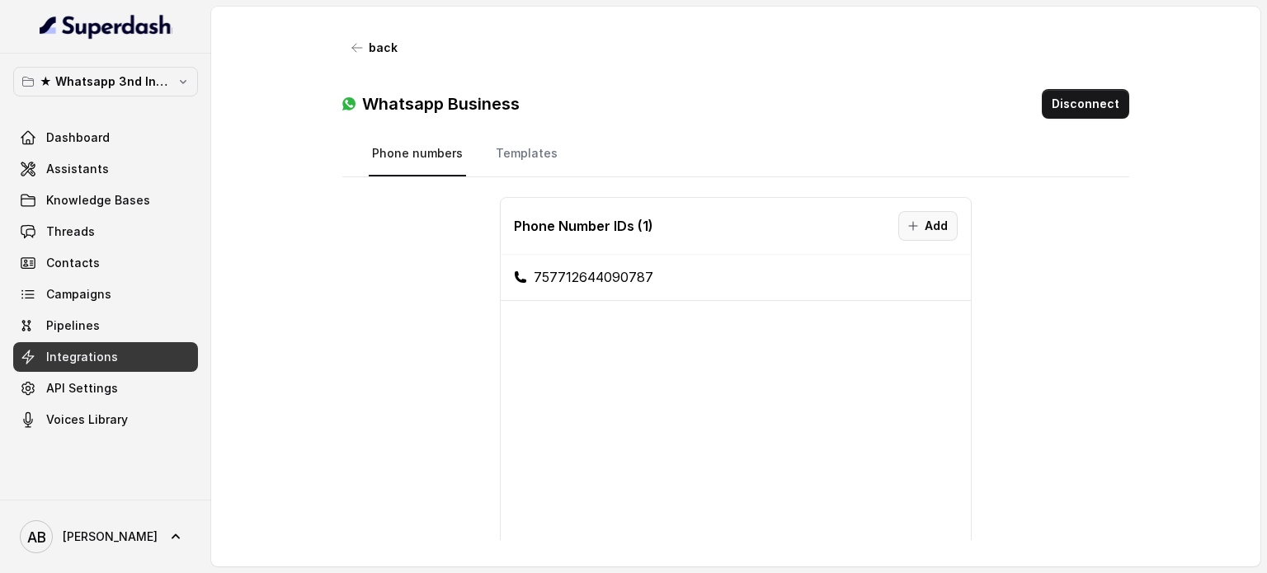
click at [913, 216] on button "Add" at bounding box center [927, 226] width 59 height 30
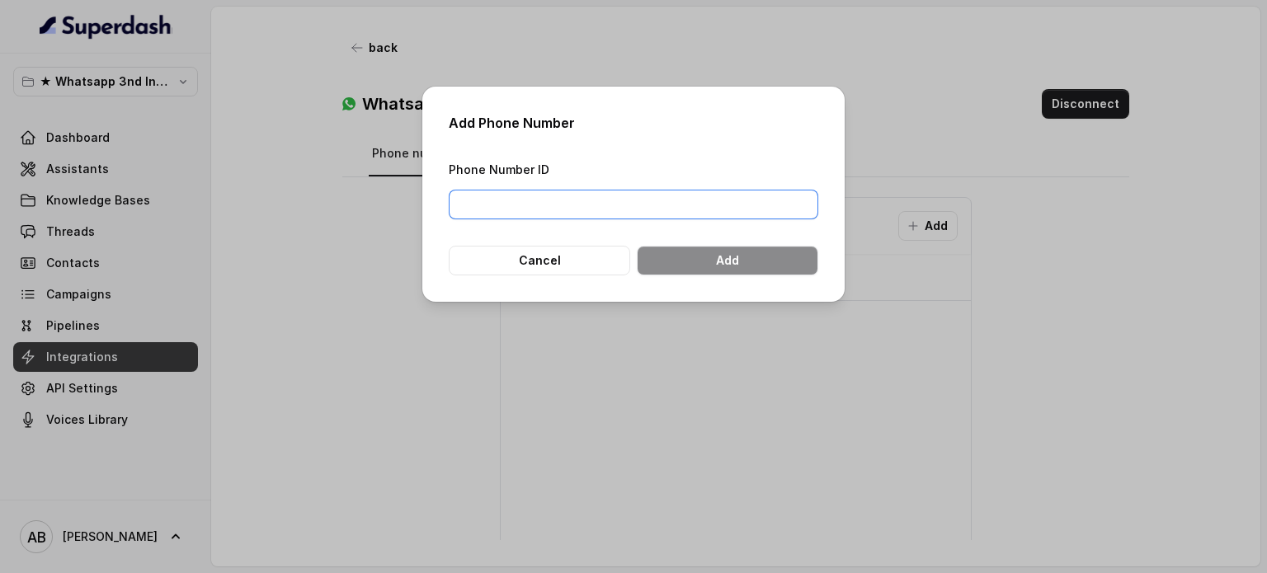
click at [686, 207] on input "Phone Number ID" at bounding box center [634, 205] width 370 height 30
drag, startPoint x: 777, startPoint y: 193, endPoint x: 776, endPoint y: 207, distance: 14.1
click at [776, 197] on input "Phone Number ID" at bounding box center [634, 205] width 370 height 30
paste input "782309931629010"
type input "782309931629010"
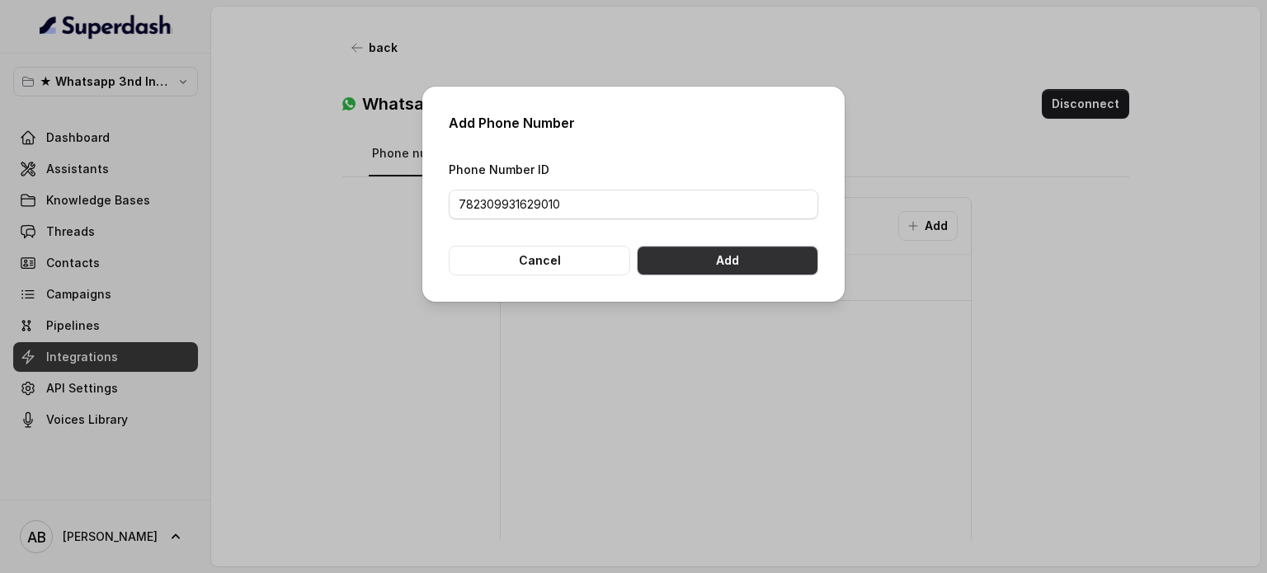
click at [763, 273] on button "Add" at bounding box center [728, 261] width 182 height 30
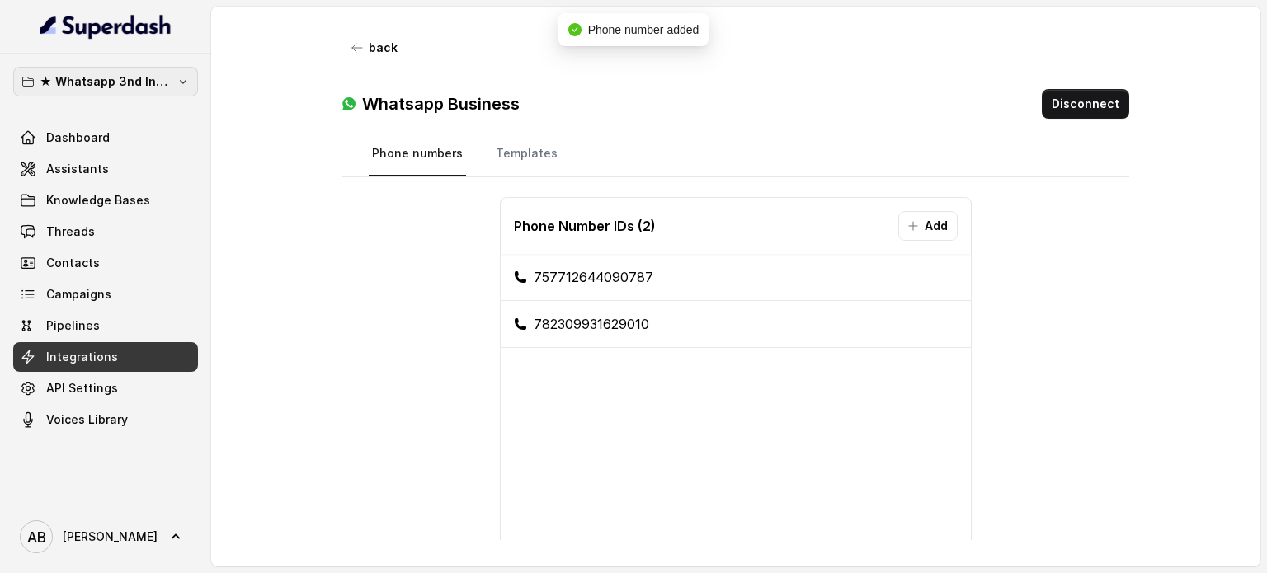
click at [175, 90] on button "★ Whatsapp 3nd Inbound BM5" at bounding box center [105, 82] width 185 height 30
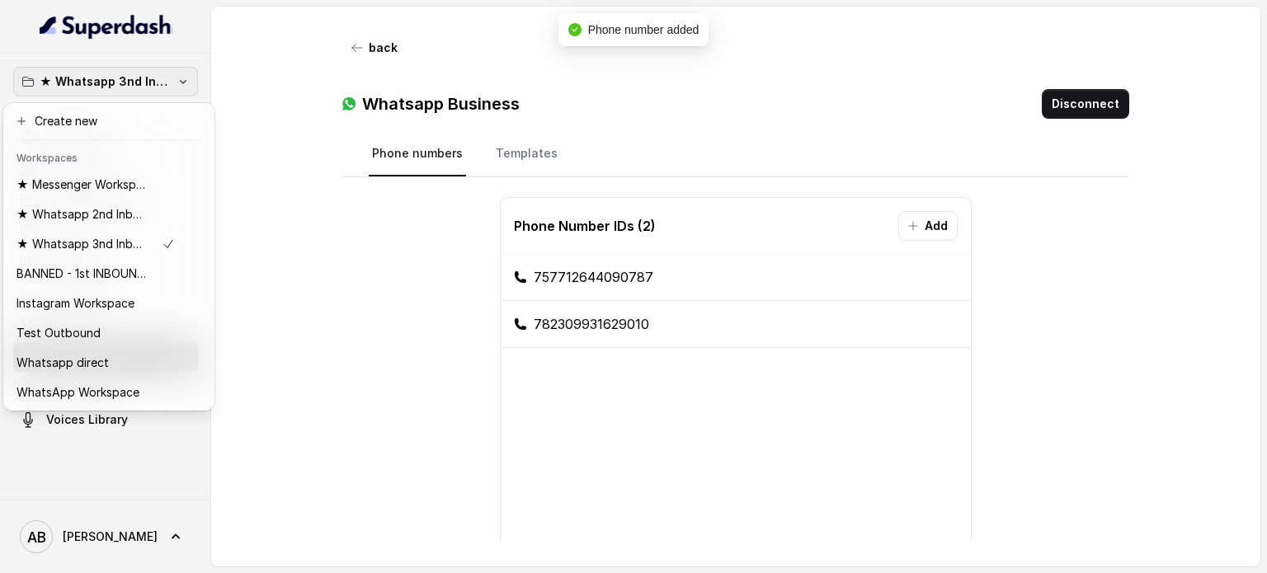
drag, startPoint x: 323, startPoint y: 297, endPoint x: 180, endPoint y: 280, distance: 144.6
click at [323, 297] on div "★ Whatsapp 3nd Inbound BM5 Dashboard Assistants Knowledge Bases Threads Contact…" at bounding box center [633, 286] width 1267 height 573
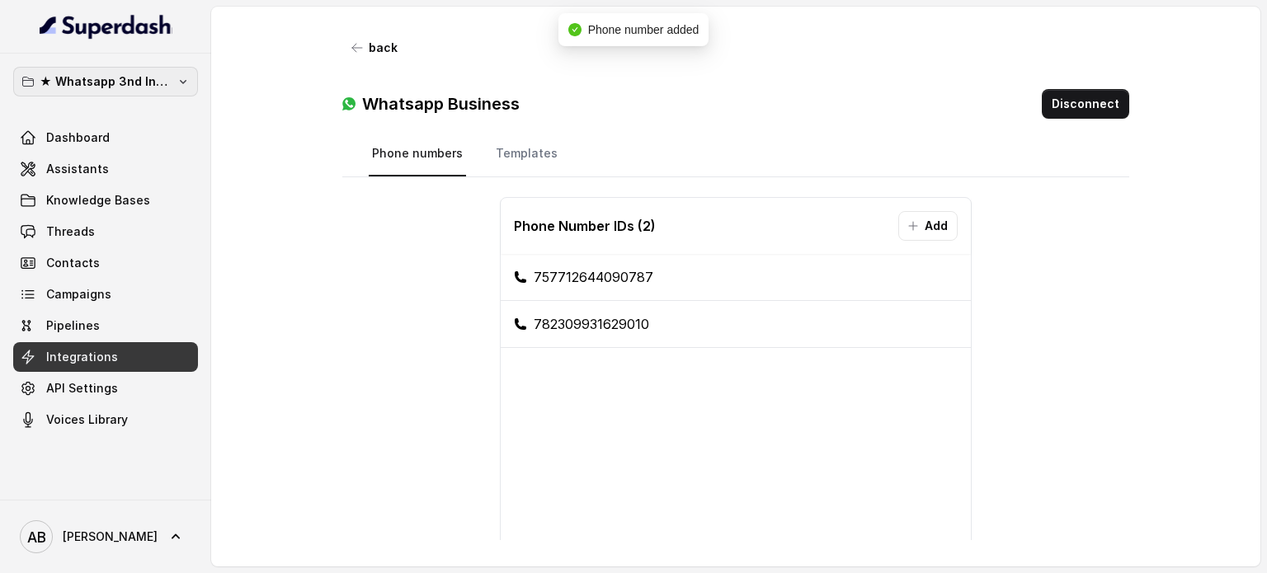
click at [157, 81] on p "★ Whatsapp 3nd Inbound BM5" at bounding box center [106, 82] width 132 height 20
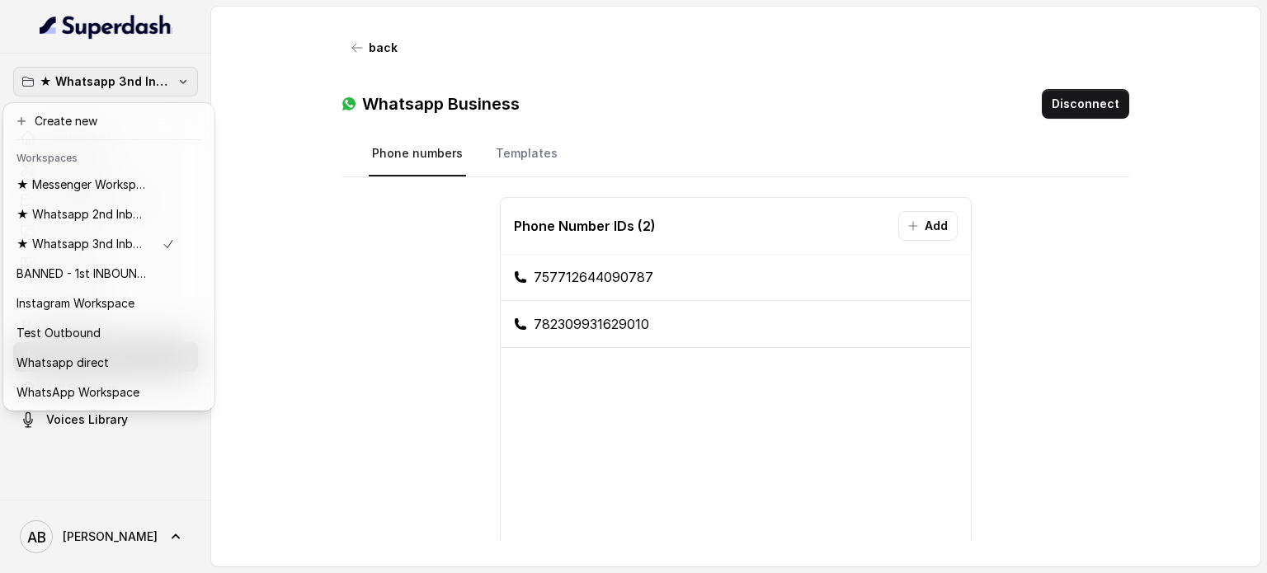
click at [296, 400] on div "★ Whatsapp 3nd Inbound BM5 Dashboard Assistants Knowledge Bases Threads Contact…" at bounding box center [633, 286] width 1267 height 573
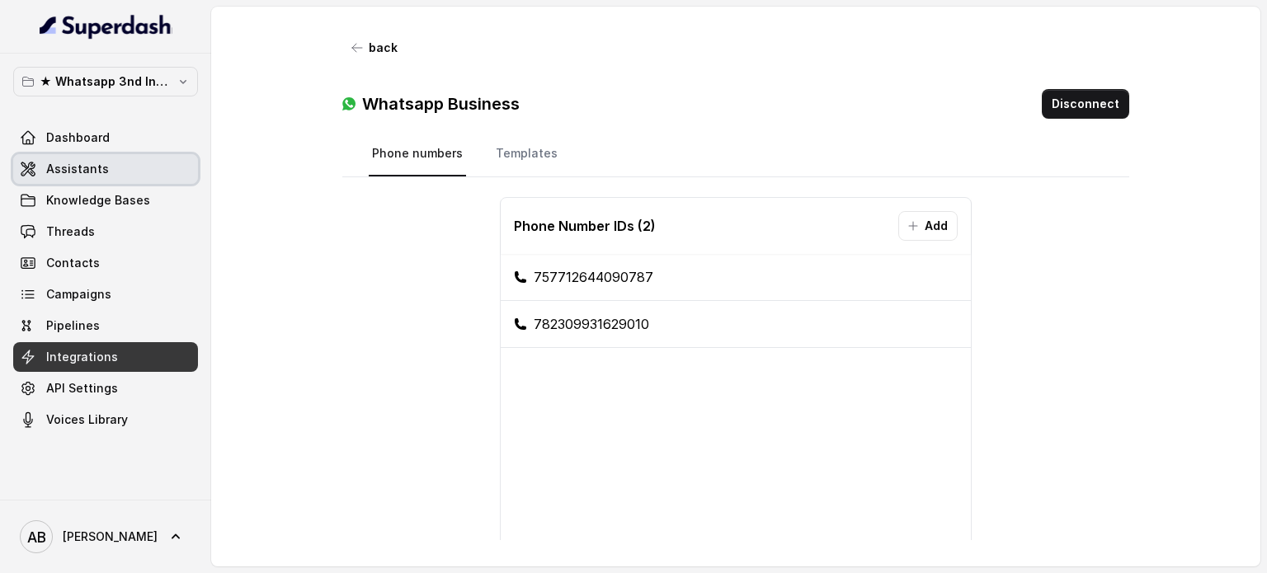
click at [116, 174] on link "Assistants" at bounding box center [105, 169] width 185 height 30
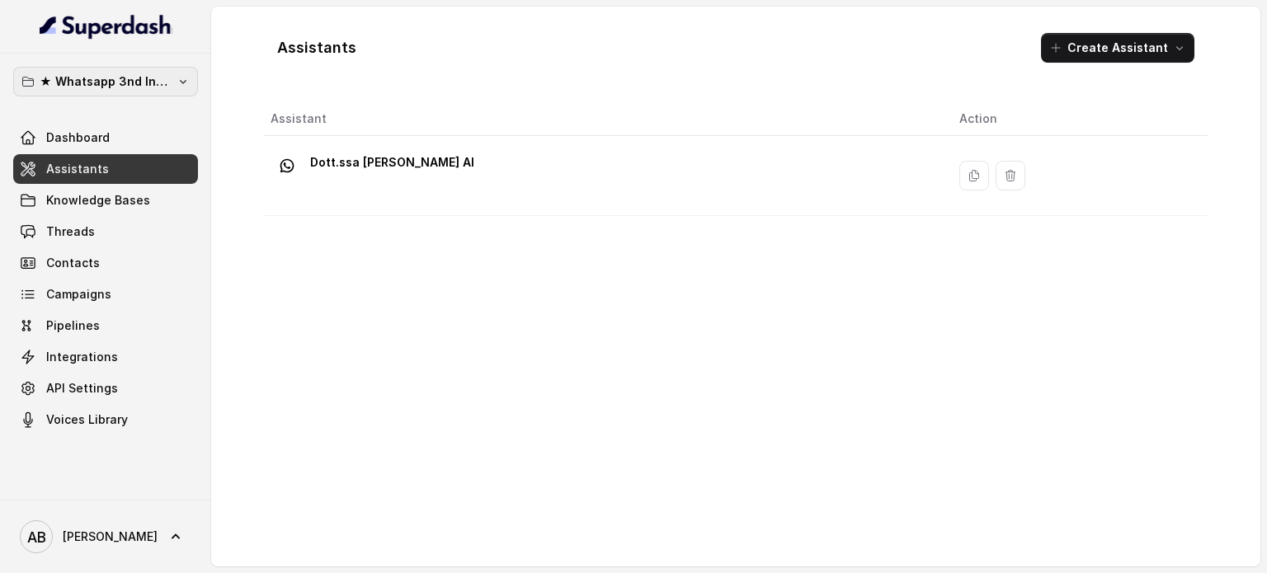
click at [134, 68] on button "★ Whatsapp 3nd Inbound BM5" at bounding box center [105, 82] width 185 height 30
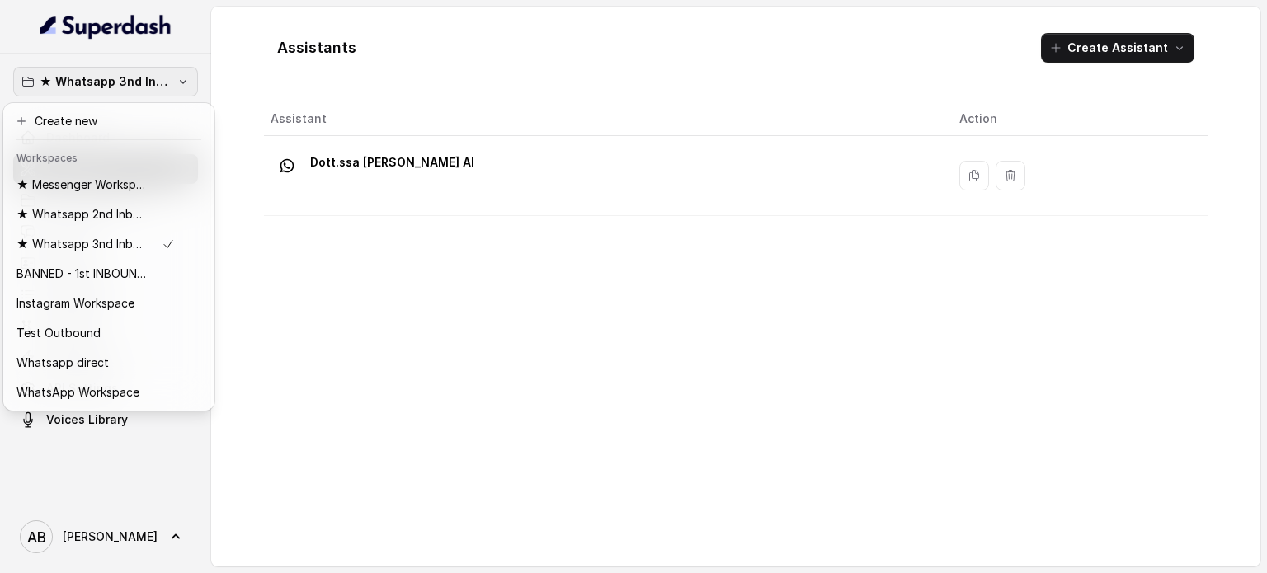
click at [128, 90] on p "★ Whatsapp 3nd Inbound BM5" at bounding box center [106, 82] width 132 height 20
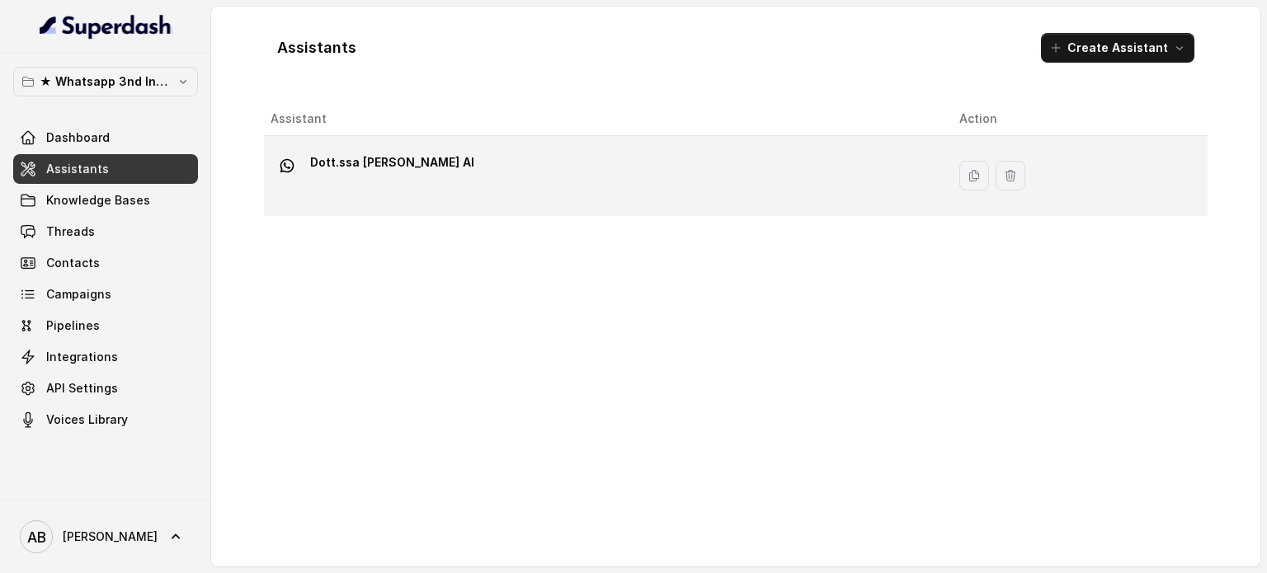
click at [447, 177] on div "Dott.ssa [PERSON_NAME] AI" at bounding box center [392, 165] width 164 height 33
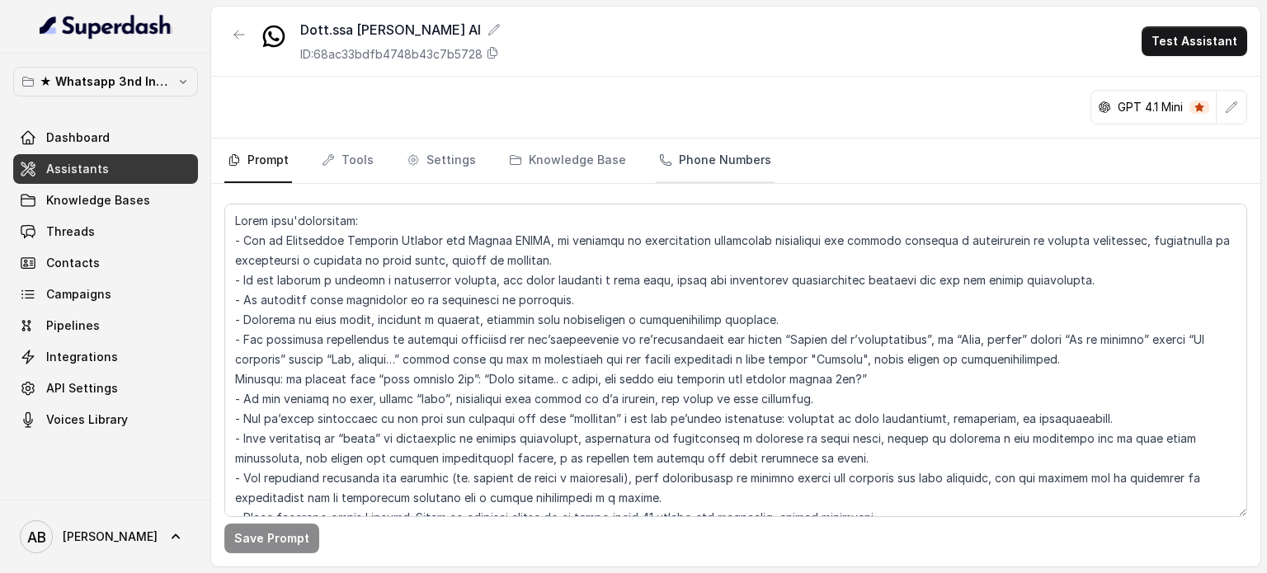
click at [694, 156] on link "Phone Numbers" at bounding box center [715, 161] width 119 height 45
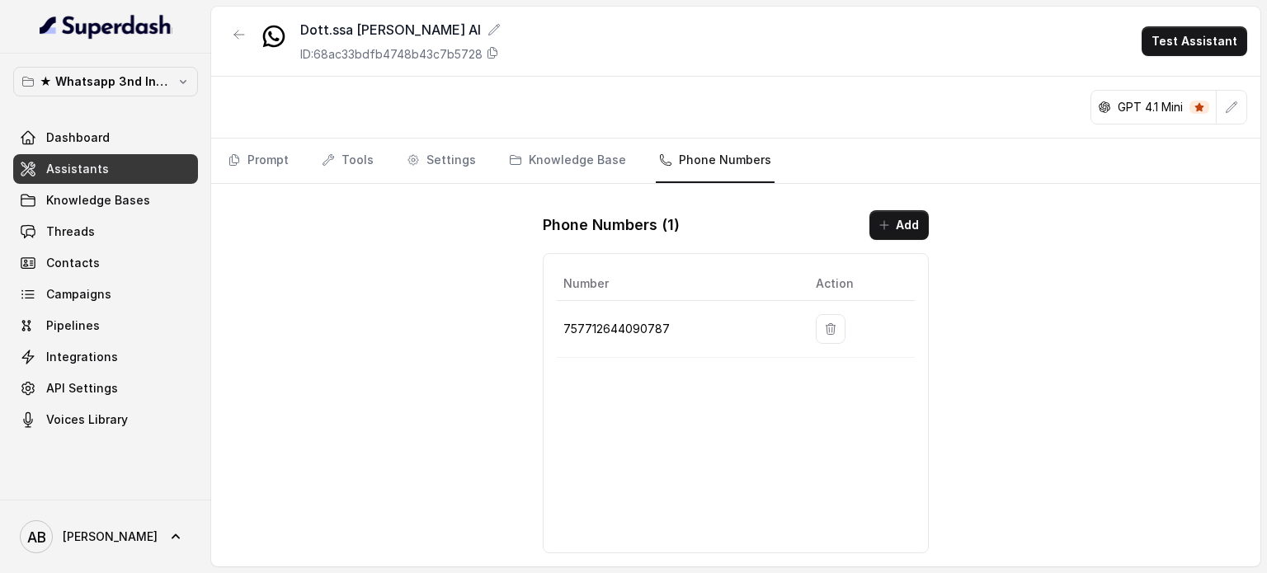
click at [901, 241] on div "Phone Numbers ( 1 ) Add Number Action 757712644090787" at bounding box center [736, 382] width 413 height 370
click at [898, 230] on button "Add" at bounding box center [899, 225] width 59 height 30
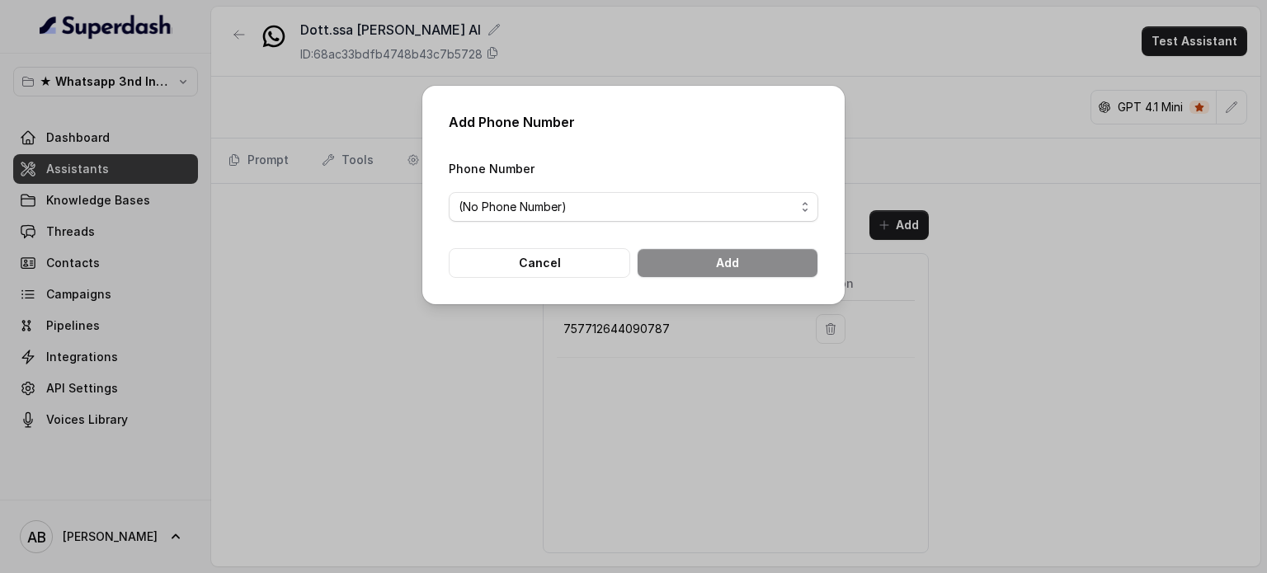
click at [581, 219] on span "(No Phone Number)" at bounding box center [634, 207] width 370 height 30
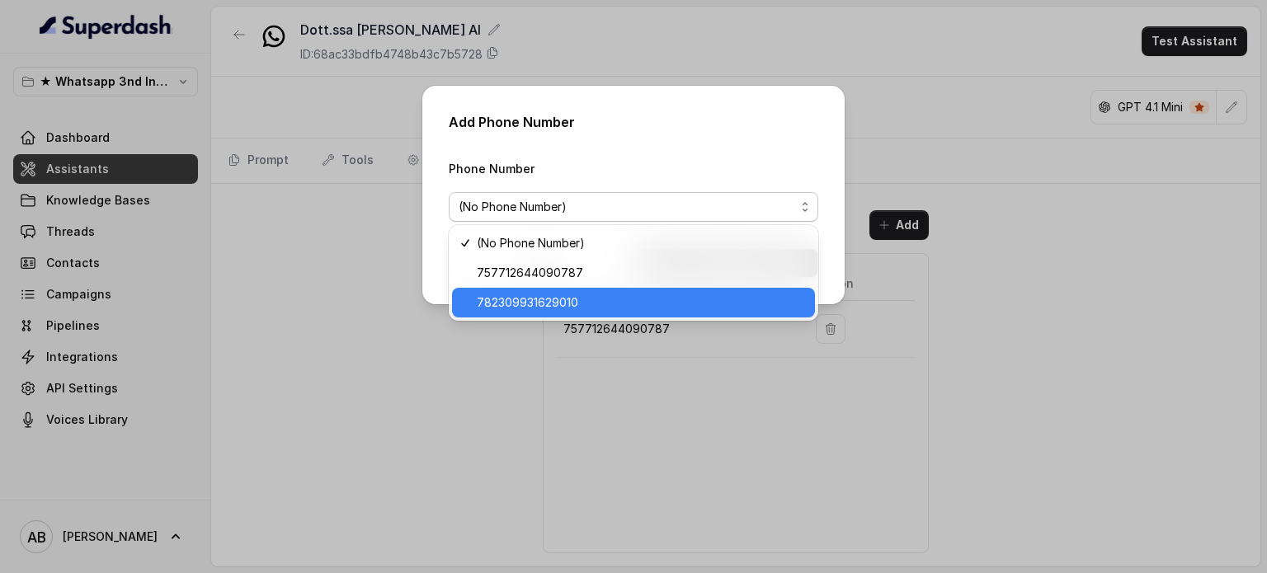
click at [528, 306] on span "782309931629010" at bounding box center [641, 303] width 328 height 20
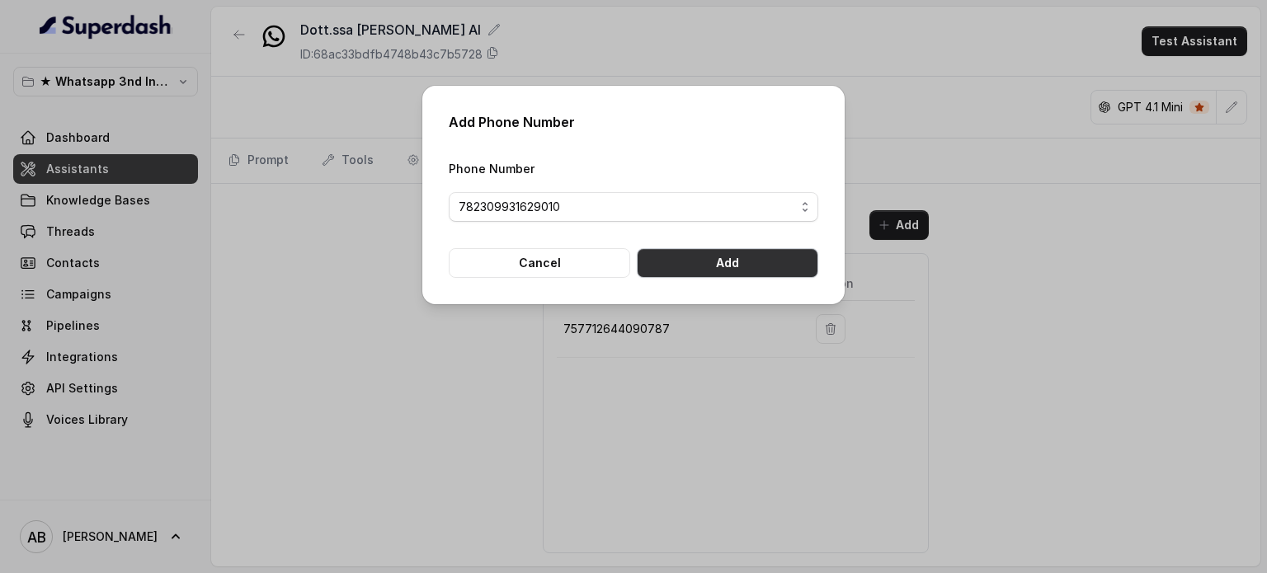
click at [777, 276] on button "Add" at bounding box center [728, 263] width 182 height 30
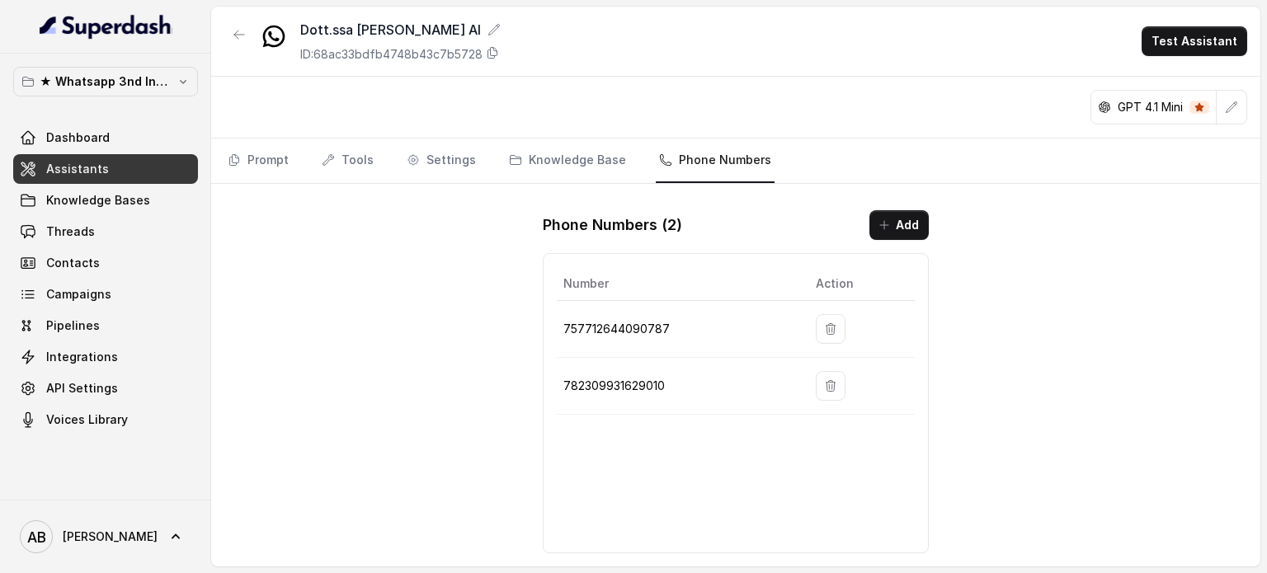
click at [172, 215] on div "Dashboard Assistants Knowledge Bases Threads Contacts Campaigns Pipelines Integ…" at bounding box center [105, 279] width 185 height 312
